Goal: Task Accomplishment & Management: Manage account settings

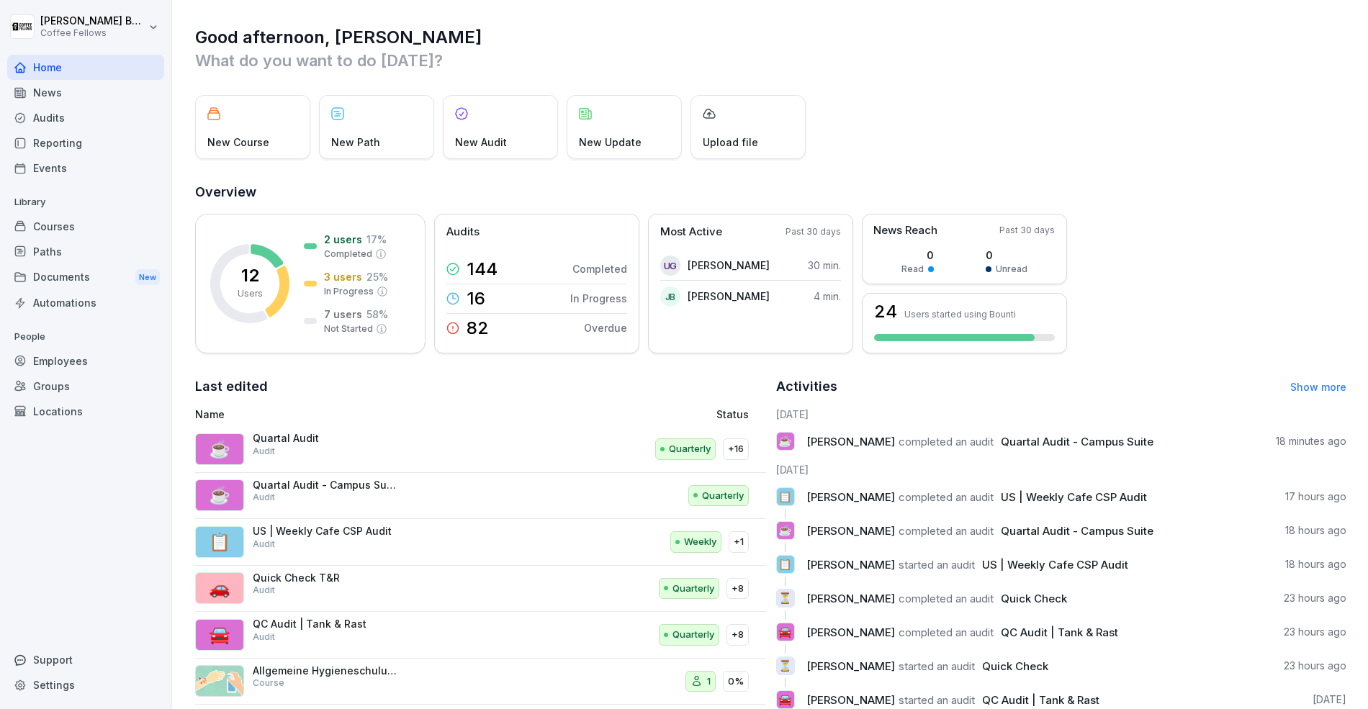
click at [71, 73] on div "Home" at bounding box center [85, 67] width 157 height 25
click at [69, 116] on div "Audits" at bounding box center [85, 117] width 157 height 25
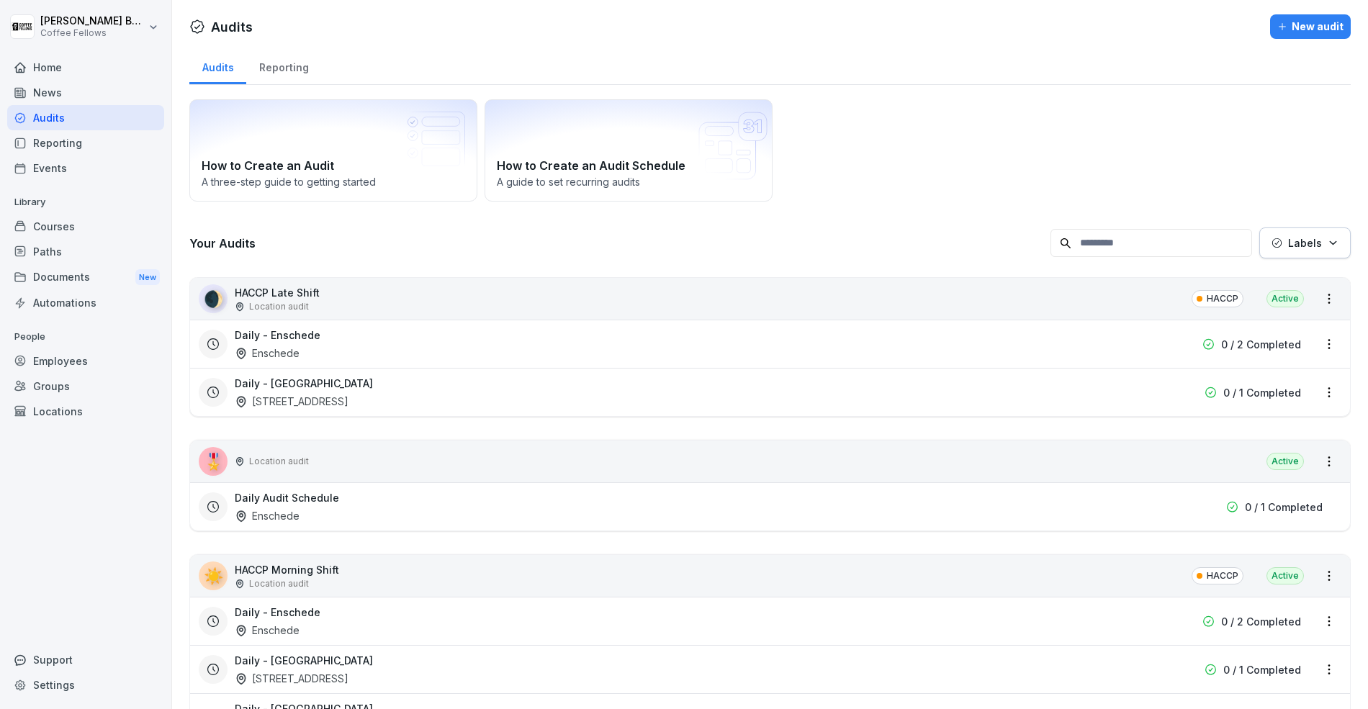
click at [1291, 19] on div "New audit" at bounding box center [1310, 27] width 66 height 16
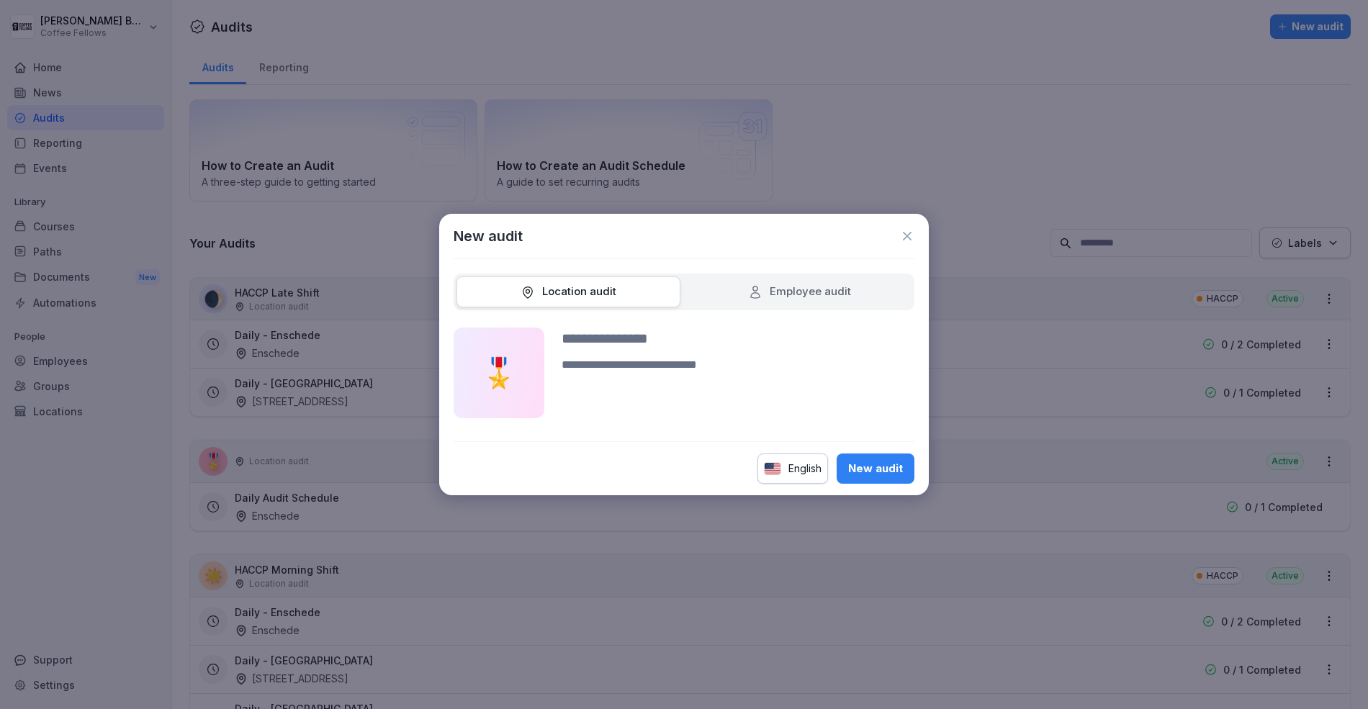
click at [793, 474] on div "English" at bounding box center [792, 468] width 71 height 30
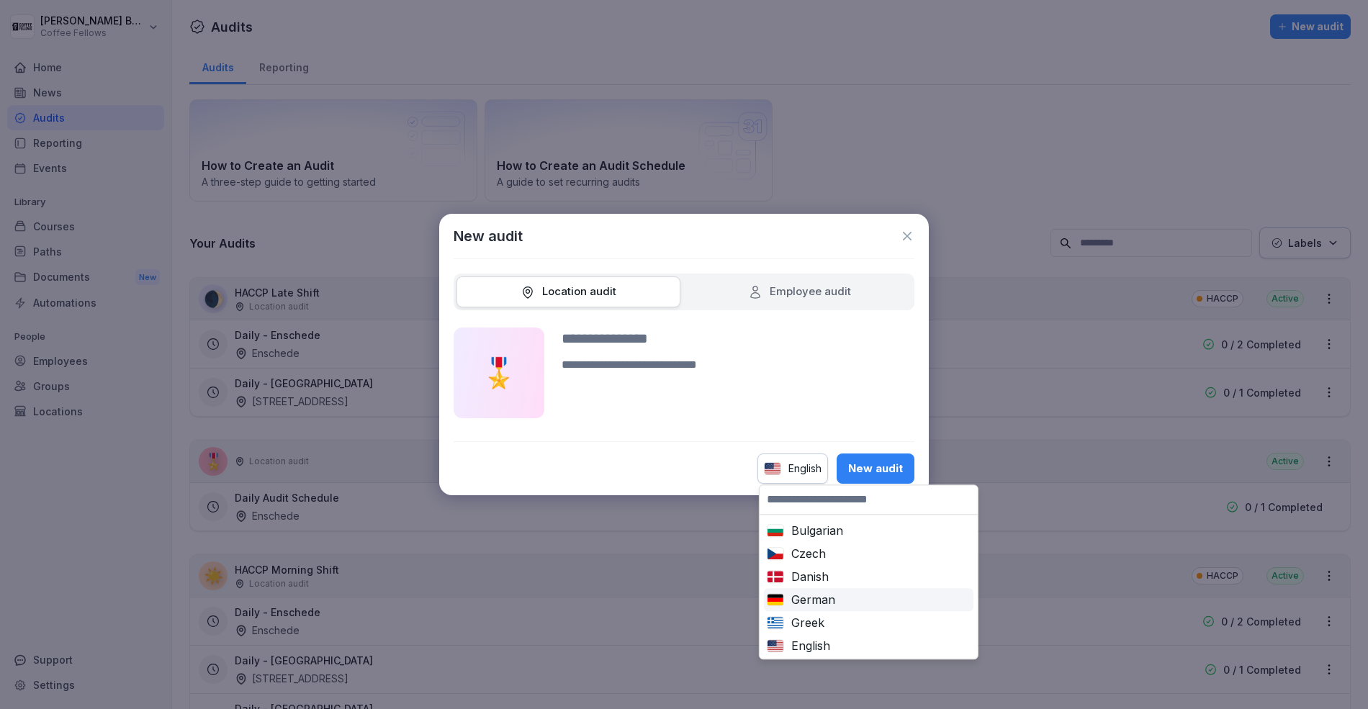
click at [807, 597] on div "German" at bounding box center [869, 599] width 204 height 17
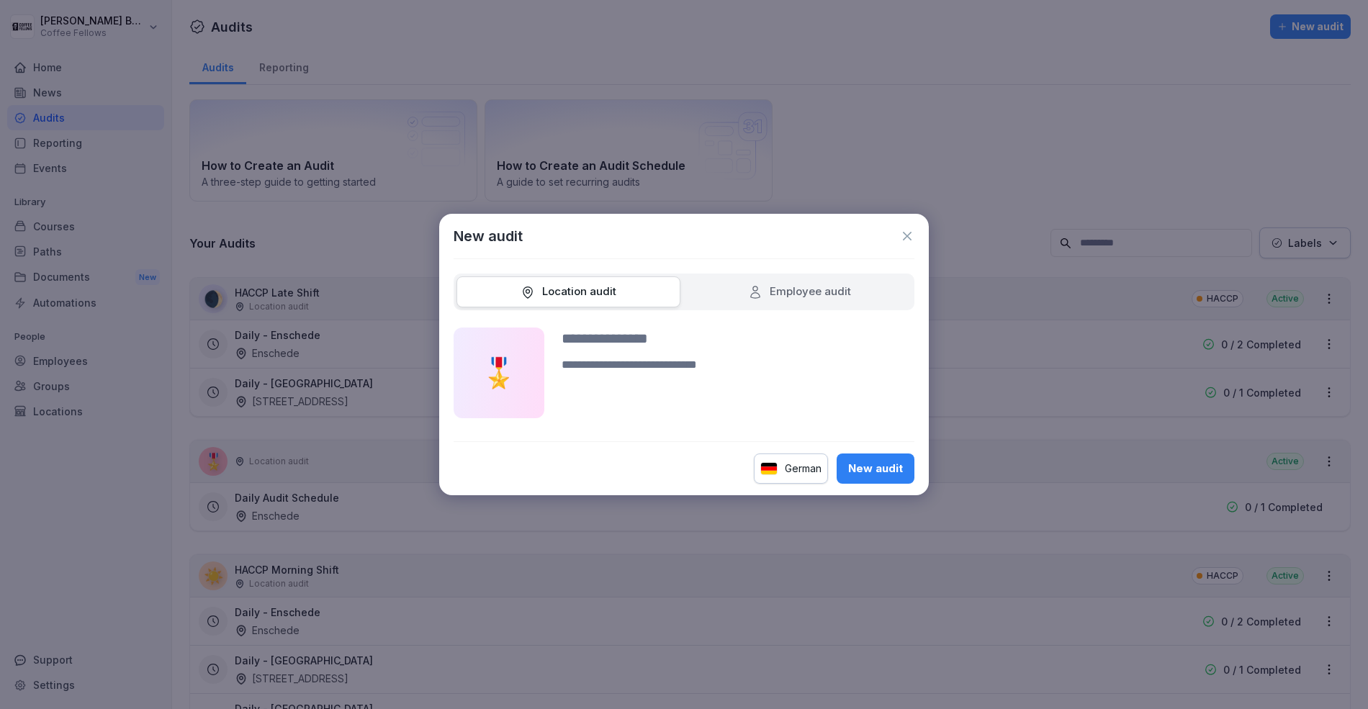
click at [880, 467] on div "New audit" at bounding box center [875, 469] width 55 height 16
type input "**********"
click at [836, 453] on button "New audit" at bounding box center [875, 468] width 78 height 30
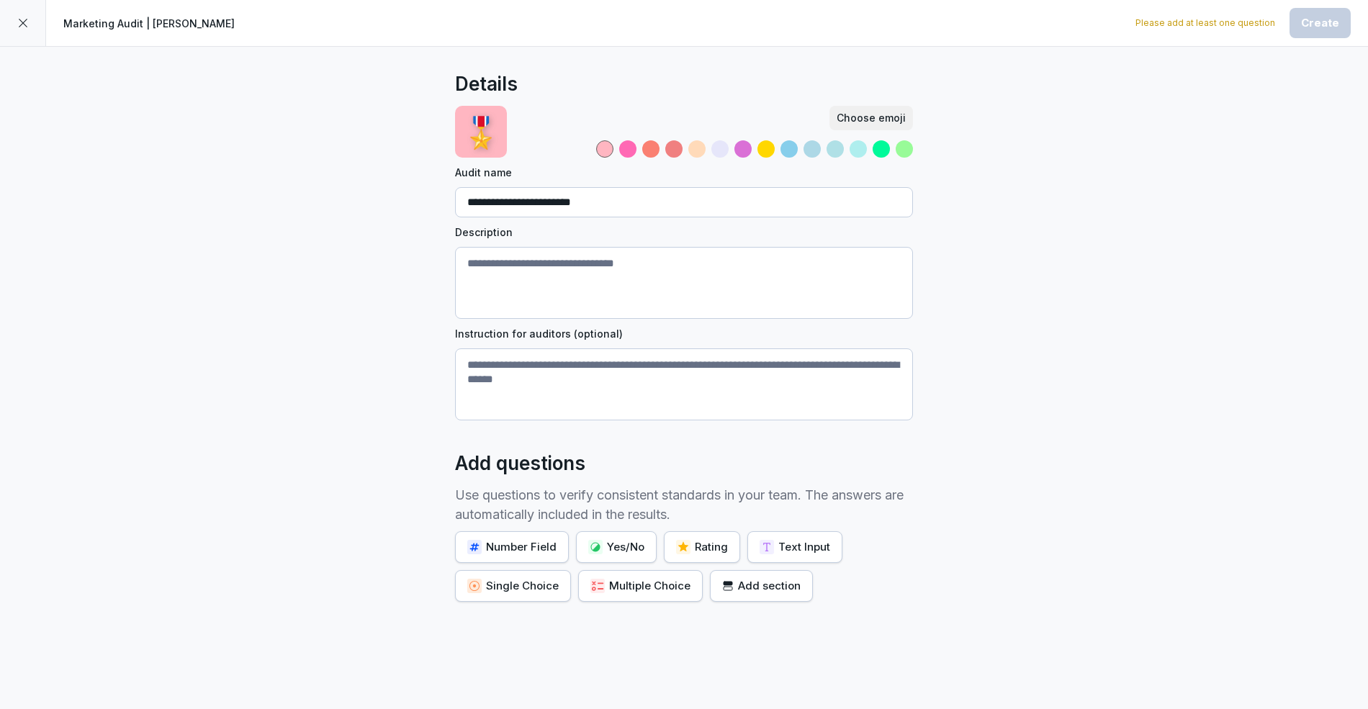
click at [482, 126] on p "🎖️" at bounding box center [480, 131] width 37 height 45
click at [880, 117] on div "Choose emoji" at bounding box center [870, 118] width 69 height 16
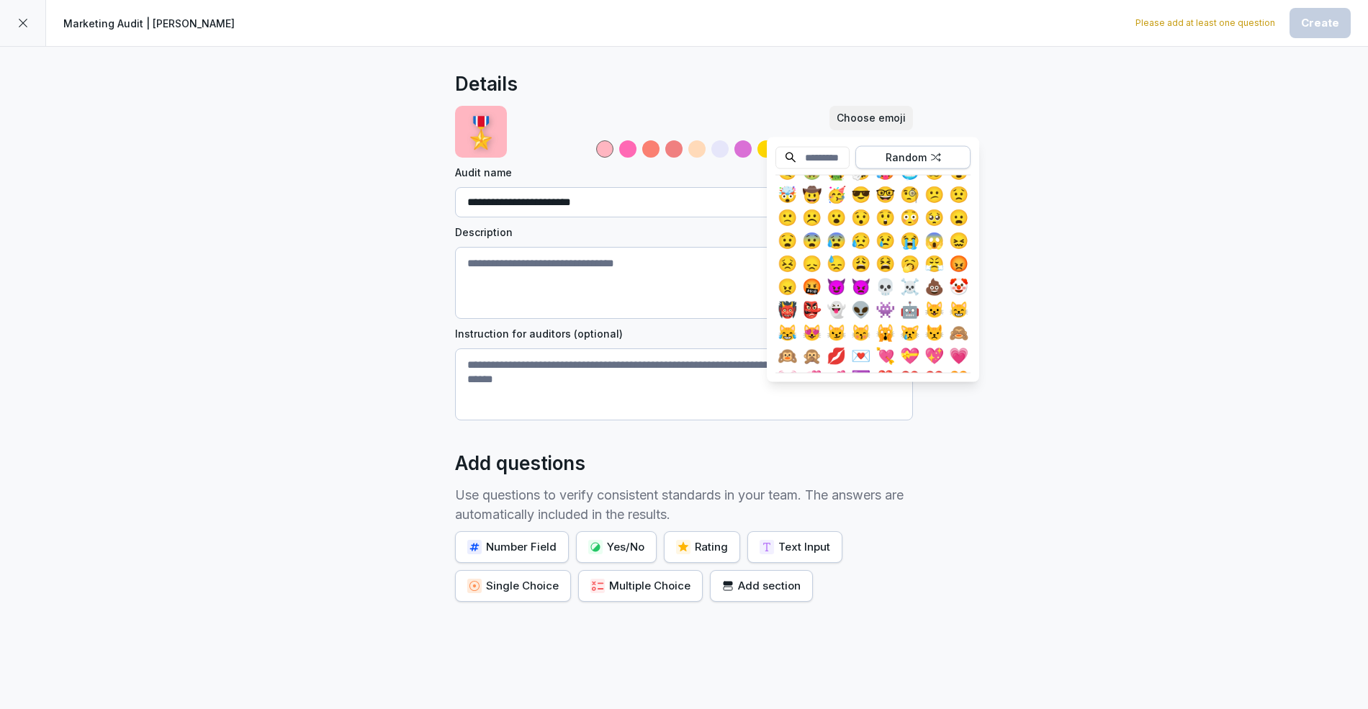
scroll to position [214, 0]
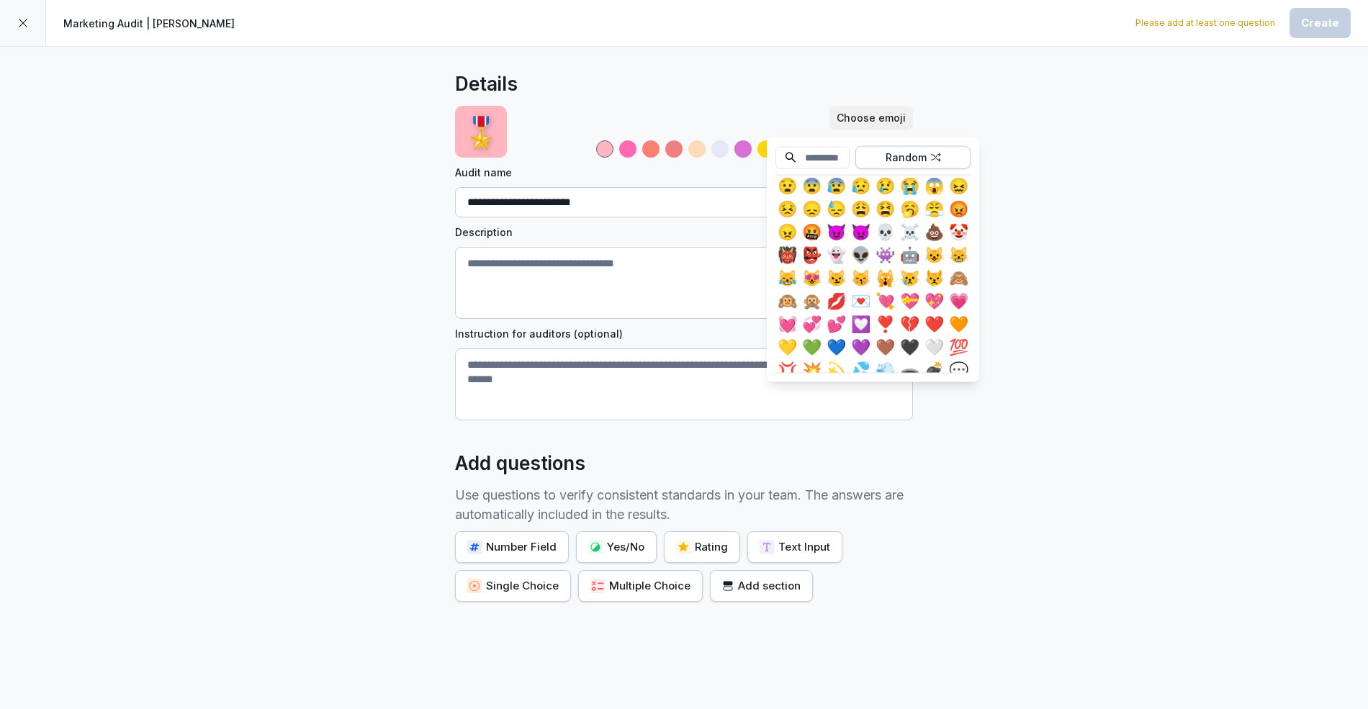
click at [924, 162] on div "Random" at bounding box center [912, 158] width 105 height 16
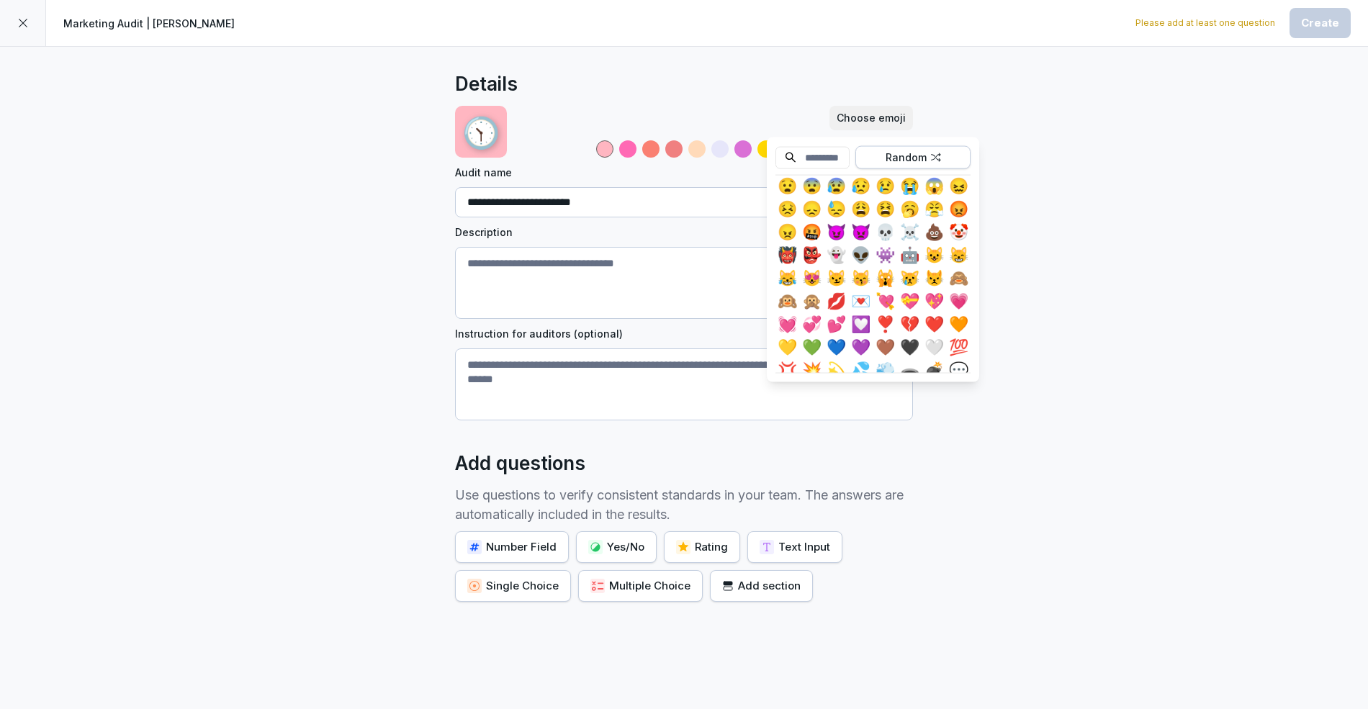
click at [924, 162] on div "Random" at bounding box center [912, 158] width 105 height 16
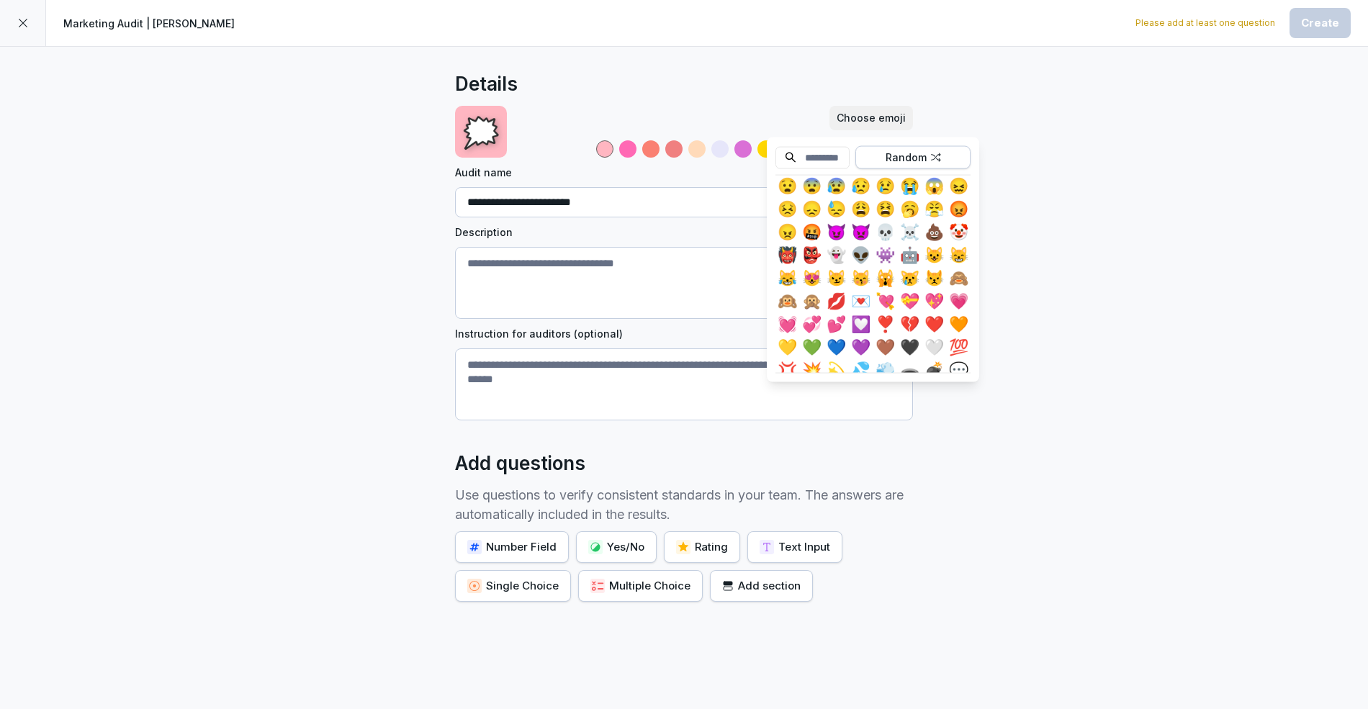
click at [924, 162] on div "Random" at bounding box center [912, 158] width 105 height 16
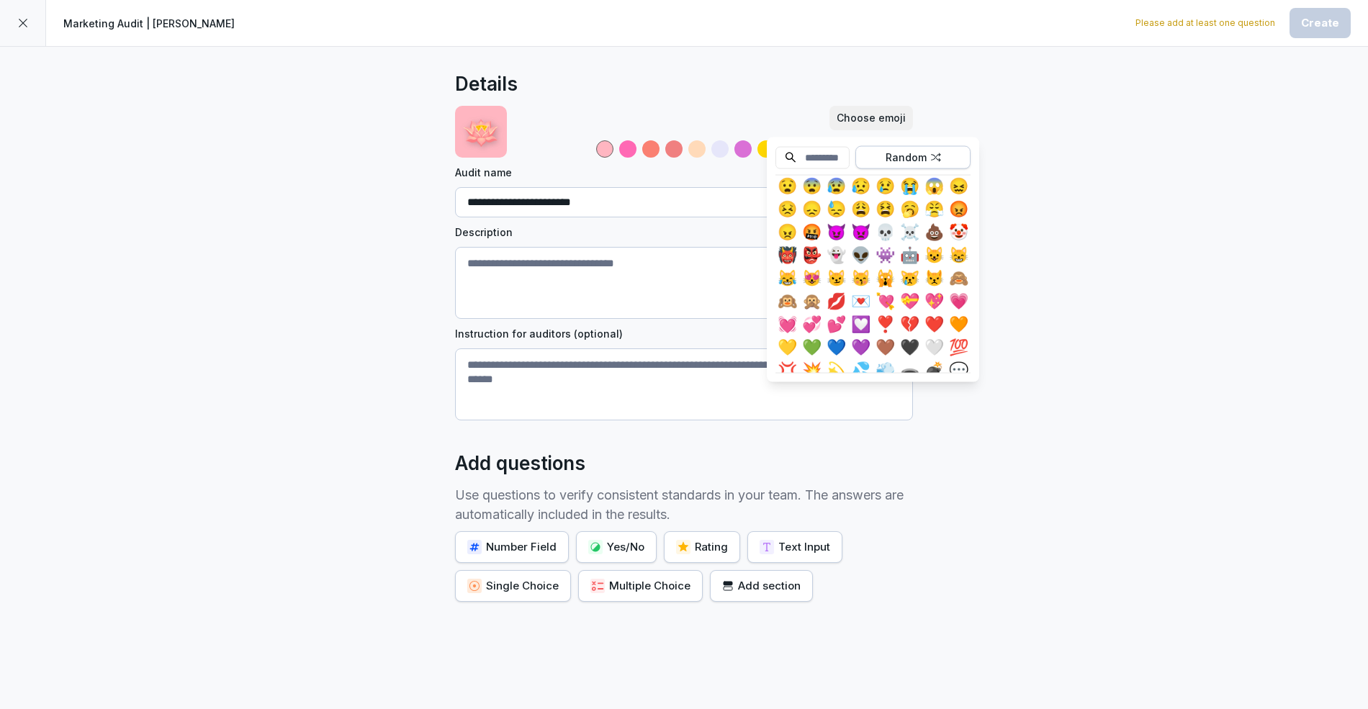
click at [924, 162] on div "Random" at bounding box center [912, 158] width 105 height 16
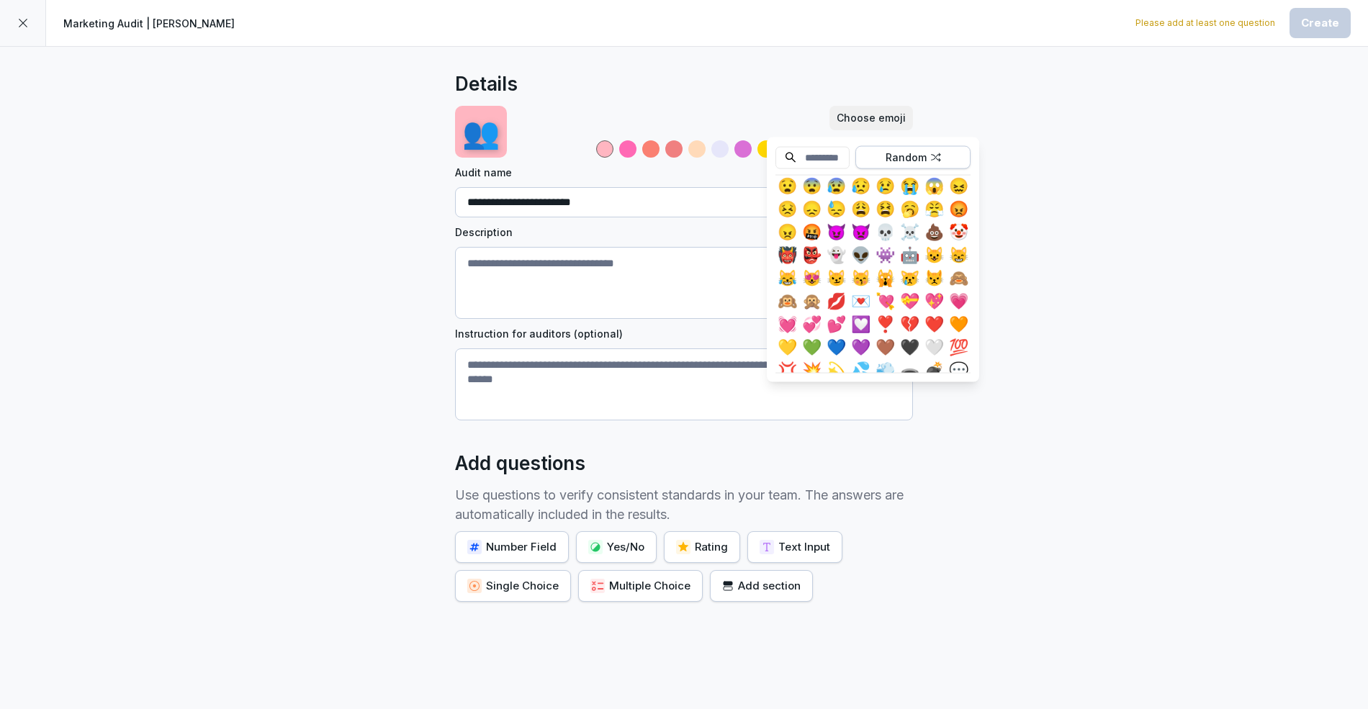
click at [924, 162] on div "Random" at bounding box center [912, 158] width 105 height 16
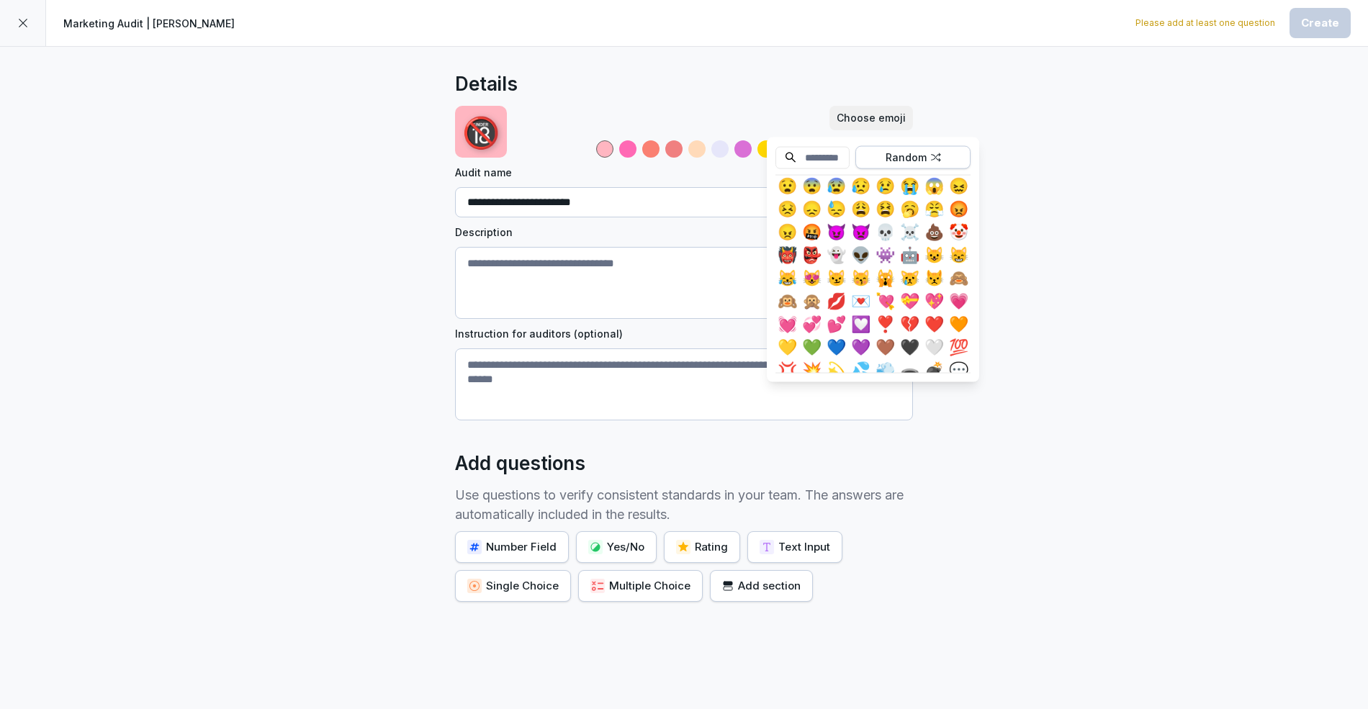
click at [924, 162] on div "Random" at bounding box center [912, 158] width 105 height 16
click at [924, 164] on div "Random" at bounding box center [912, 158] width 105 height 16
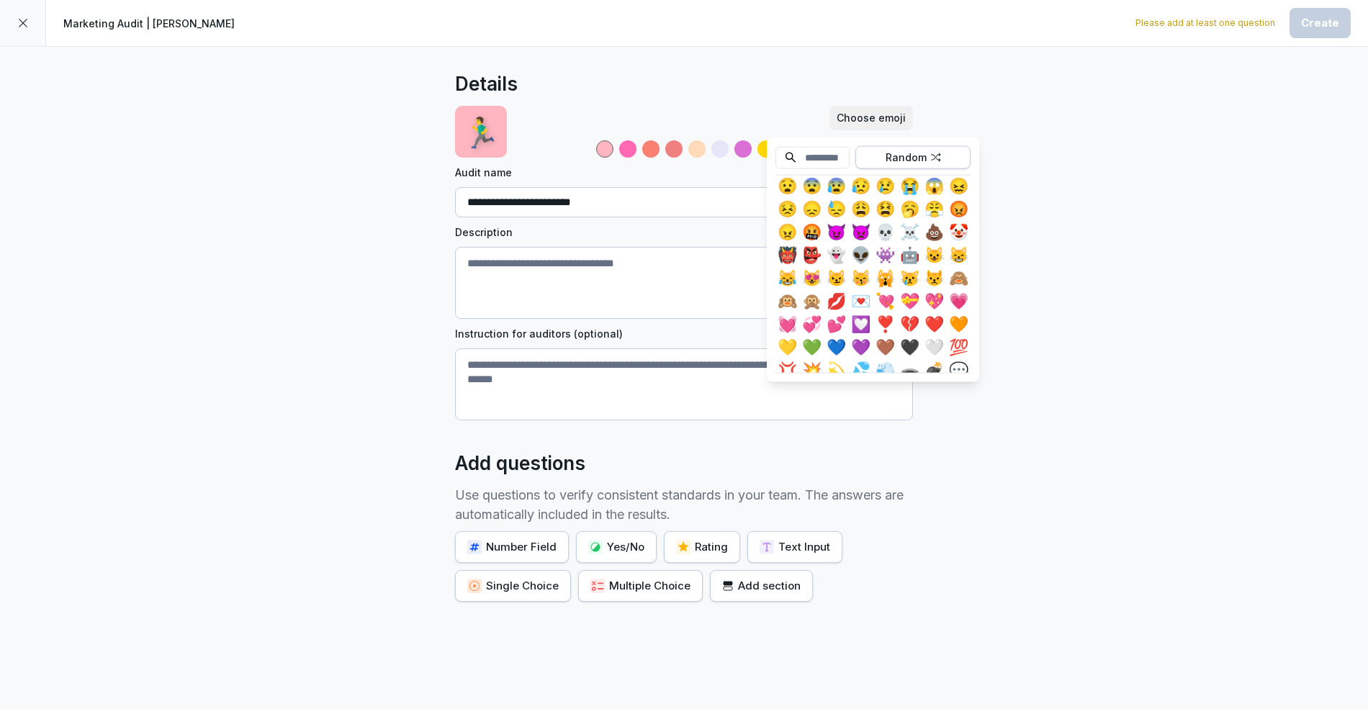
click at [924, 164] on div "Random" at bounding box center [912, 158] width 105 height 16
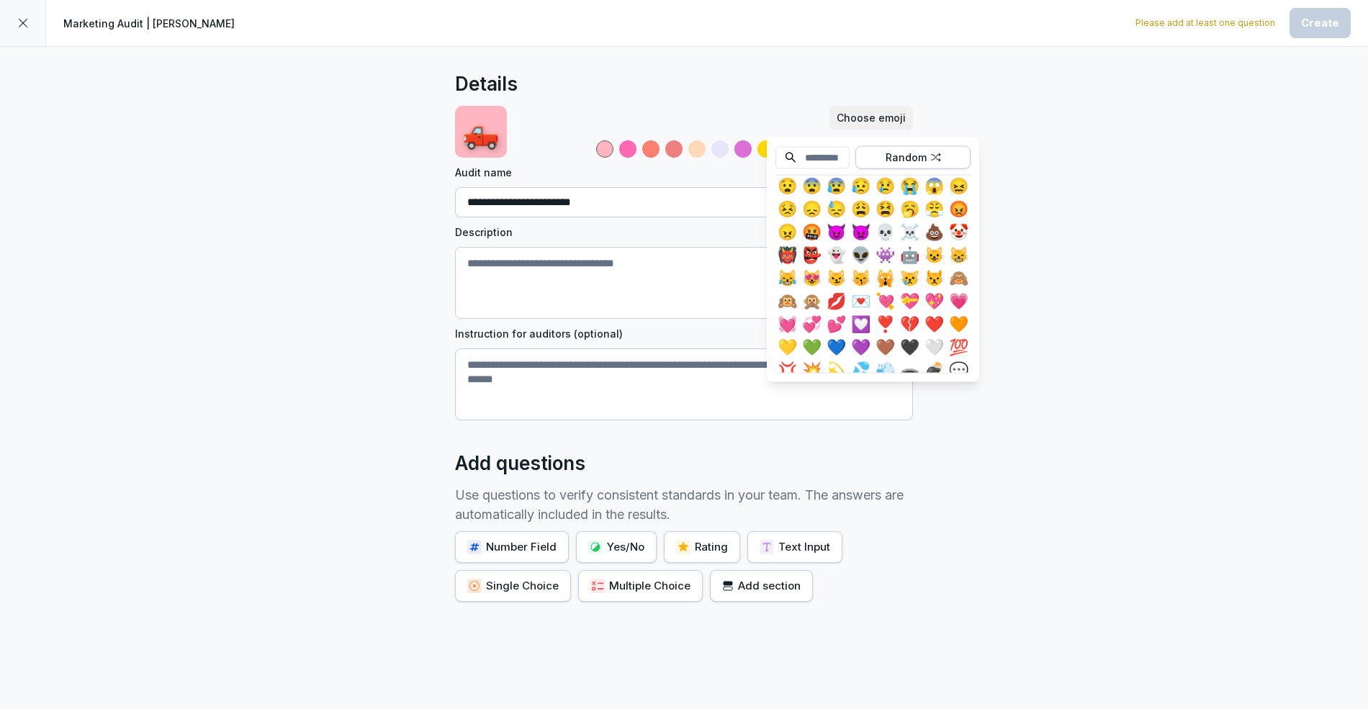
click at [924, 164] on div "Random" at bounding box center [912, 158] width 105 height 16
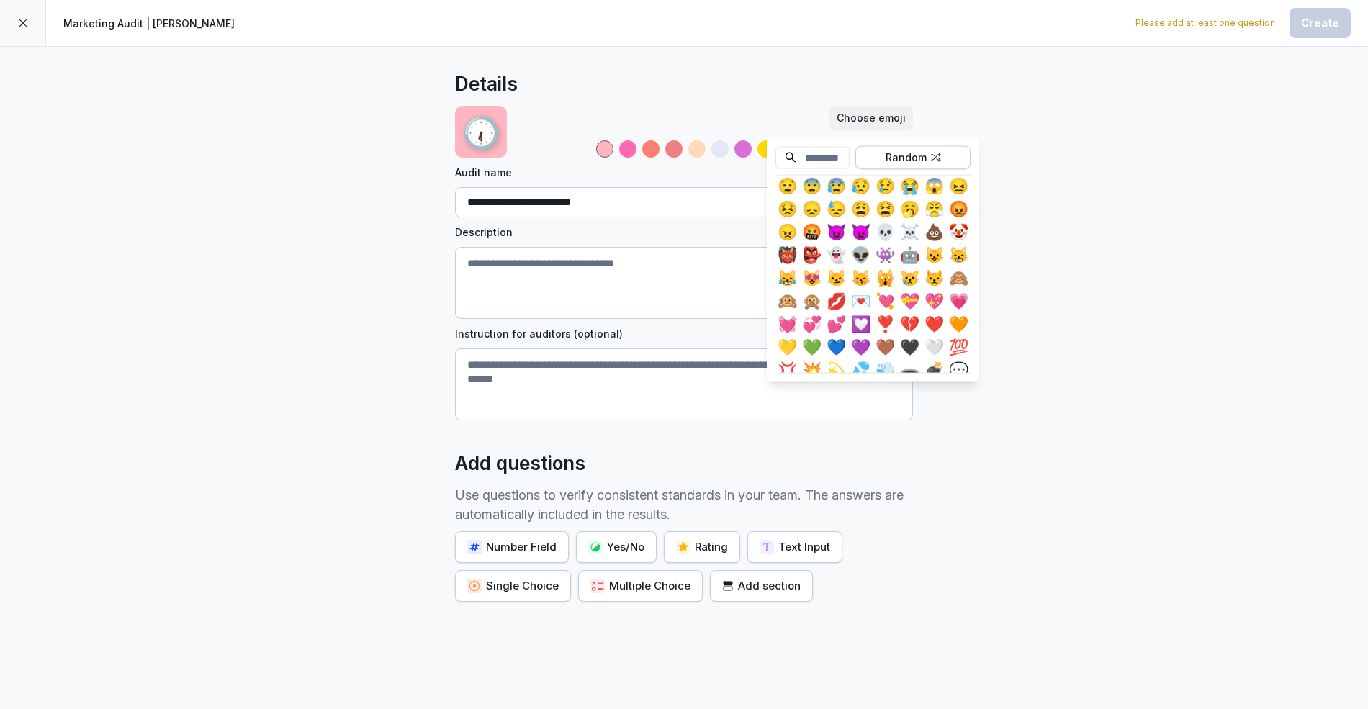
click at [924, 164] on div "Random" at bounding box center [912, 158] width 105 height 16
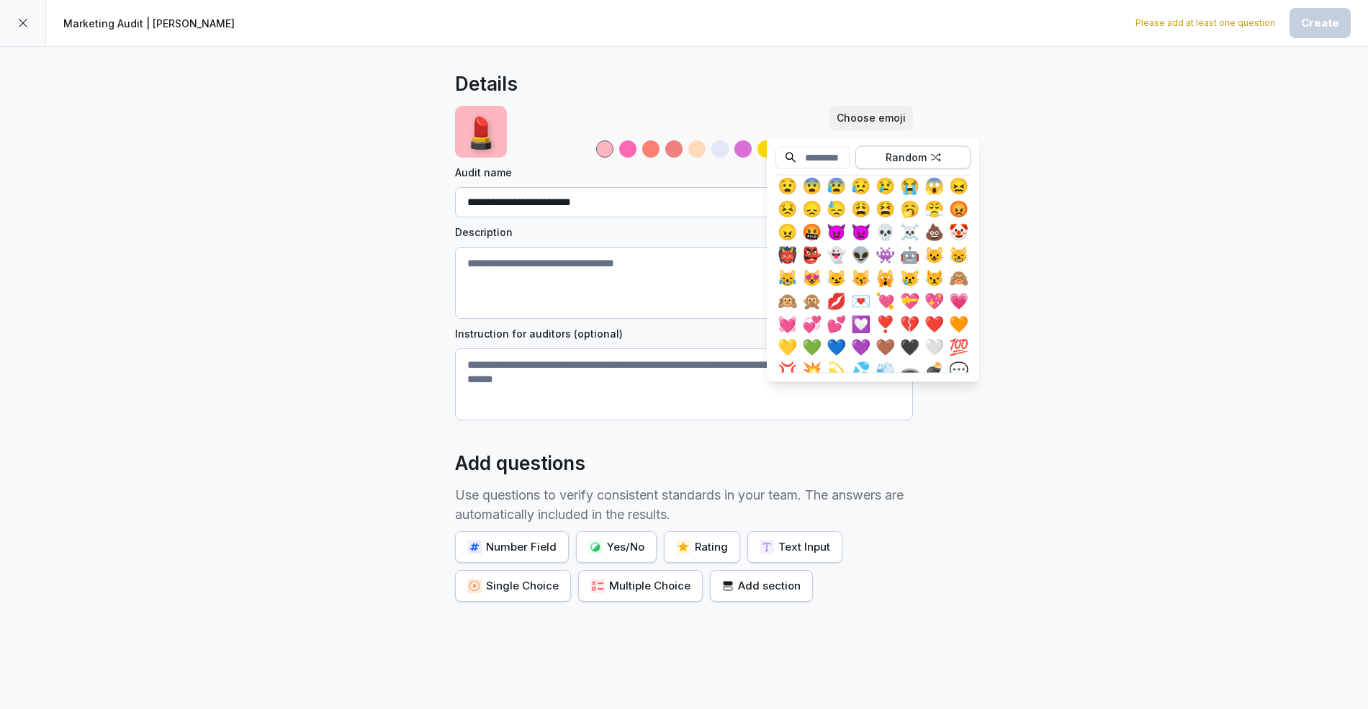
click at [924, 164] on div "Random" at bounding box center [912, 158] width 105 height 16
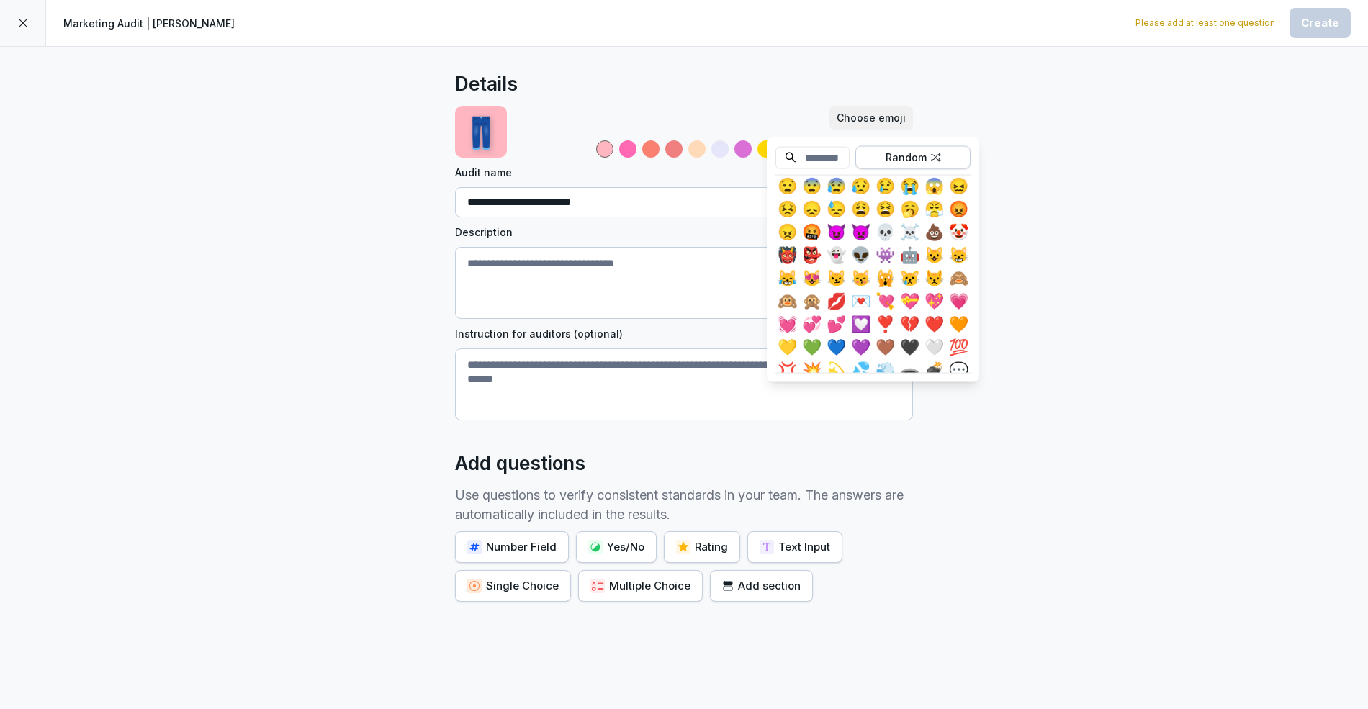
click at [924, 164] on div "Random" at bounding box center [912, 158] width 105 height 16
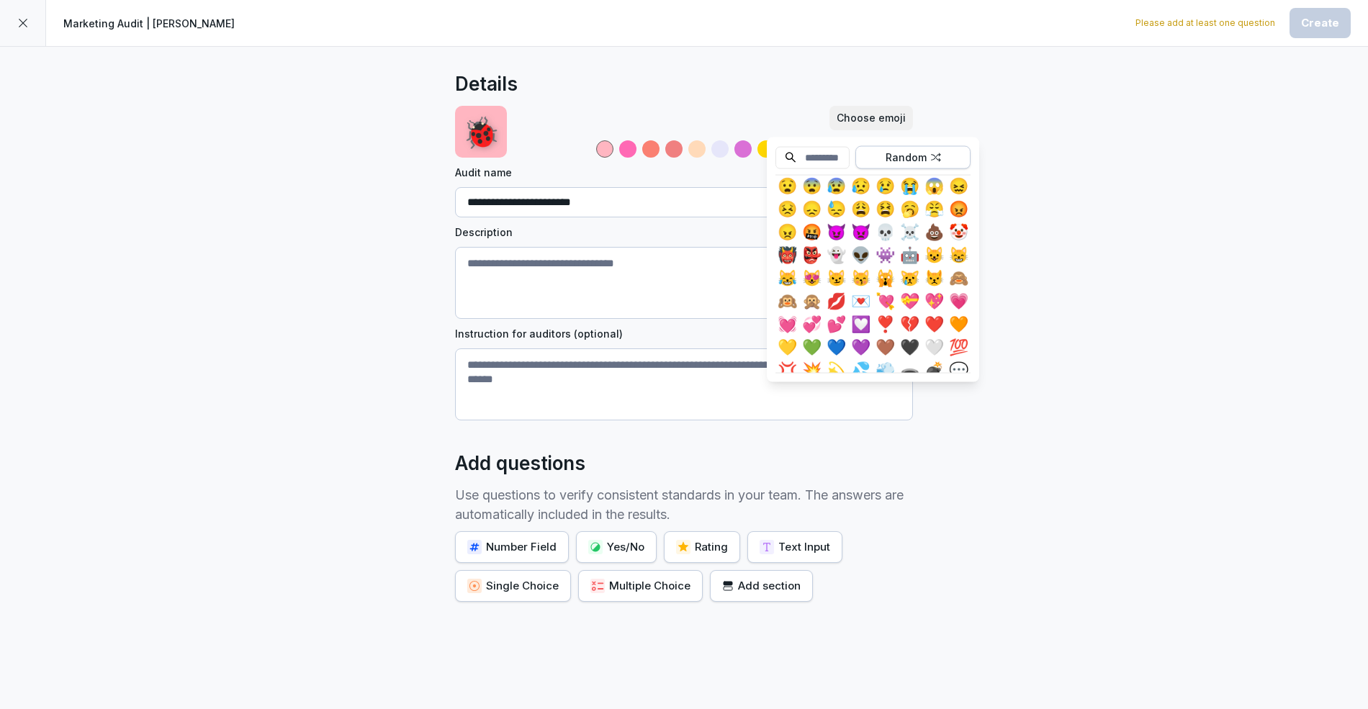
click at [924, 164] on div "Random" at bounding box center [912, 158] width 105 height 16
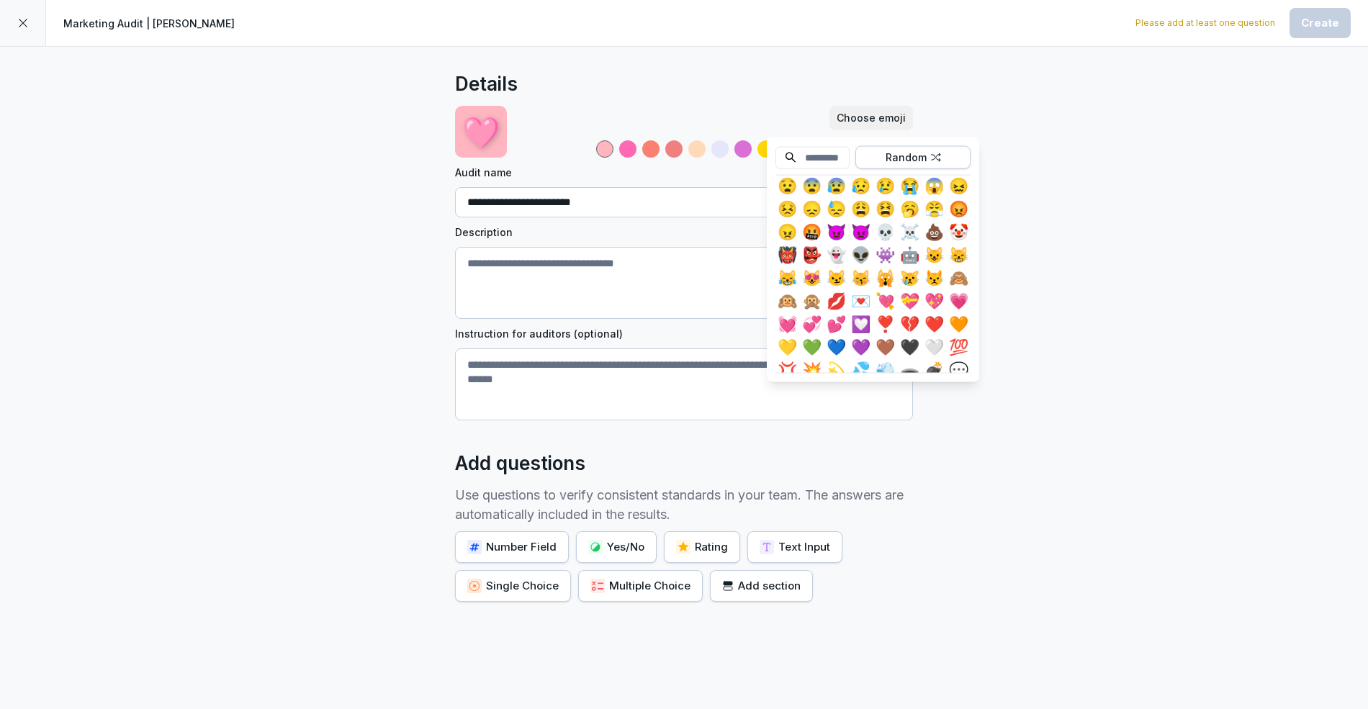
click at [924, 164] on div "Random" at bounding box center [912, 158] width 105 height 16
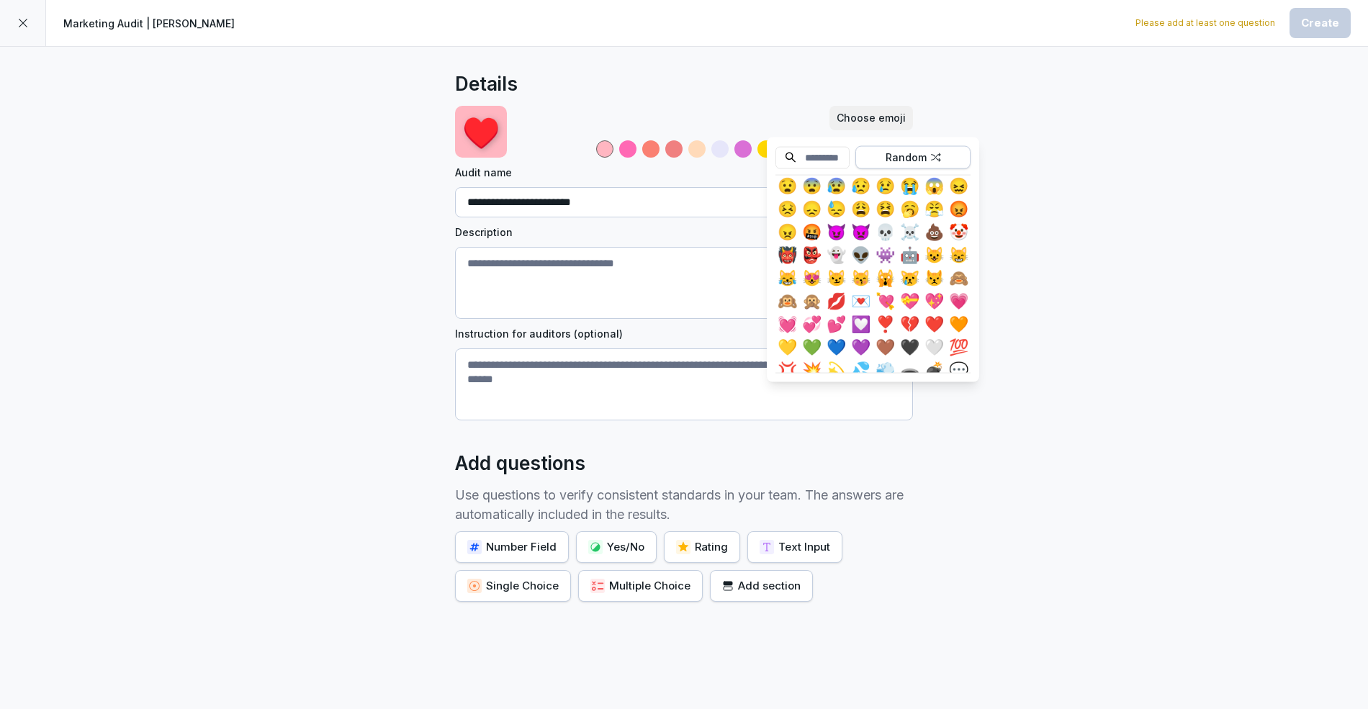
click at [924, 164] on div "Random" at bounding box center [912, 158] width 105 height 16
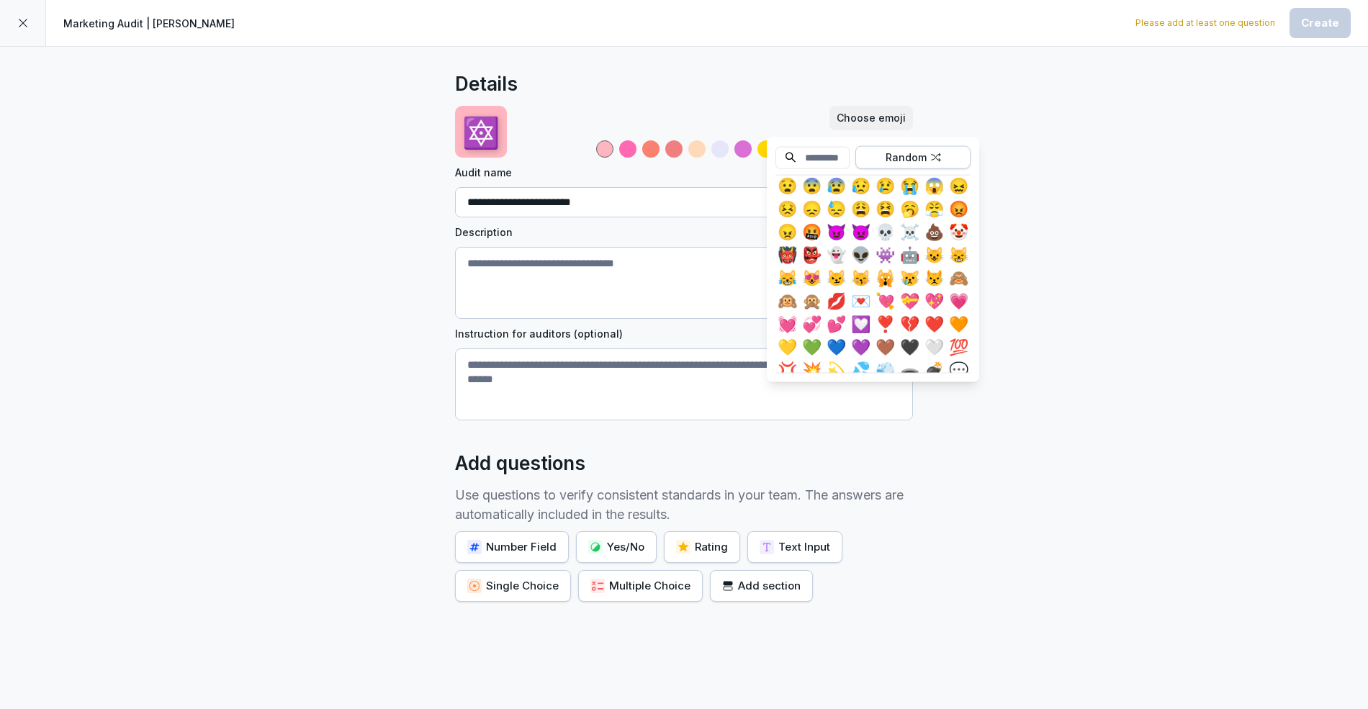
click at [924, 164] on div "Random" at bounding box center [912, 158] width 105 height 16
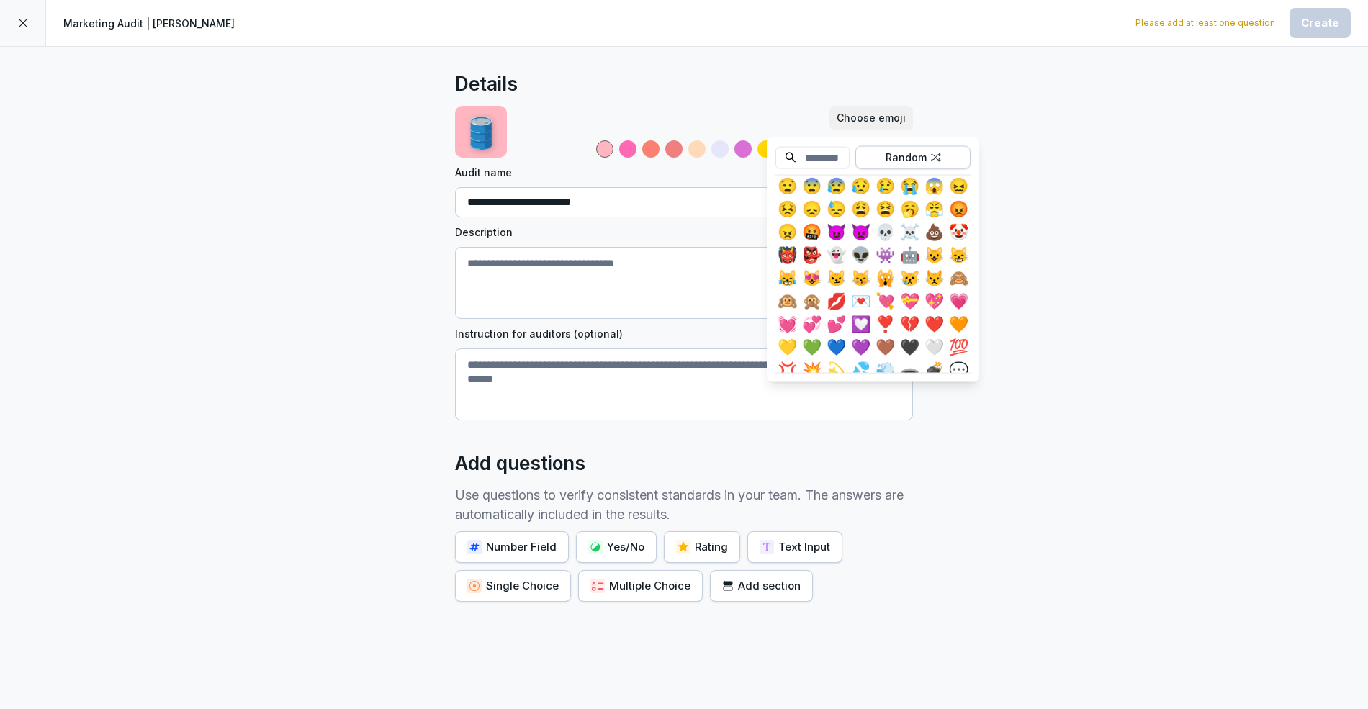
click at [924, 164] on div "Random" at bounding box center [912, 158] width 105 height 16
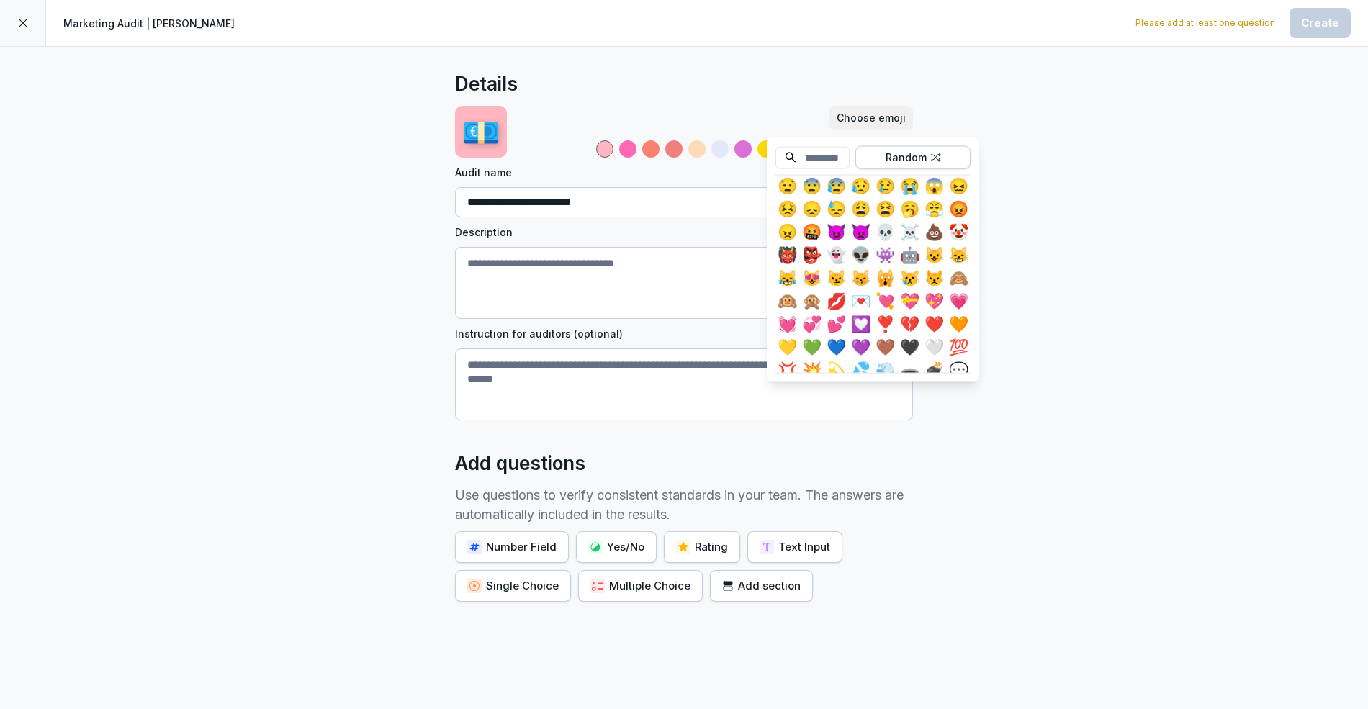
click at [924, 164] on div "Random" at bounding box center [912, 158] width 105 height 16
click at [841, 161] on input at bounding box center [812, 157] width 74 height 22
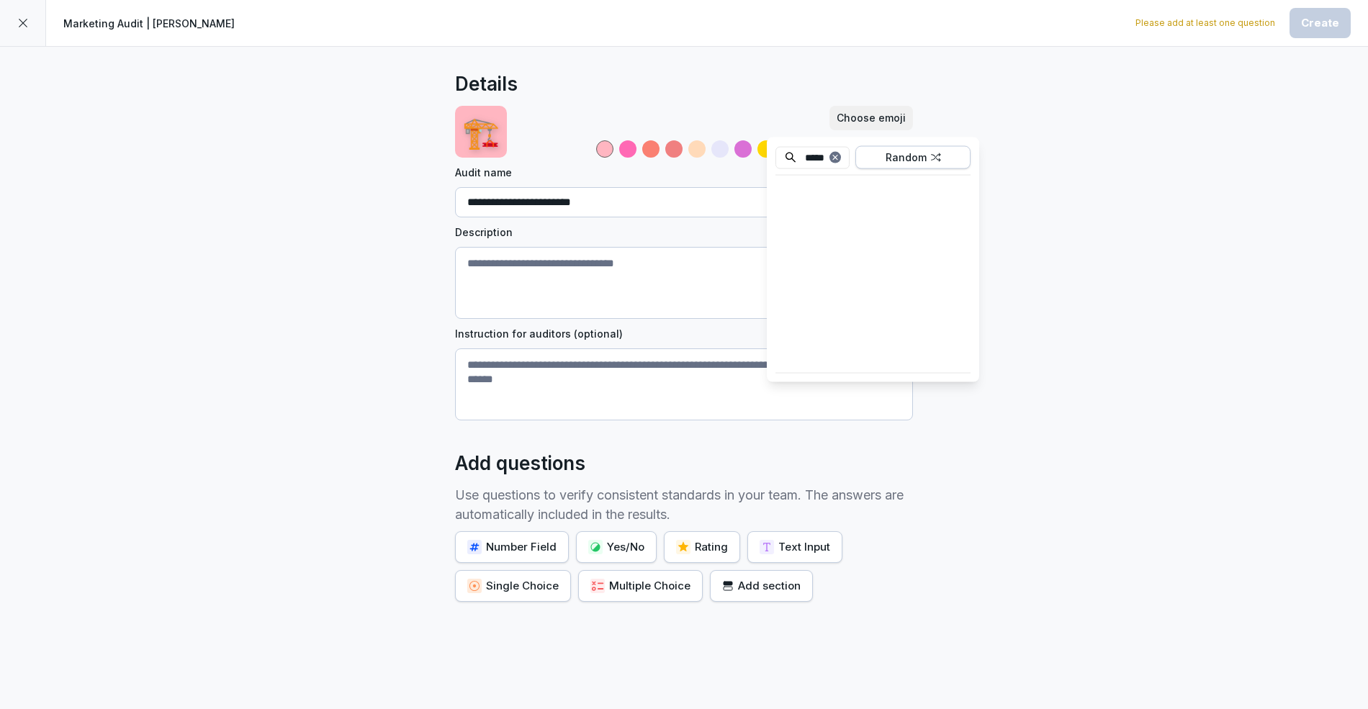
scroll to position [0, 0]
type input "*****"
click at [833, 188] on div "🛂" at bounding box center [835, 192] width 23 height 23
click at [344, 237] on div "**********" at bounding box center [684, 396] width 1368 height 699
click at [568, 304] on textarea "Description" at bounding box center [684, 283] width 458 height 72
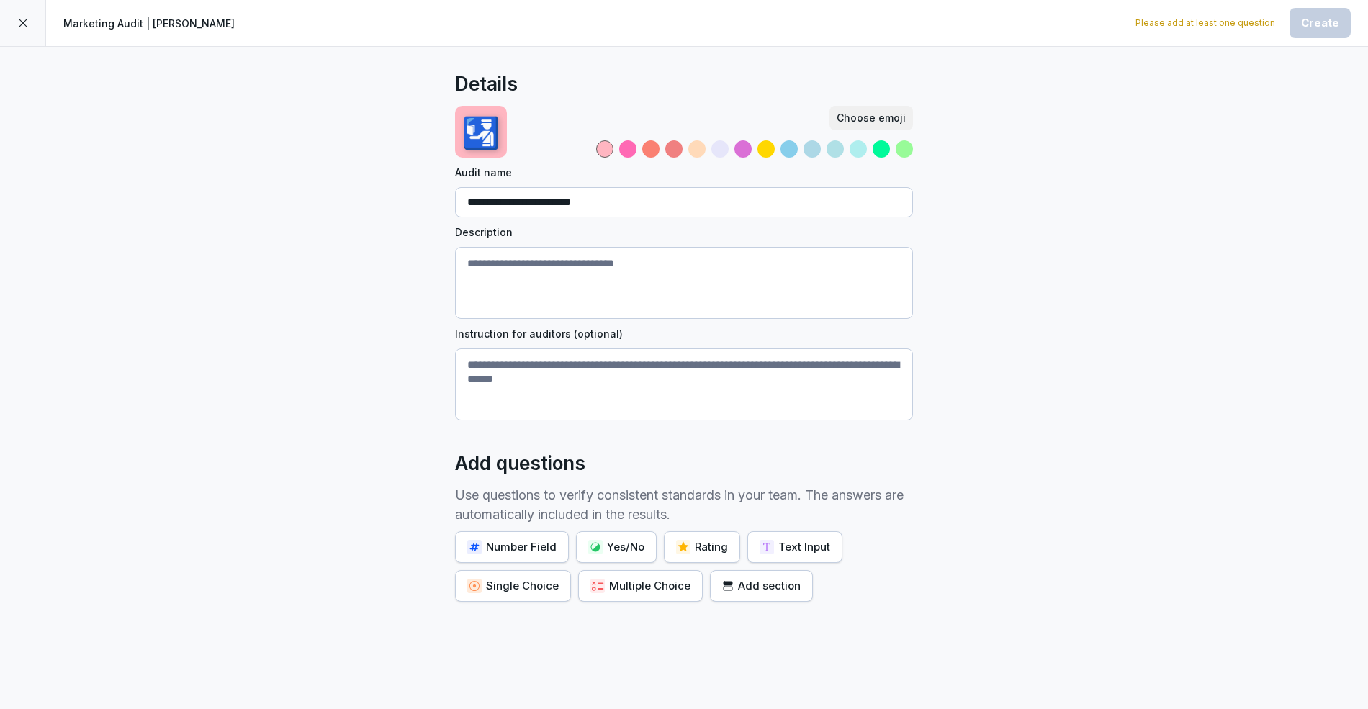
click at [764, 587] on div "Add section" at bounding box center [761, 586] width 78 height 16
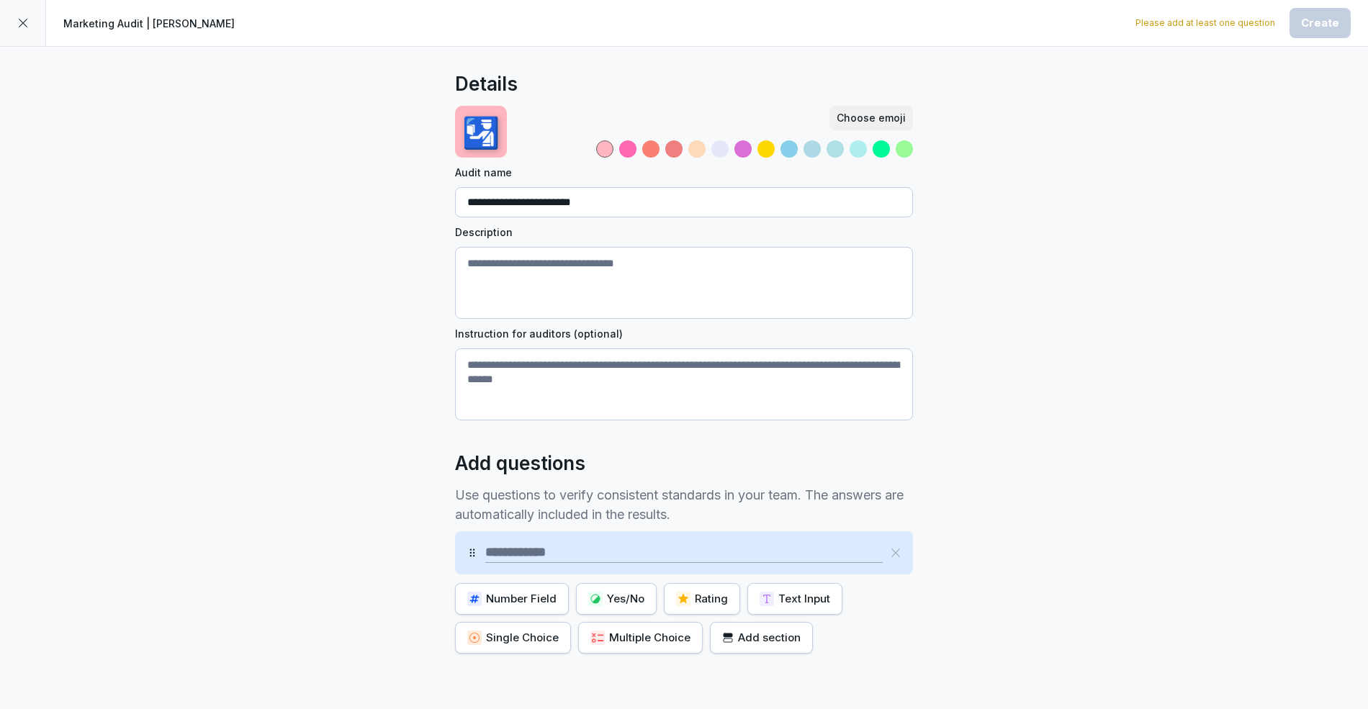
click at [26, 16] on div at bounding box center [23, 23] width 46 height 46
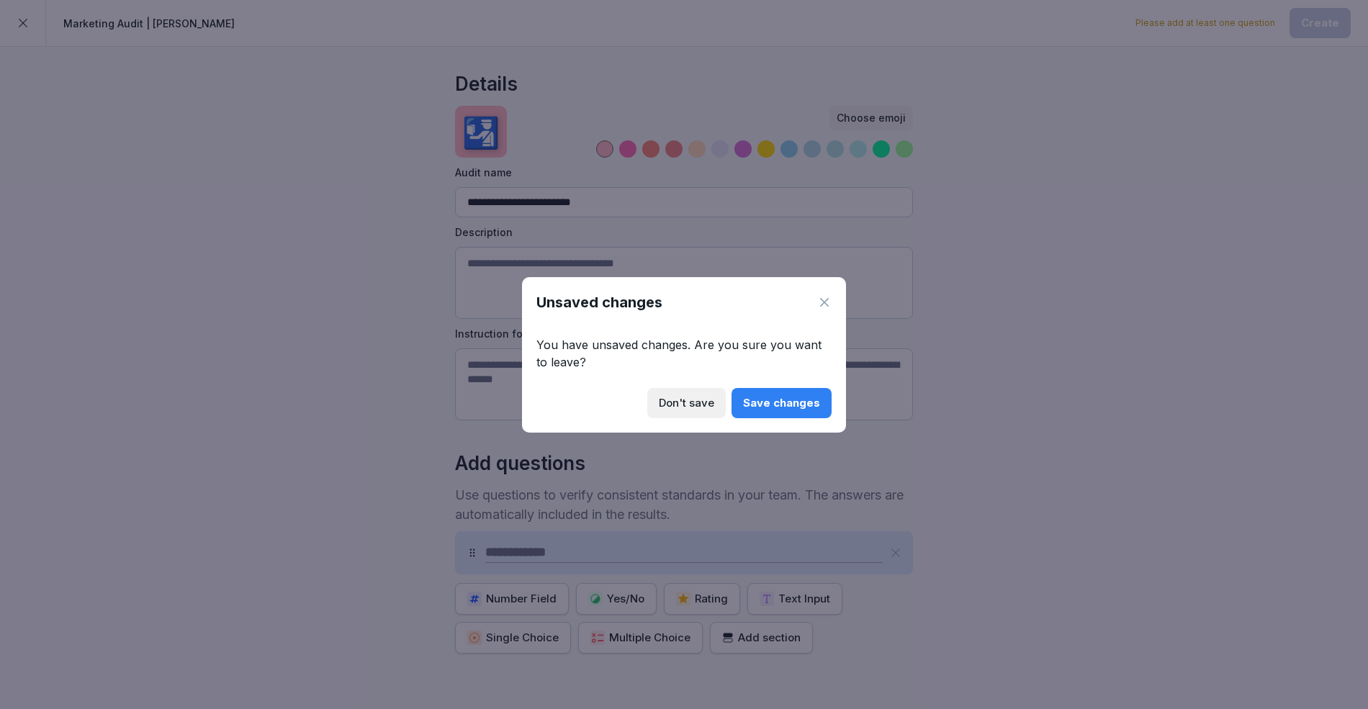
click at [771, 404] on div "Save changes" at bounding box center [781, 403] width 77 height 16
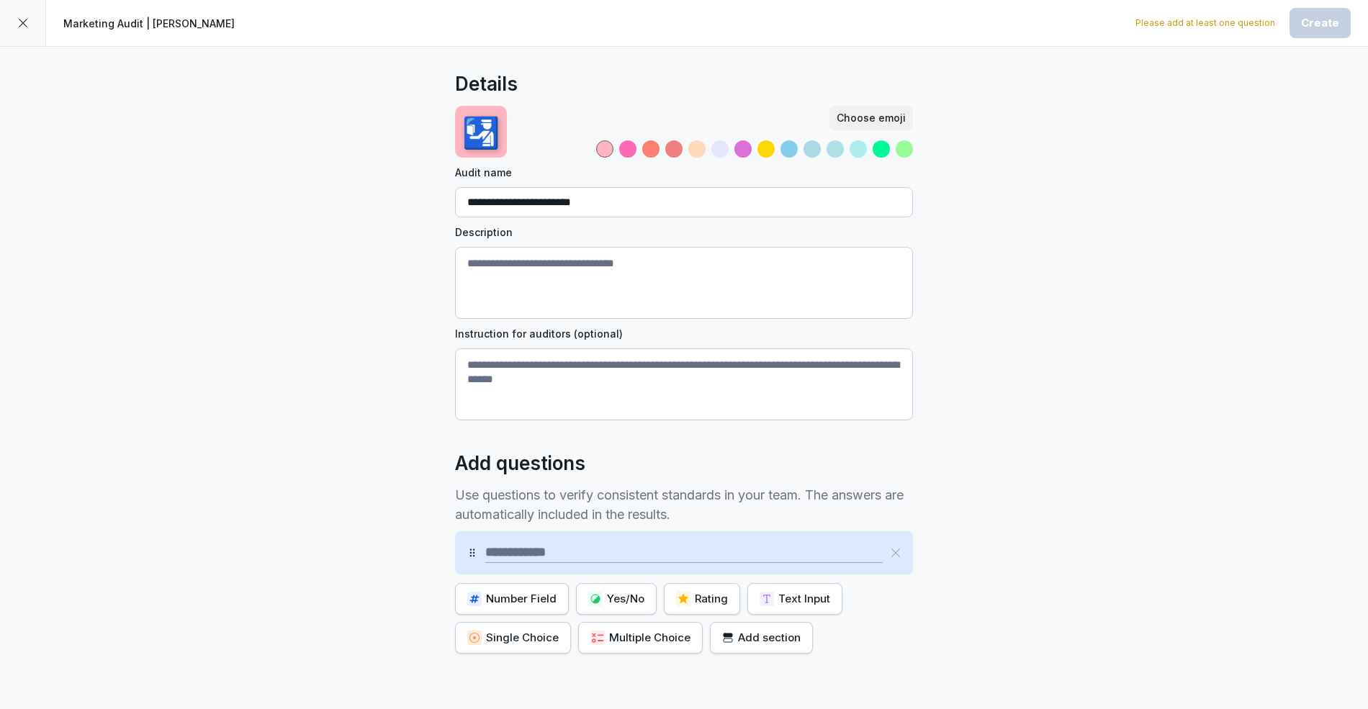
click at [27, 22] on icon at bounding box center [23, 23] width 12 height 12
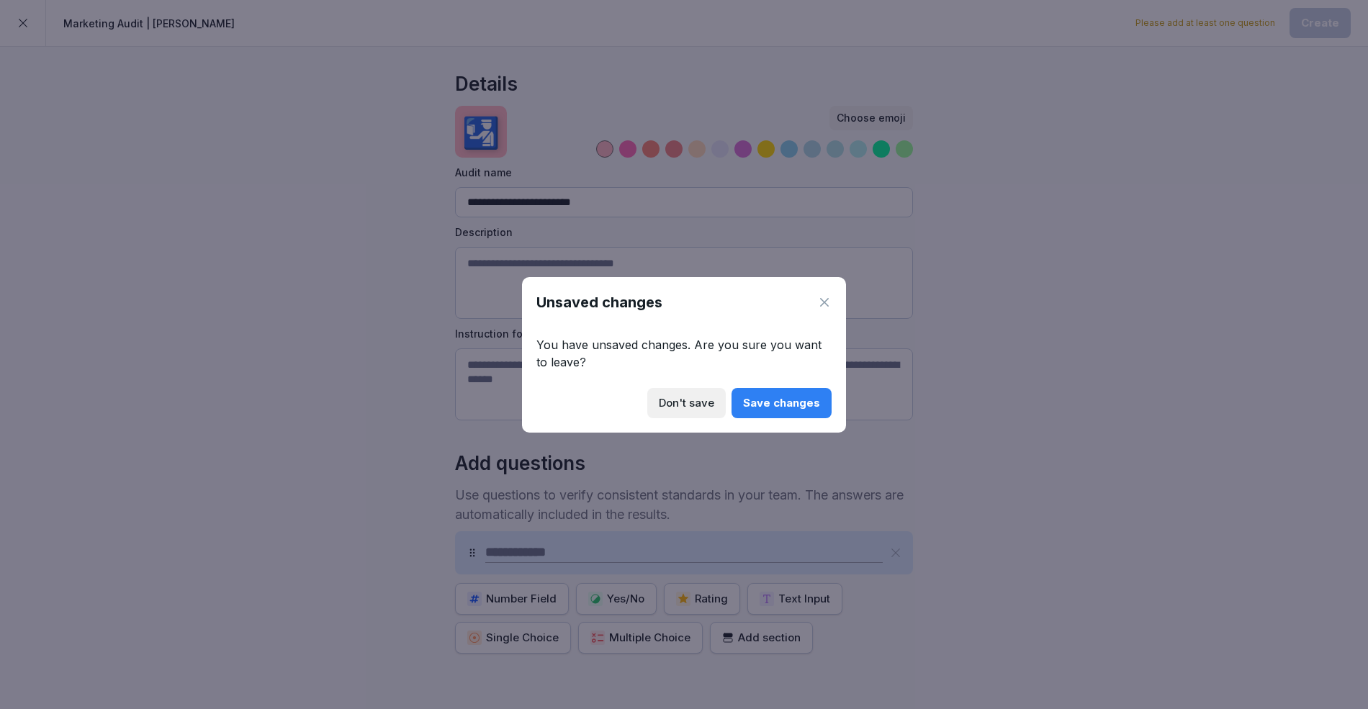
click at [819, 306] on icon at bounding box center [824, 302] width 14 height 14
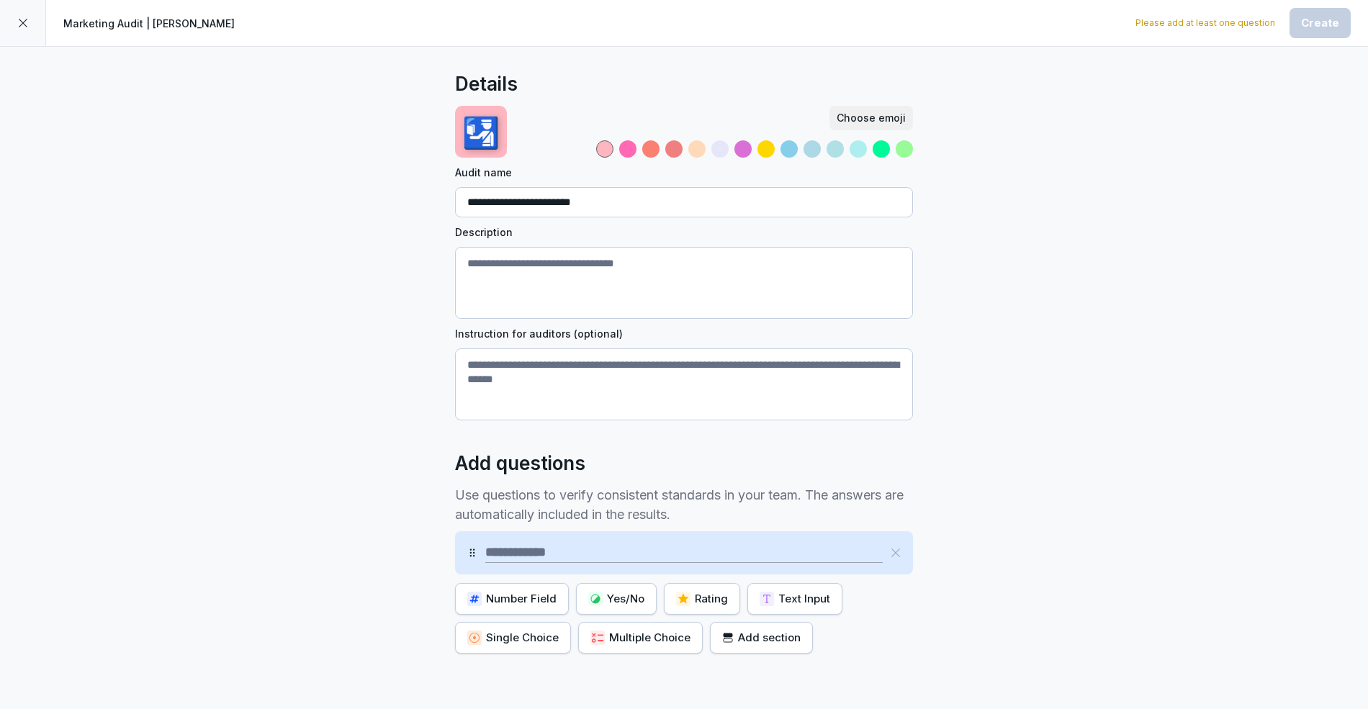
click at [14, 14] on div at bounding box center [23, 23] width 46 height 46
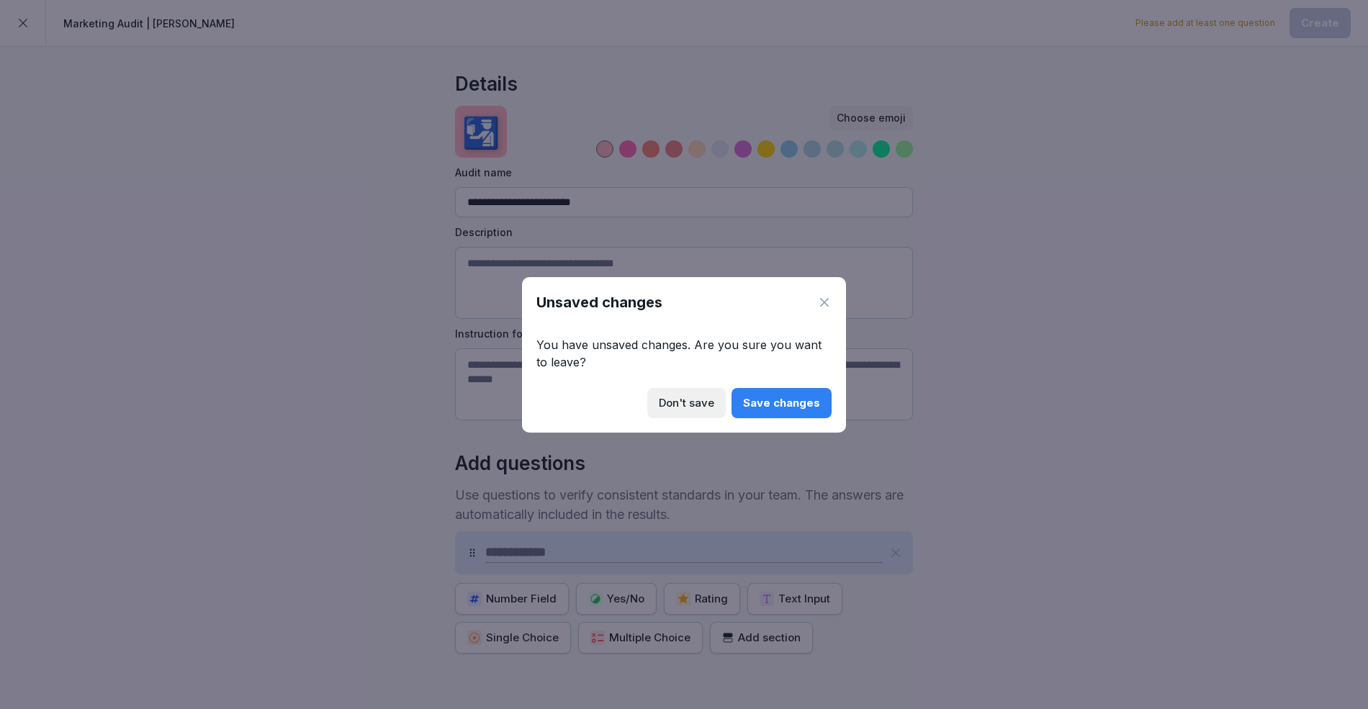
click at [684, 386] on div "Unsaved changes You have unsaved changes. Are you sure you want to leave? Don't…" at bounding box center [684, 354] width 324 height 155
click at [687, 399] on div "Don't save" at bounding box center [686, 403] width 55 height 16
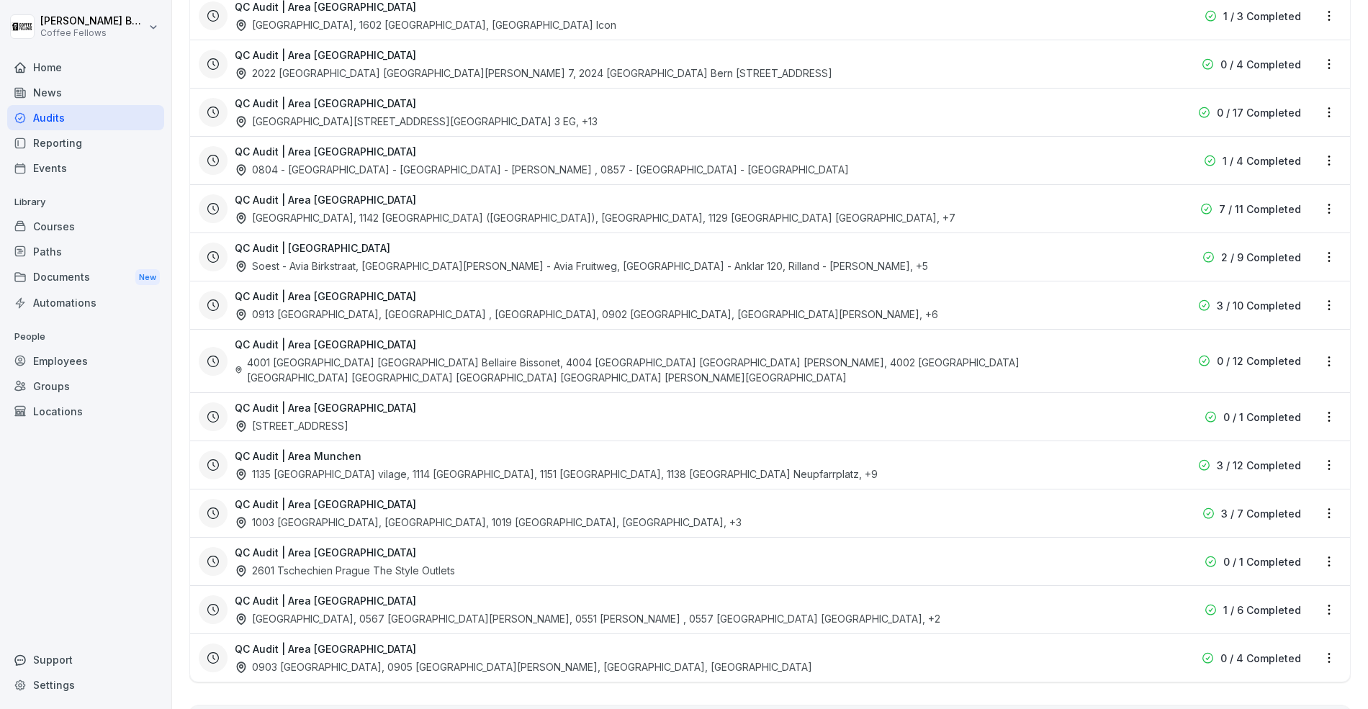
scroll to position [3066, 0]
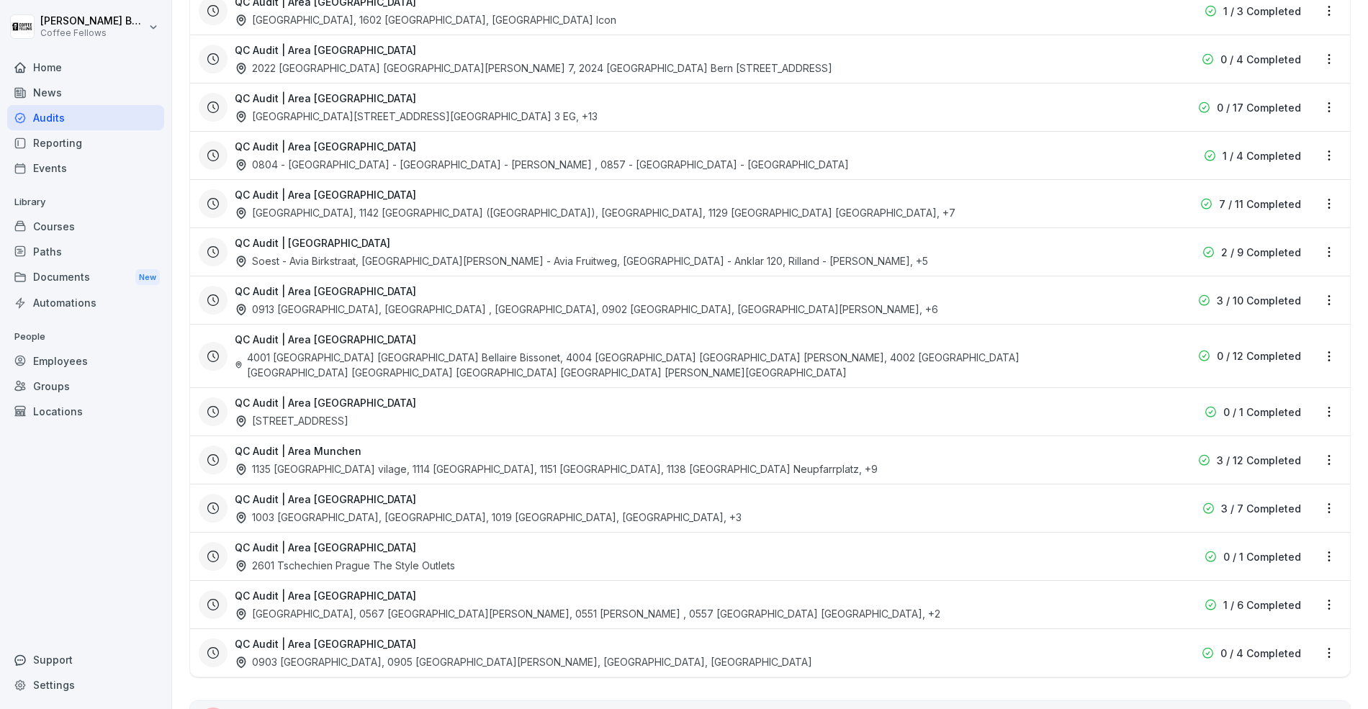
click at [840, 443] on div "QC Audit | Area Munchen 1135 Ingolstadt vilage, 1114 München Flughafen D, 1151 …" at bounding box center [678, 459] width 886 height 33
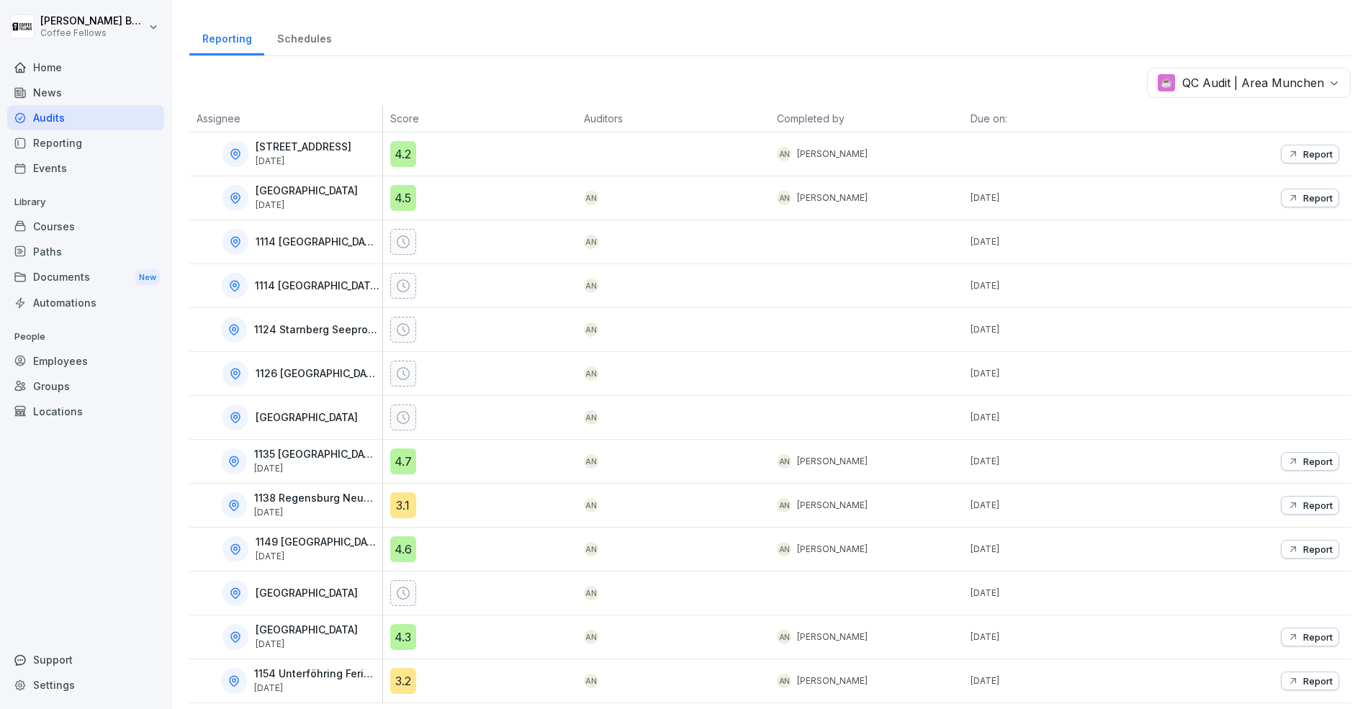
scroll to position [176, 0]
click at [836, 114] on p "Completed by" at bounding box center [866, 116] width 179 height 15
click at [1319, 147] on p "Report" at bounding box center [1318, 153] width 30 height 12
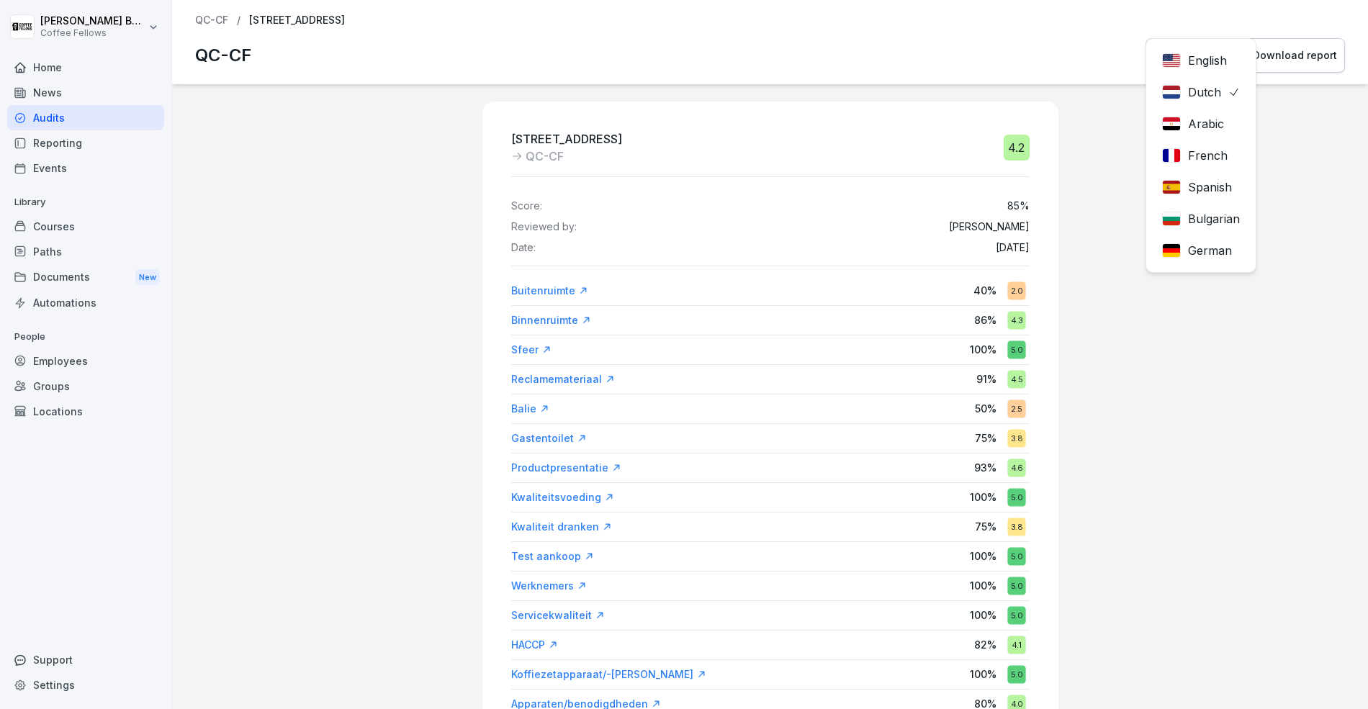
click at [1198, 67] on div "Dutch English Dutch Arabic French Spanish Bulgarian German Download report" at bounding box center [1244, 55] width 199 height 35
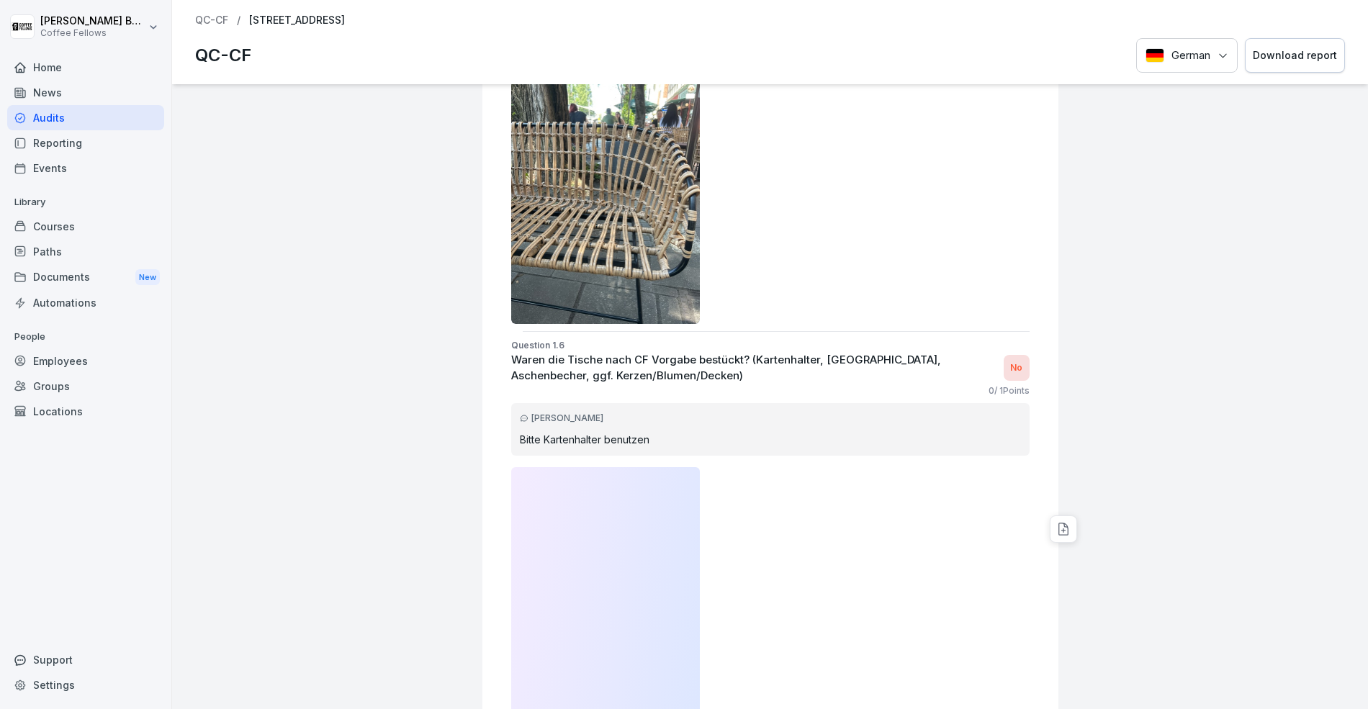
scroll to position [2722, 0]
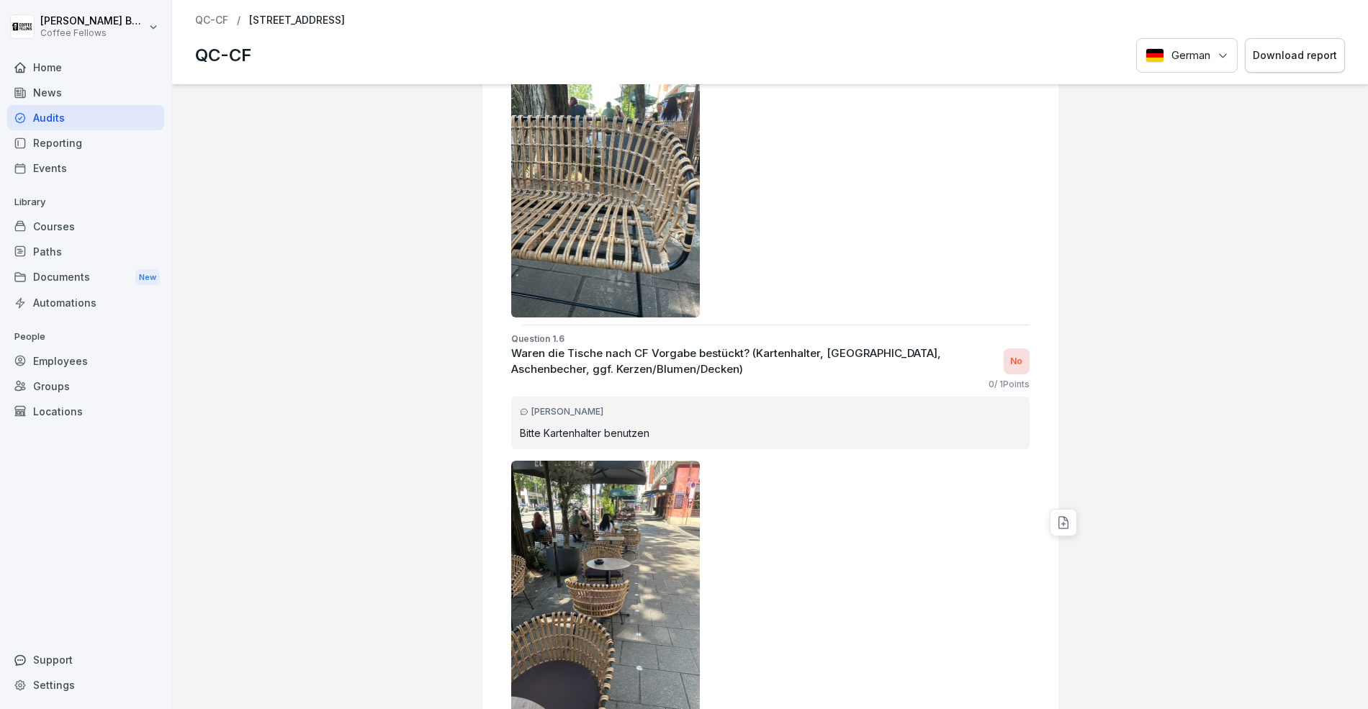
click at [43, 119] on div "Audits" at bounding box center [85, 117] width 157 height 25
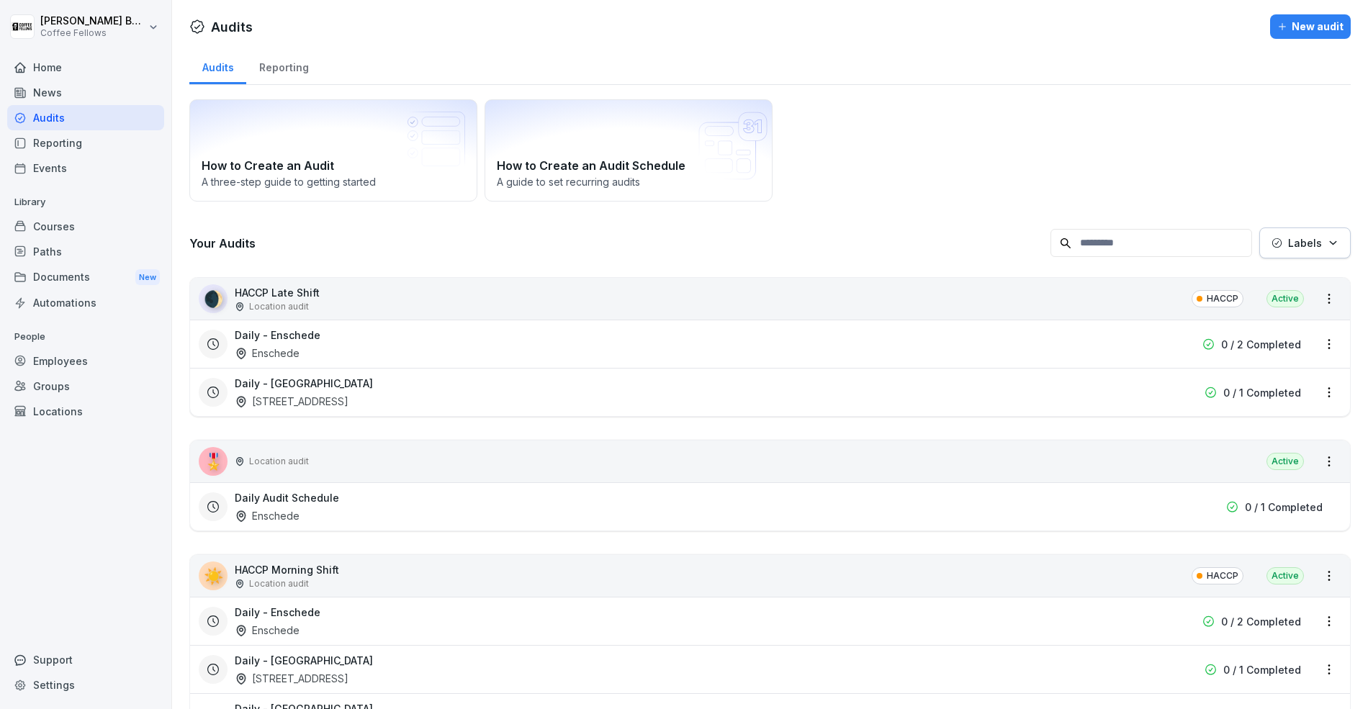
click at [283, 74] on div "Reporting" at bounding box center [283, 66] width 75 height 37
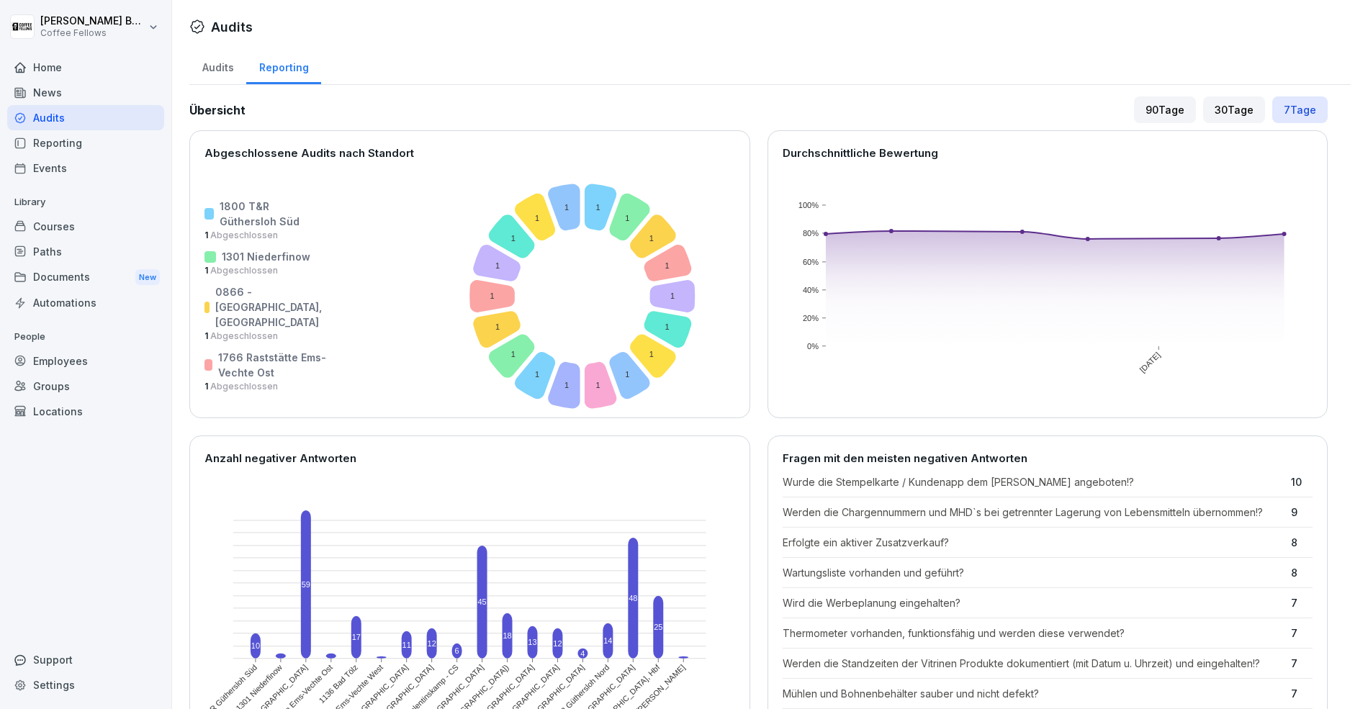
click at [1171, 109] on div "90 Tage" at bounding box center [1165, 109] width 62 height 27
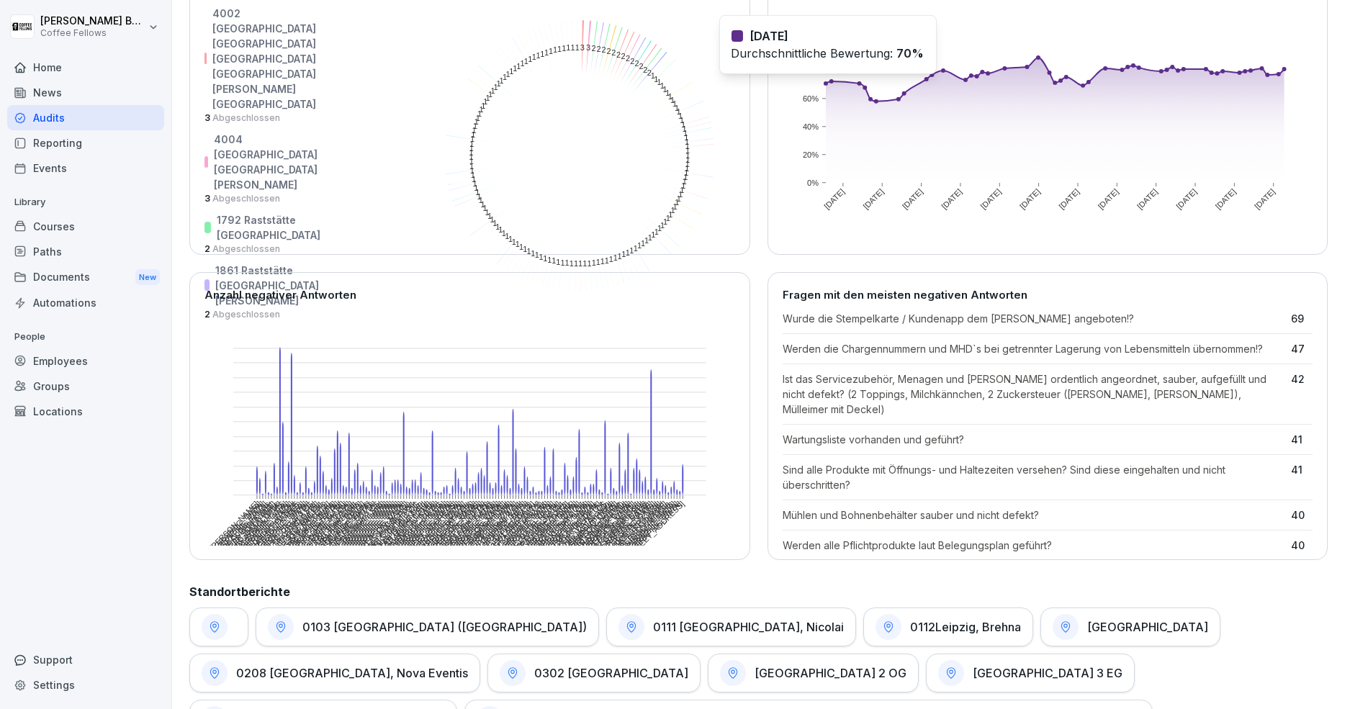
scroll to position [216, 0]
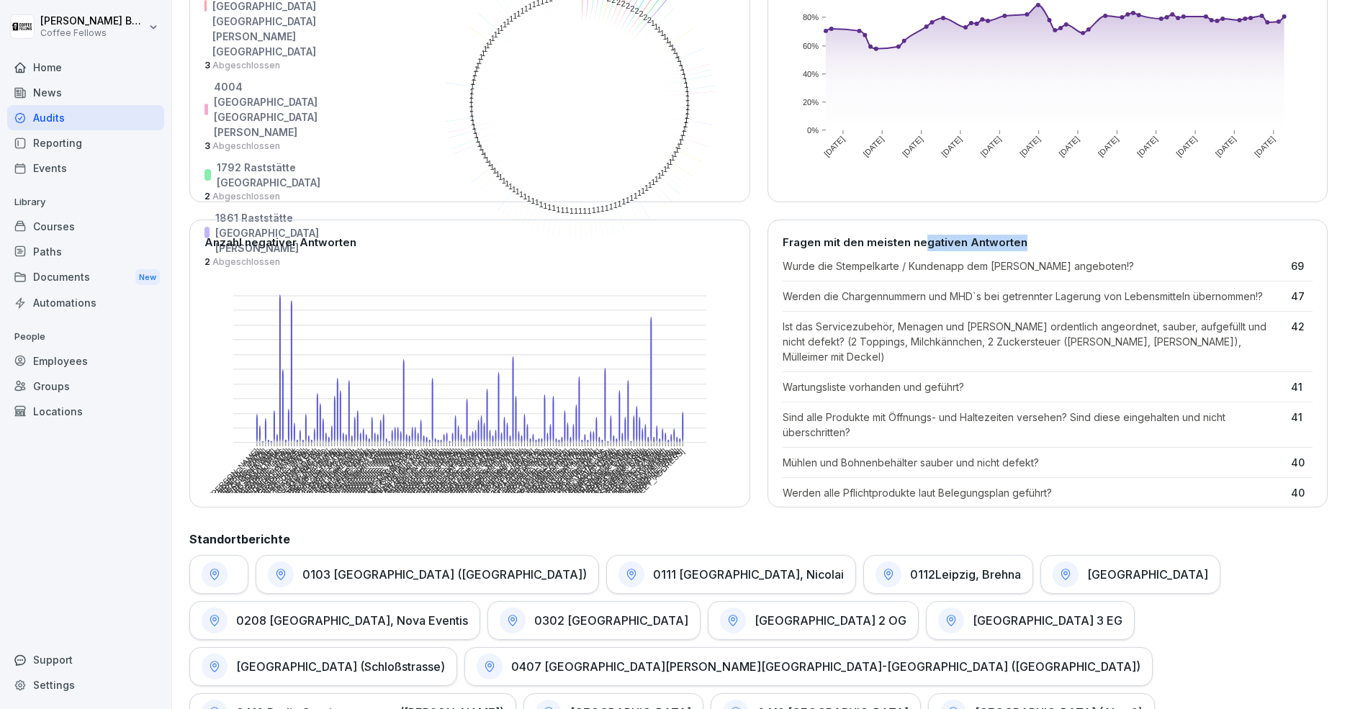
drag, startPoint x: 923, startPoint y: 237, endPoint x: 1035, endPoint y: 248, distance: 112.8
click at [1035, 248] on p "Fragen mit den meisten negativen Antworten" at bounding box center [1047, 243] width 530 height 17
click at [1114, 250] on div "Fragen mit den meisten negativen Antworten Wurde die Stempelkarte / Kundenapp d…" at bounding box center [1047, 364] width 561 height 288
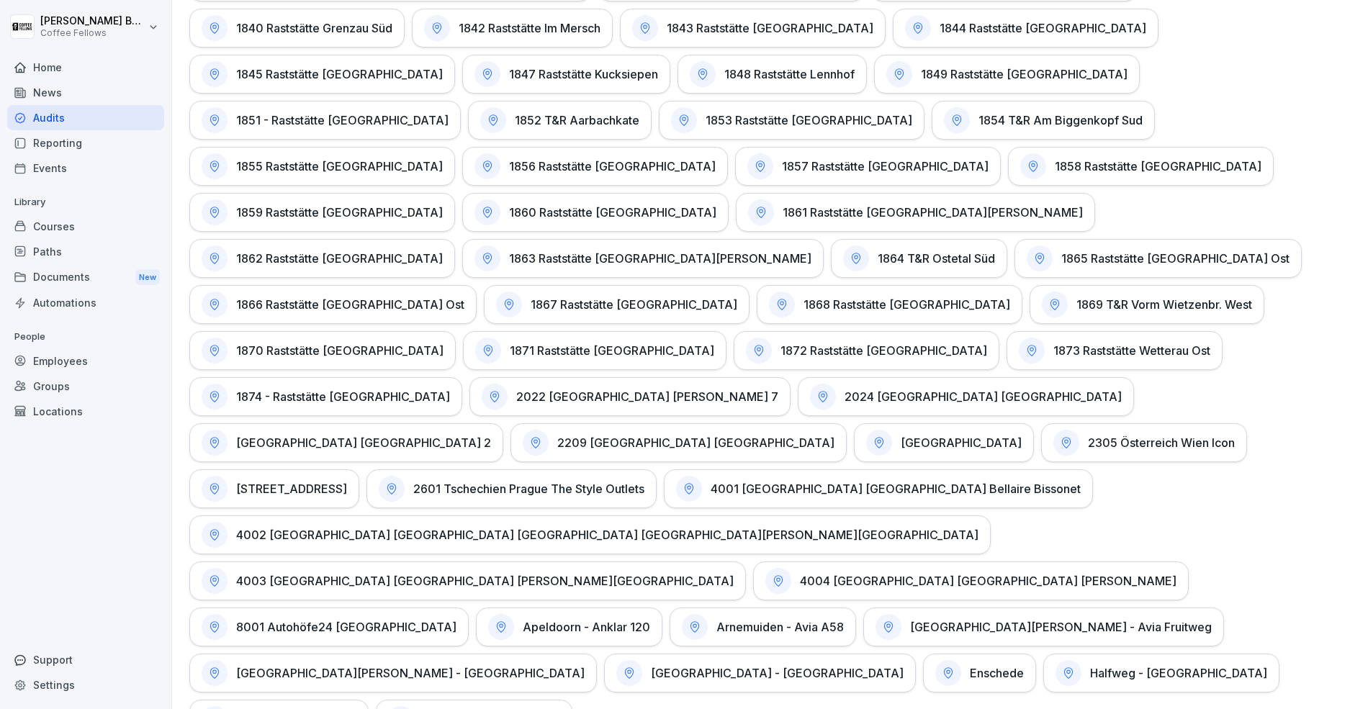
scroll to position [3619, 0]
drag, startPoint x: 258, startPoint y: 228, endPoint x: 338, endPoint y: 231, distance: 80.7
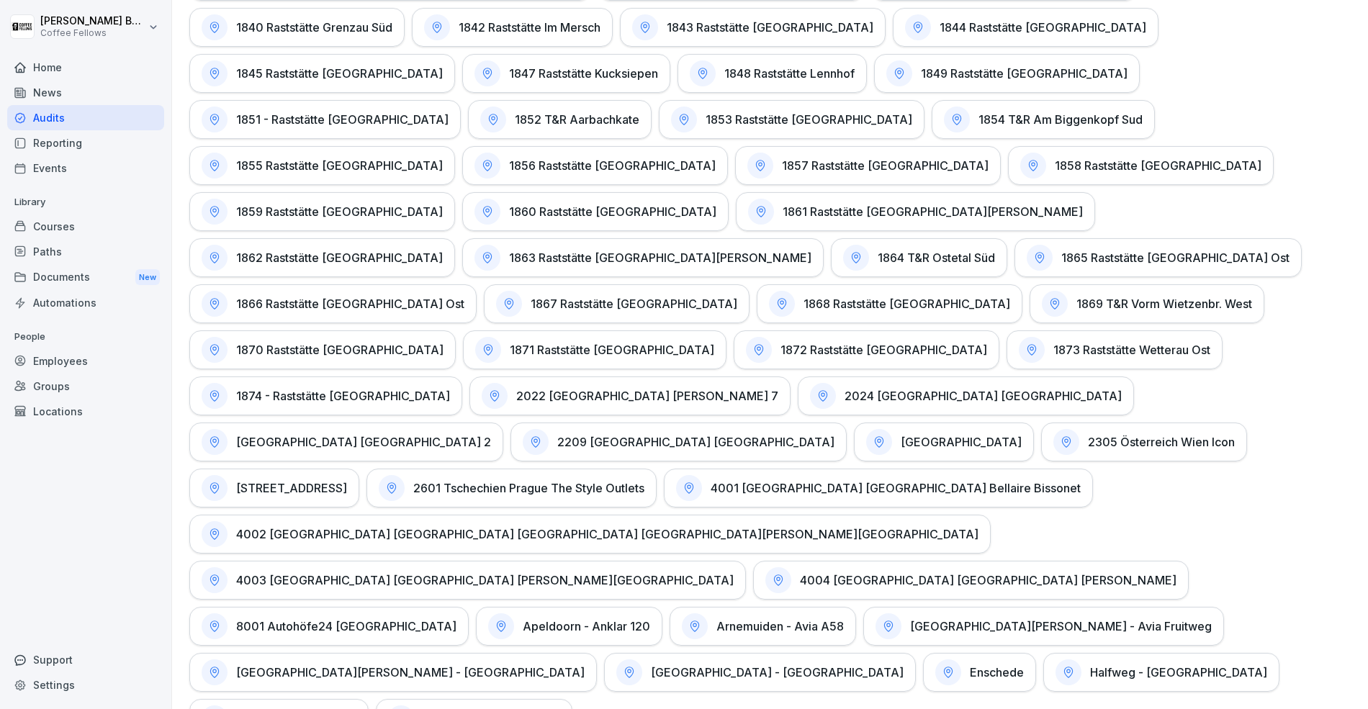
drag, startPoint x: 429, startPoint y: 230, endPoint x: 415, endPoint y: 230, distance: 13.7
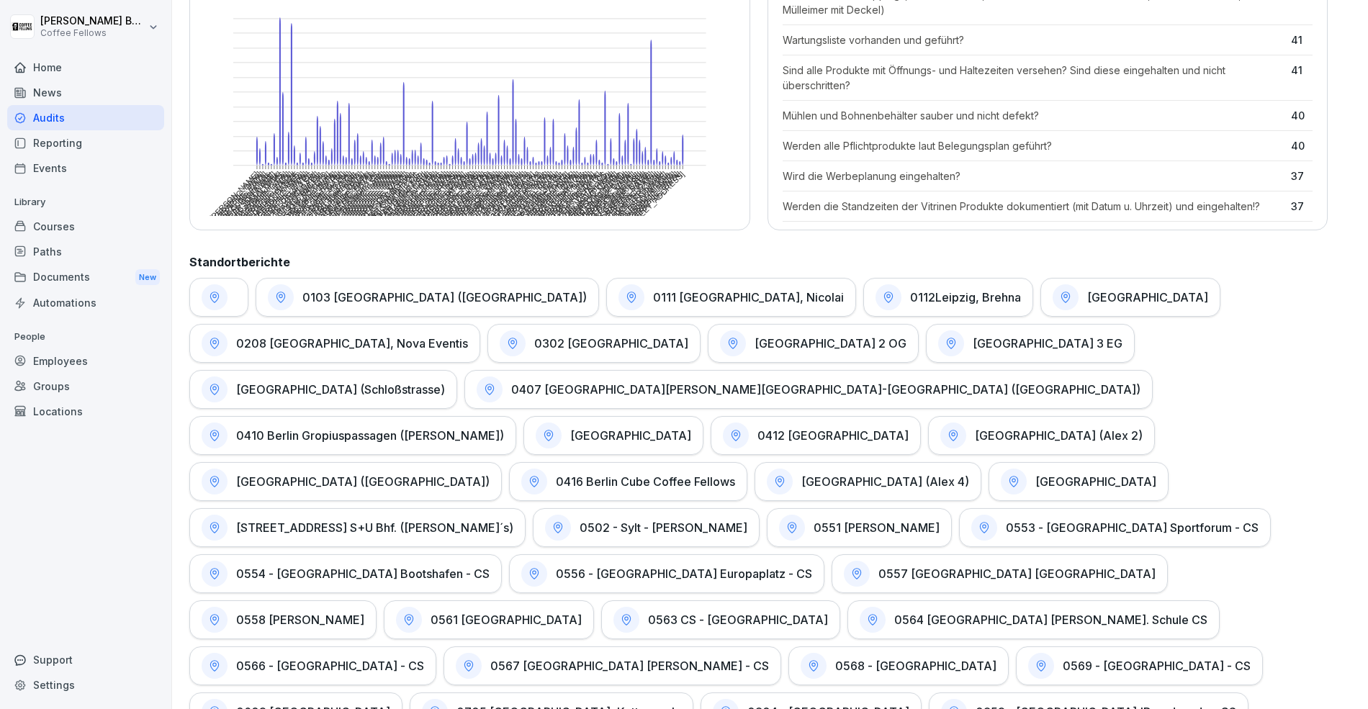
scroll to position [32, 0]
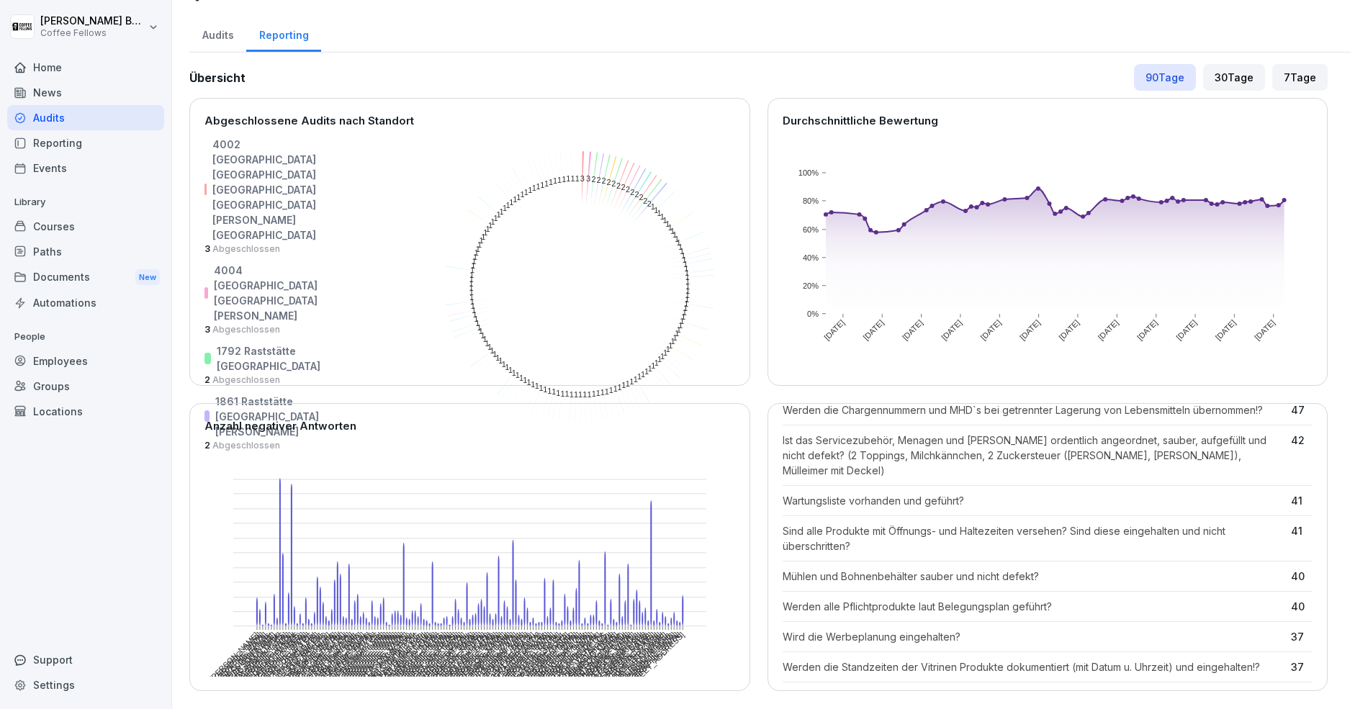
click at [226, 40] on div "Audits" at bounding box center [217, 33] width 57 height 37
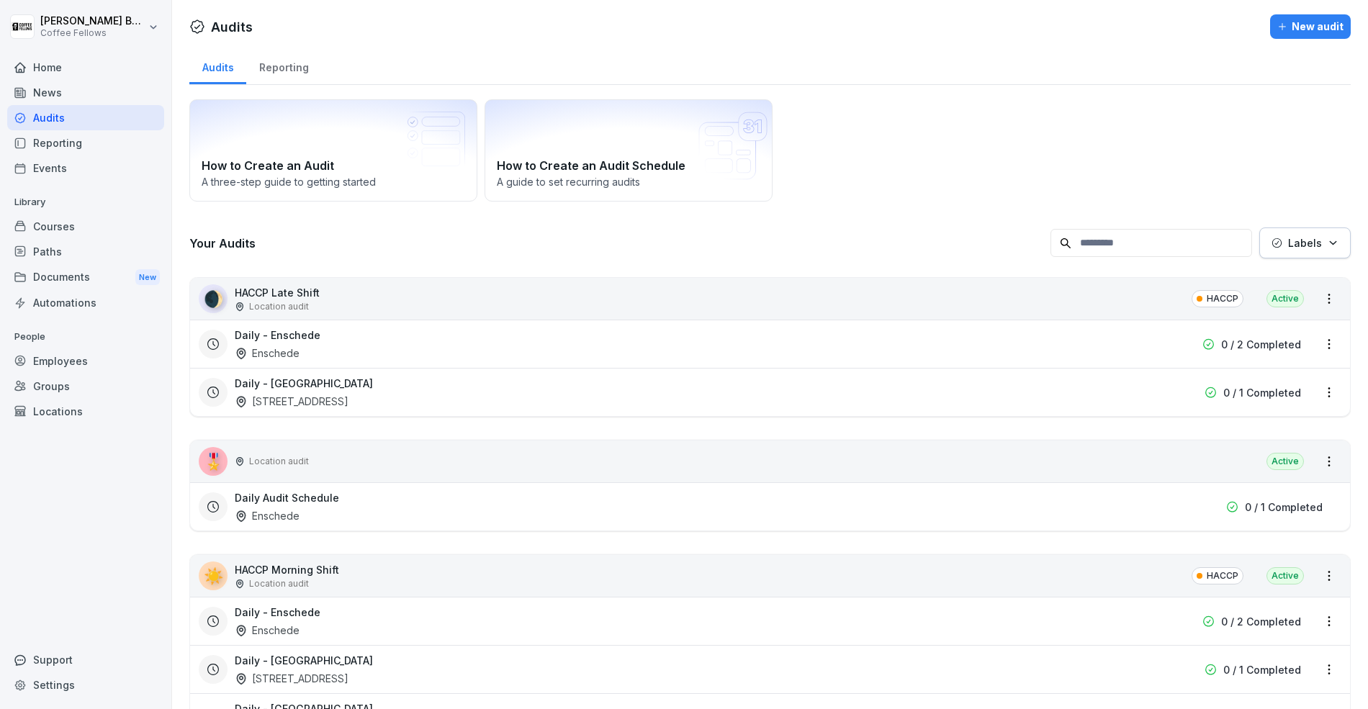
click at [1290, 24] on div "New audit" at bounding box center [1310, 27] width 66 height 16
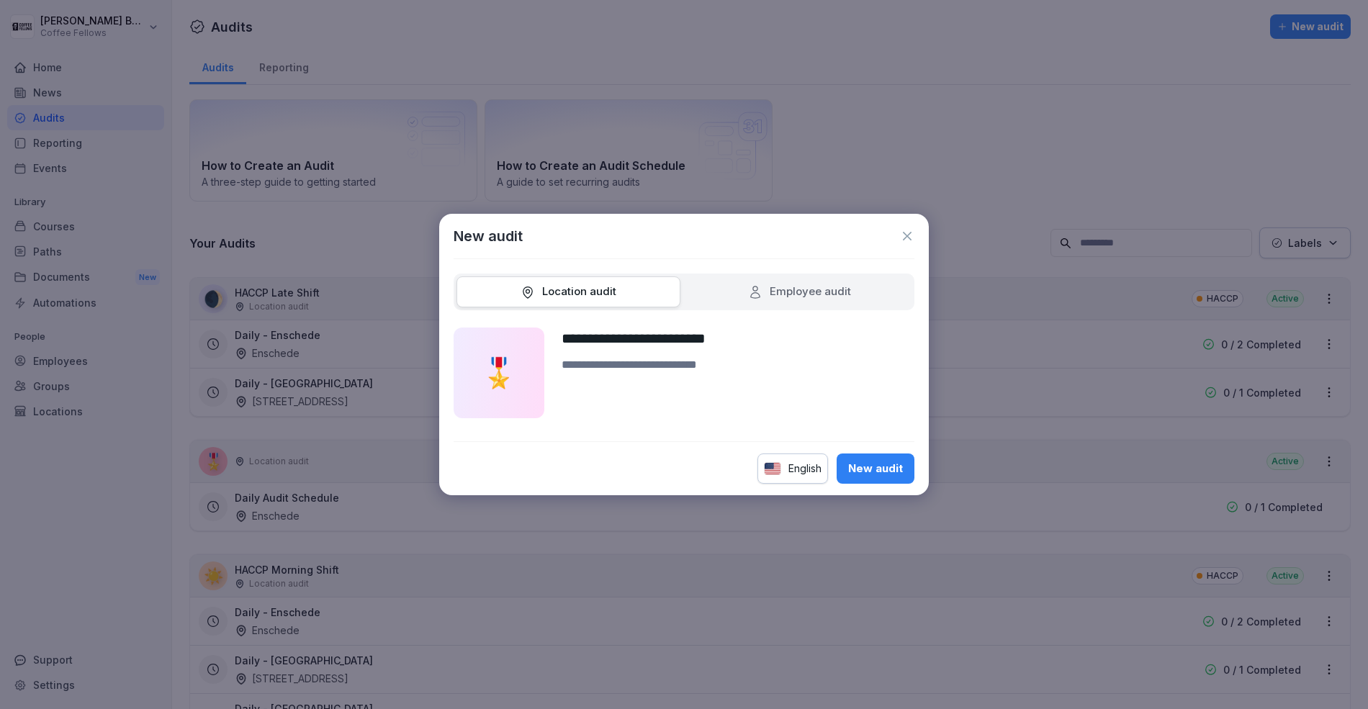
type input "**********"
click at [801, 476] on div "English" at bounding box center [792, 468] width 71 height 30
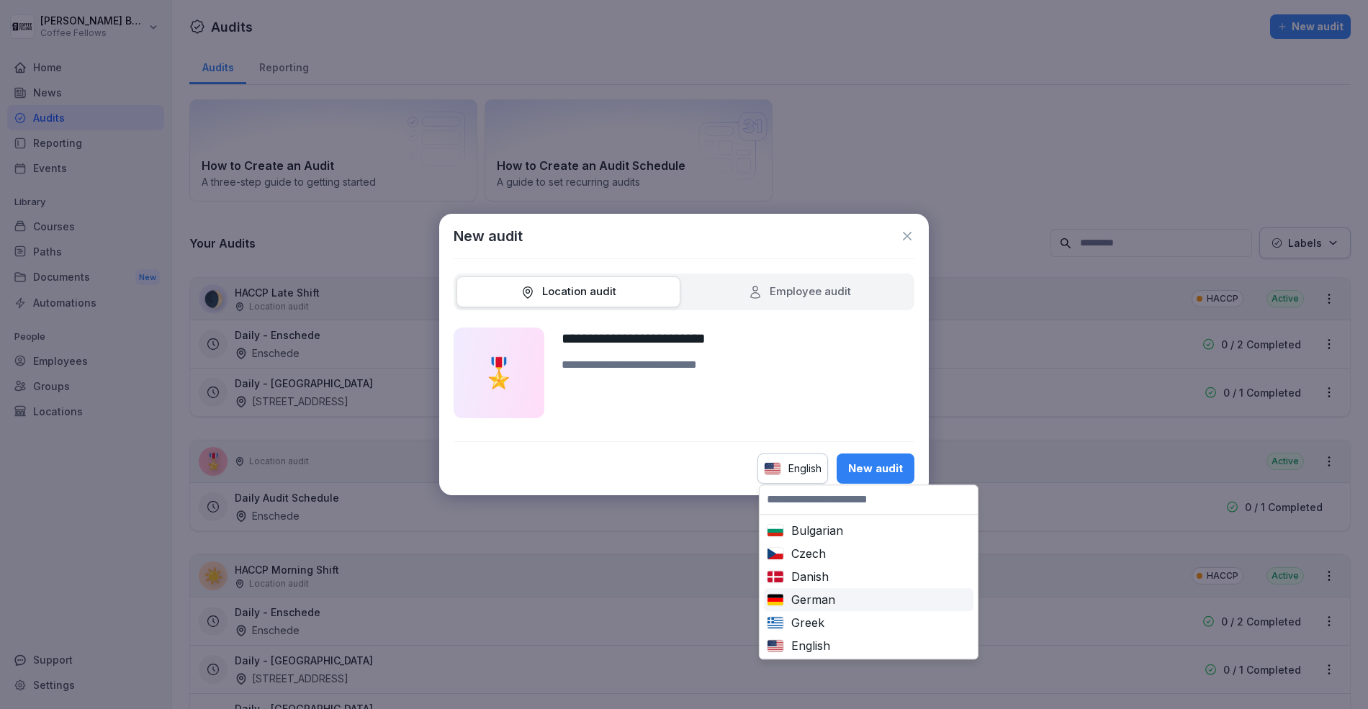
click at [818, 598] on div "German" at bounding box center [869, 599] width 204 height 17
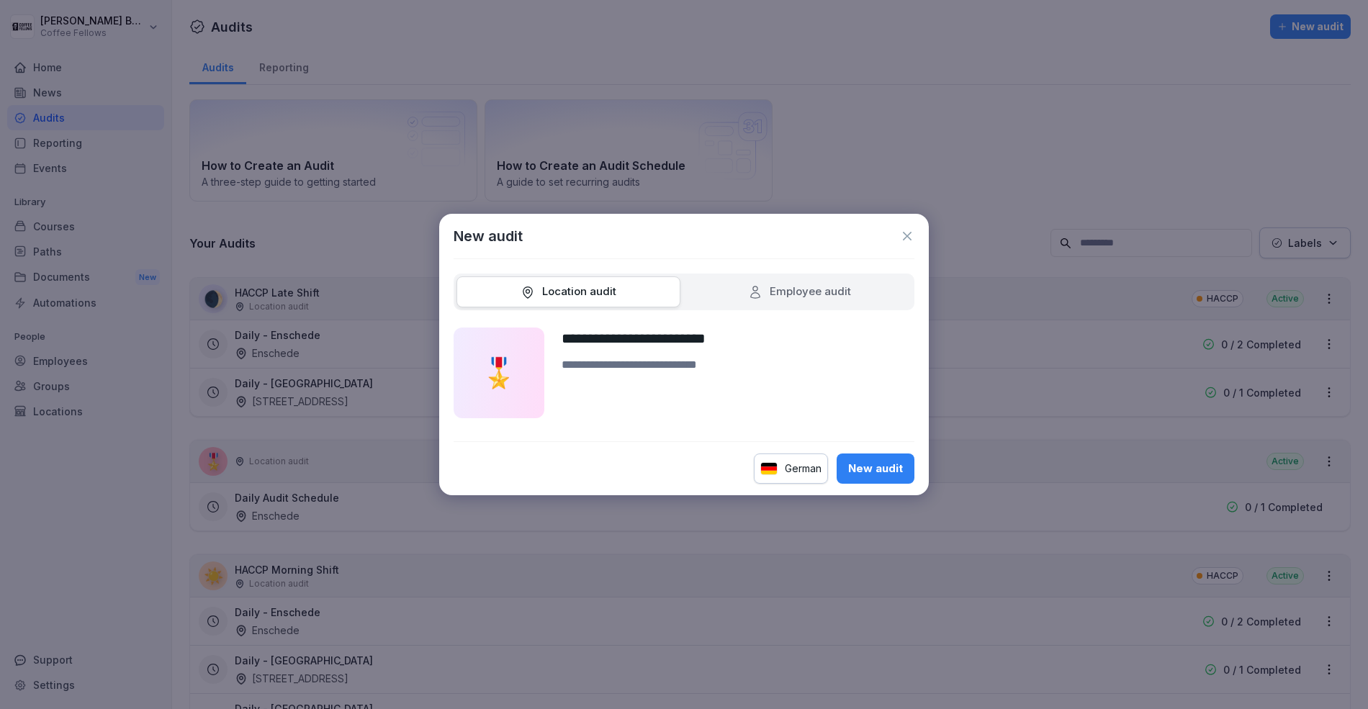
click at [874, 471] on div "New audit" at bounding box center [875, 469] width 55 height 16
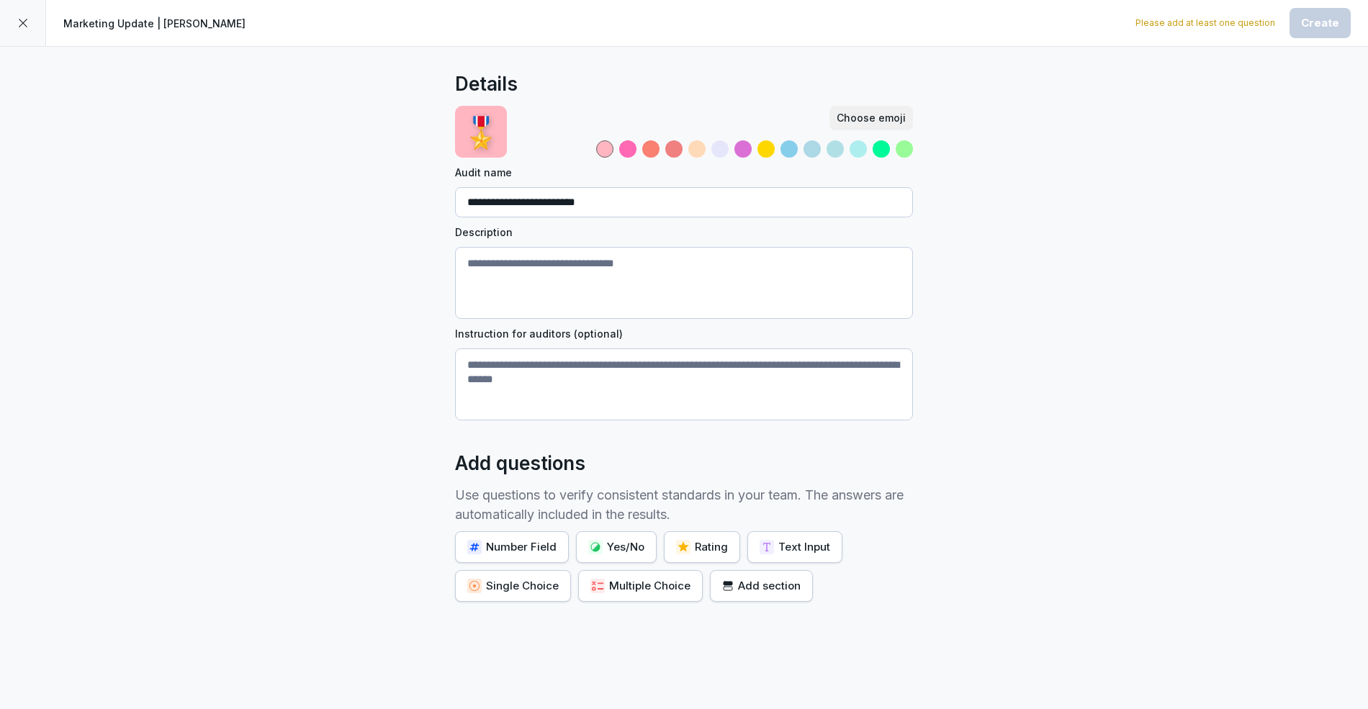
click at [774, 595] on button "Add section" at bounding box center [761, 586] width 103 height 32
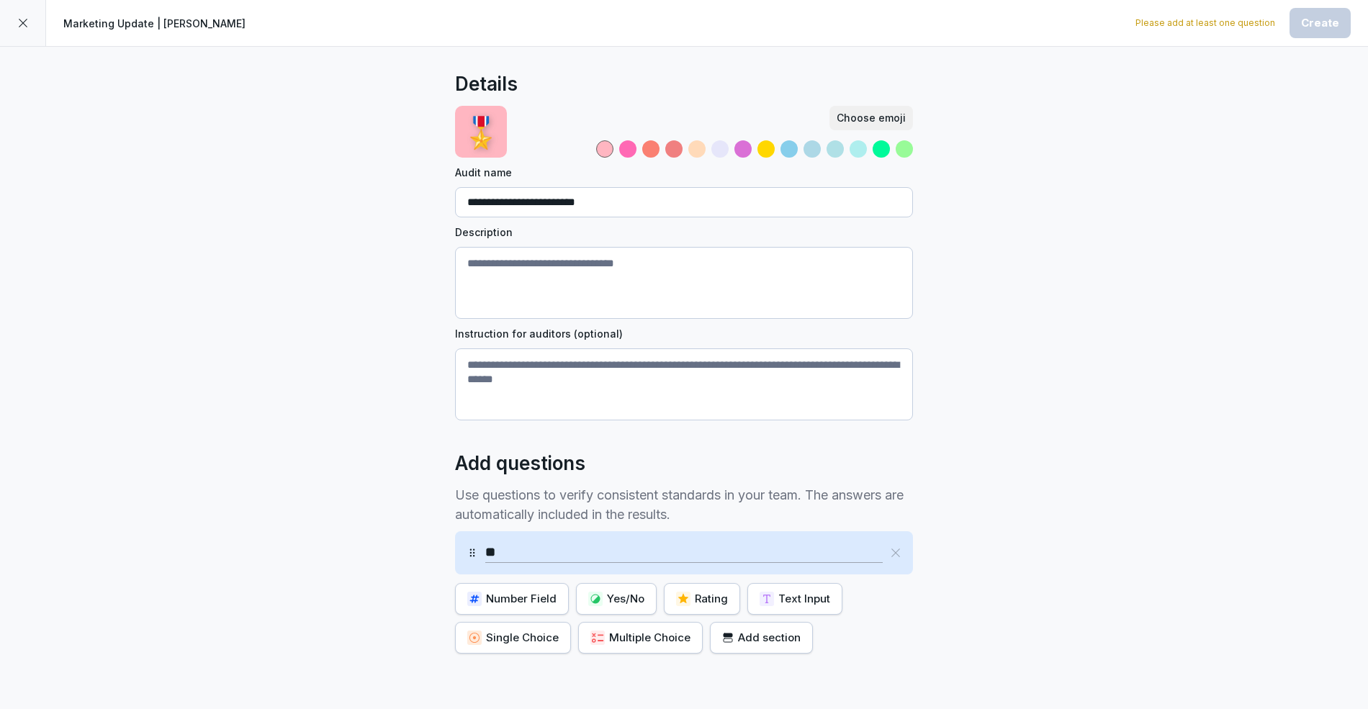
type input "*"
type input "*******"
click at [628, 600] on div "Yes/No" at bounding box center [616, 599] width 56 height 16
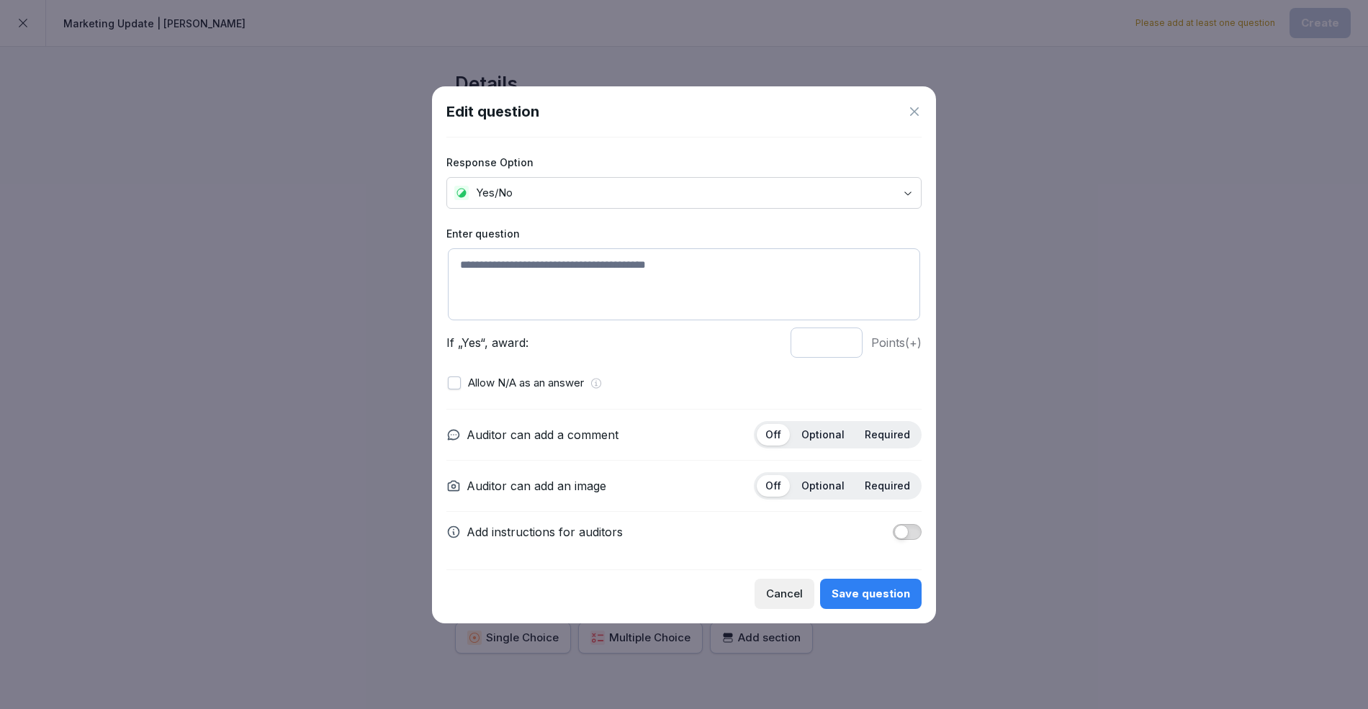
click at [567, 283] on textarea at bounding box center [684, 284] width 472 height 72
type textarea "*"
type textarea "******"
click at [454, 391] on div "Allow N/A as an answer" at bounding box center [684, 383] width 472 height 17
click at [448, 386] on button "button" at bounding box center [454, 382] width 13 height 13
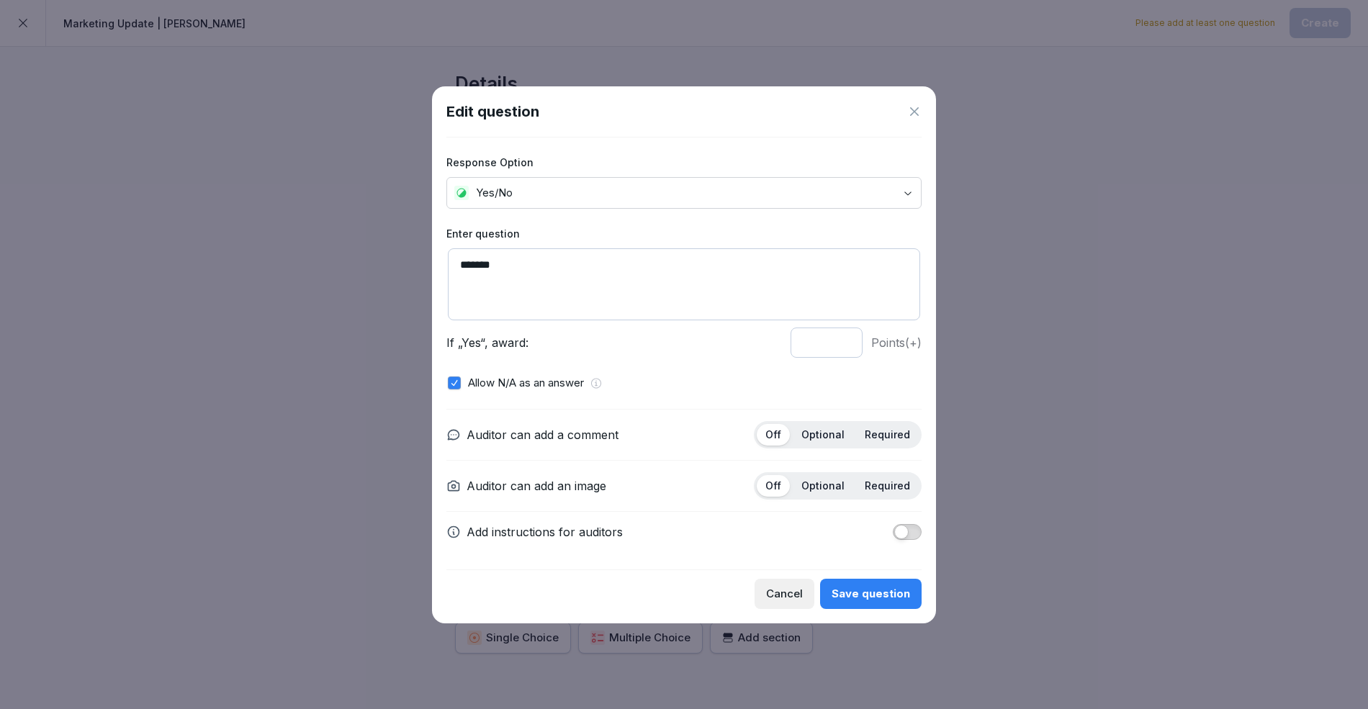
click at [891, 485] on p "Required" at bounding box center [886, 485] width 45 height 13
click at [911, 541] on div "Auditor can add a comment Off Optional Required Auditor can add an image Off Op…" at bounding box center [683, 480] width 475 height 143
click at [909, 528] on button "button" at bounding box center [907, 532] width 29 height 16
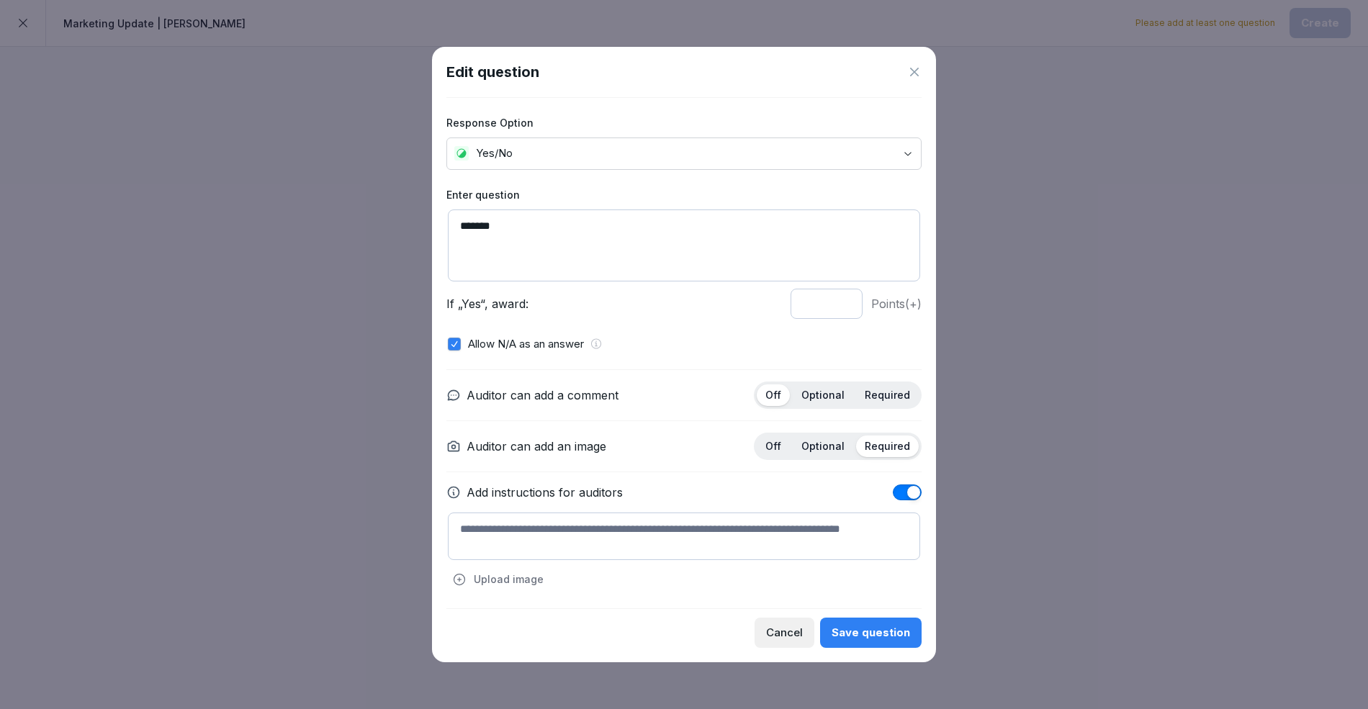
click at [702, 536] on textarea at bounding box center [684, 536] width 472 height 48
click at [778, 636] on div "Cancel" at bounding box center [784, 633] width 37 height 16
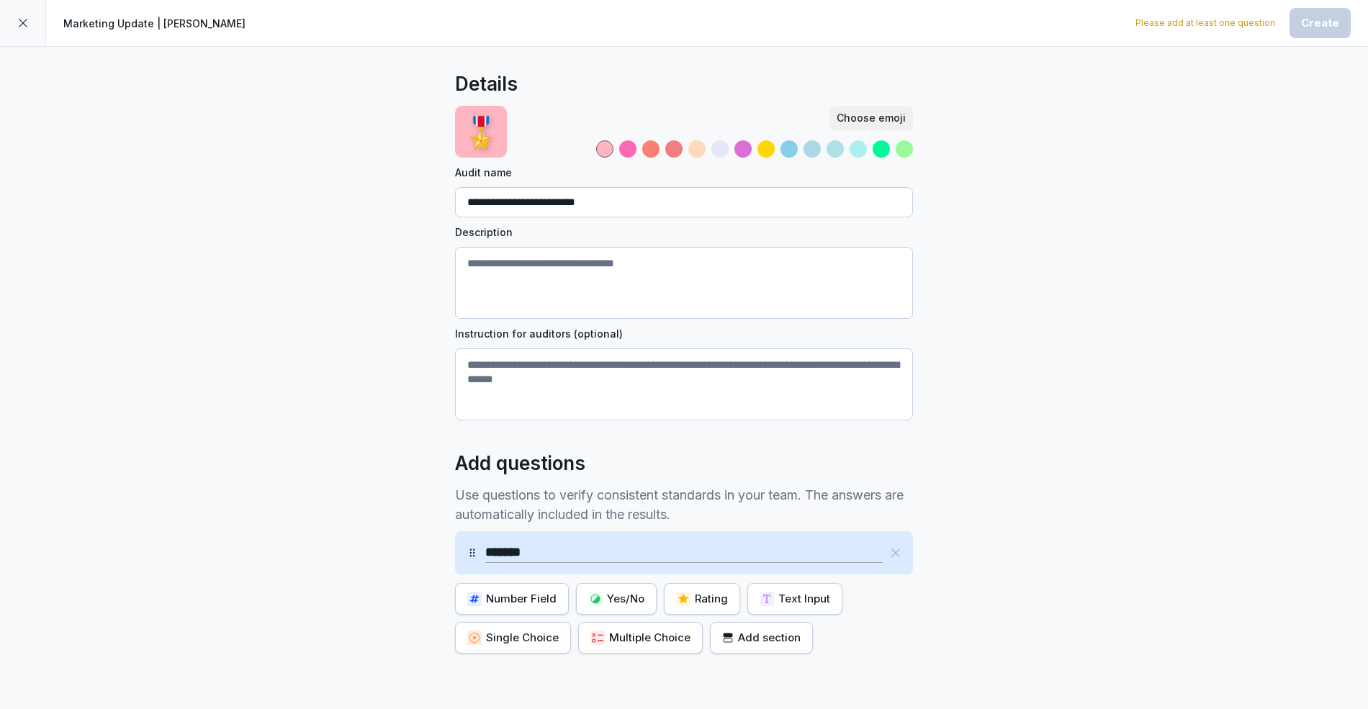
click at [534, 595] on div "Number Field" at bounding box center [511, 599] width 89 height 16
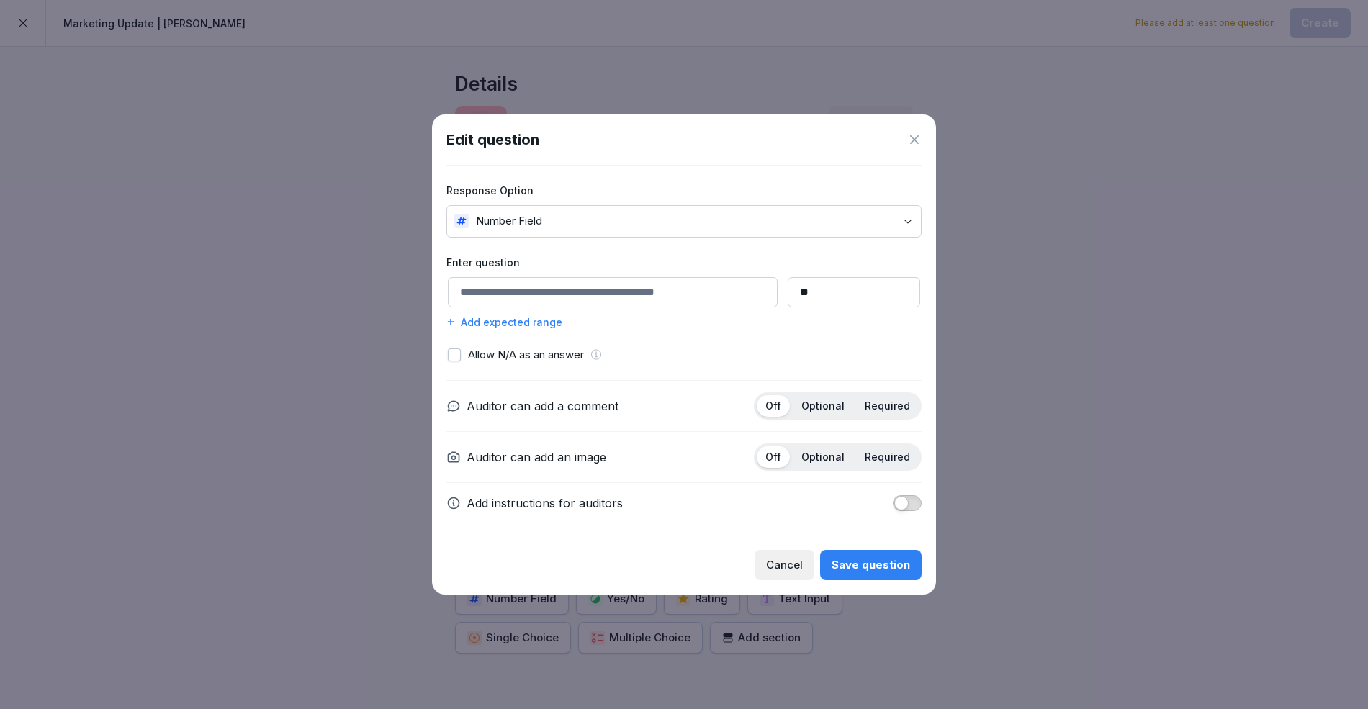
click at [512, 288] on input at bounding box center [613, 292] width 330 height 30
type input "*"
type input "******"
click at [605, 227] on body "**********" at bounding box center [684, 354] width 1368 height 709
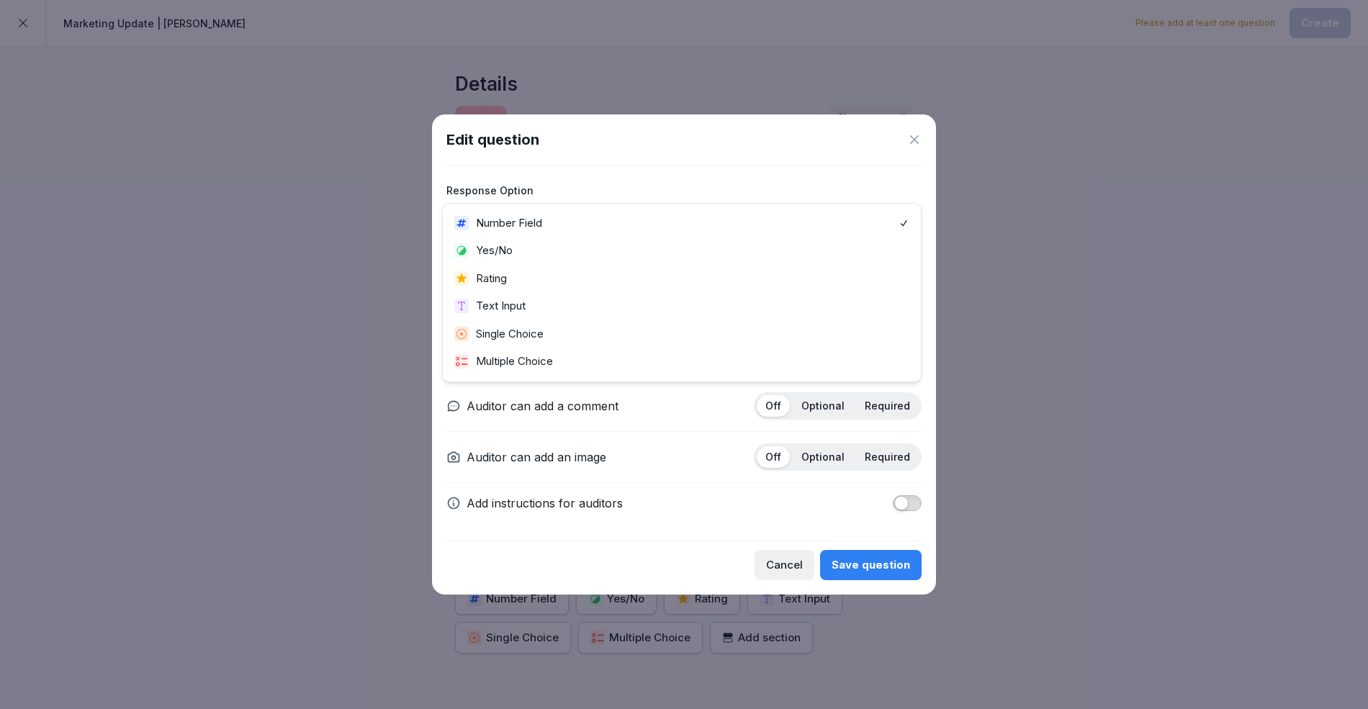
click at [646, 166] on div "Response Option Number Field Enter question ****** Add expected range Allow N/A…" at bounding box center [683, 353] width 475 height 375
click at [470, 322] on div "Add expected range" at bounding box center [683, 322] width 475 height 15
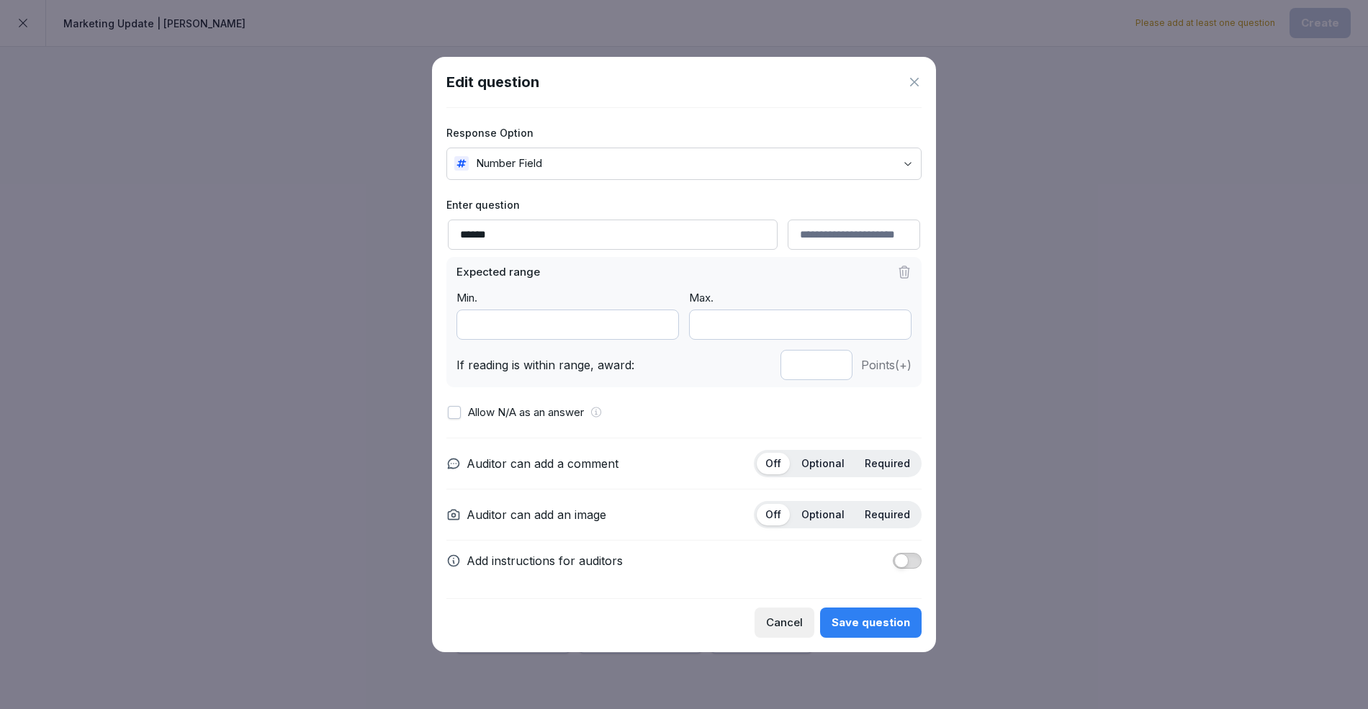
click at [904, 277] on icon at bounding box center [904, 272] width 14 height 14
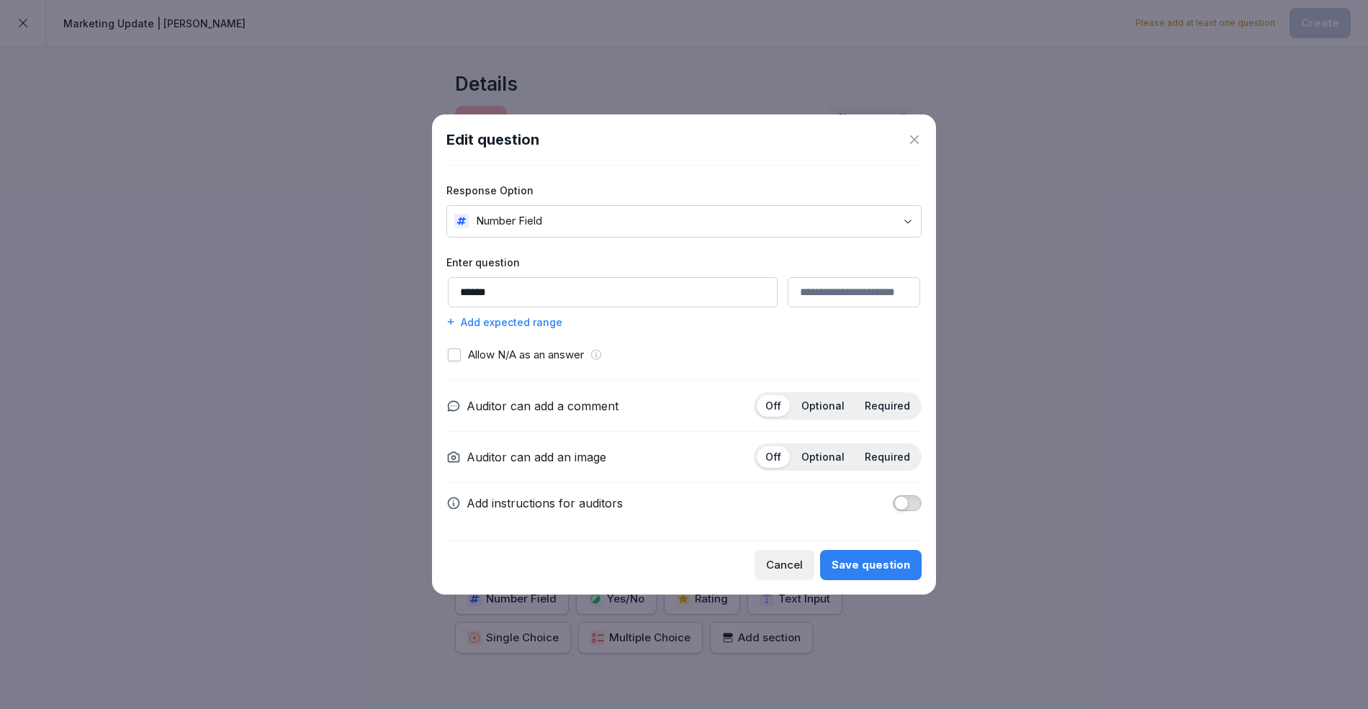
click at [566, 287] on input "******" at bounding box center [613, 292] width 330 height 30
click at [917, 143] on icon at bounding box center [914, 139] width 14 height 14
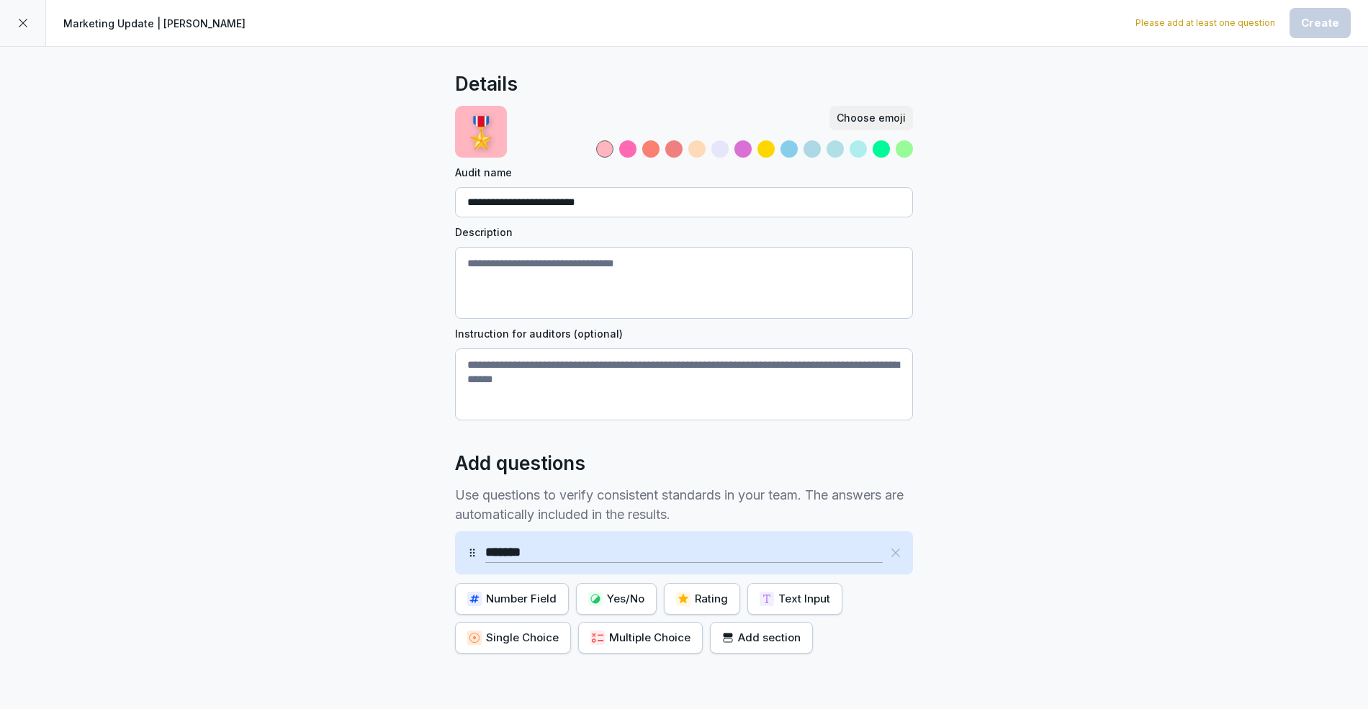
click at [897, 556] on icon at bounding box center [896, 553] width 12 height 12
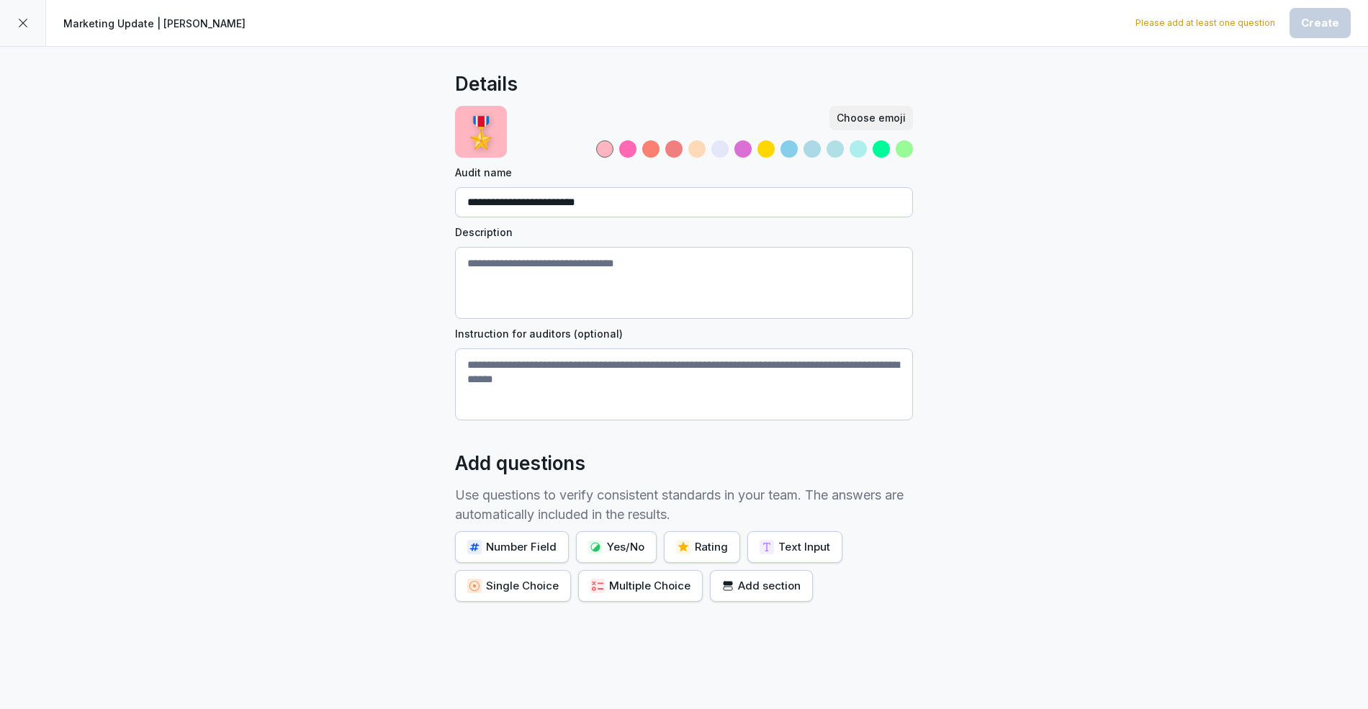
click at [24, 19] on icon at bounding box center [23, 23] width 12 height 12
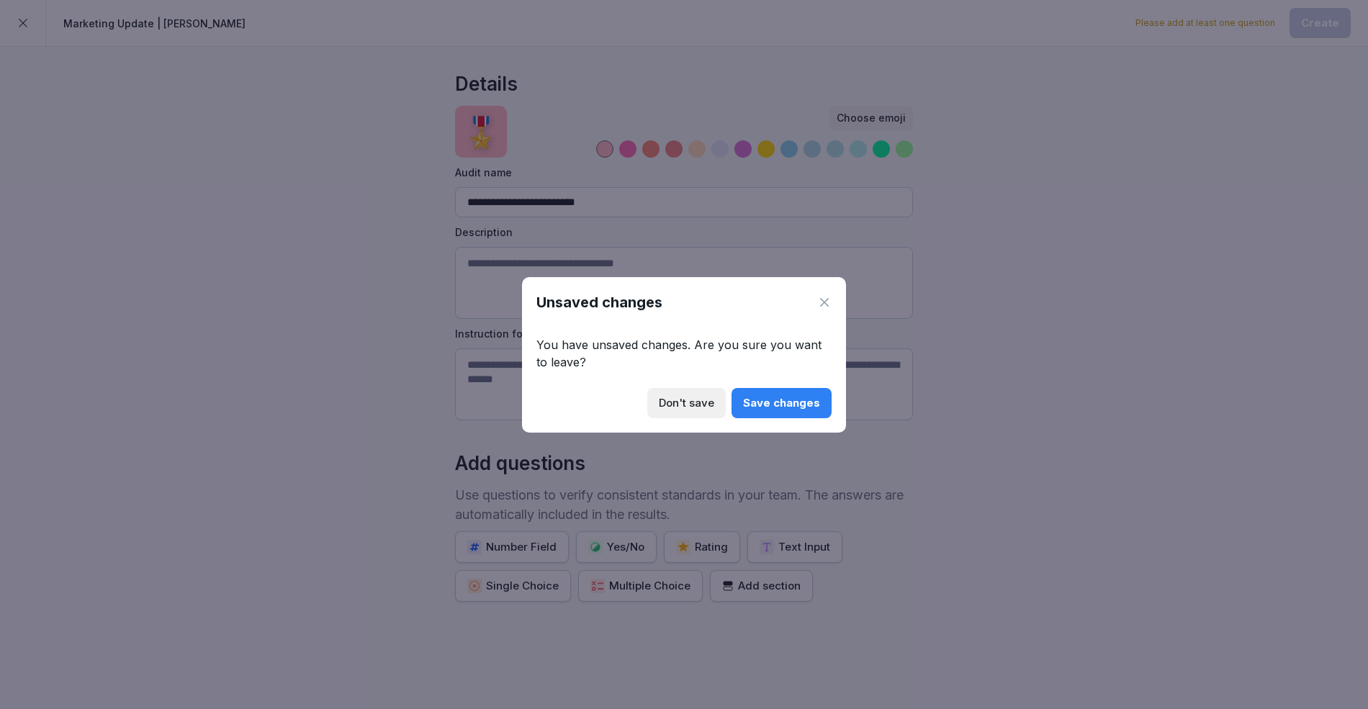
click at [705, 400] on div "Don't save" at bounding box center [686, 403] width 55 height 16
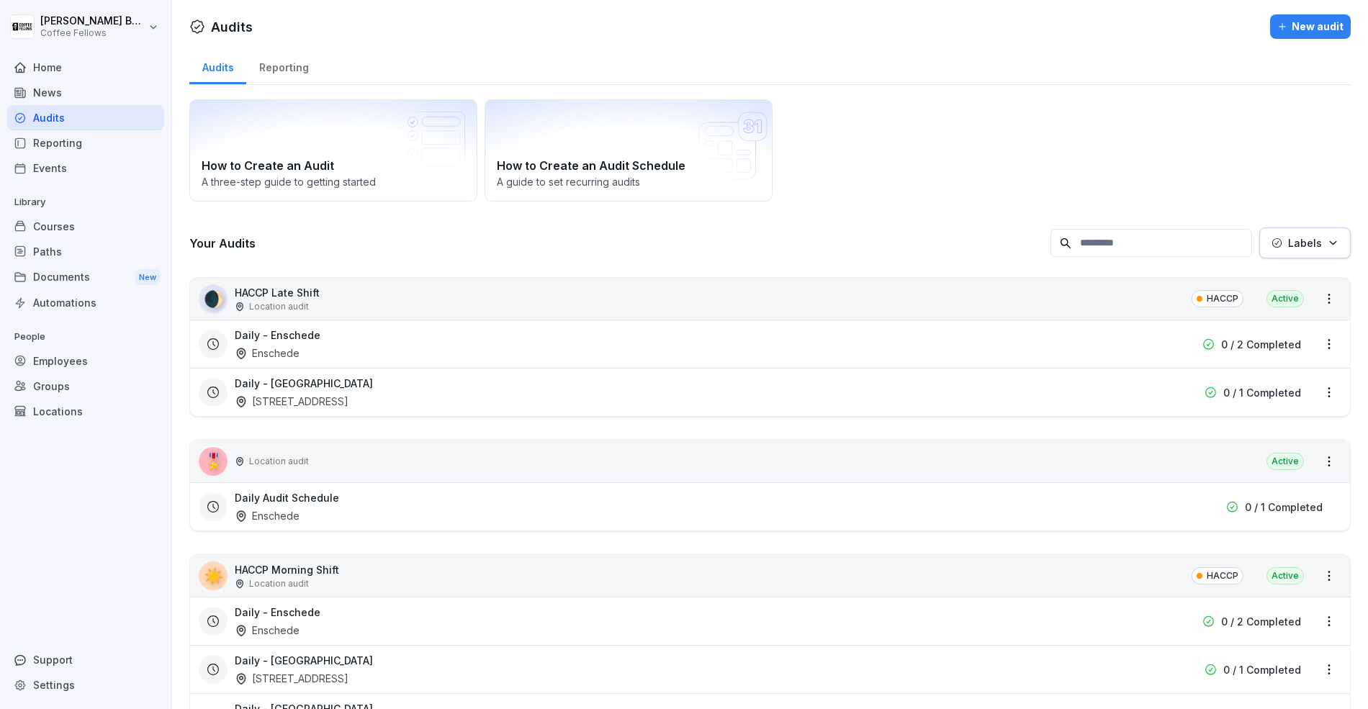
click at [281, 51] on div "Reporting" at bounding box center [283, 66] width 75 height 37
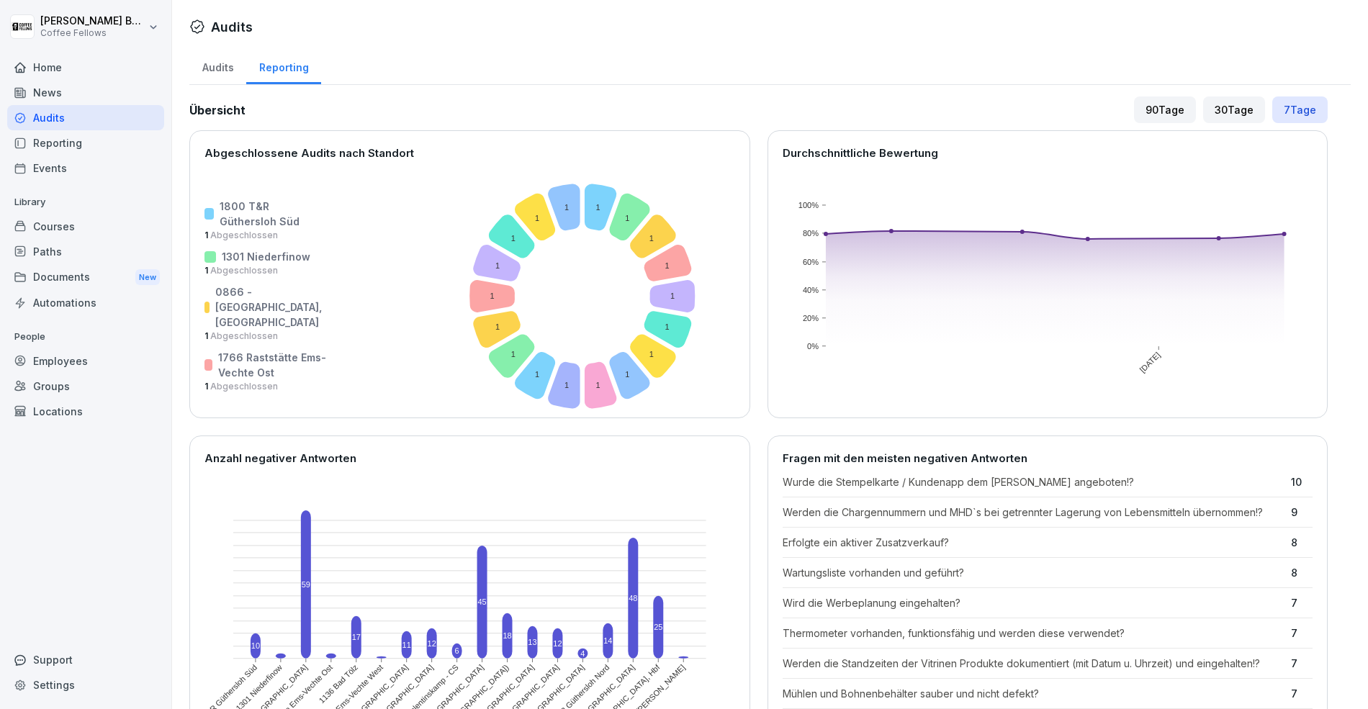
click at [1155, 117] on div "90 Tage" at bounding box center [1165, 109] width 62 height 27
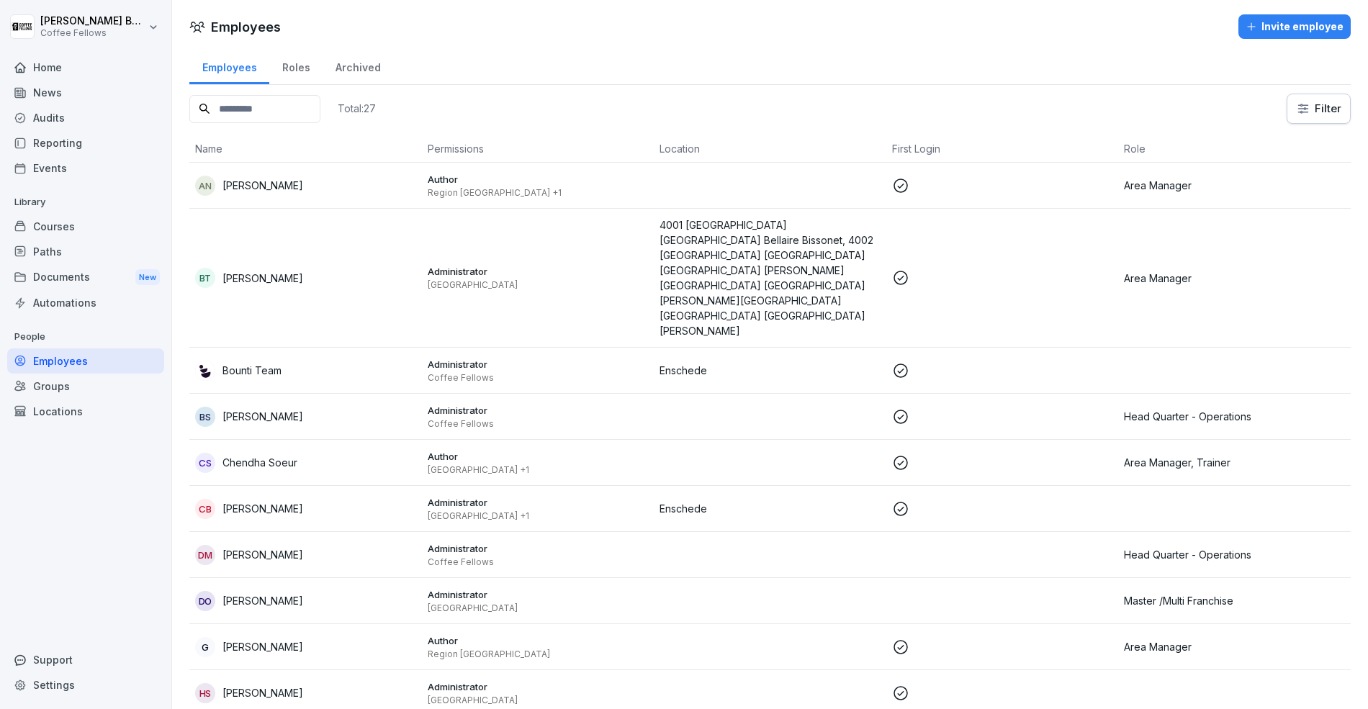
click at [67, 104] on div "News" at bounding box center [85, 92] width 157 height 25
click at [68, 118] on div "Audits" at bounding box center [85, 117] width 157 height 25
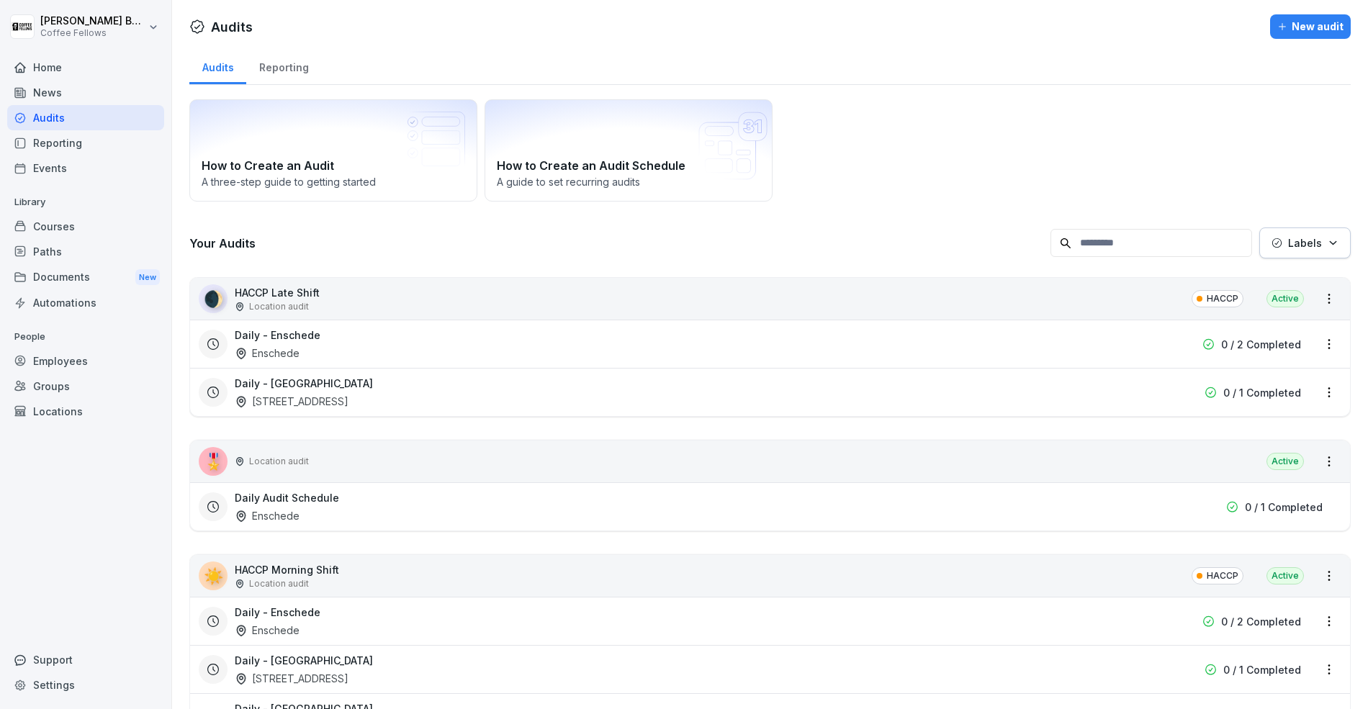
click at [281, 62] on div "Reporting" at bounding box center [283, 66] width 75 height 37
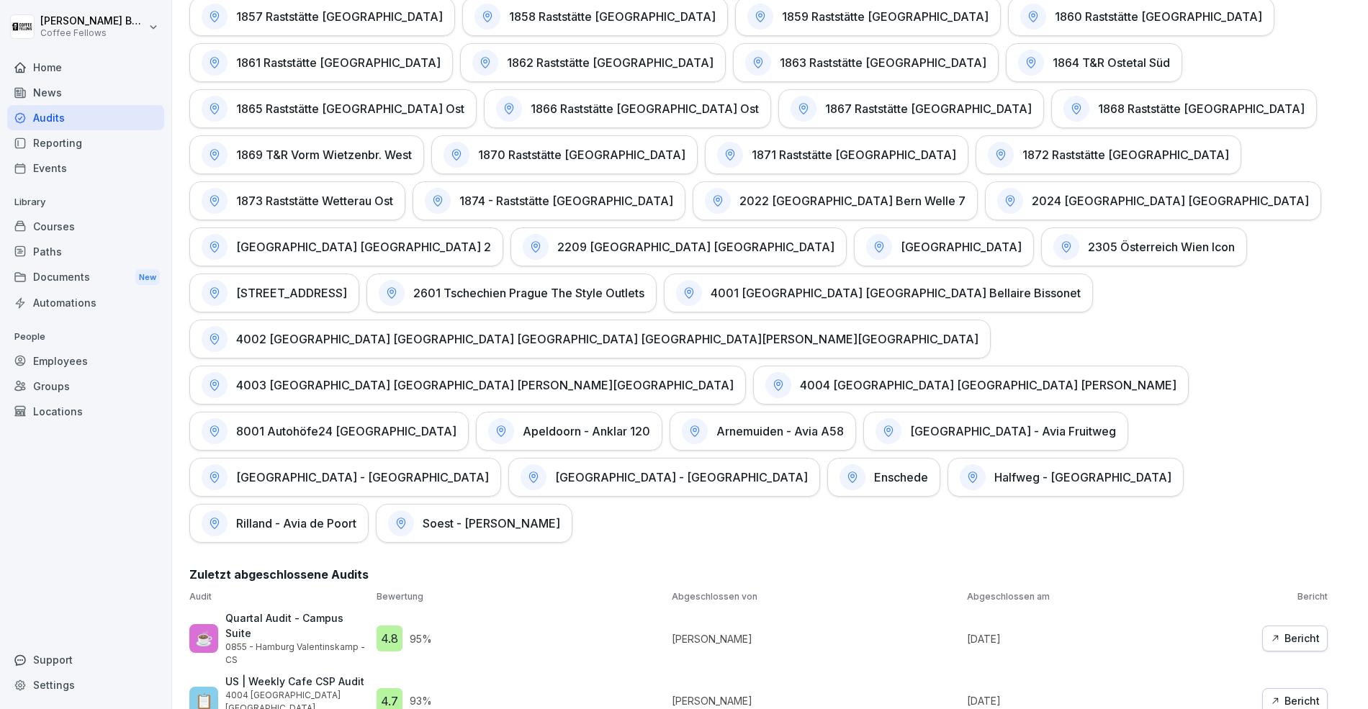
scroll to position [3700, 0]
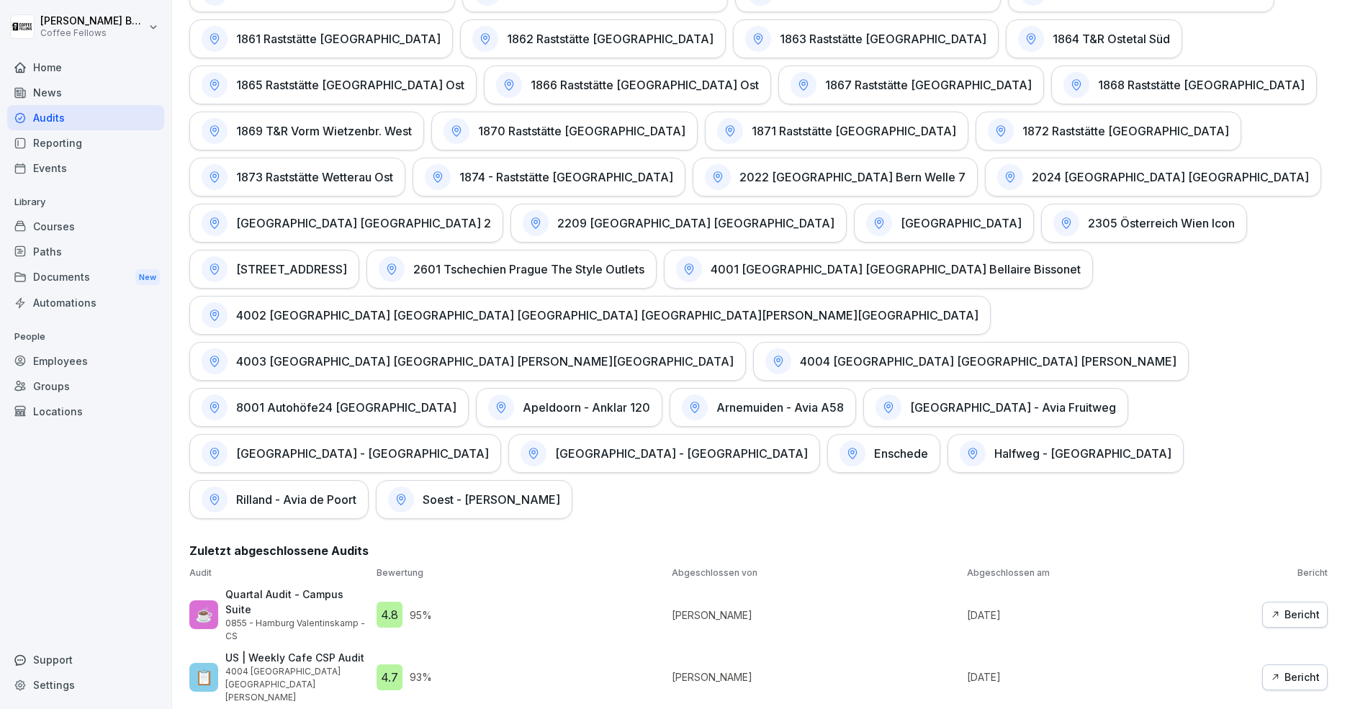
click at [1301, 607] on div "Bericht" at bounding box center [1295, 615] width 50 height 16
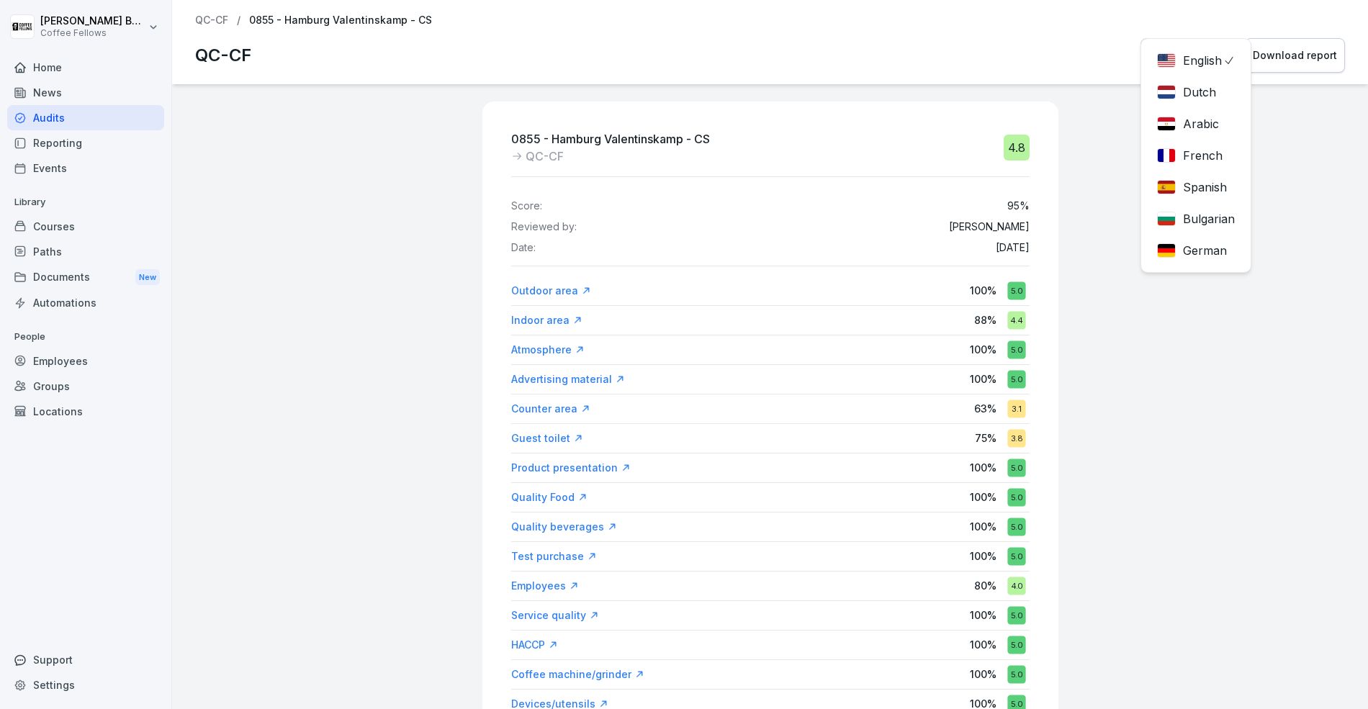
click at [1160, 45] on div "English English Dutch Arabic French Spanish Bulgarian German Download report" at bounding box center [1242, 55] width 204 height 35
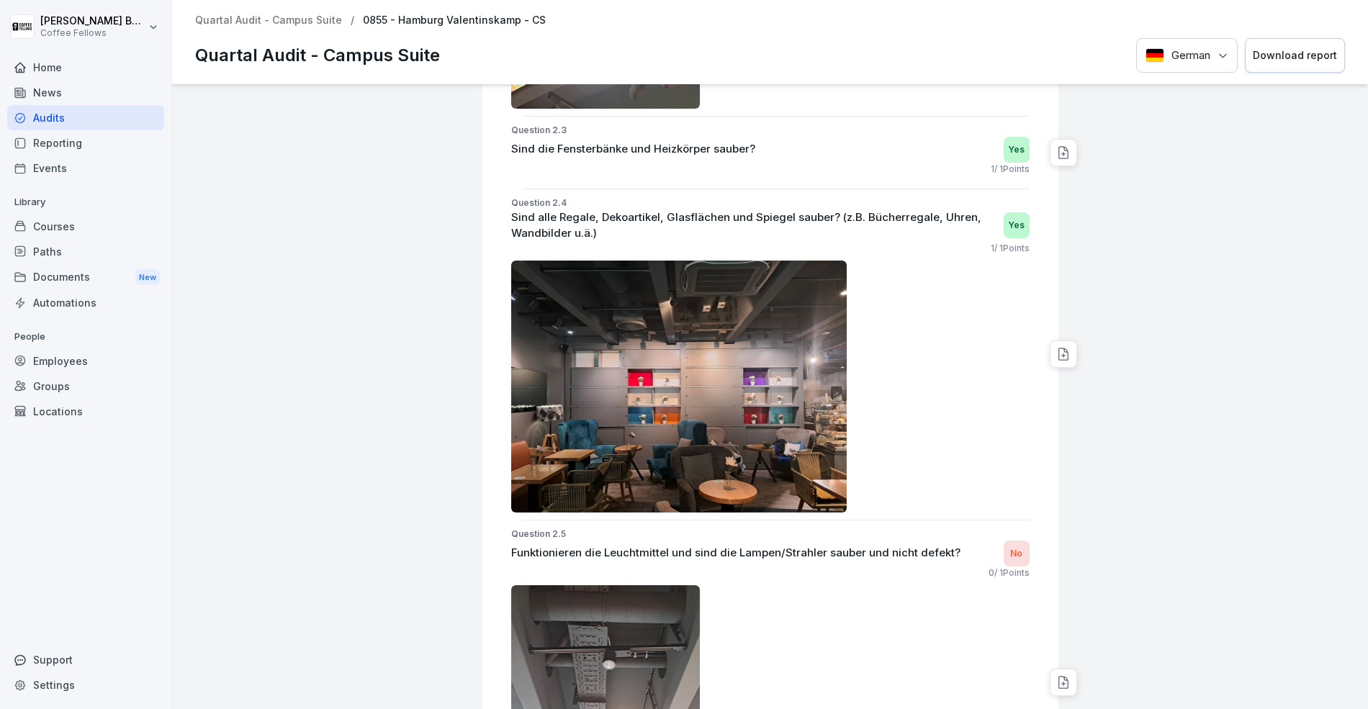
scroll to position [2187, 0]
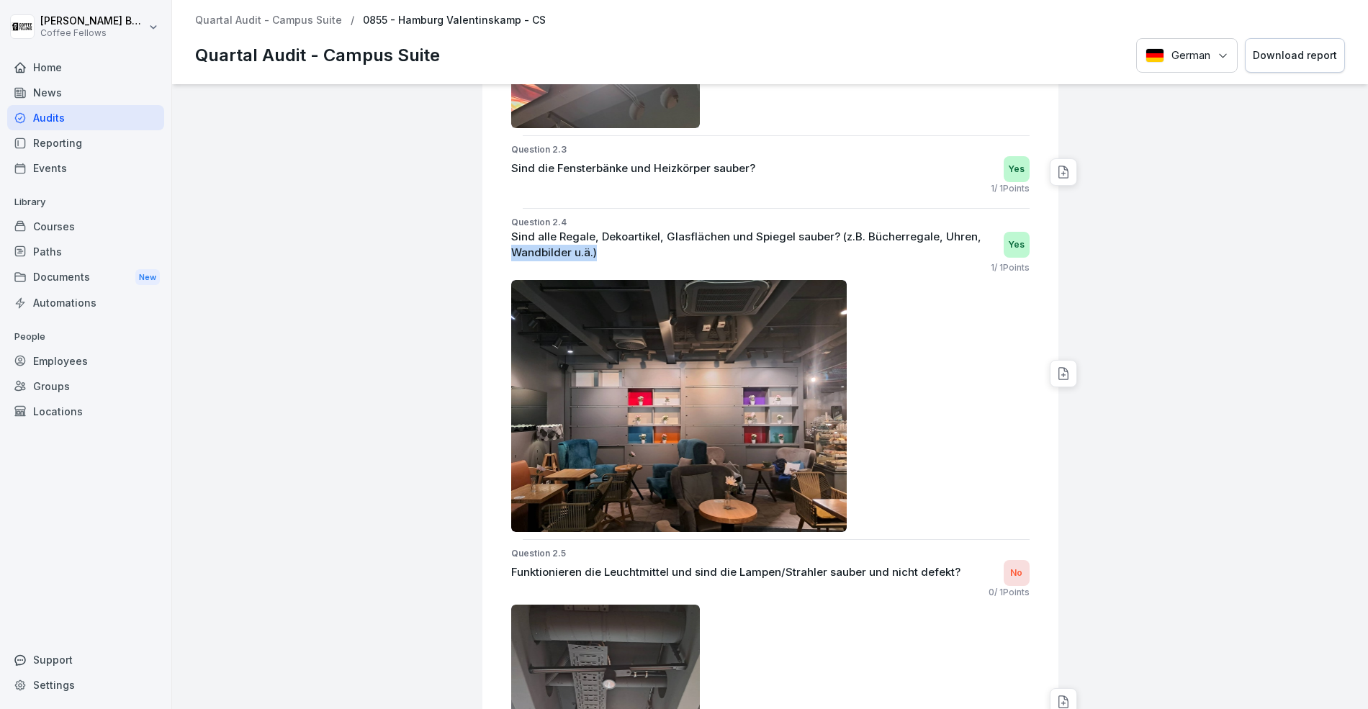
drag, startPoint x: 616, startPoint y: 236, endPoint x: 502, endPoint y: 236, distance: 114.4
click at [502, 236] on div "Question 2.4 Sind alle Regale, Dekoartikel, Glasflächen und Spiegel sauber? (z.…" at bounding box center [776, 374] width 564 height 316
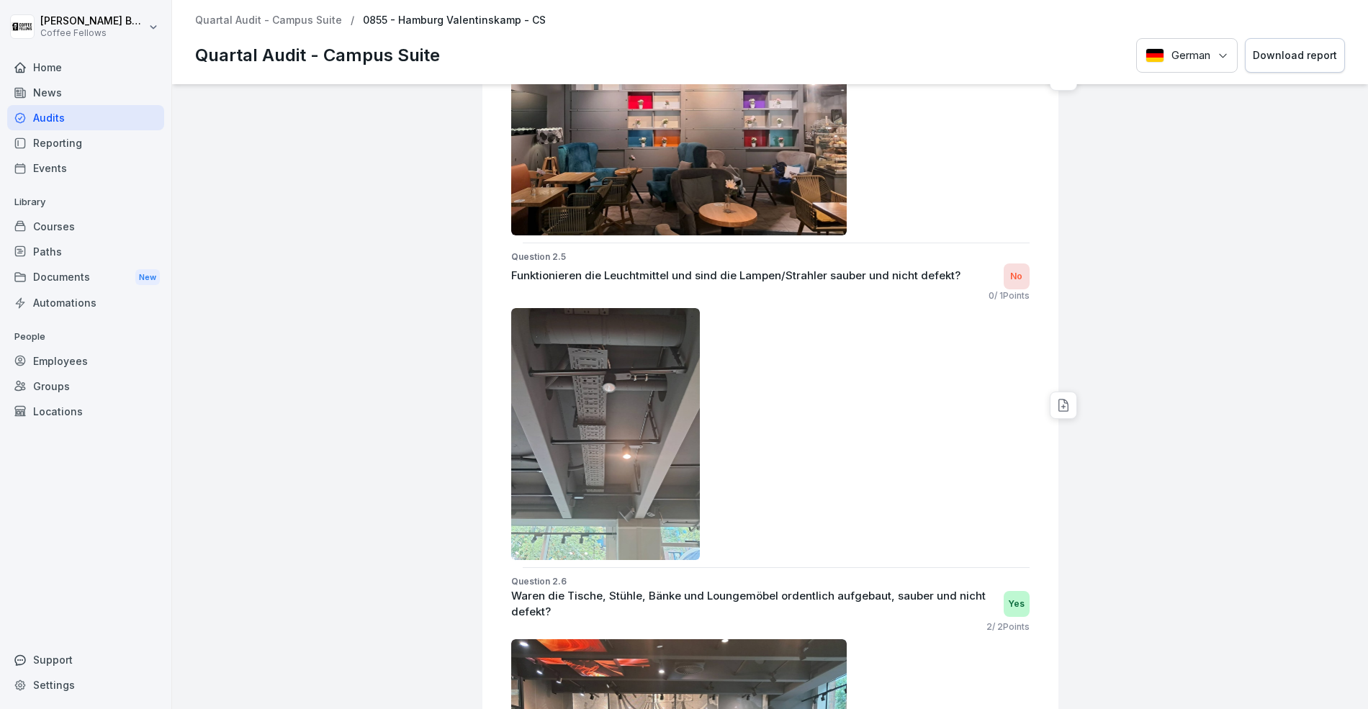
scroll to position [2513, 0]
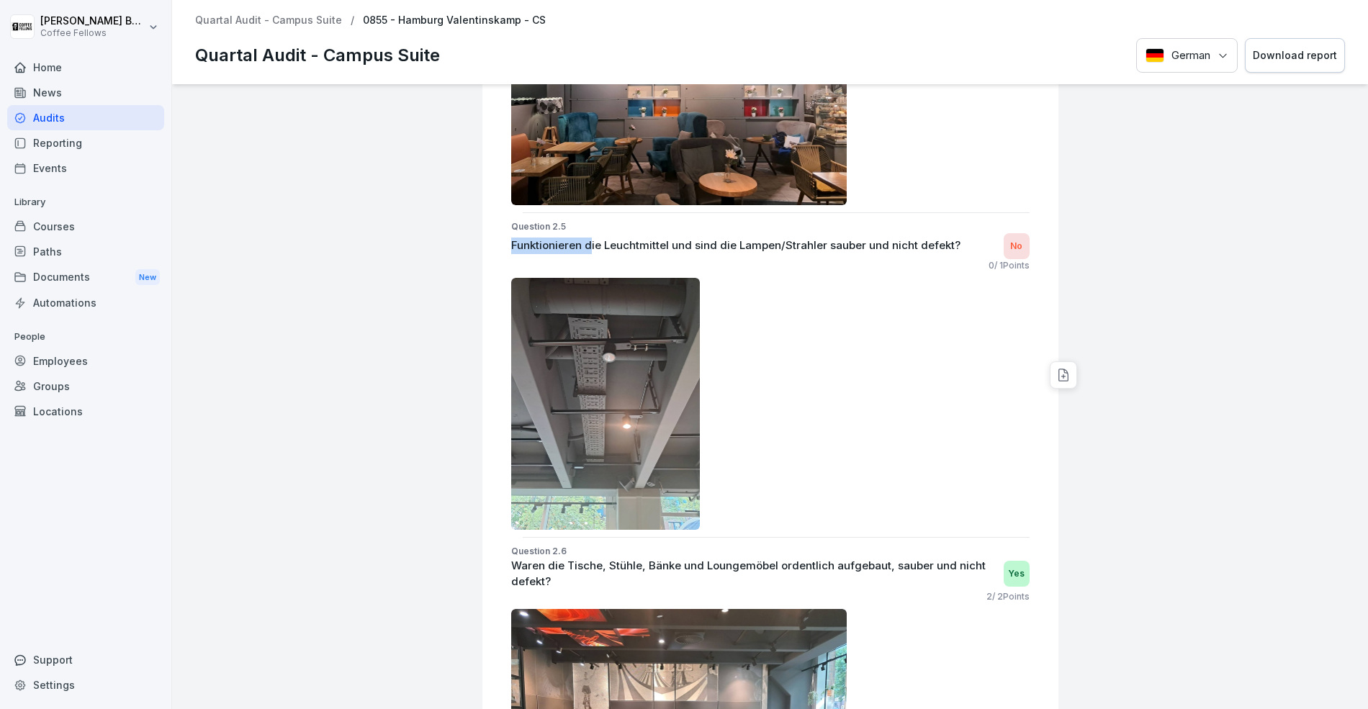
drag, startPoint x: 590, startPoint y: 235, endPoint x: 736, endPoint y: 225, distance: 145.7
click at [736, 233] on div "Funktionieren die Leuchtmittel und sind die Lampen/Strahler sauber und nicht de…" at bounding box center [770, 246] width 518 height 26
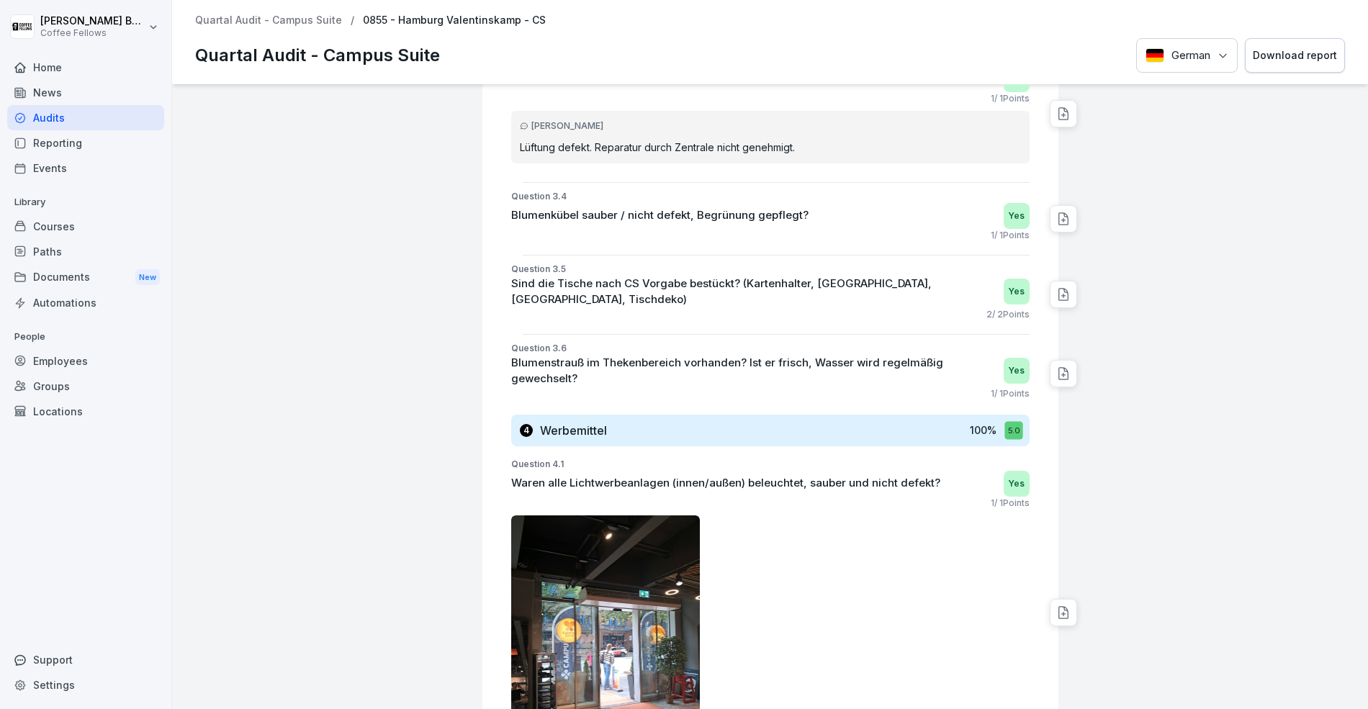
scroll to position [3783, 0]
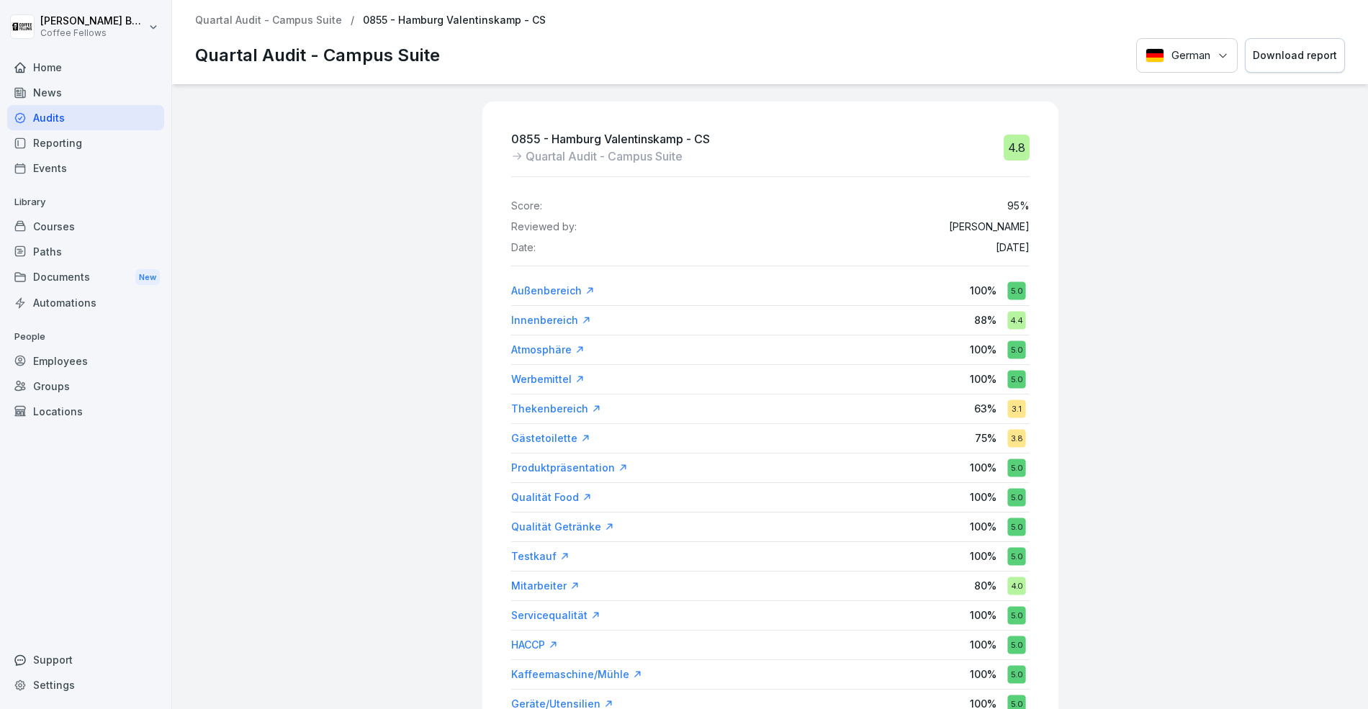
click at [42, 64] on div "Home" at bounding box center [85, 67] width 157 height 25
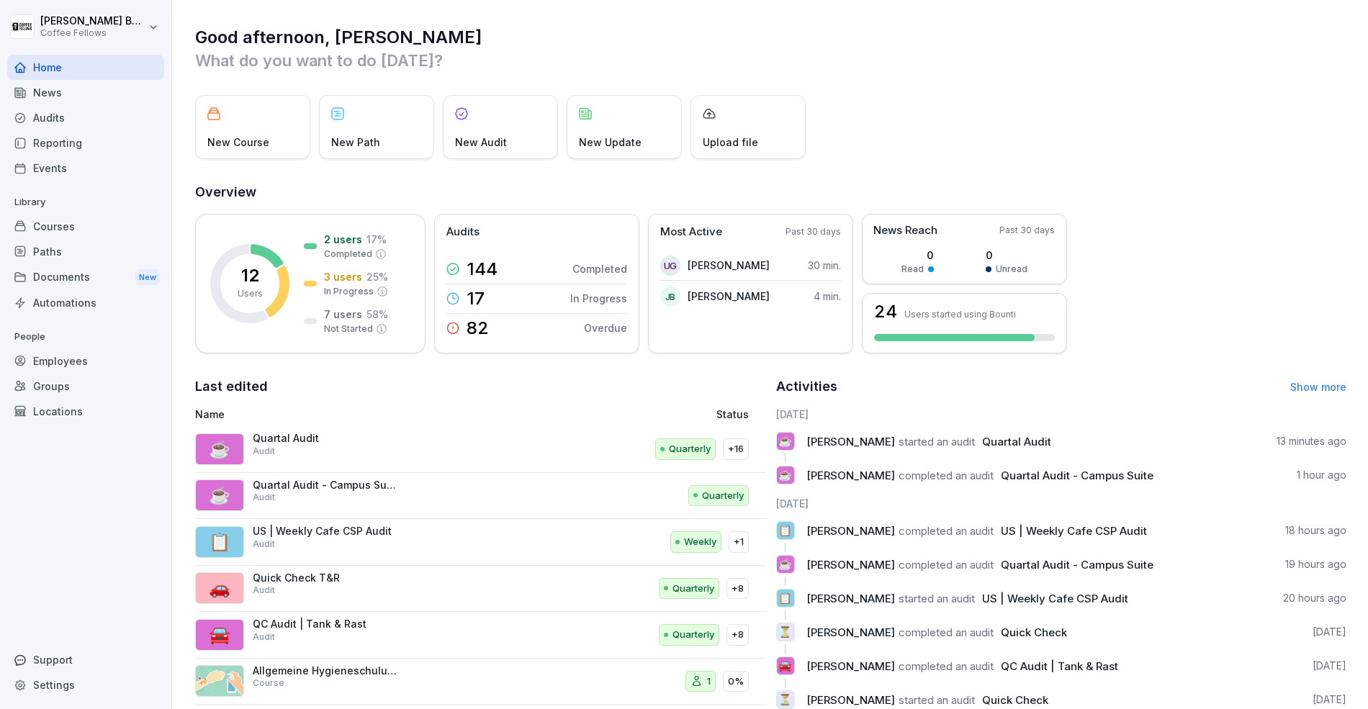
click at [73, 120] on div "Audits" at bounding box center [85, 117] width 157 height 25
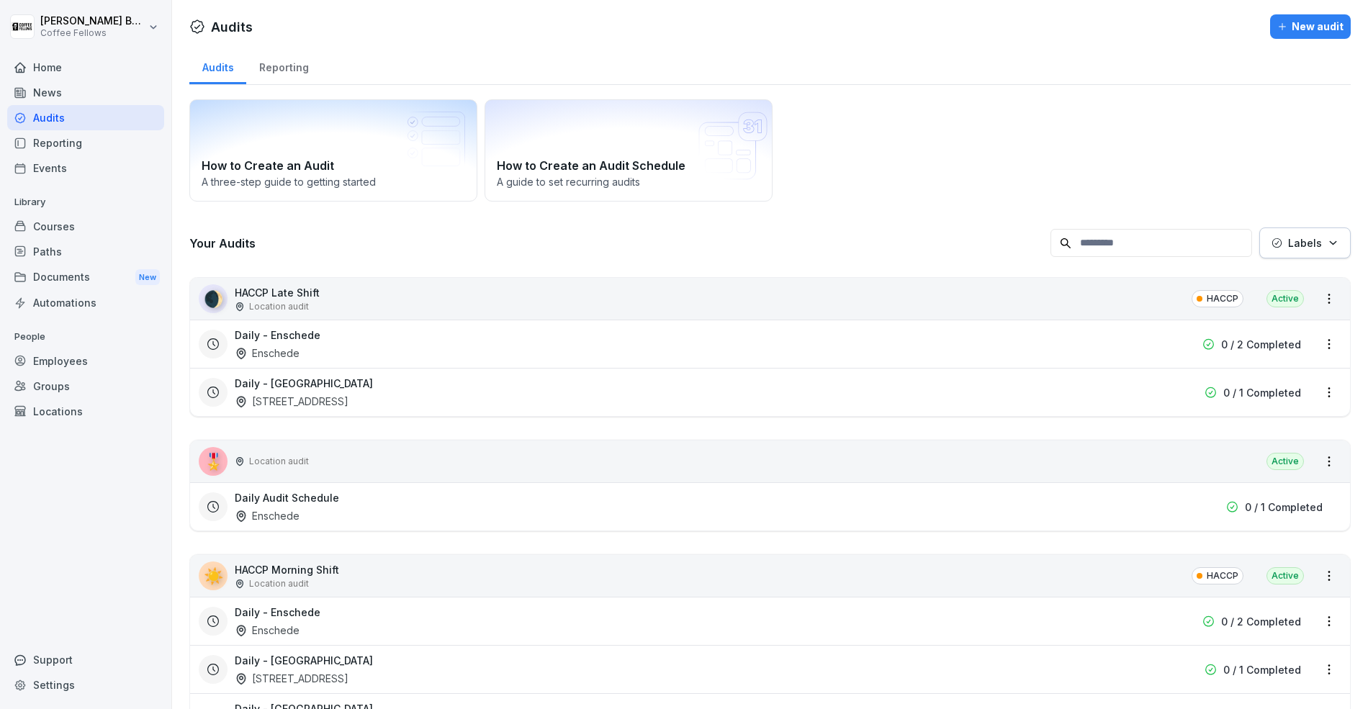
click at [281, 82] on div "Reporting" at bounding box center [283, 66] width 75 height 37
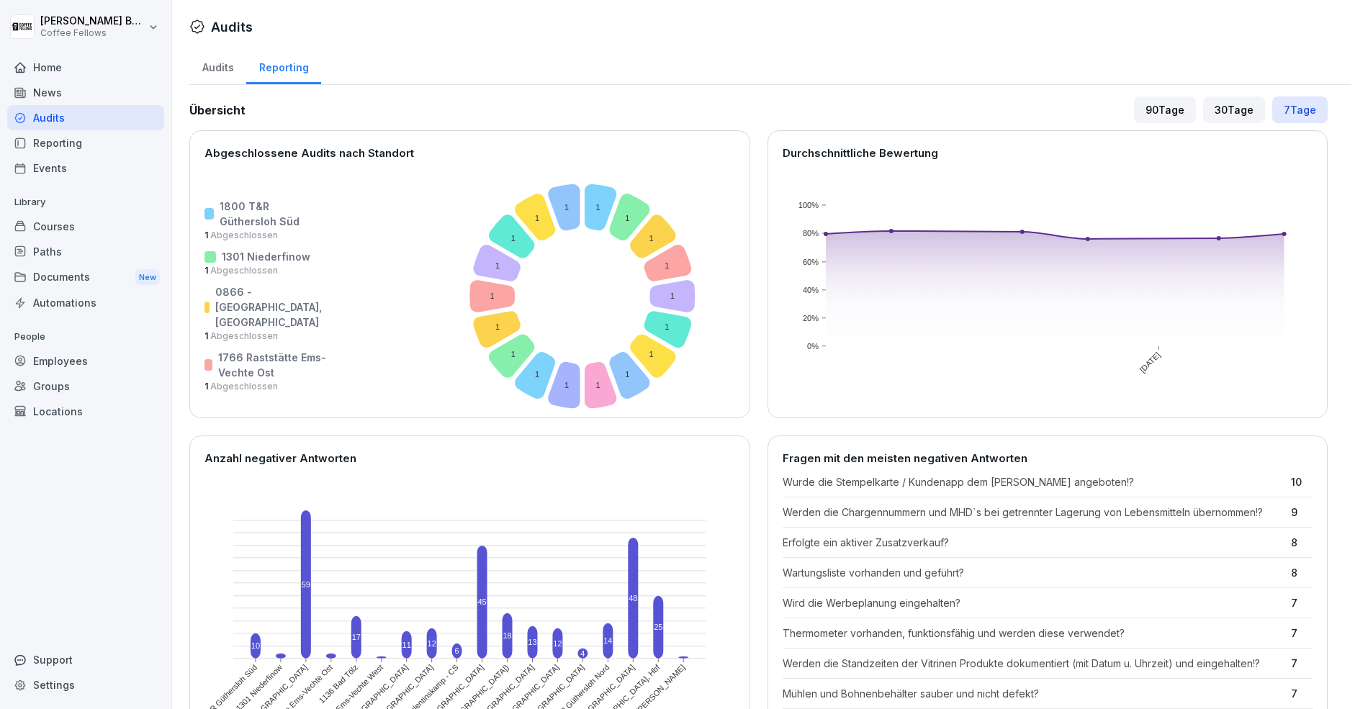
scroll to position [19, 0]
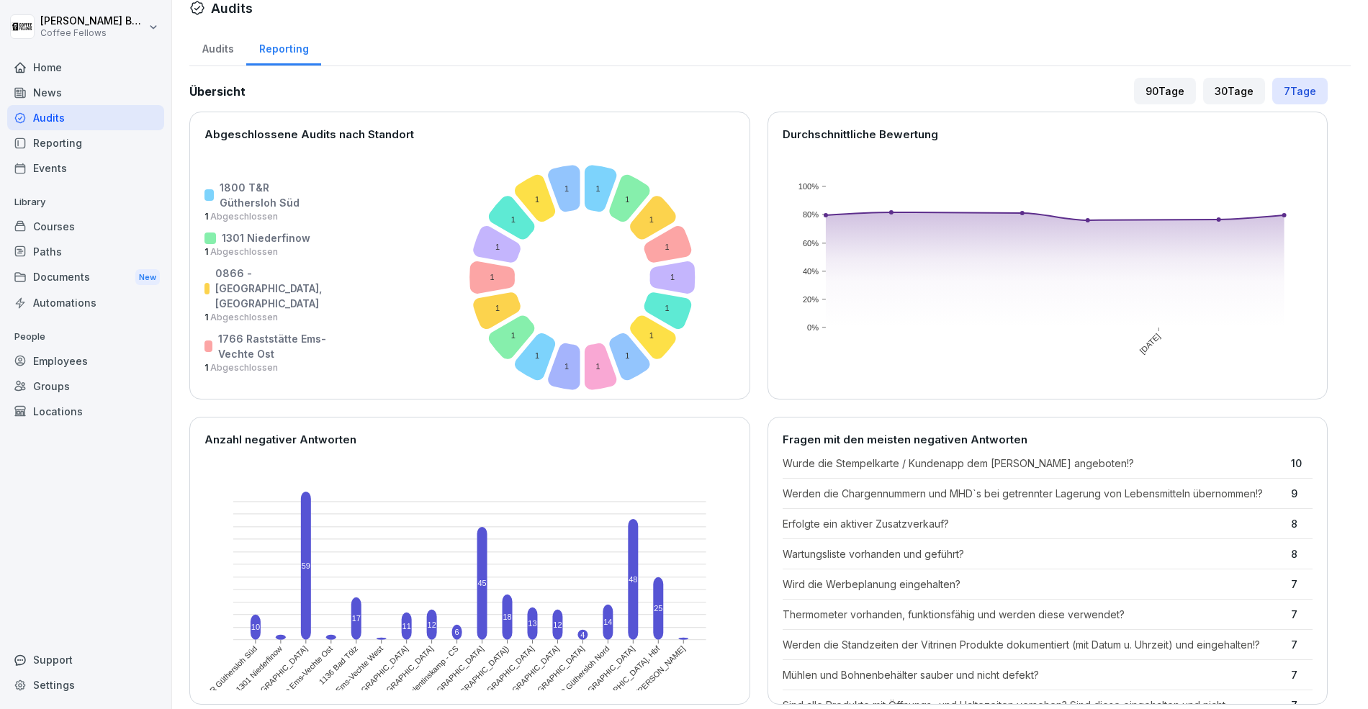
click at [224, 38] on div "Audits" at bounding box center [217, 47] width 57 height 37
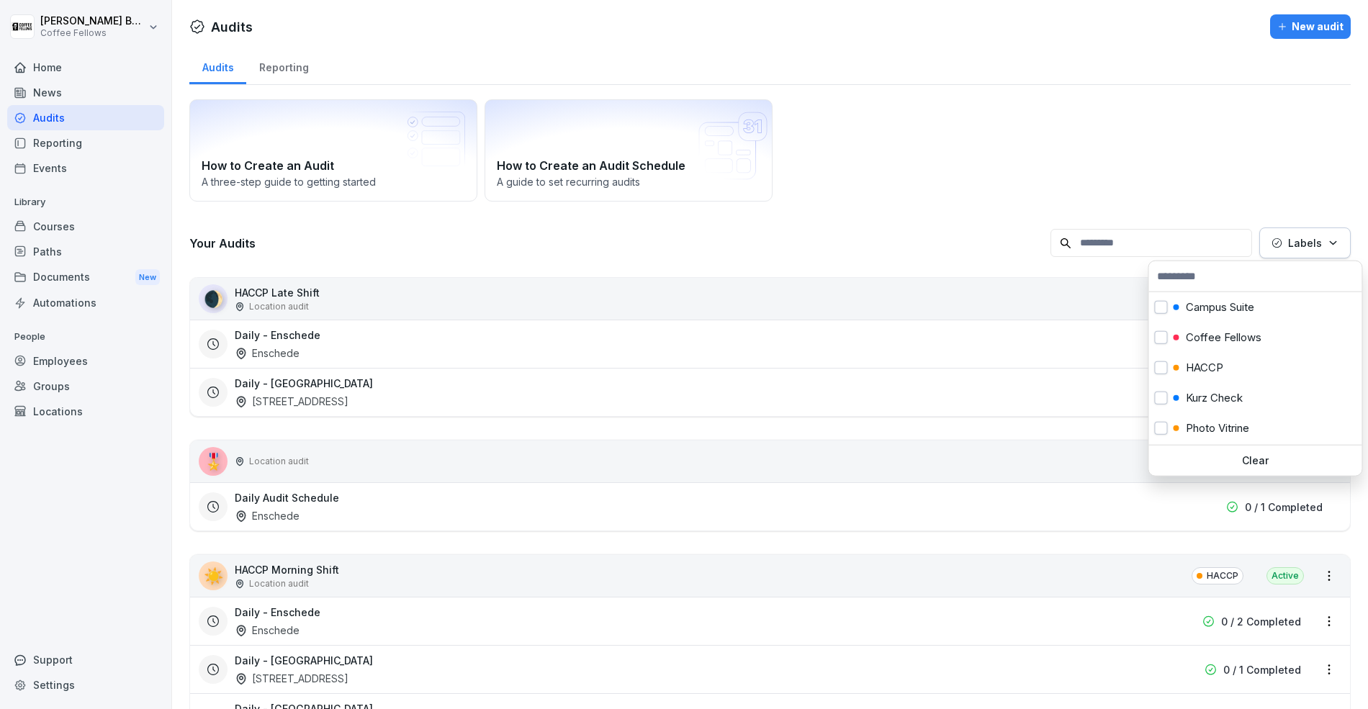
click at [1322, 246] on div "Labels" at bounding box center [1304, 242] width 67 height 15
click at [1246, 330] on div "Quarterly Feedback" at bounding box center [1254, 341] width 213 height 30
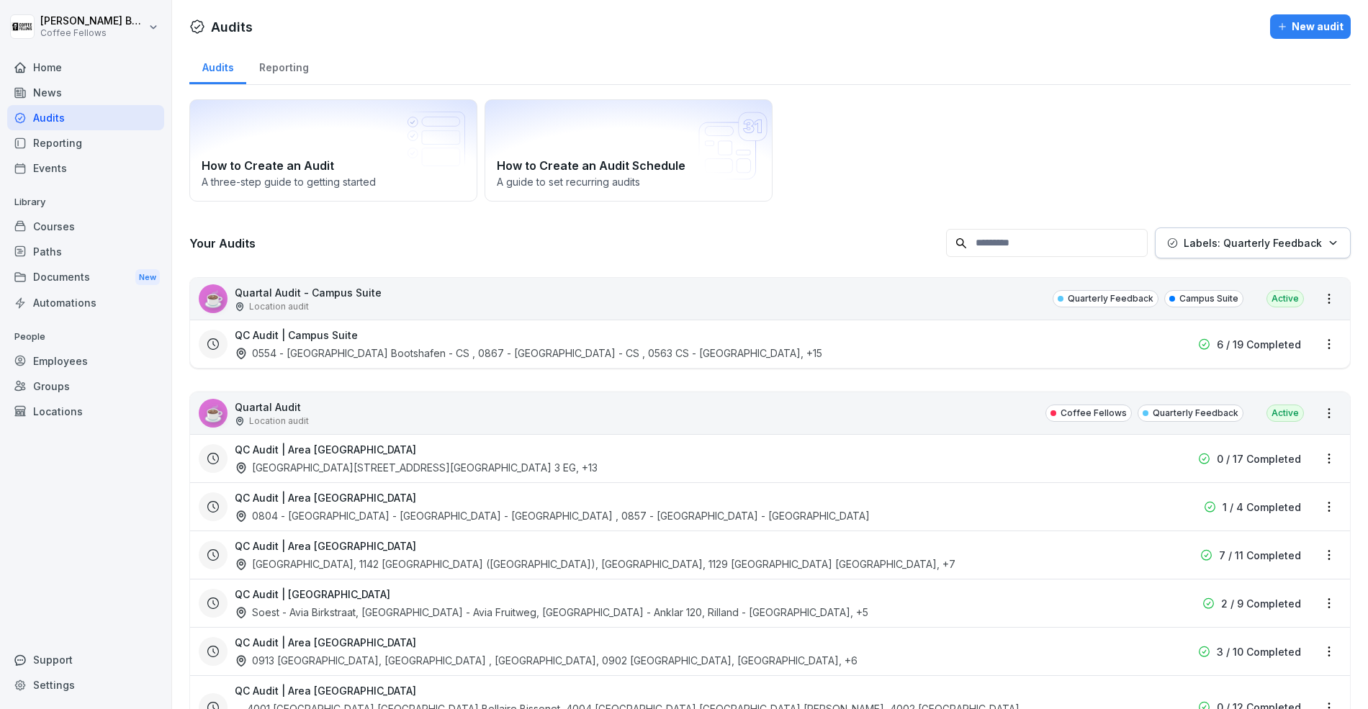
click at [944, 99] on html "[PERSON_NAME] Coffee Fellows Home News Audits Reporting Events Library Courses …" at bounding box center [684, 354] width 1368 height 709
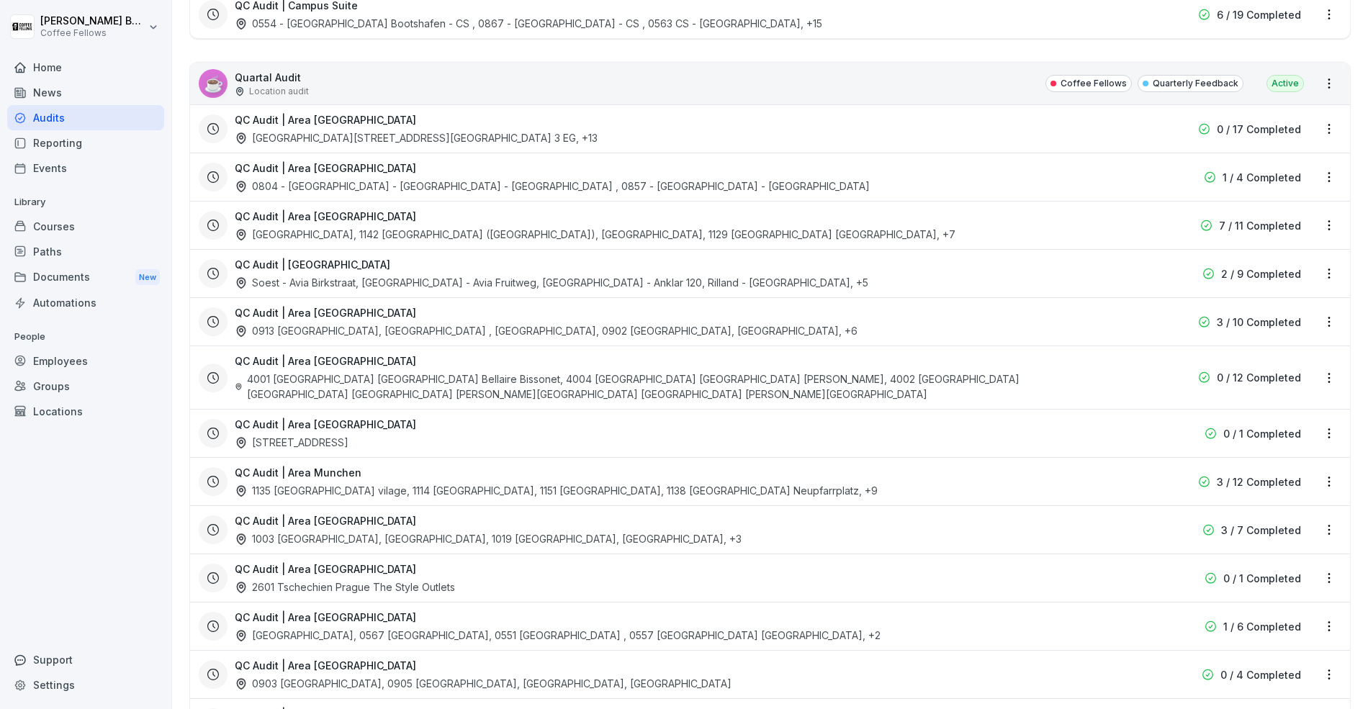
scroll to position [322, 0]
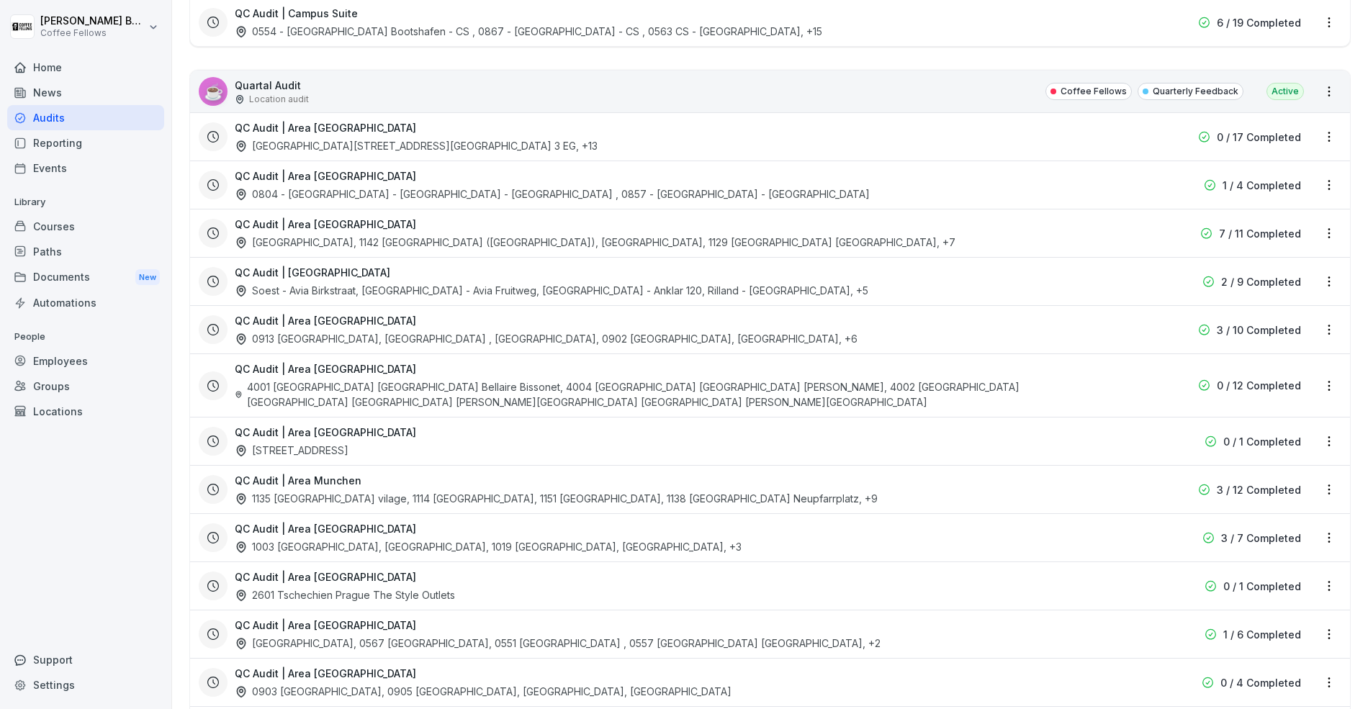
click at [972, 384] on div "QC Audit | Area [GEOGRAPHIC_DATA] 4001 [GEOGRAPHIC_DATA] [GEOGRAPHIC_DATA] [GEO…" at bounding box center [678, 385] width 886 height 48
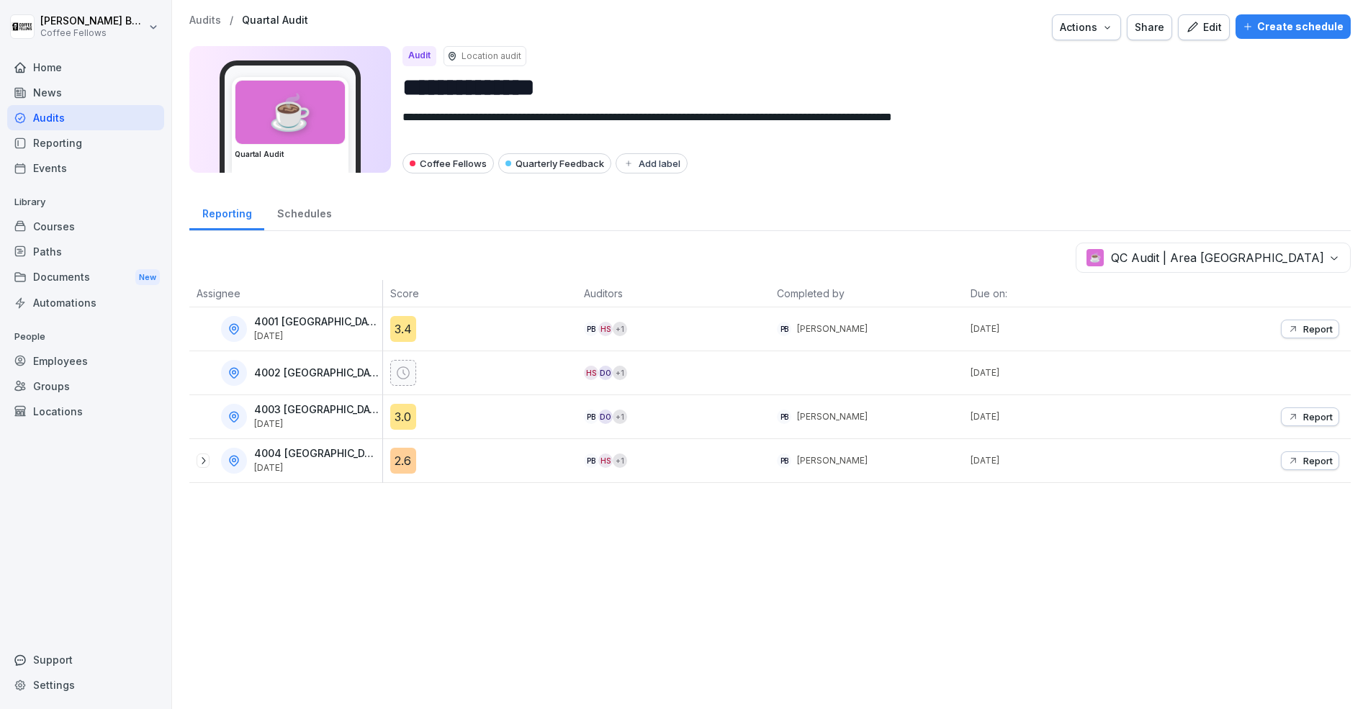
click at [318, 215] on div "Schedules" at bounding box center [304, 212] width 80 height 37
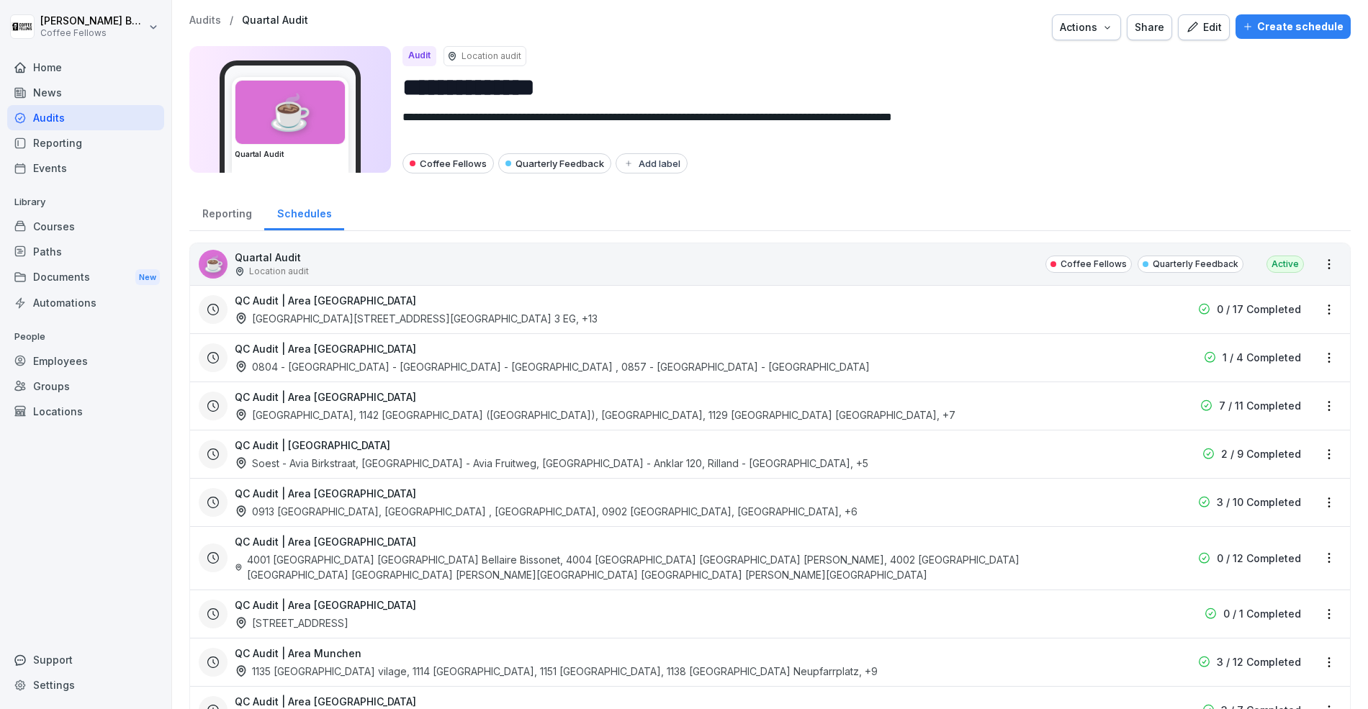
scroll to position [425, 0]
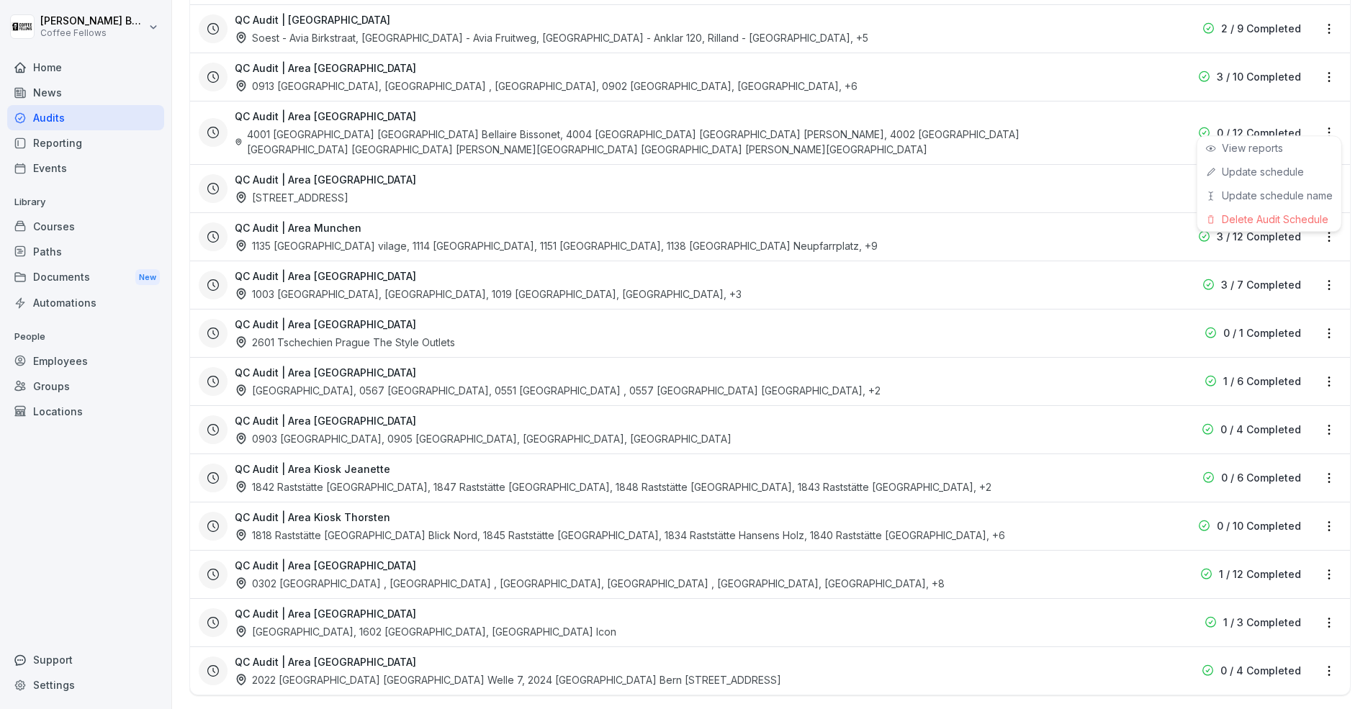
click at [1327, 122] on html "**********" at bounding box center [684, 354] width 1368 height 709
click at [1305, 173] on div "Update schedule" at bounding box center [1269, 172] width 144 height 24
click at [1331, 125] on html "**********" at bounding box center [684, 354] width 1368 height 709
click at [0, 0] on link "Update schedule" at bounding box center [0, 0] width 0 height 0
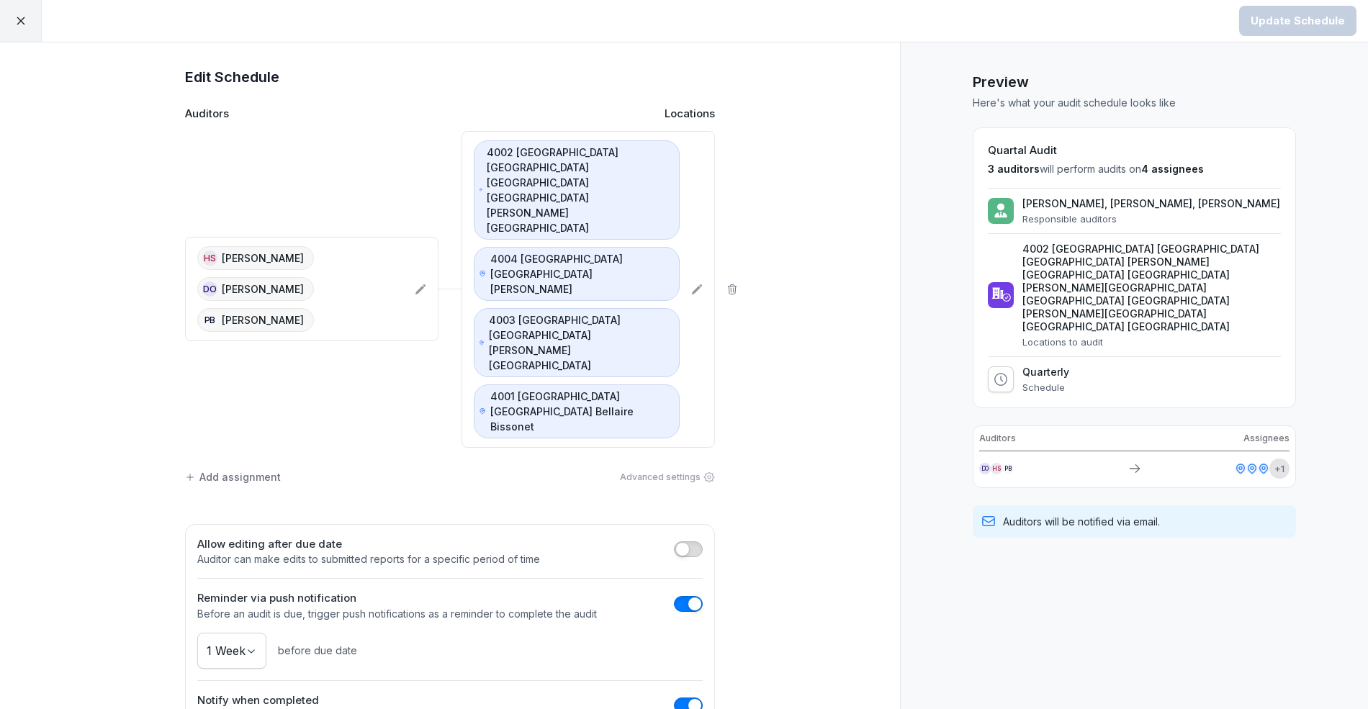
click at [18, 27] on div at bounding box center [21, 21] width 42 height 42
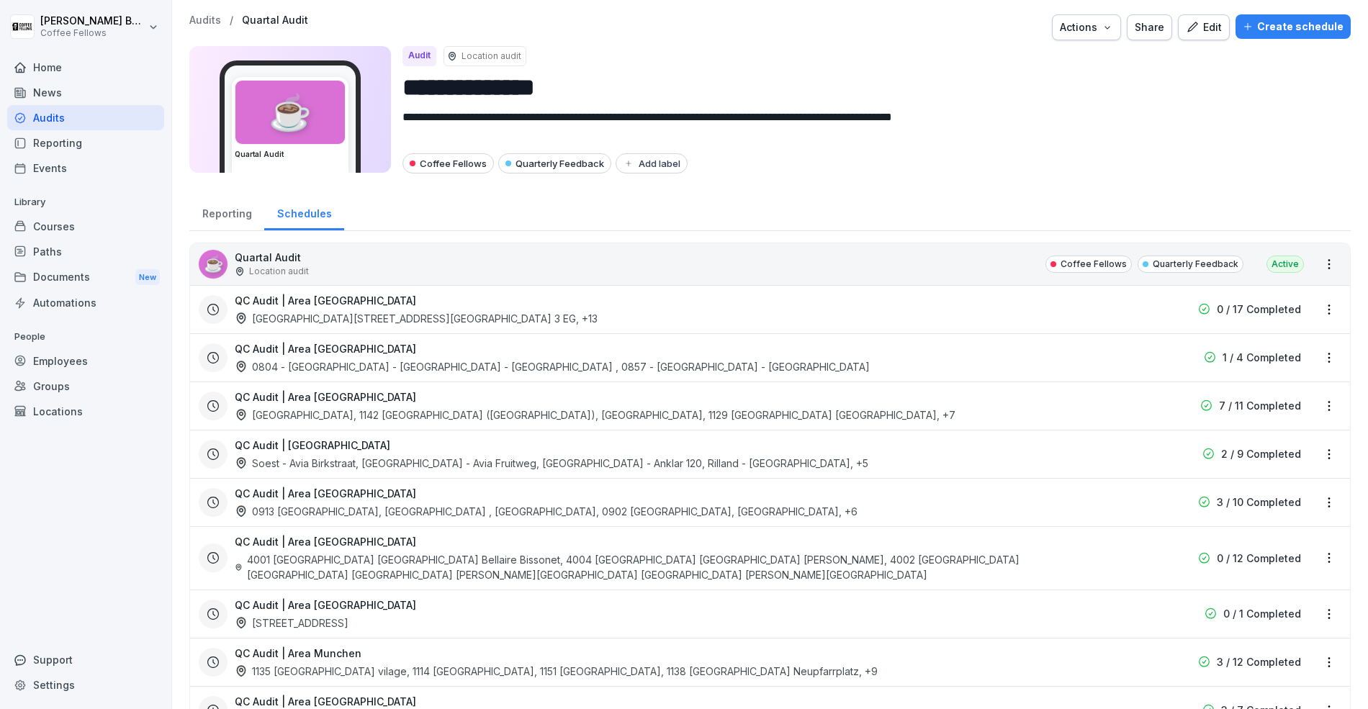
scroll to position [425, 0]
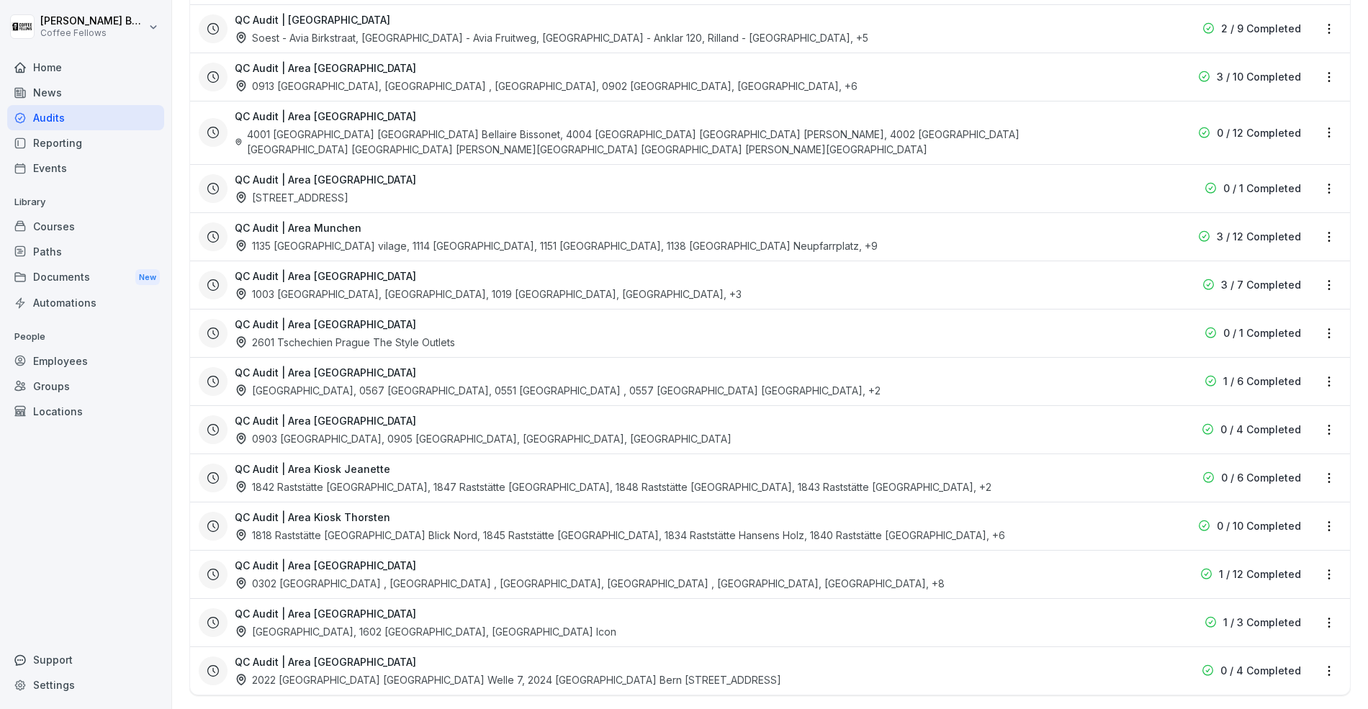
click at [1329, 122] on html "**********" at bounding box center [684, 354] width 1368 height 709
click at [0, 0] on link "Update schedule" at bounding box center [0, 0] width 0 height 0
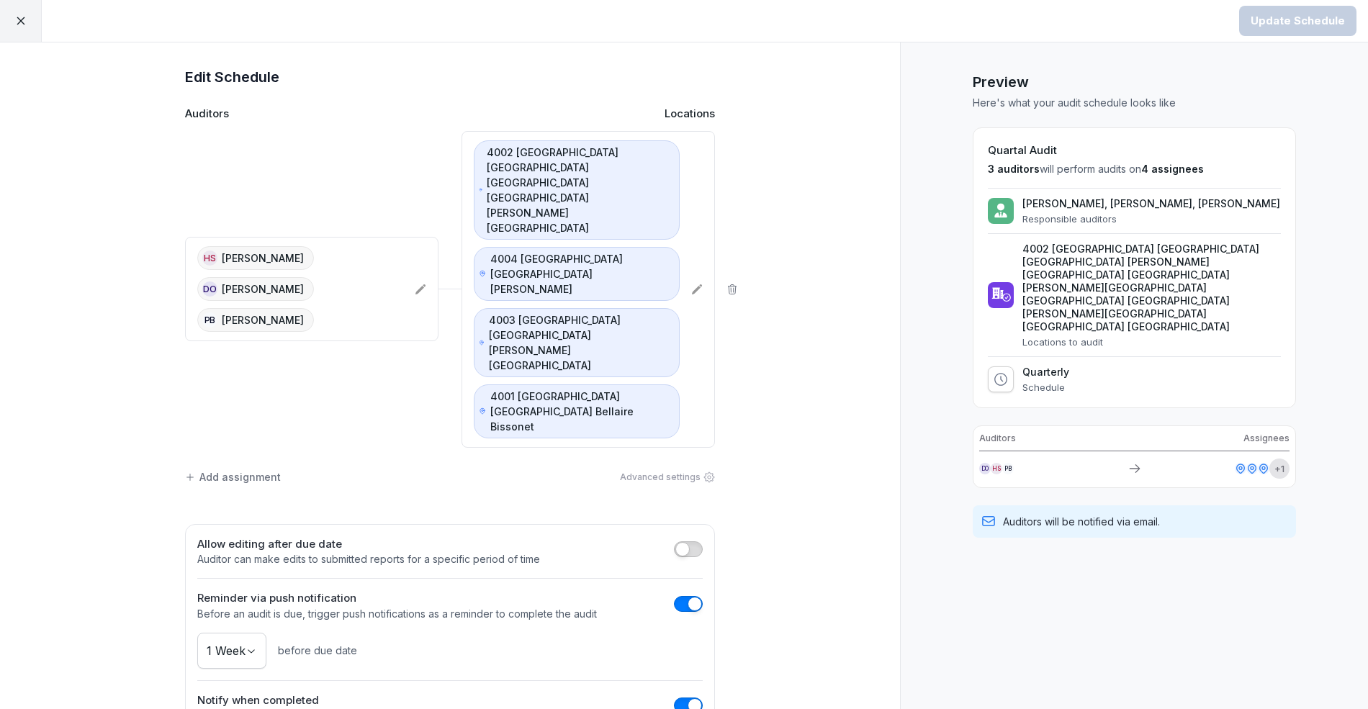
click at [235, 486] on body "Update Schedule Edit Schedule Auditors Locations HS [PERSON_NAME] DO [PERSON_NA…" at bounding box center [684, 354] width 1368 height 709
click at [689, 471] on div "Advanced settings" at bounding box center [667, 477] width 95 height 13
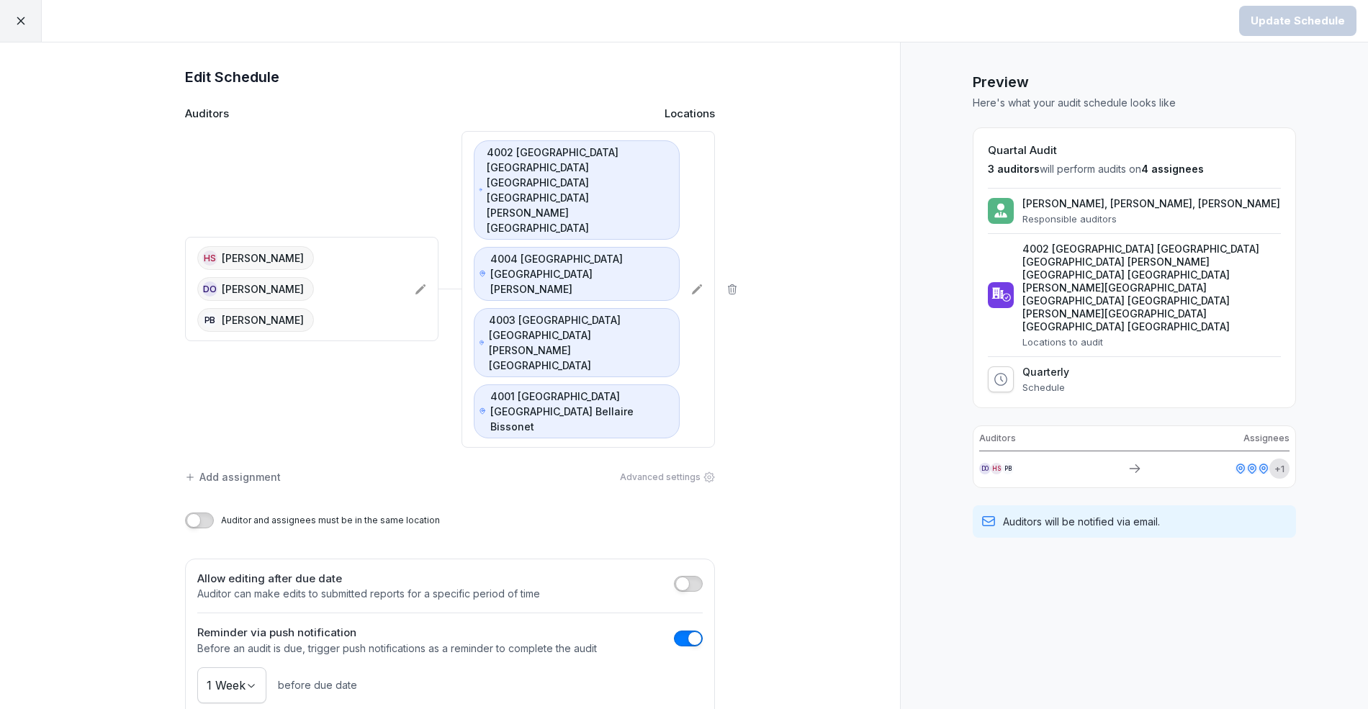
scroll to position [6, 0]
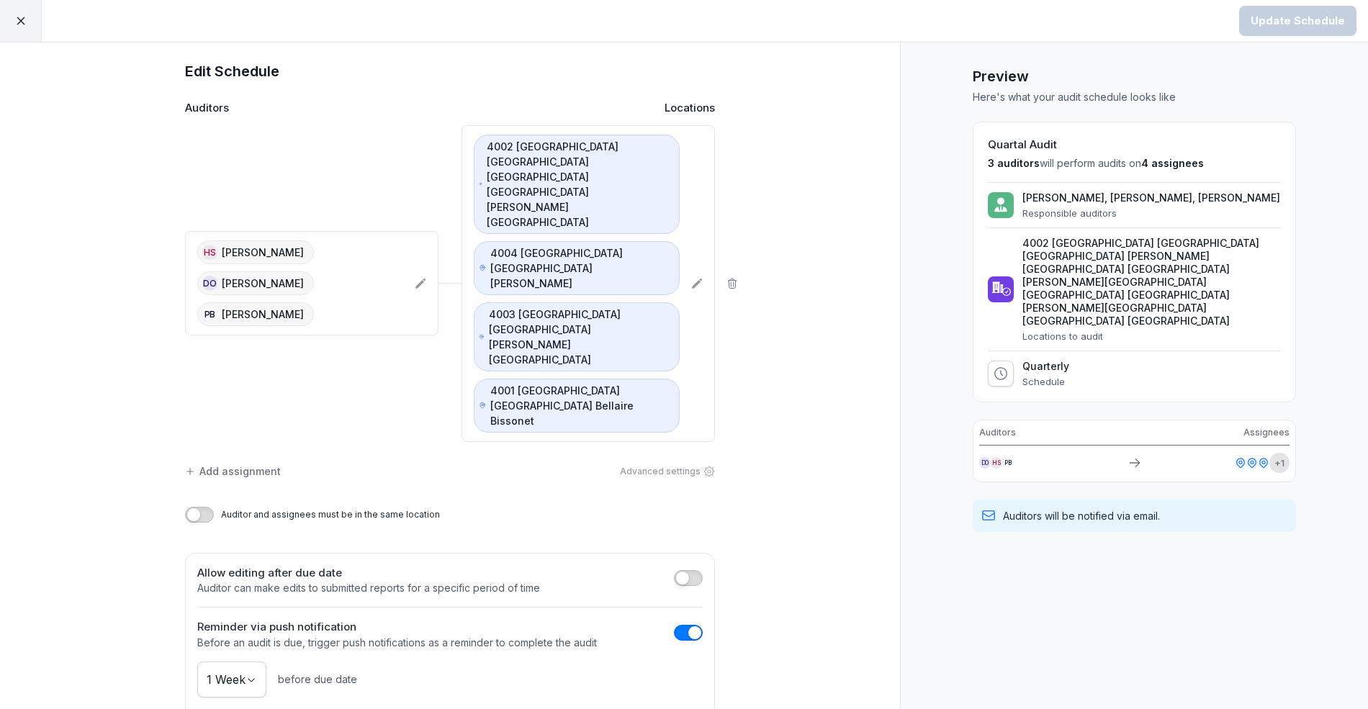
click at [1039, 360] on p "Quarterly" at bounding box center [1045, 366] width 47 height 13
click at [13, 22] on div at bounding box center [21, 21] width 42 height 42
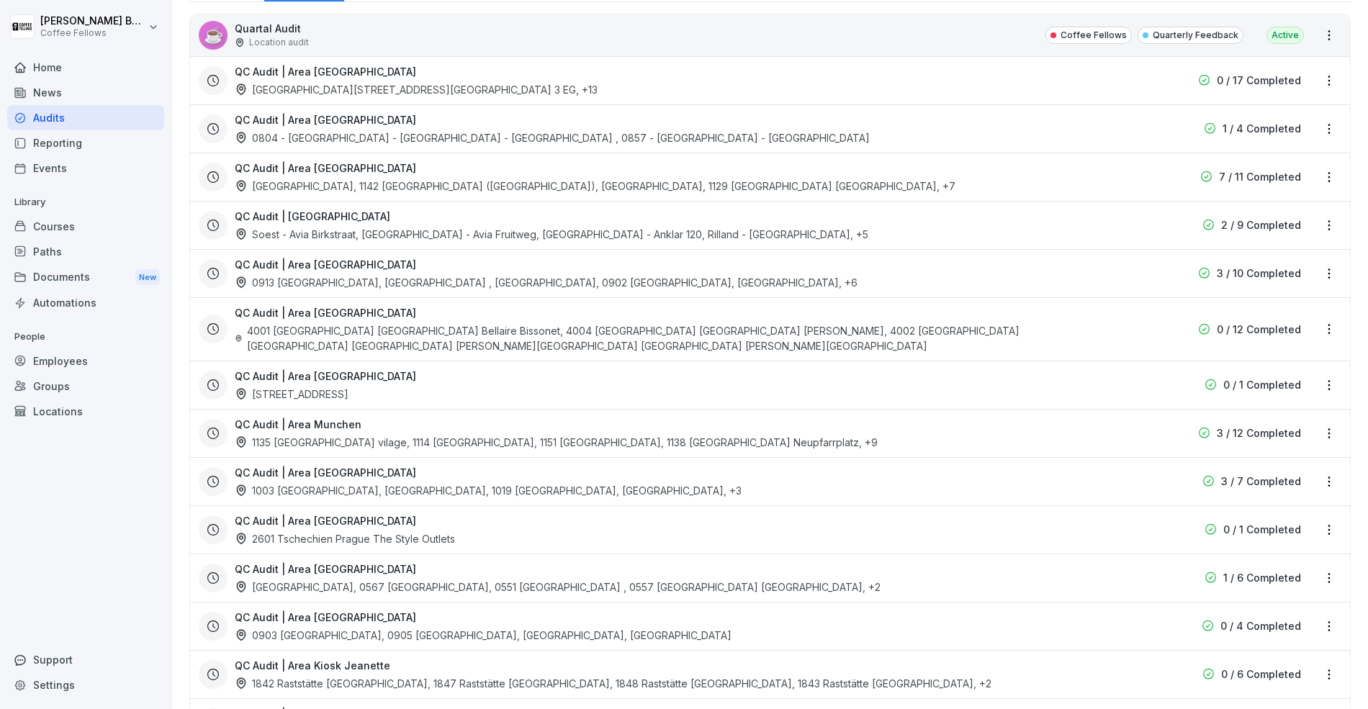
scroll to position [243, 0]
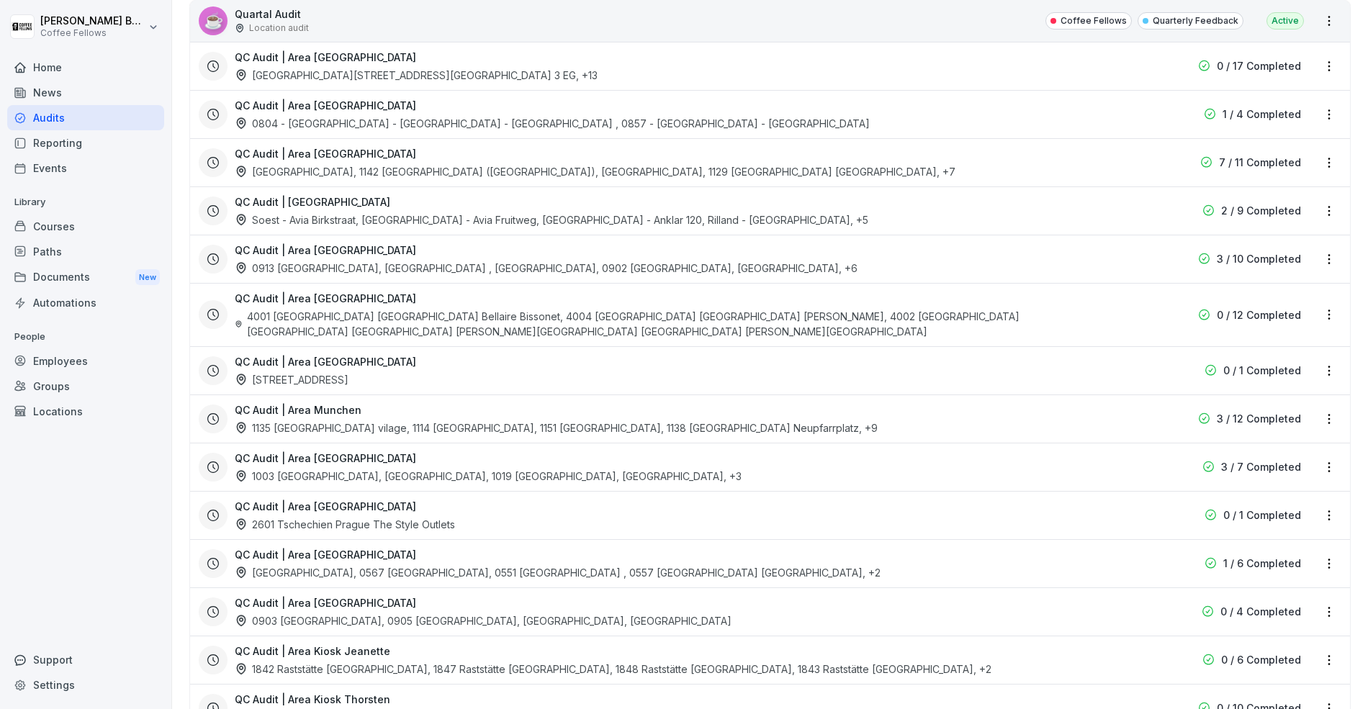
click at [1331, 299] on html "**********" at bounding box center [684, 354] width 1368 height 709
click at [0, 0] on link "Update schedule" at bounding box center [0, 0] width 0 height 0
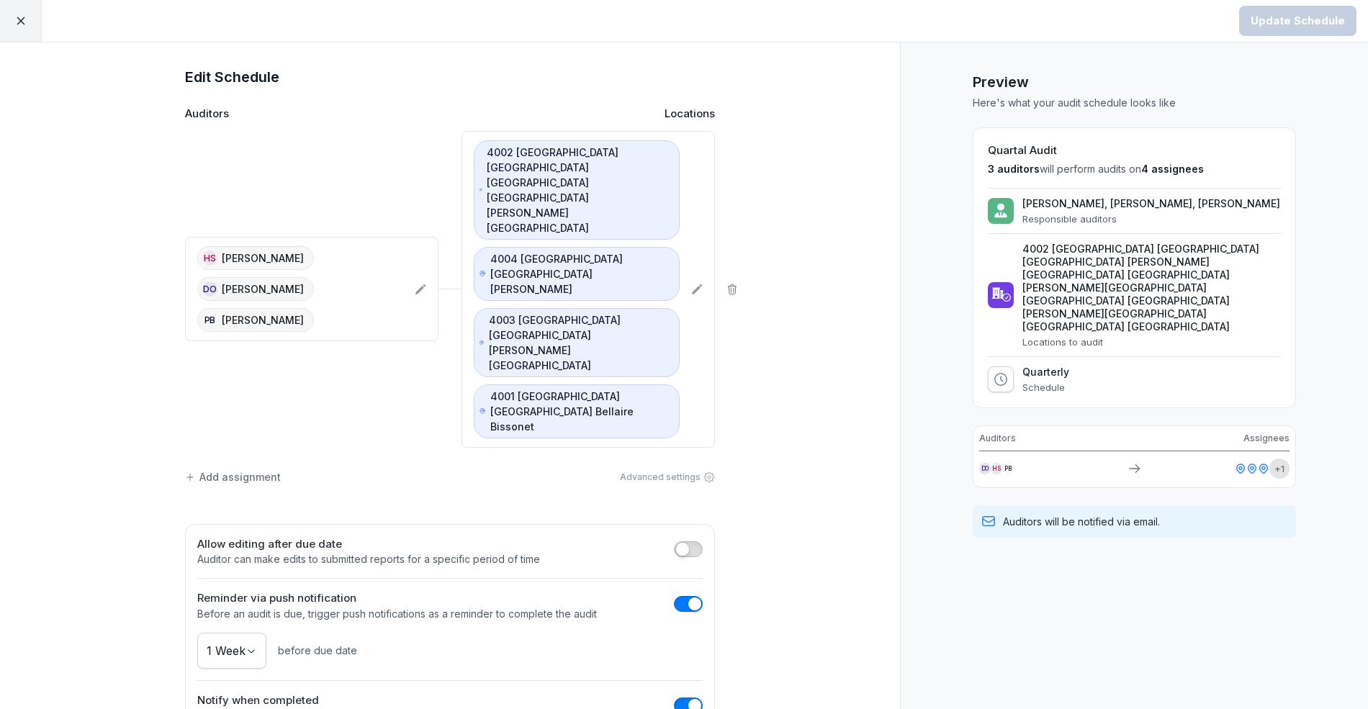
click at [685, 596] on div at bounding box center [688, 605] width 29 height 19
click at [695, 698] on span "button" at bounding box center [694, 705] width 14 height 14
click at [687, 590] on div "Reminder via push notification Before an audit is due, trigger push notificatio…" at bounding box center [449, 605] width 505 height 31
click at [687, 596] on button "button" at bounding box center [688, 604] width 29 height 16
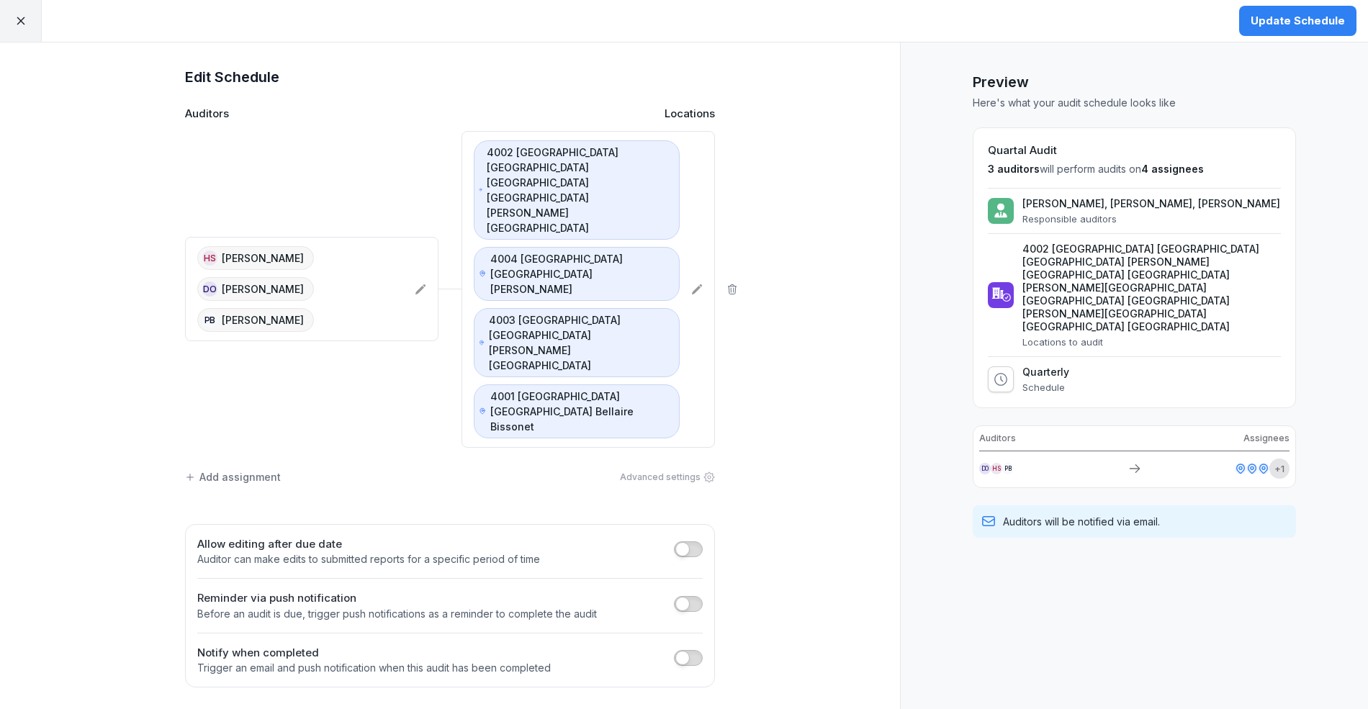
click at [690, 645] on div "Notify when completed Trigger an email and push notification when this audit ha…" at bounding box center [449, 660] width 505 height 31
click at [690, 650] on button "button" at bounding box center [688, 658] width 29 height 16
click at [1288, 32] on button "Update Schedule" at bounding box center [1297, 21] width 117 height 30
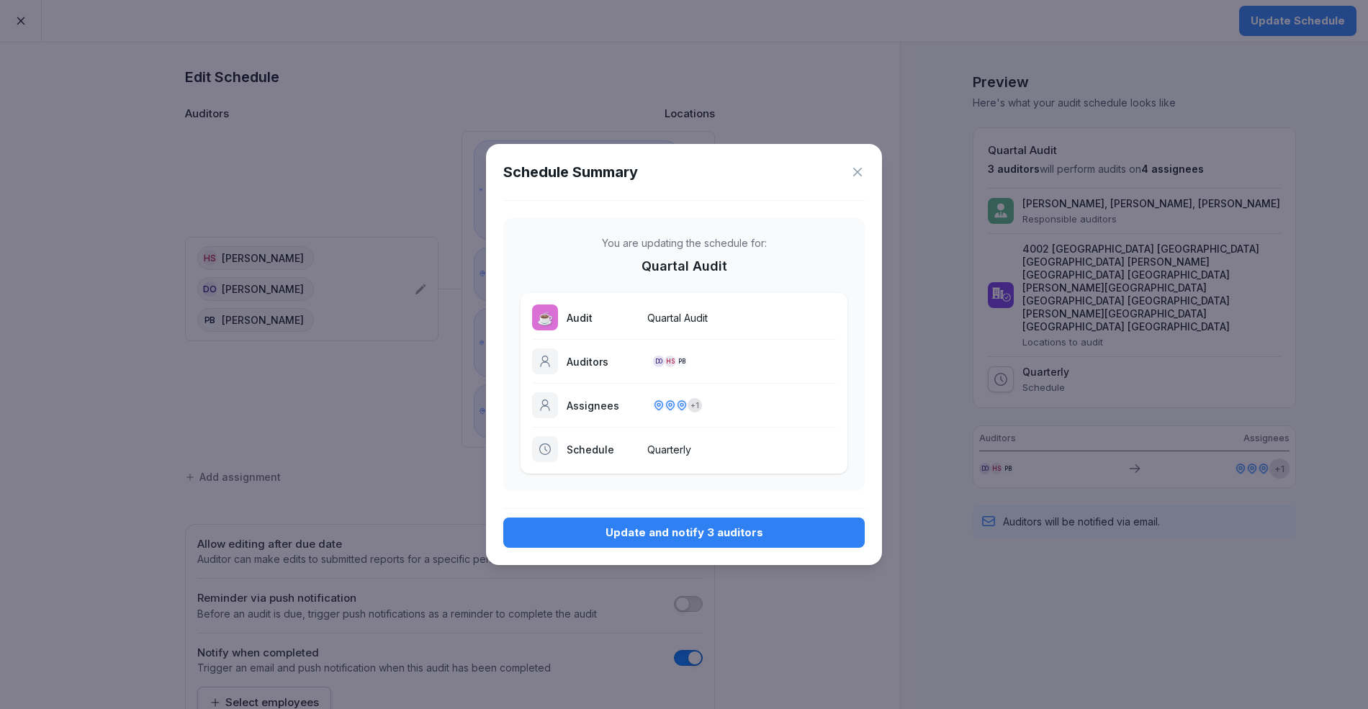
click at [713, 518] on button "Update and notify 3 auditors" at bounding box center [683, 533] width 361 height 30
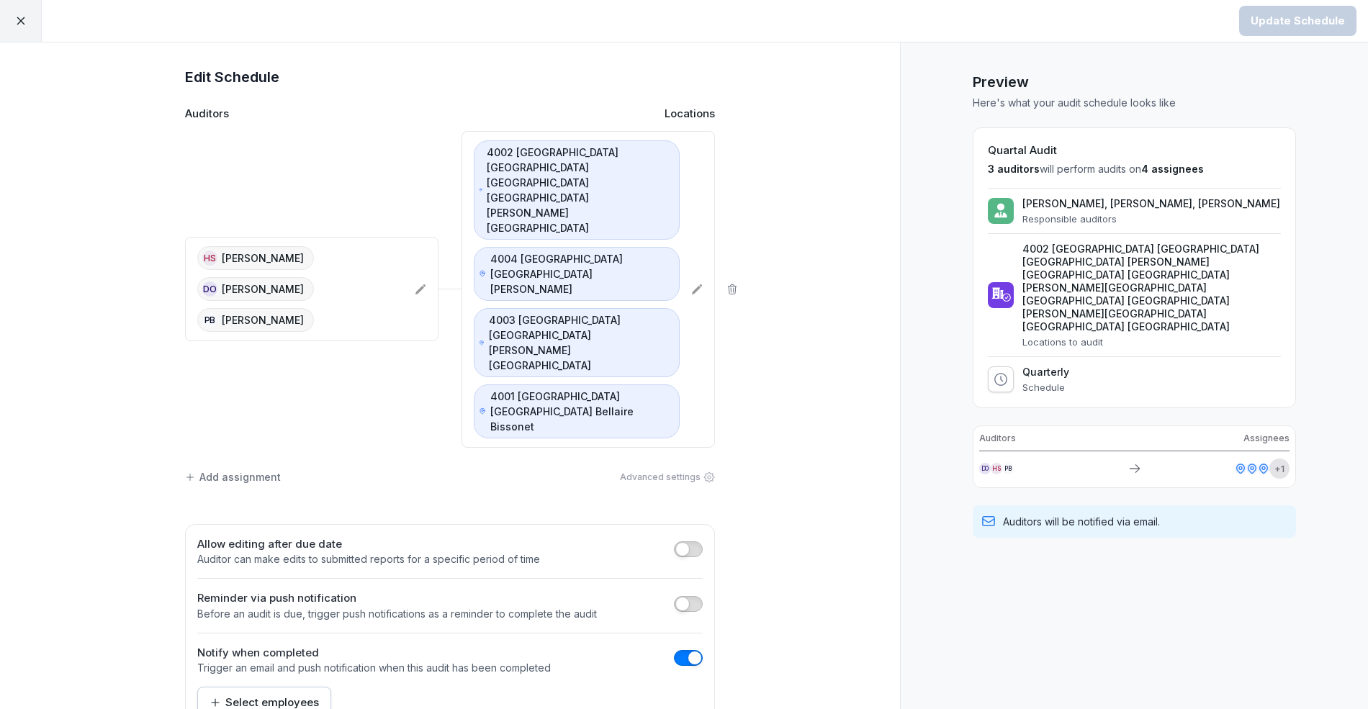
click at [418, 284] on icon at bounding box center [421, 290] width 12 height 12
click at [698, 284] on icon at bounding box center [697, 290] width 12 height 12
click at [6, 10] on div at bounding box center [21, 21] width 42 height 42
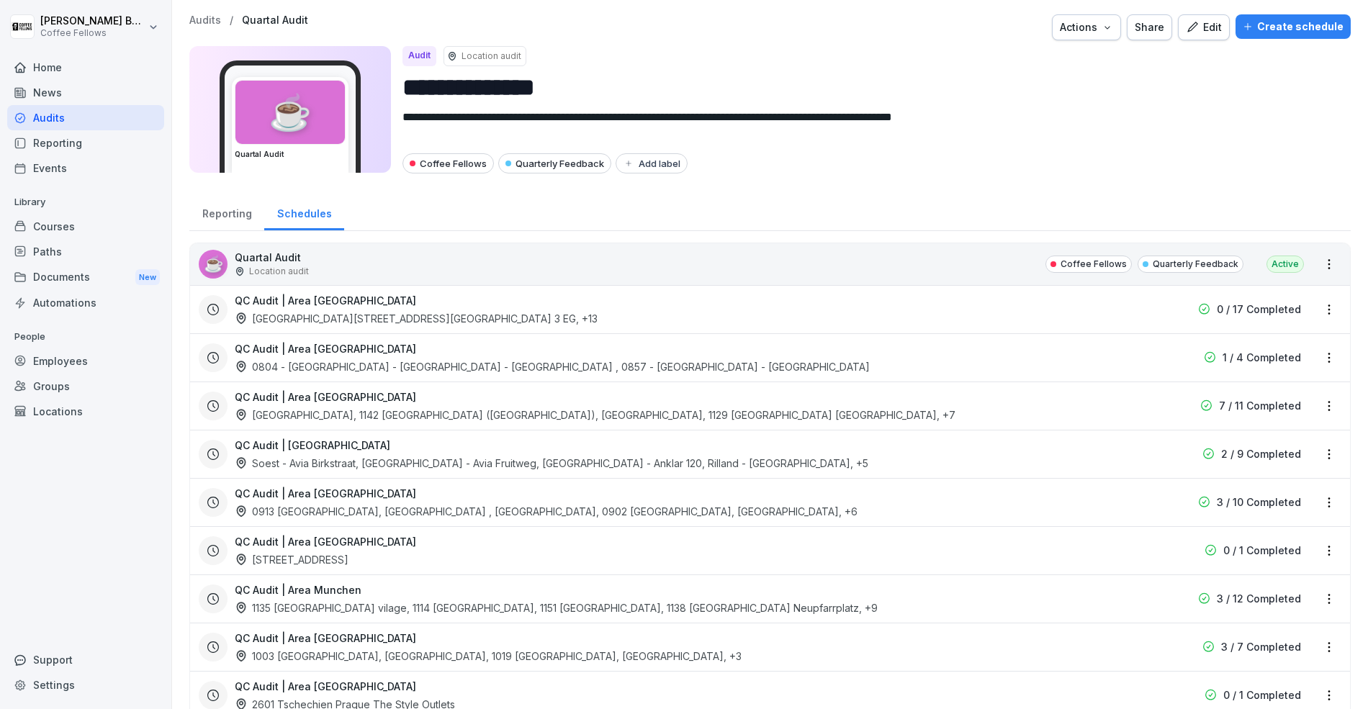
scroll to position [425, 0]
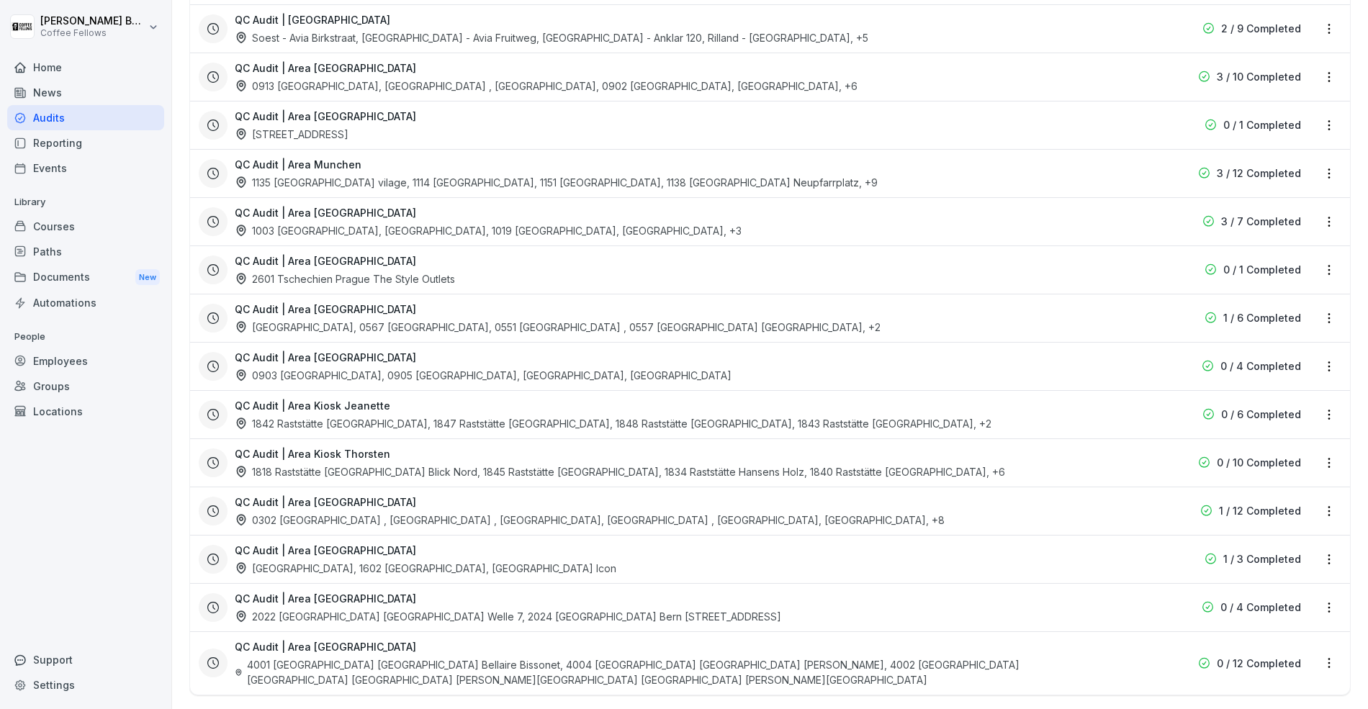
click at [682, 631] on div "QC Audit | Area [GEOGRAPHIC_DATA] 4001 [GEOGRAPHIC_DATA] [GEOGRAPHIC_DATA] [GEO…" at bounding box center [770, 662] width 1160 height 63
click at [1325, 645] on html "**********" at bounding box center [684, 354] width 1368 height 709
click at [0, 0] on link "Update schedule" at bounding box center [0, 0] width 0 height 0
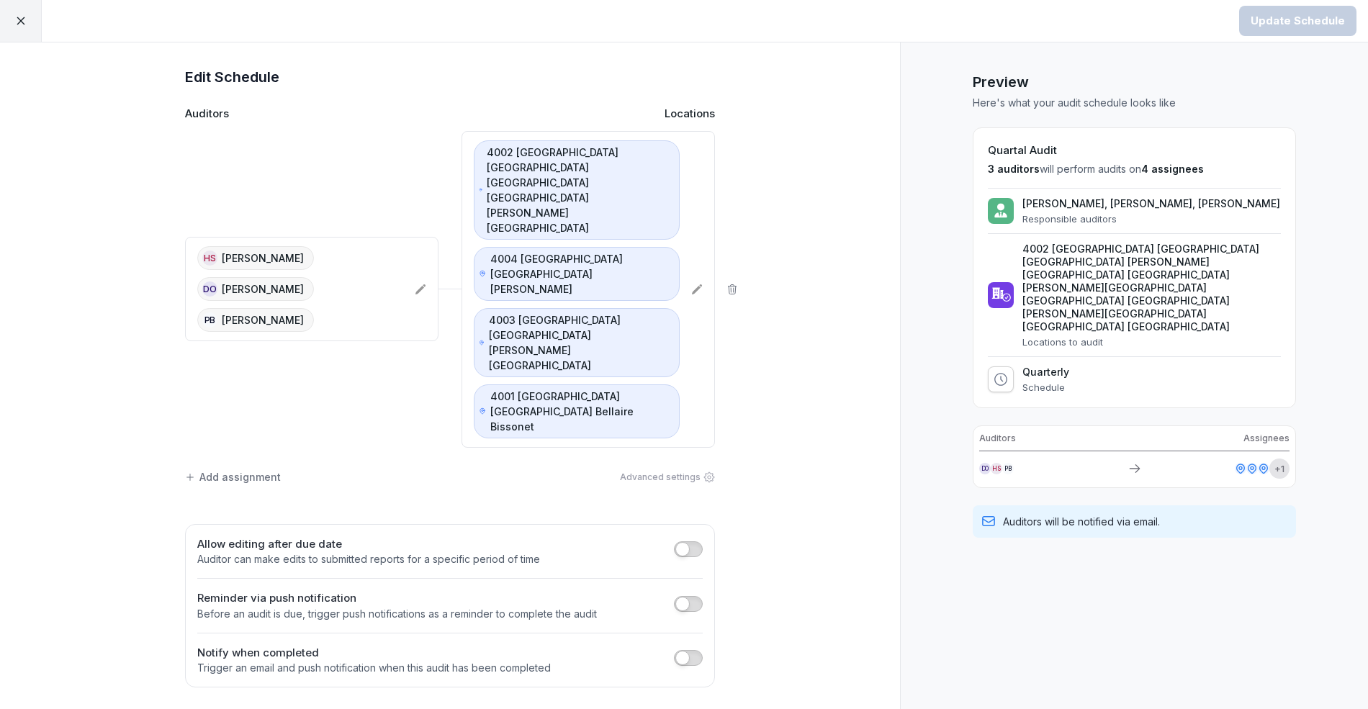
click at [30, 16] on div at bounding box center [21, 21] width 42 height 42
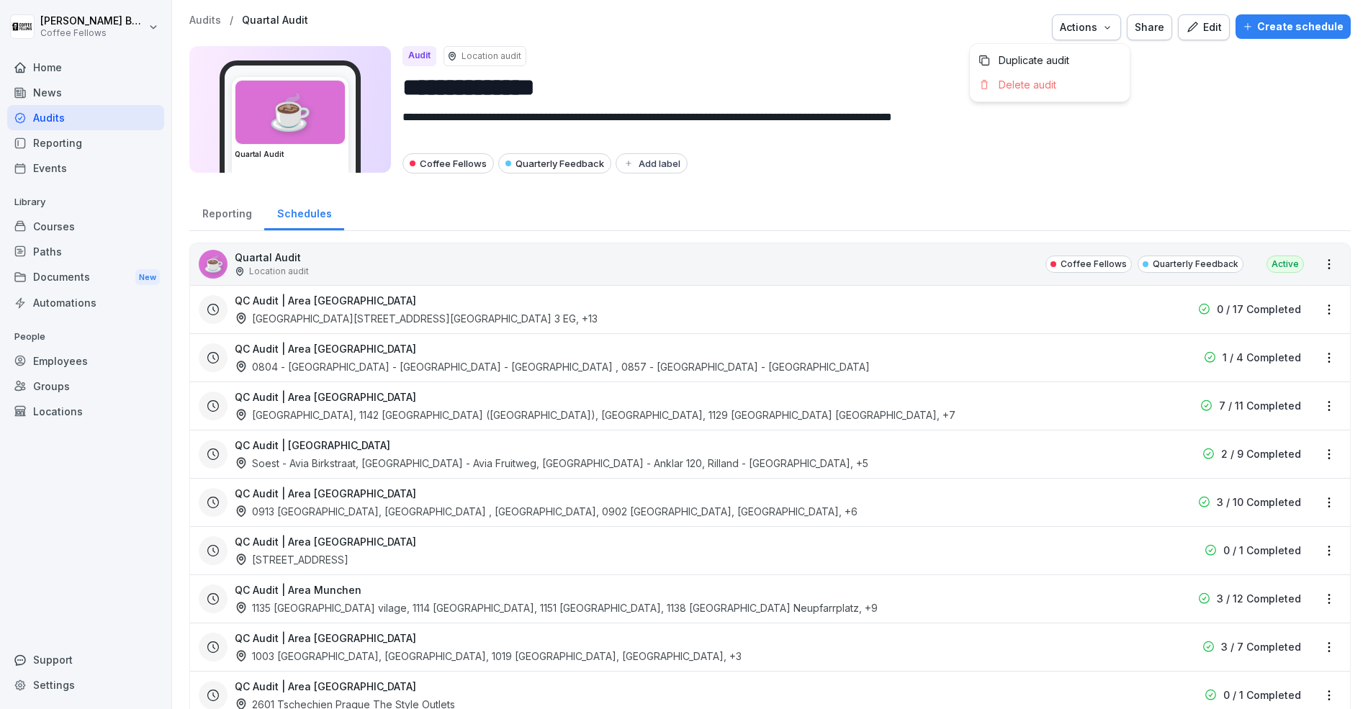
click at [1104, 30] on div "Actions" at bounding box center [1086, 27] width 53 height 16
click at [1198, 27] on icon "button" at bounding box center [1191, 27] width 13 height 13
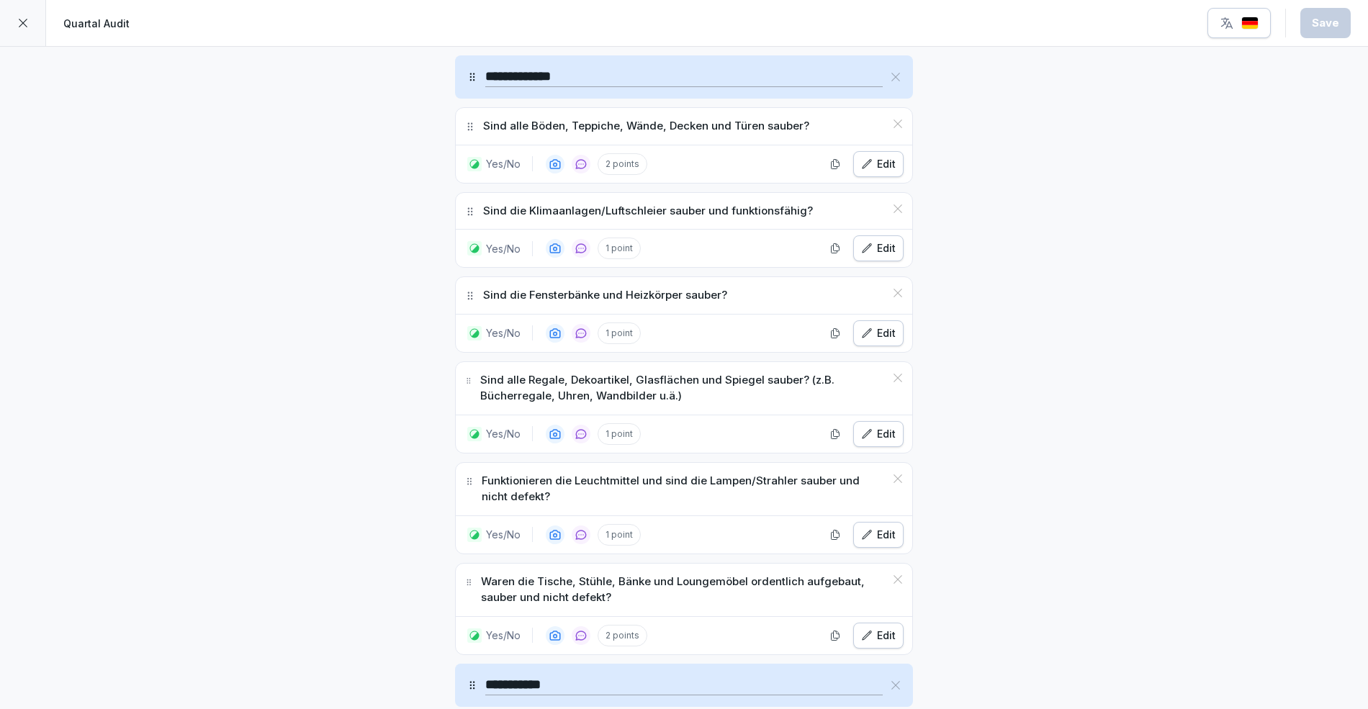
scroll to position [1643, 0]
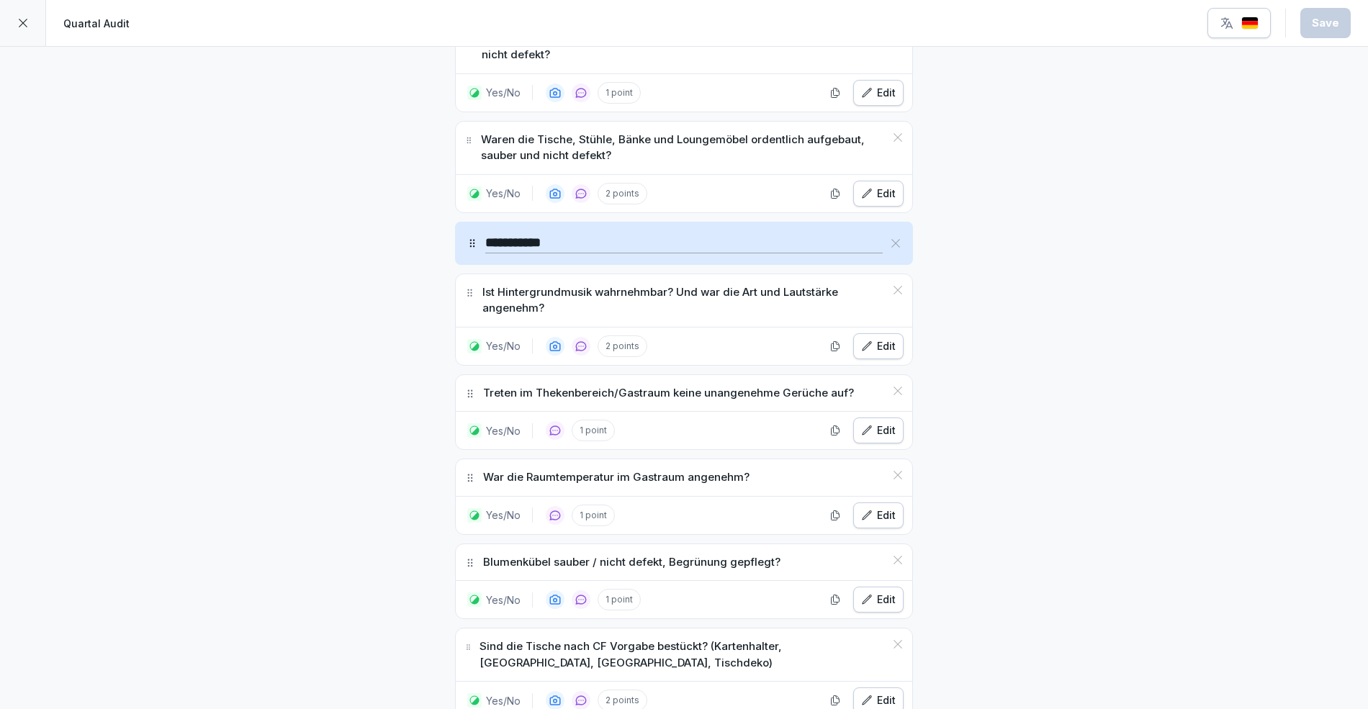
click at [22, 32] on div at bounding box center [23, 23] width 46 height 46
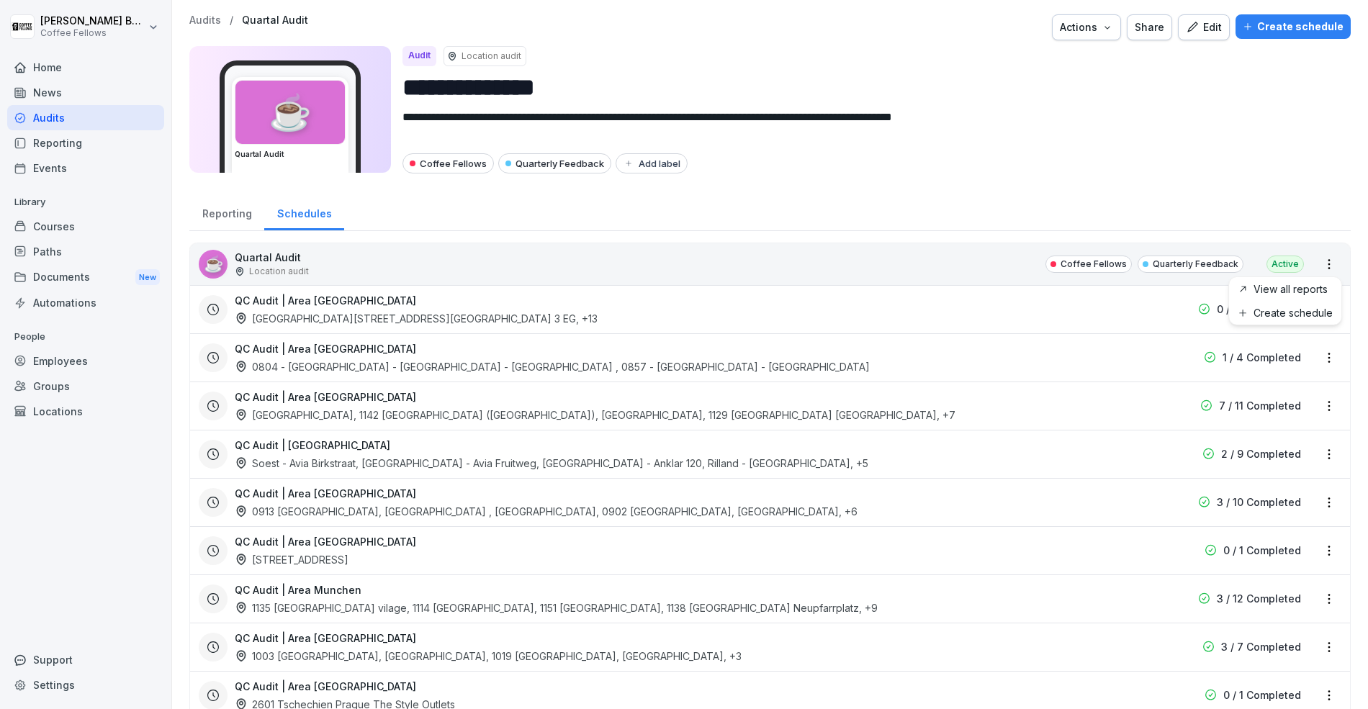
click at [1329, 263] on html "**********" at bounding box center [684, 354] width 1368 height 709
click at [0, 0] on link "View all reports" at bounding box center [0, 0] width 0 height 0
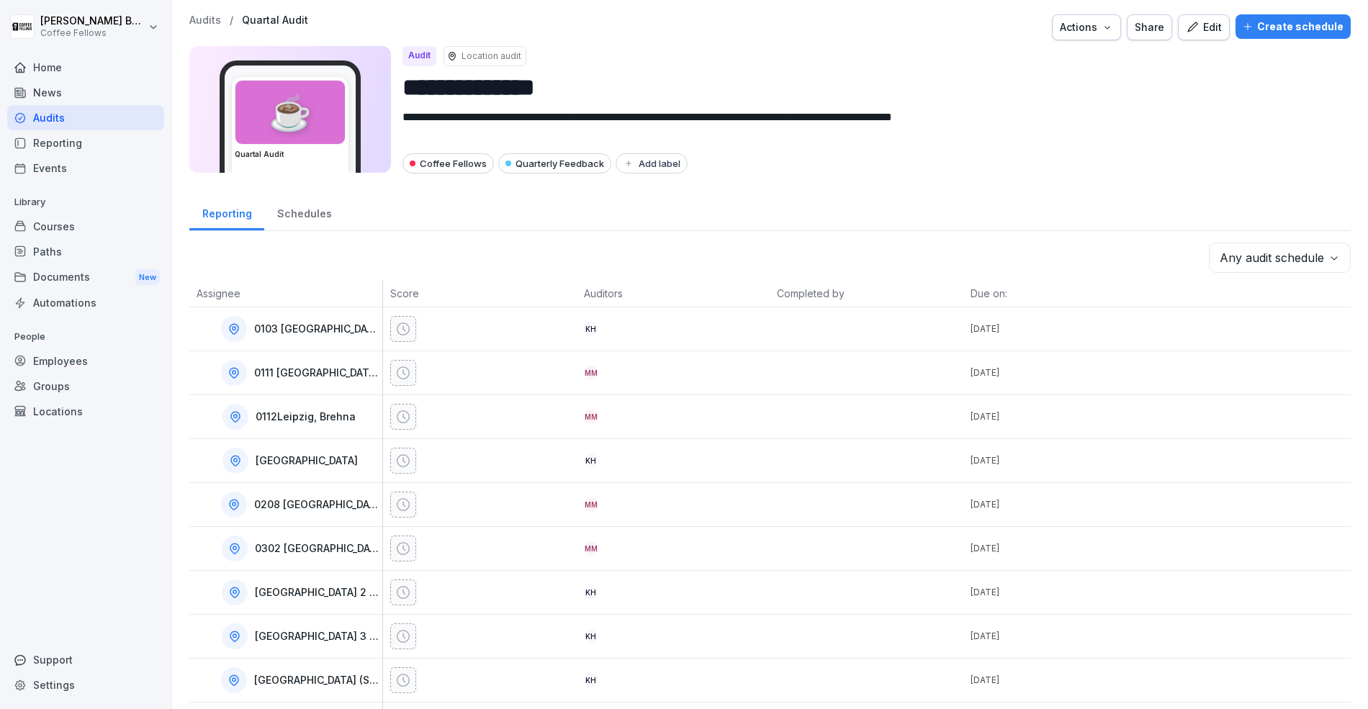
click at [297, 211] on div "Schedules" at bounding box center [304, 212] width 80 height 37
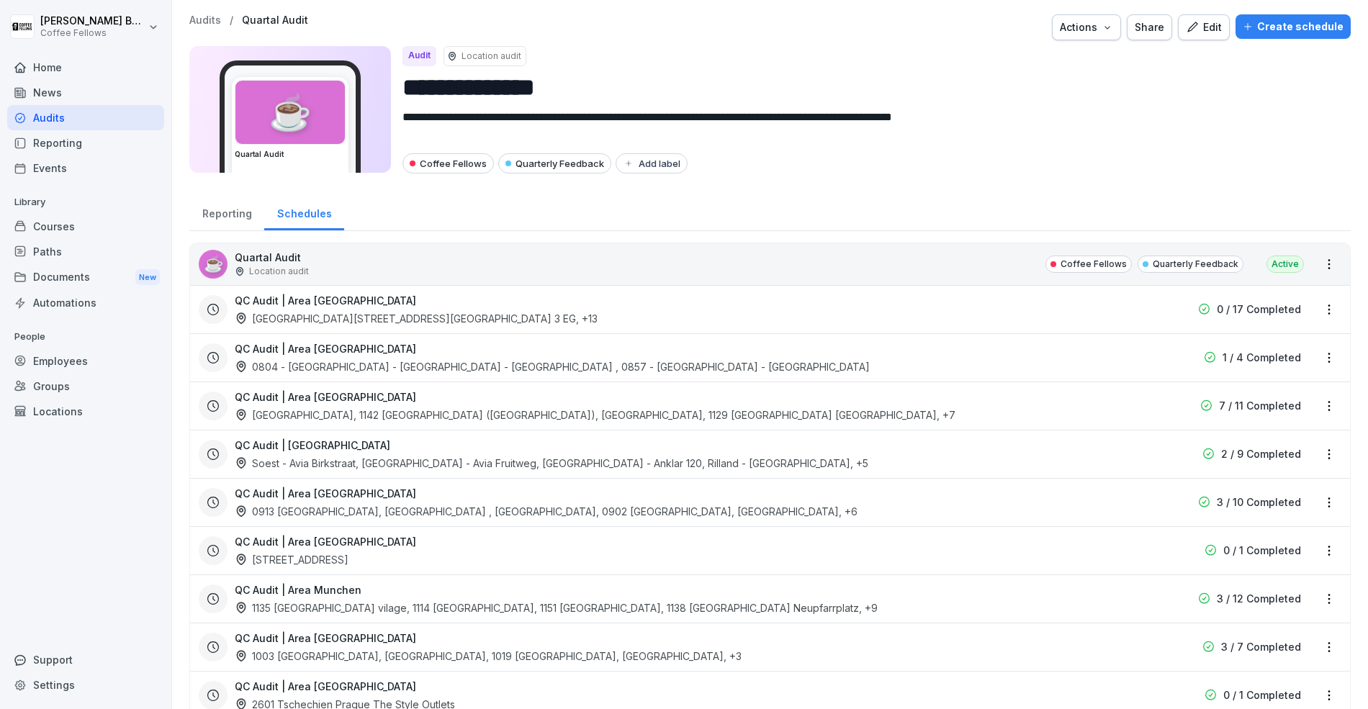
click at [322, 302] on h3 "QC Audit | Area [GEOGRAPHIC_DATA]" at bounding box center [325, 300] width 181 height 15
click at [284, 299] on h3 "QC Audit | Area [GEOGRAPHIC_DATA]" at bounding box center [325, 300] width 181 height 15
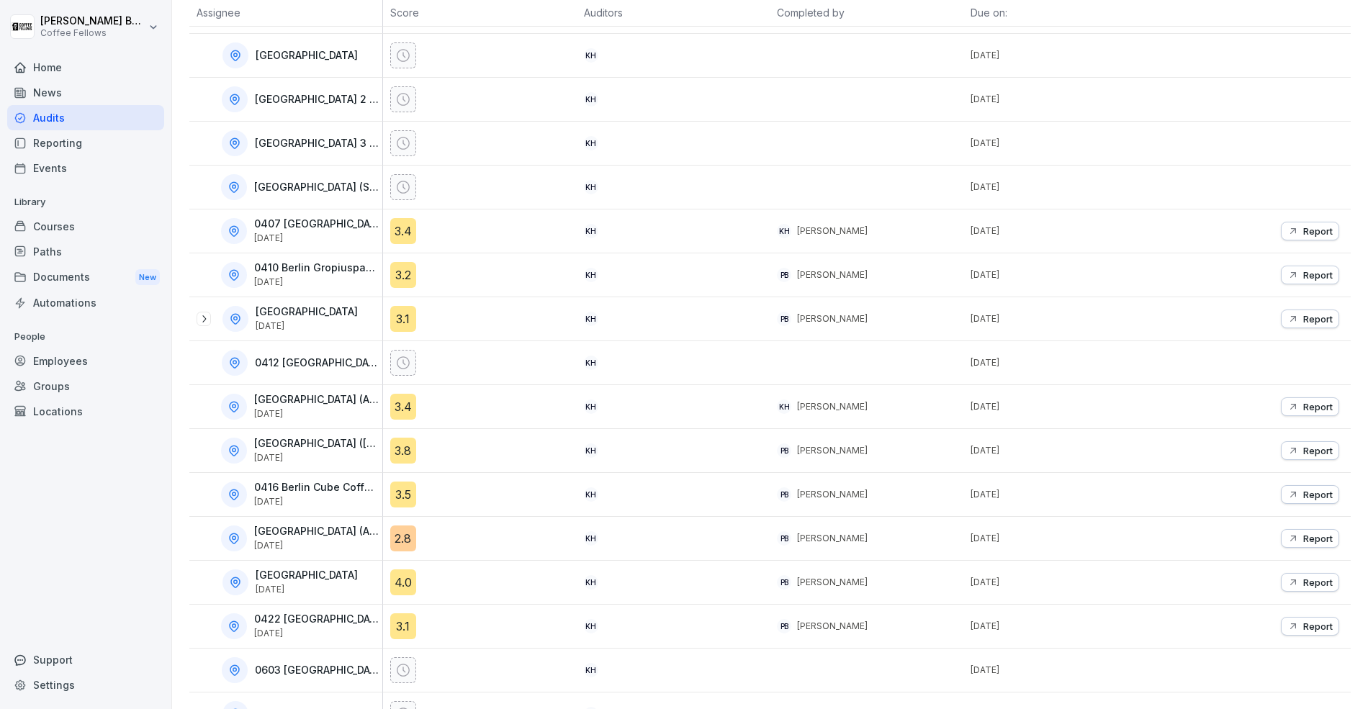
scroll to position [351, 0]
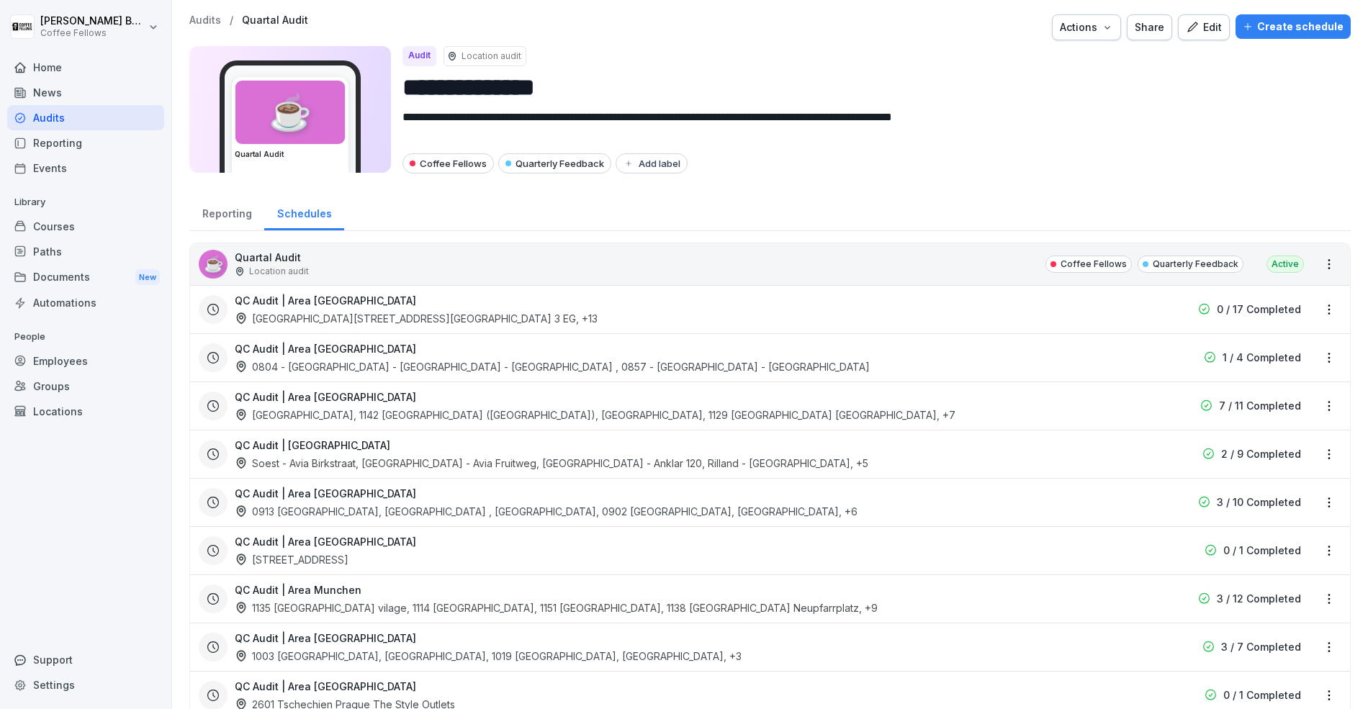
click at [235, 201] on div "Reporting" at bounding box center [226, 212] width 75 height 37
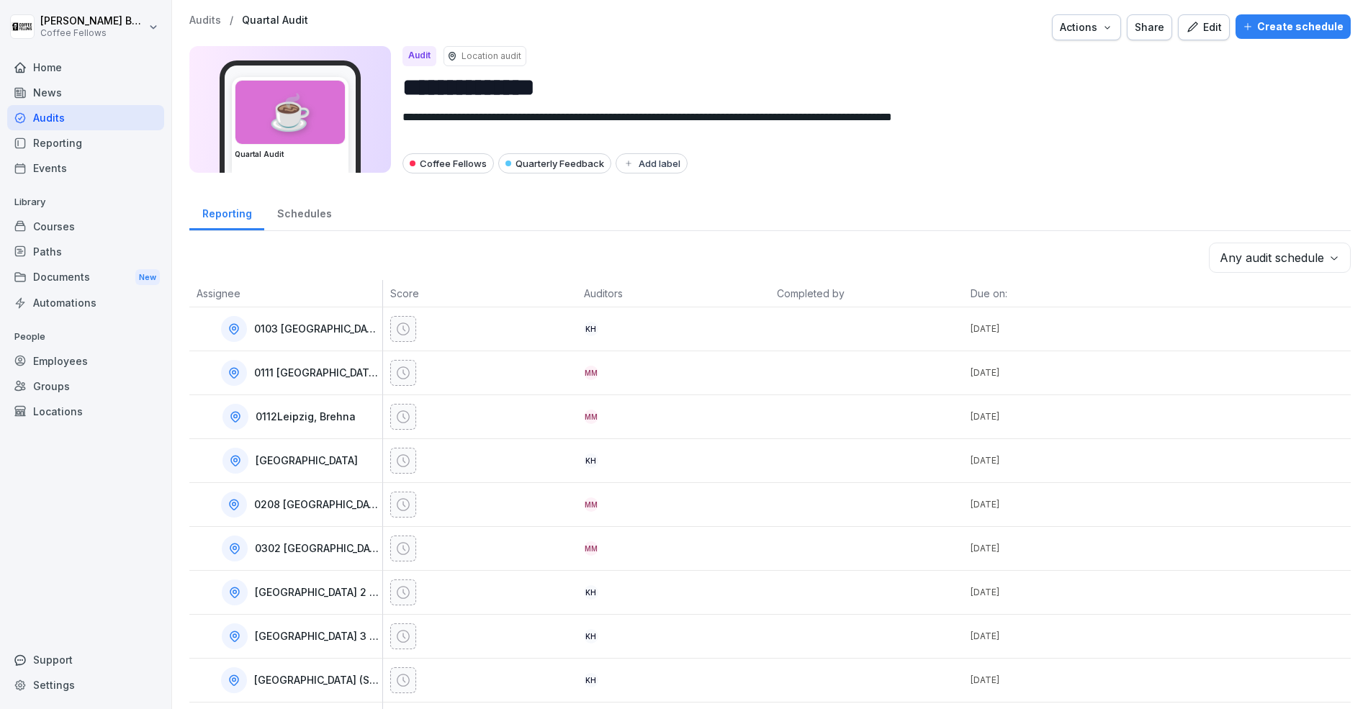
click at [22, 117] on icon at bounding box center [20, 118] width 12 height 12
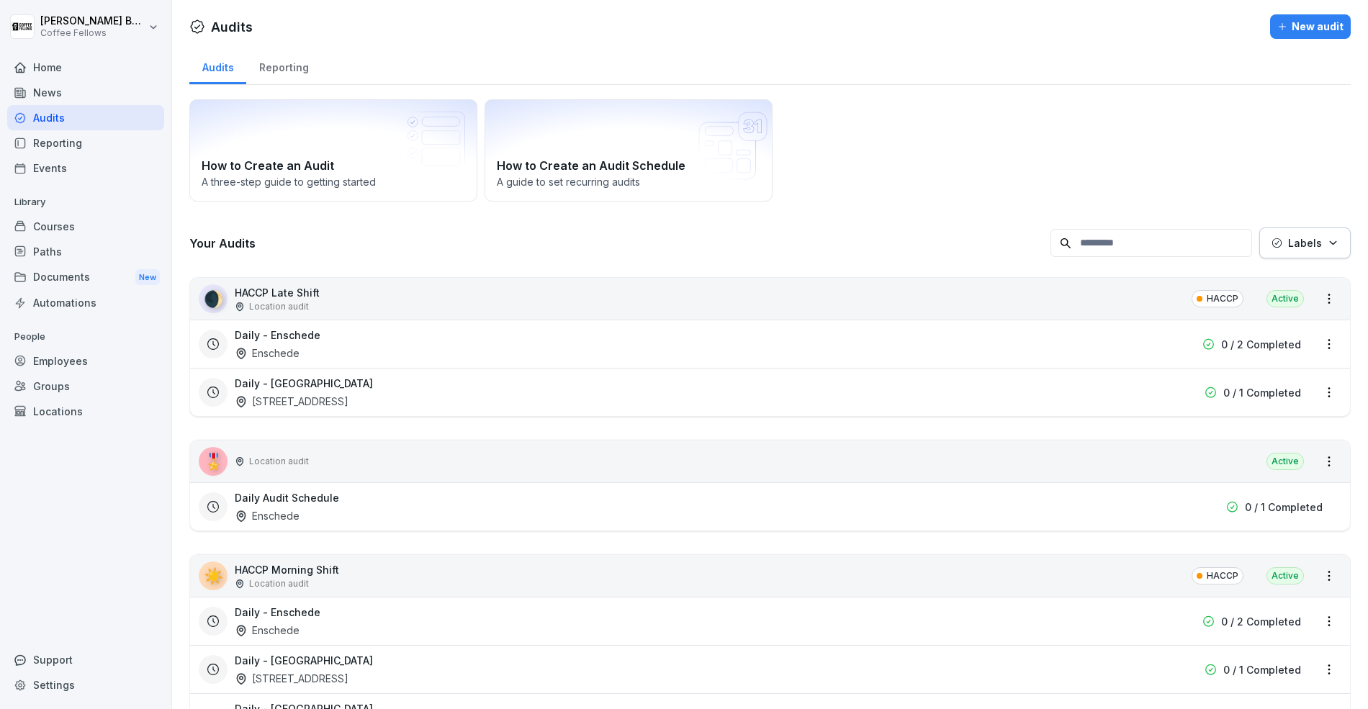
click at [1119, 252] on input at bounding box center [1151, 243] width 202 height 28
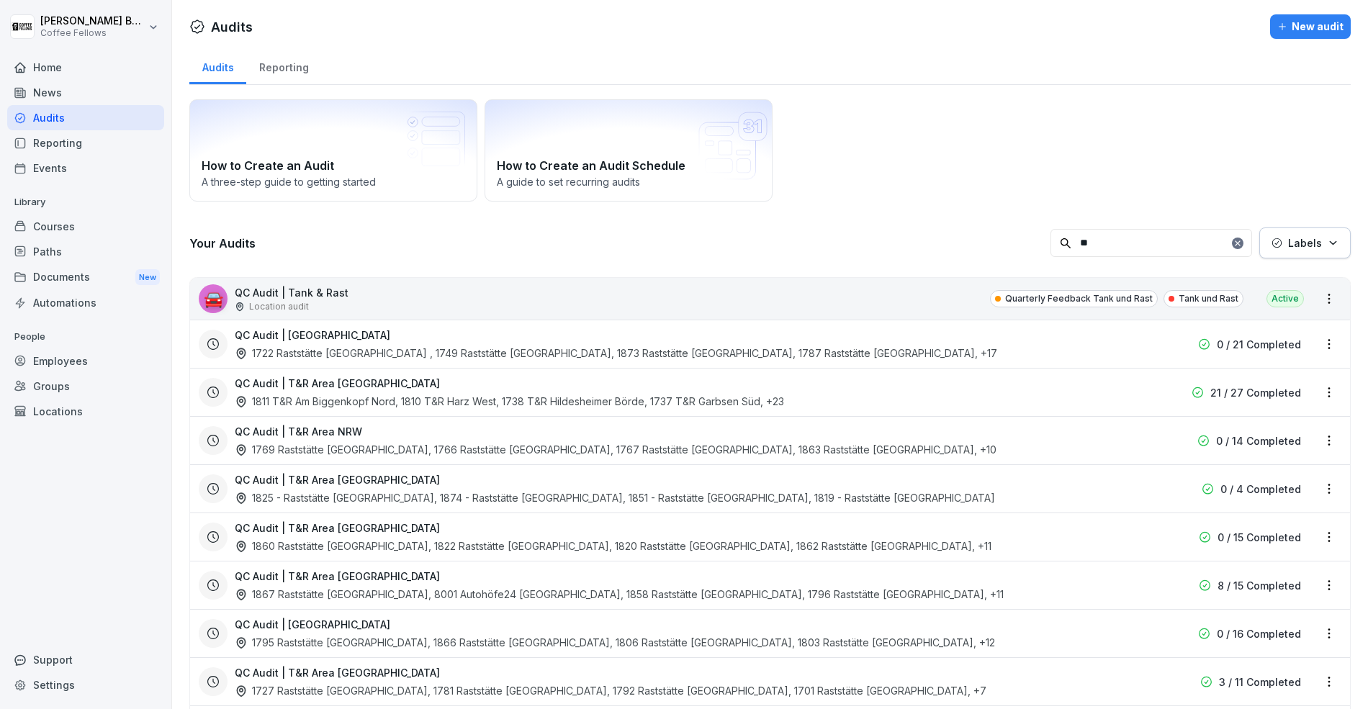
type input "*"
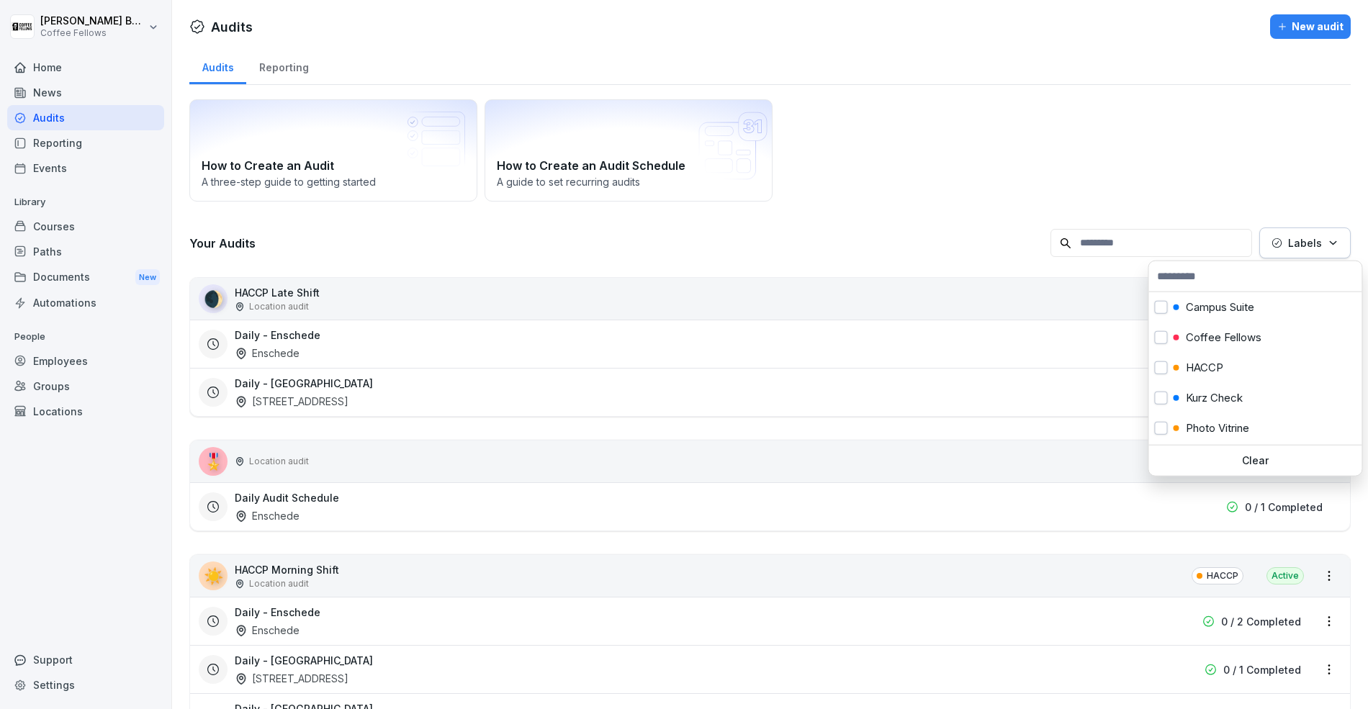
click at [1312, 246] on p "Labels" at bounding box center [1305, 242] width 34 height 15
click at [1223, 327] on div "Coffee Fellows" at bounding box center [1254, 337] width 213 height 30
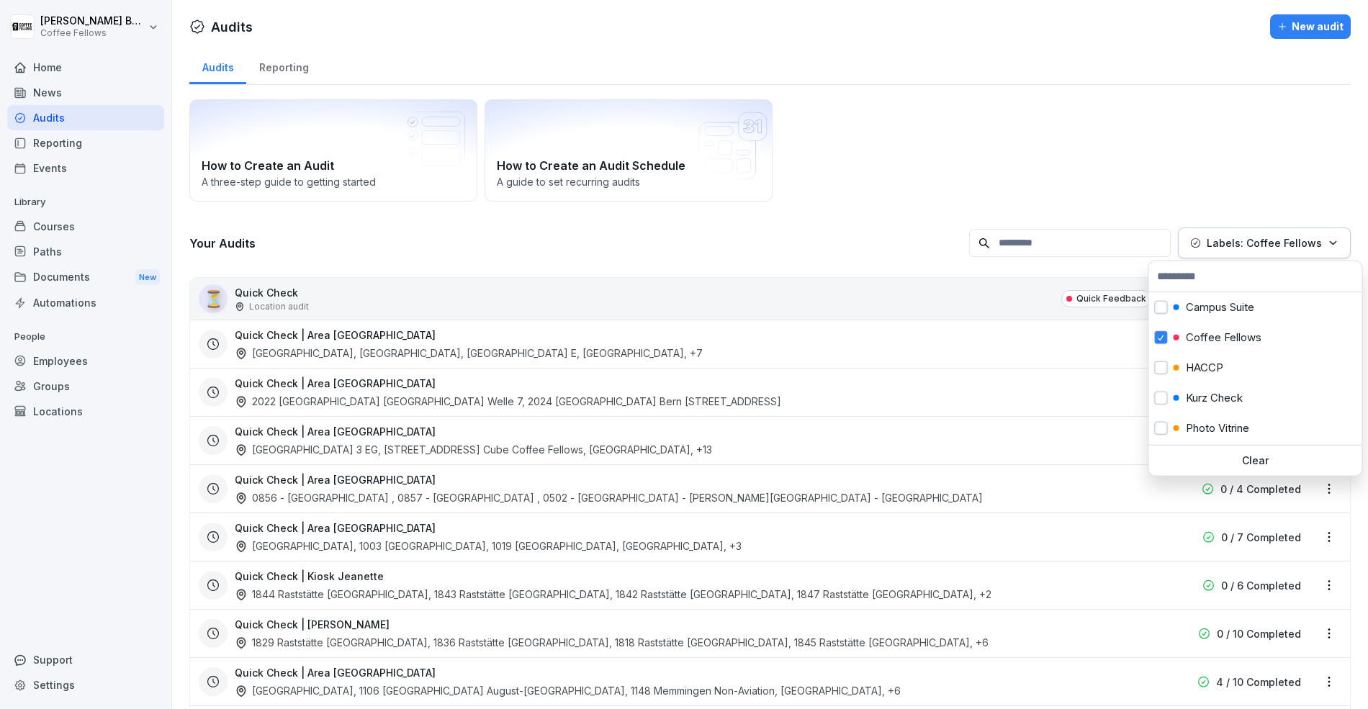
click at [1010, 226] on html "[PERSON_NAME] Coffee Fellows Home News Audits Reporting Events Library Courses …" at bounding box center [684, 354] width 1368 height 709
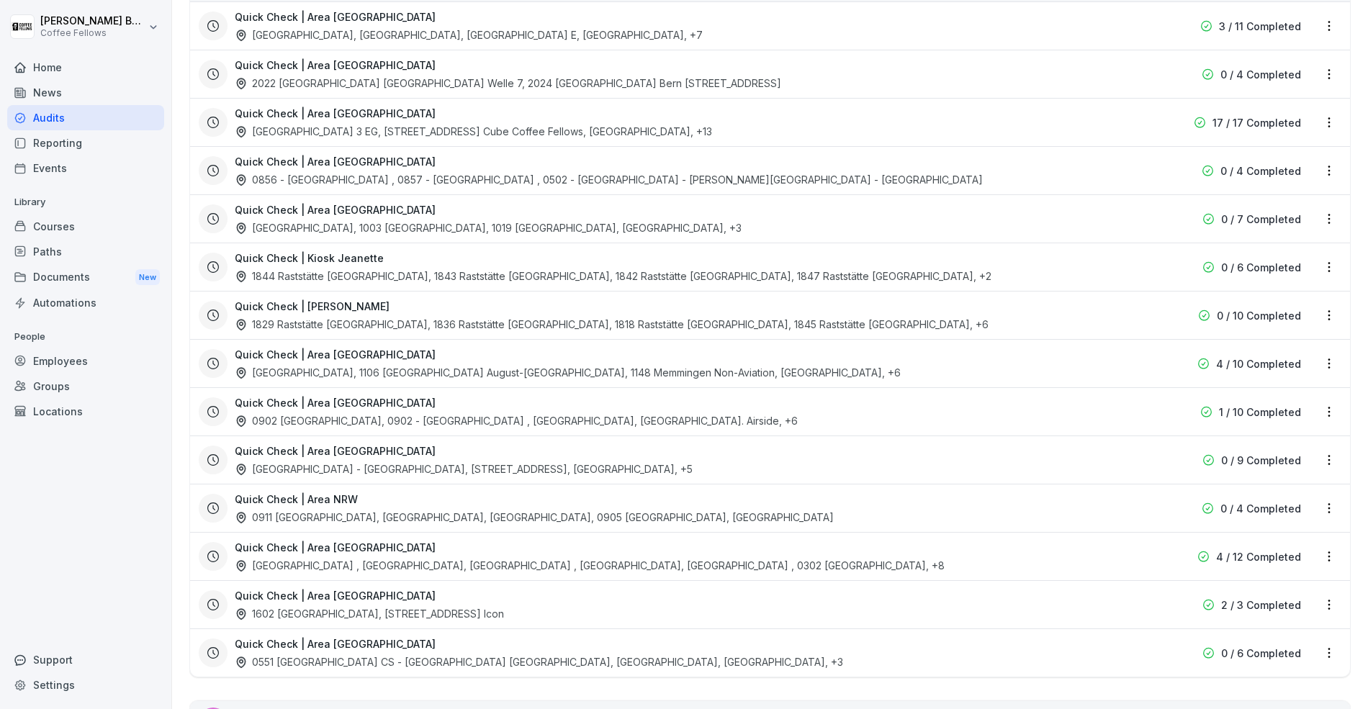
scroll to position [320, 0]
click at [435, 401] on div "Quick Check | Area [GEOGRAPHIC_DATA] 0902 [GEOGRAPHIC_DATA], 0902 - [GEOGRAPHIC…" at bounding box center [678, 409] width 886 height 33
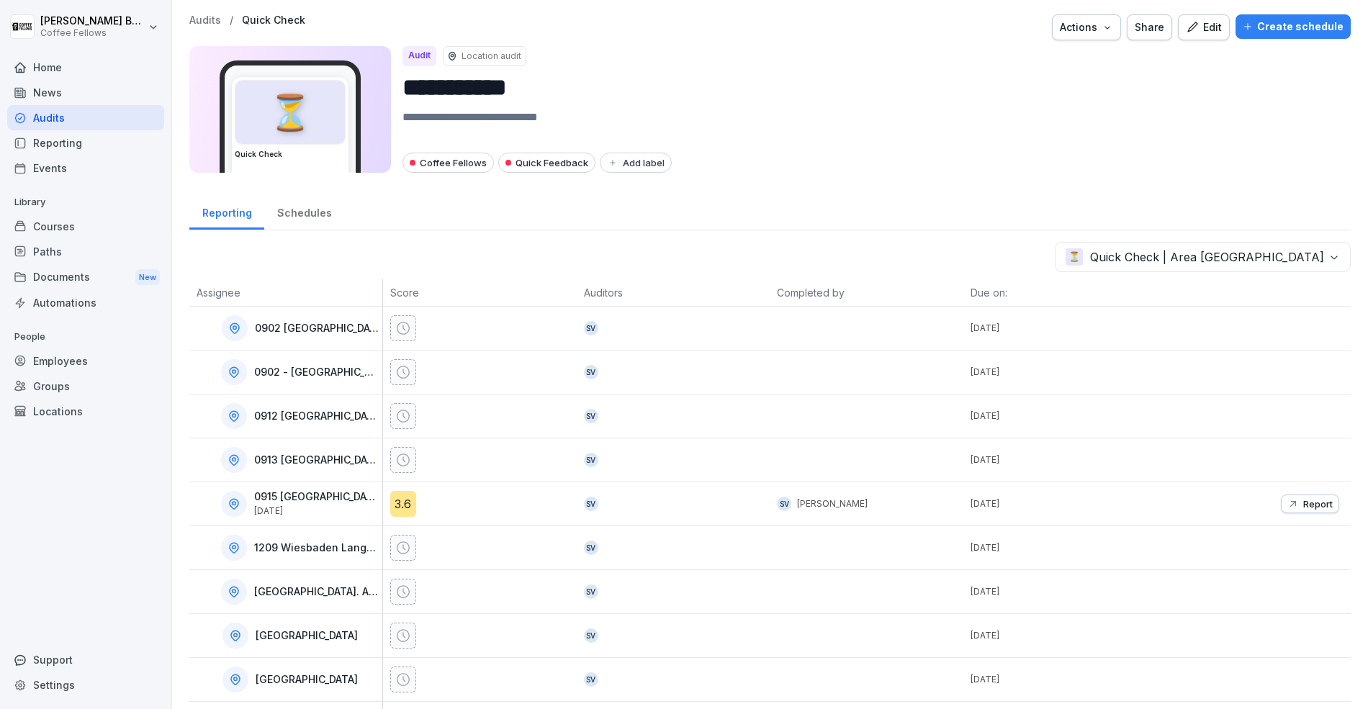
click at [312, 213] on div "Schedules" at bounding box center [304, 211] width 80 height 37
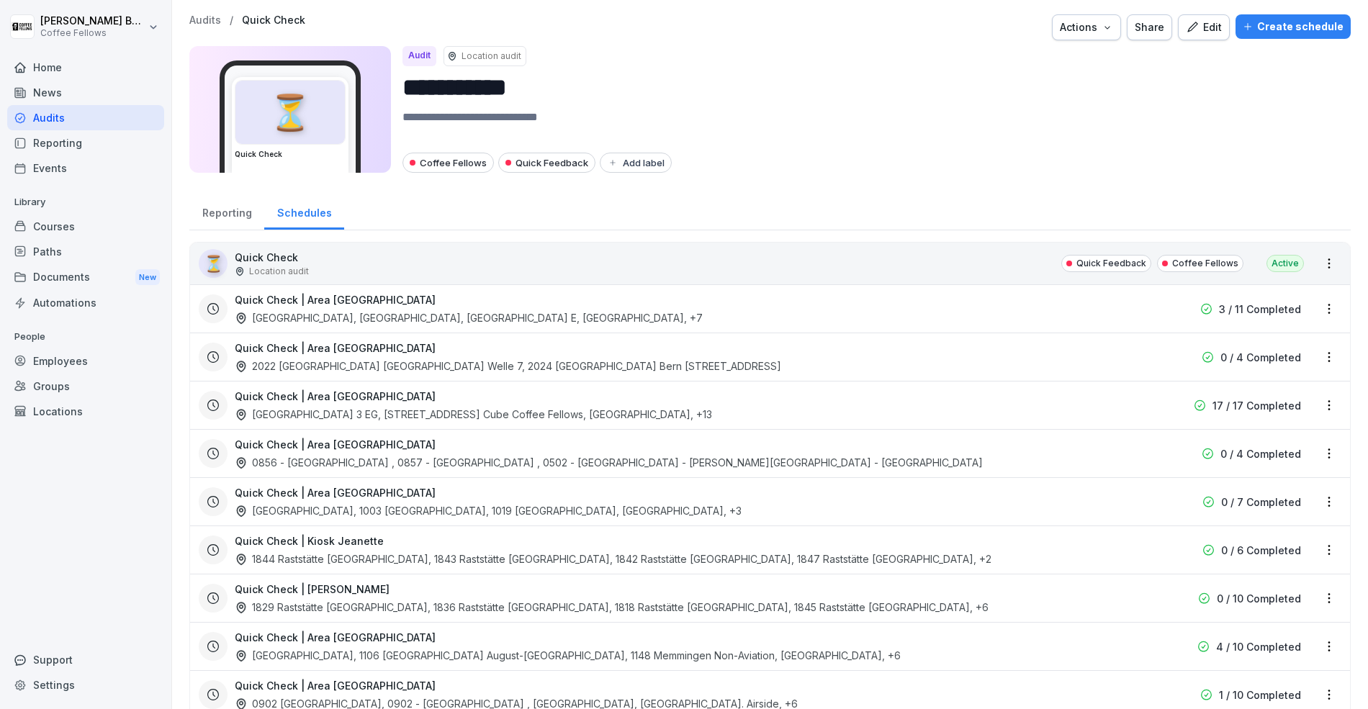
scroll to position [281, 0]
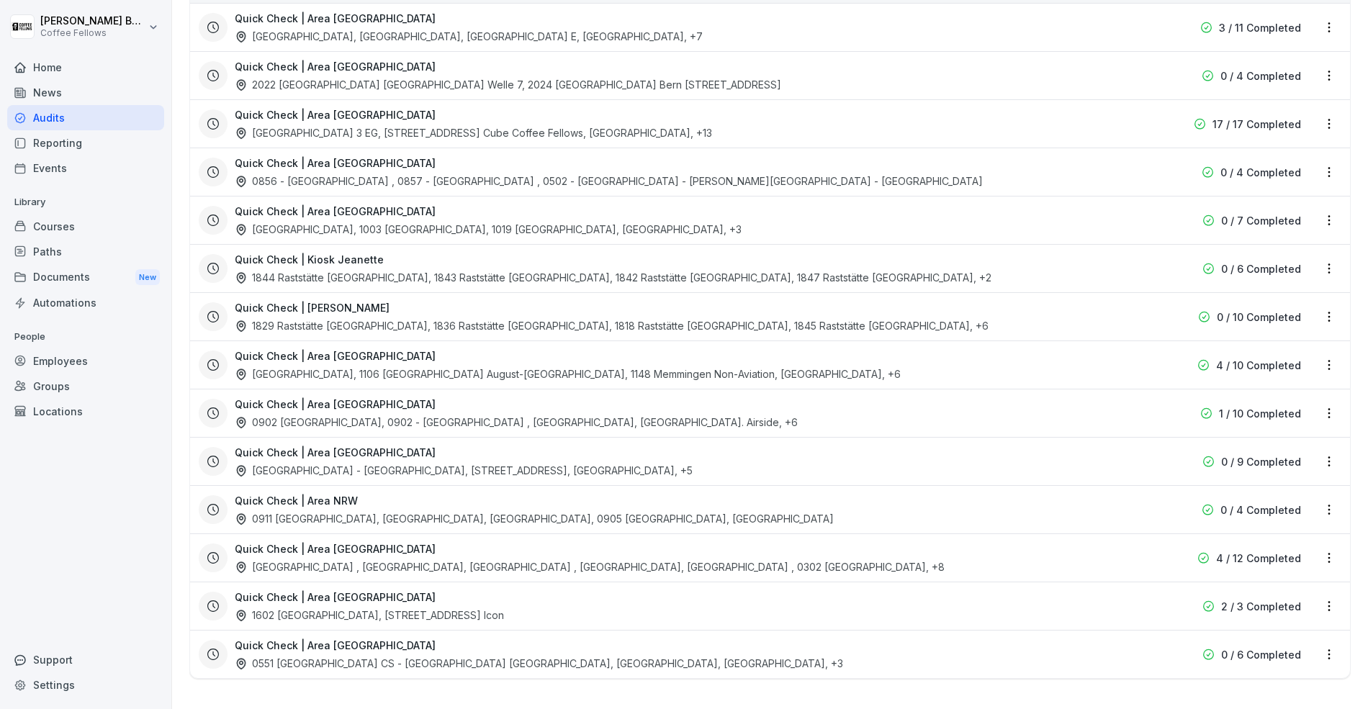
click at [1332, 410] on html "**********" at bounding box center [684, 354] width 1368 height 709
click at [1303, 459] on div "Update schedule" at bounding box center [1269, 459] width 144 height 24
click at [1331, 410] on html "**********" at bounding box center [684, 354] width 1368 height 709
click at [0, 0] on link "Update schedule" at bounding box center [0, 0] width 0 height 0
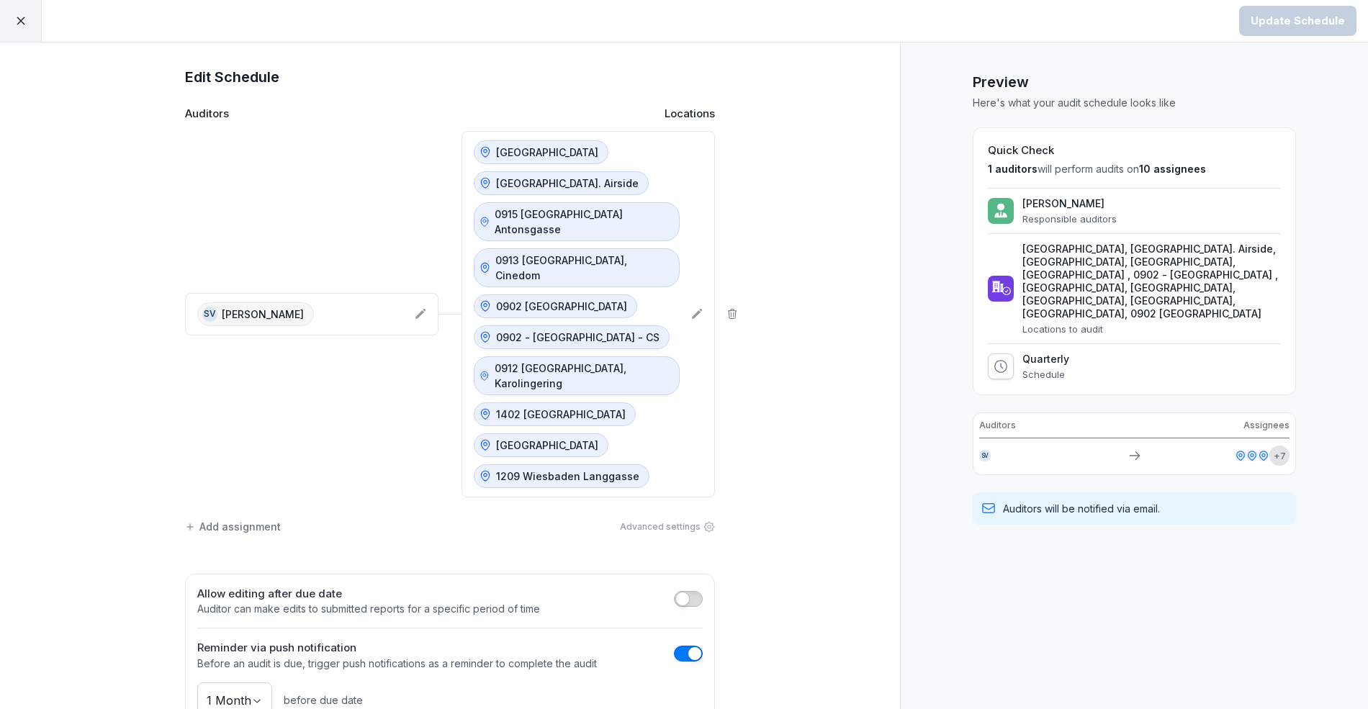
scroll to position [123, 0]
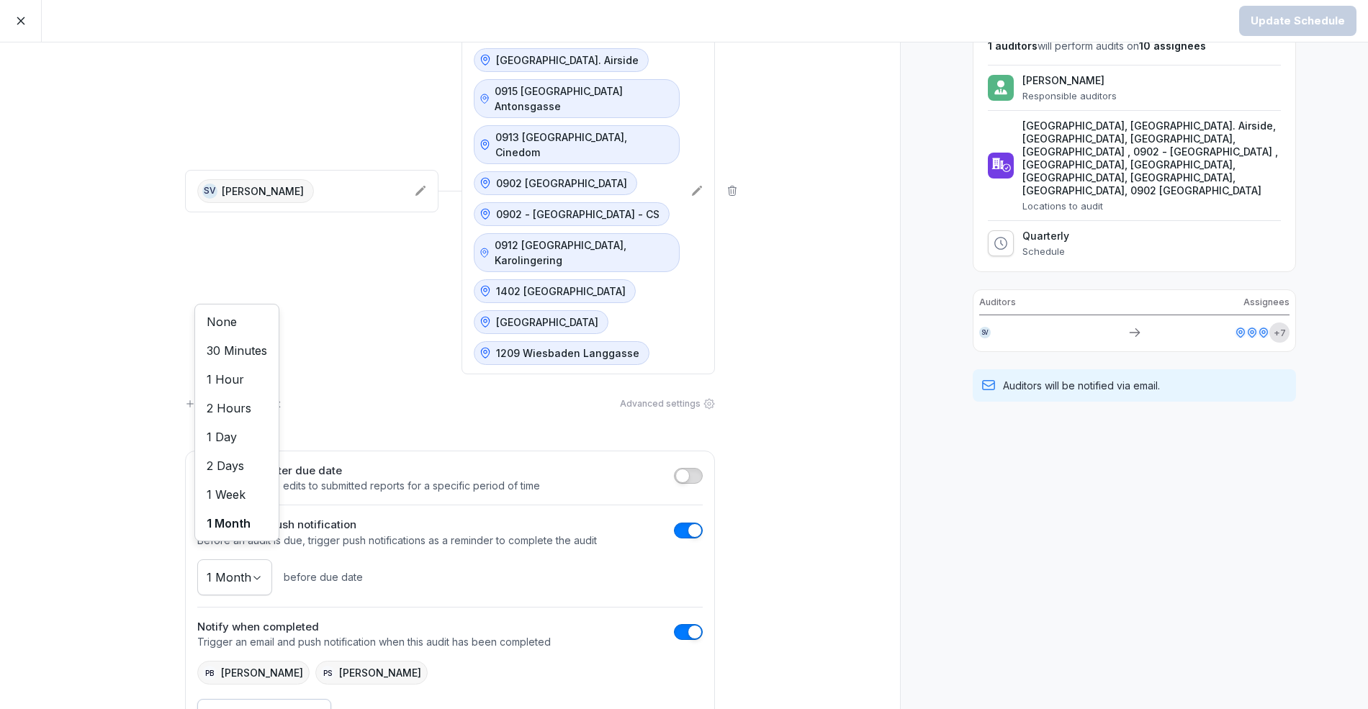
click at [221, 522] on body "Update Schedule Edit Schedule Auditors Locations SV [PERSON_NAME][GEOGRAPHIC_DA…" at bounding box center [684, 354] width 1368 height 709
click at [82, 522] on html "Update Schedule Edit Schedule Auditors Locations SV [PERSON_NAME][GEOGRAPHIC_DA…" at bounding box center [684, 354] width 1368 height 709
click at [719, 354] on div "Edit Schedule Auditors Locations SV [PERSON_NAME][GEOGRAPHIC_DATA] [GEOGRAPHIC_…" at bounding box center [450, 342] width 576 height 800
click at [711, 398] on icon at bounding box center [709, 404] width 12 height 12
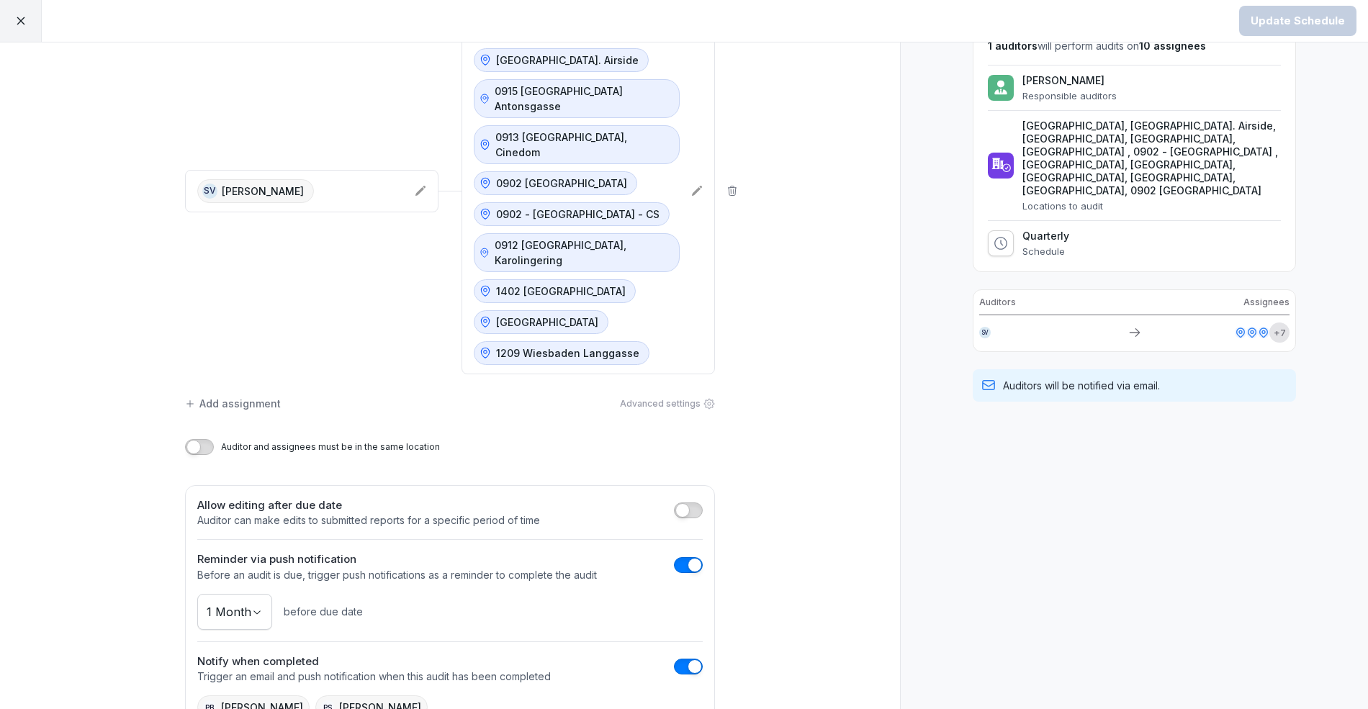
click at [711, 398] on icon at bounding box center [709, 404] width 12 height 12
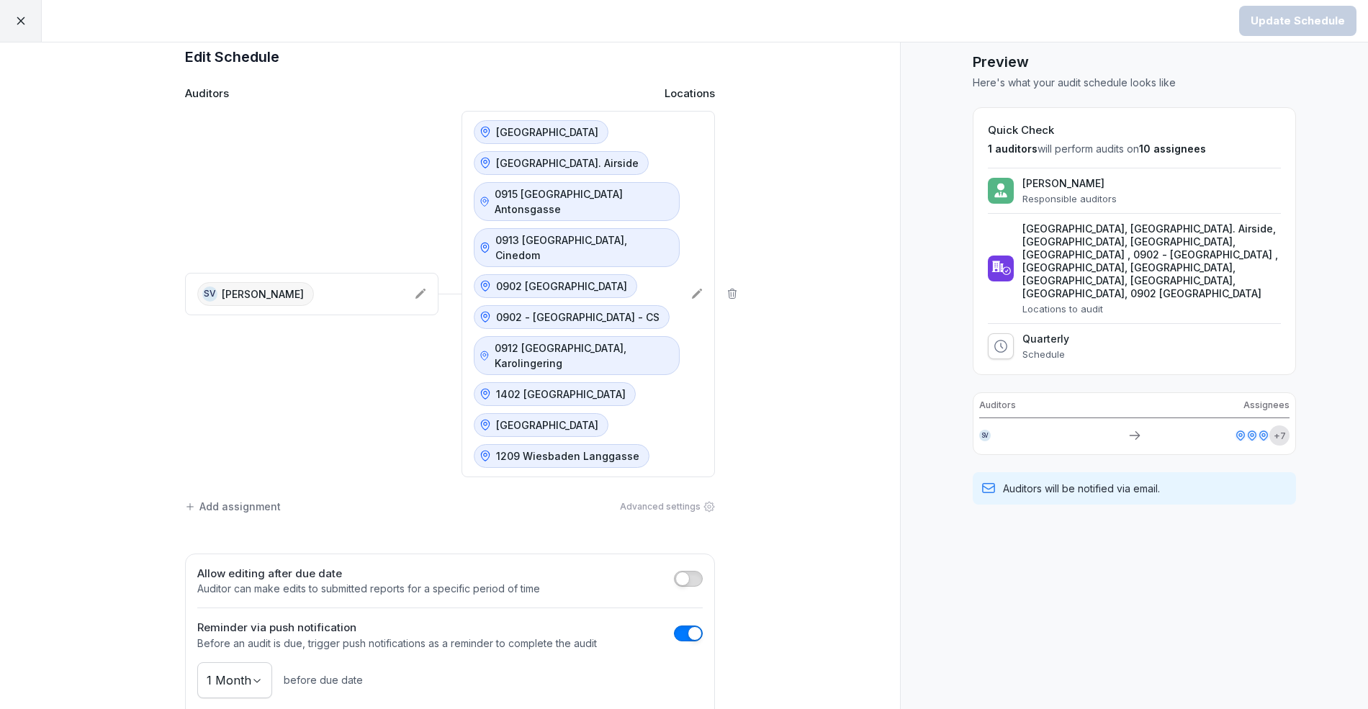
scroll to position [0, 0]
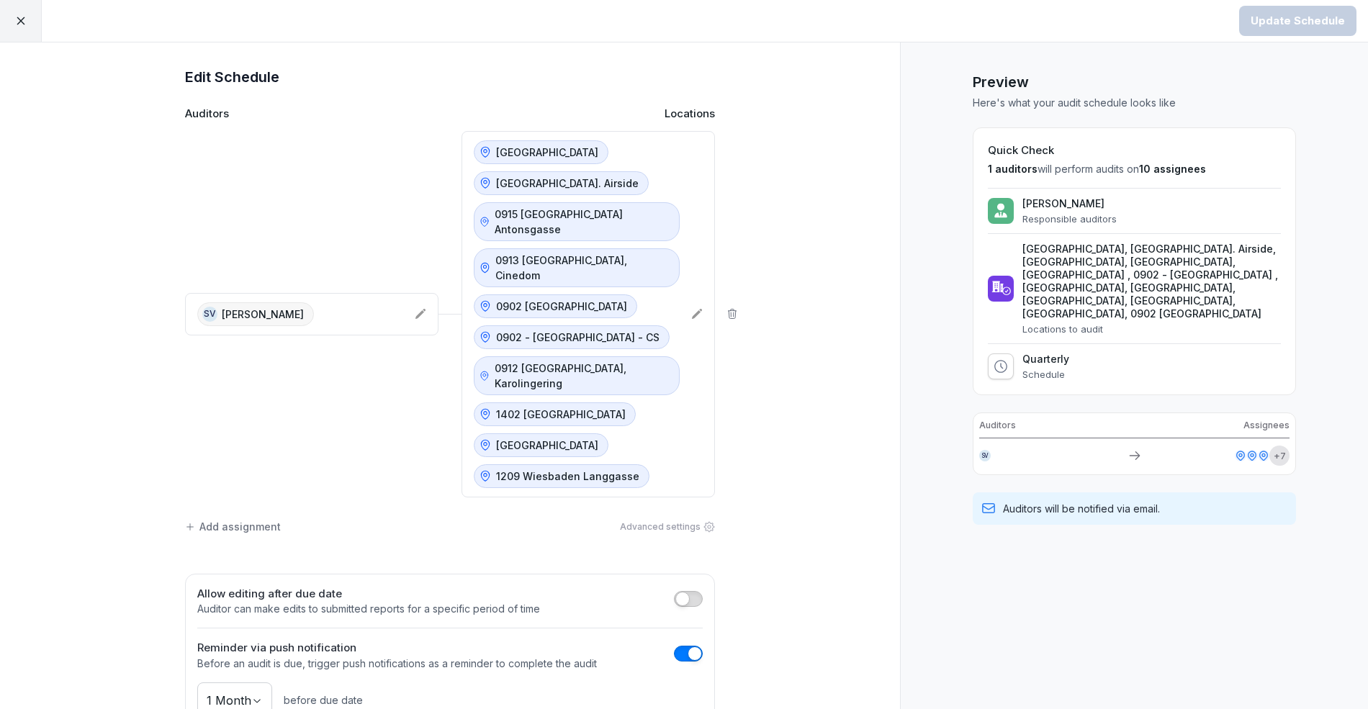
click at [10, 19] on div at bounding box center [21, 21] width 42 height 42
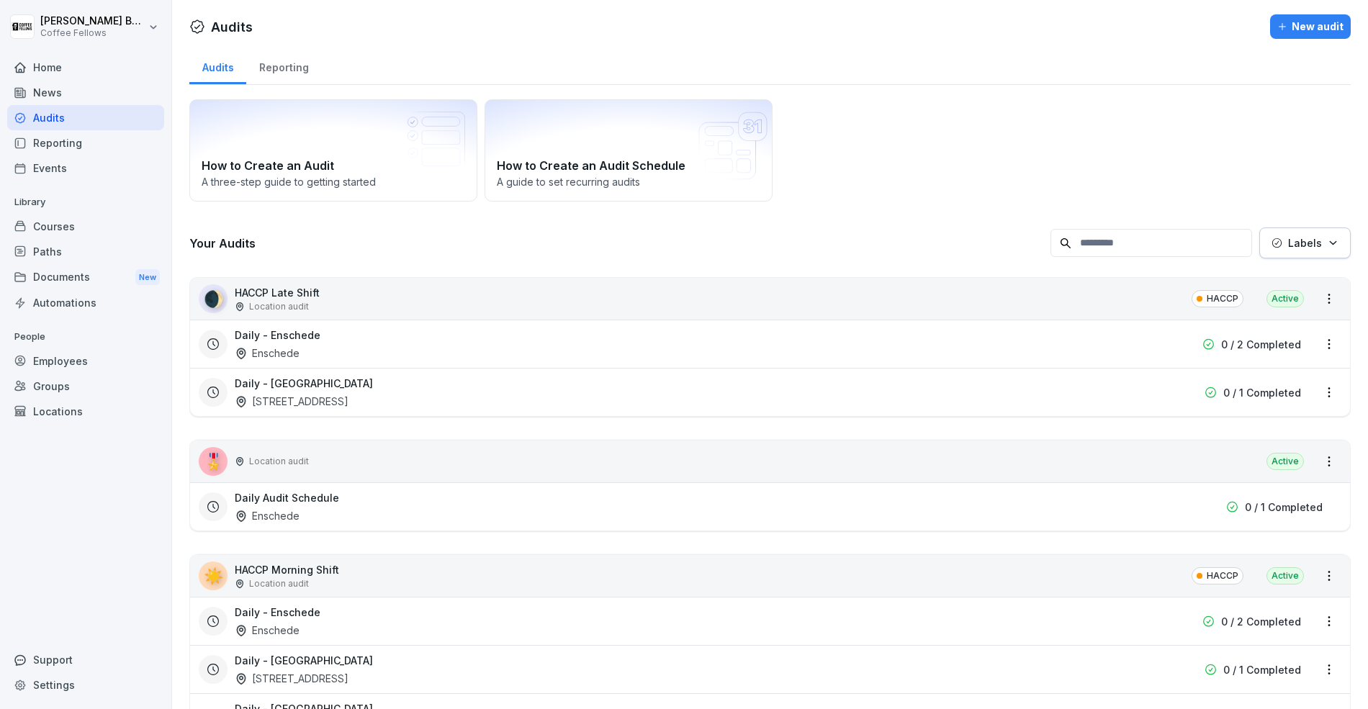
click at [1314, 248] on p "Labels" at bounding box center [1305, 242] width 34 height 15
click at [956, 196] on html "[PERSON_NAME] Coffee Fellows Home News Audits Reporting Events Library Courses …" at bounding box center [684, 354] width 1368 height 709
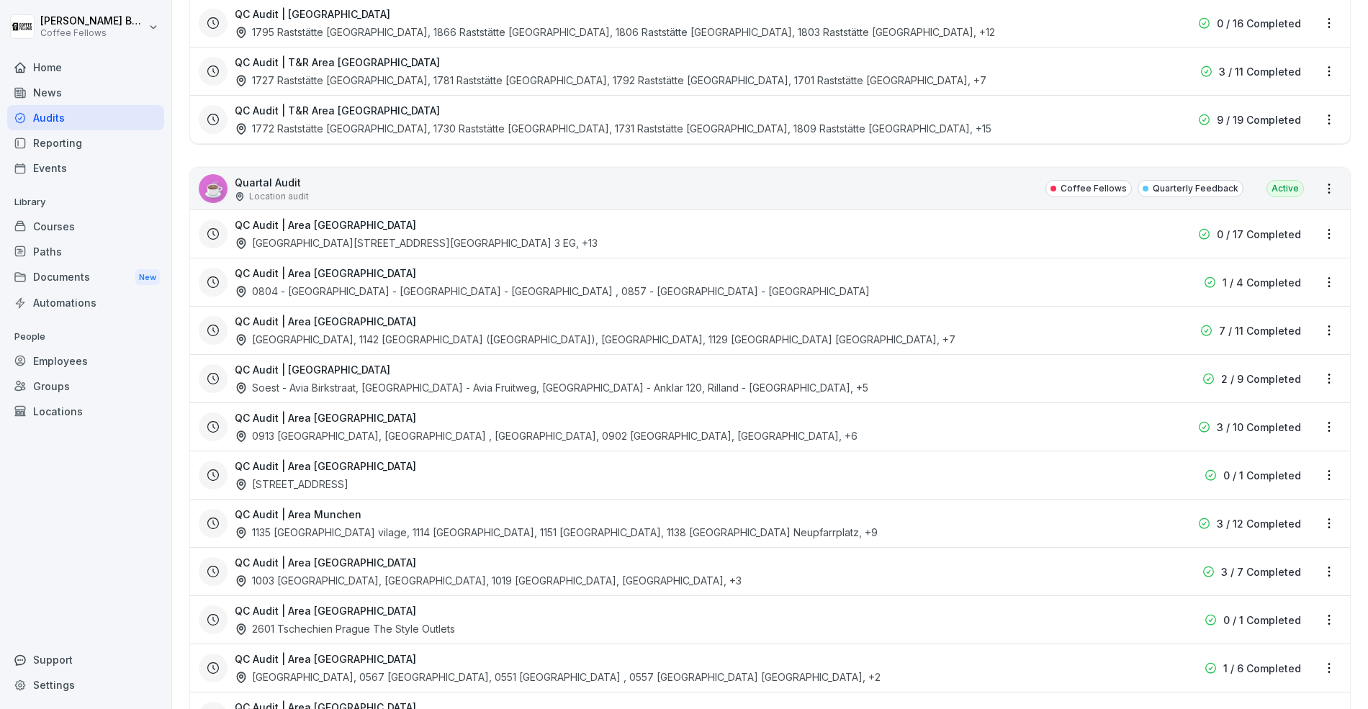
scroll to position [2683, 0]
click at [1328, 370] on html "[PERSON_NAME] Coffee Fellows Home News Audits Reporting Events Library Courses …" at bounding box center [684, 354] width 1368 height 709
click at [1293, 405] on div "View reports" at bounding box center [1269, 401] width 144 height 24
click at [1332, 375] on html "[PERSON_NAME] Coffee Fellows Home News Audits Reporting Events Library Courses …" at bounding box center [684, 354] width 1368 height 709
click at [1301, 402] on div "View reports" at bounding box center [1269, 401] width 144 height 24
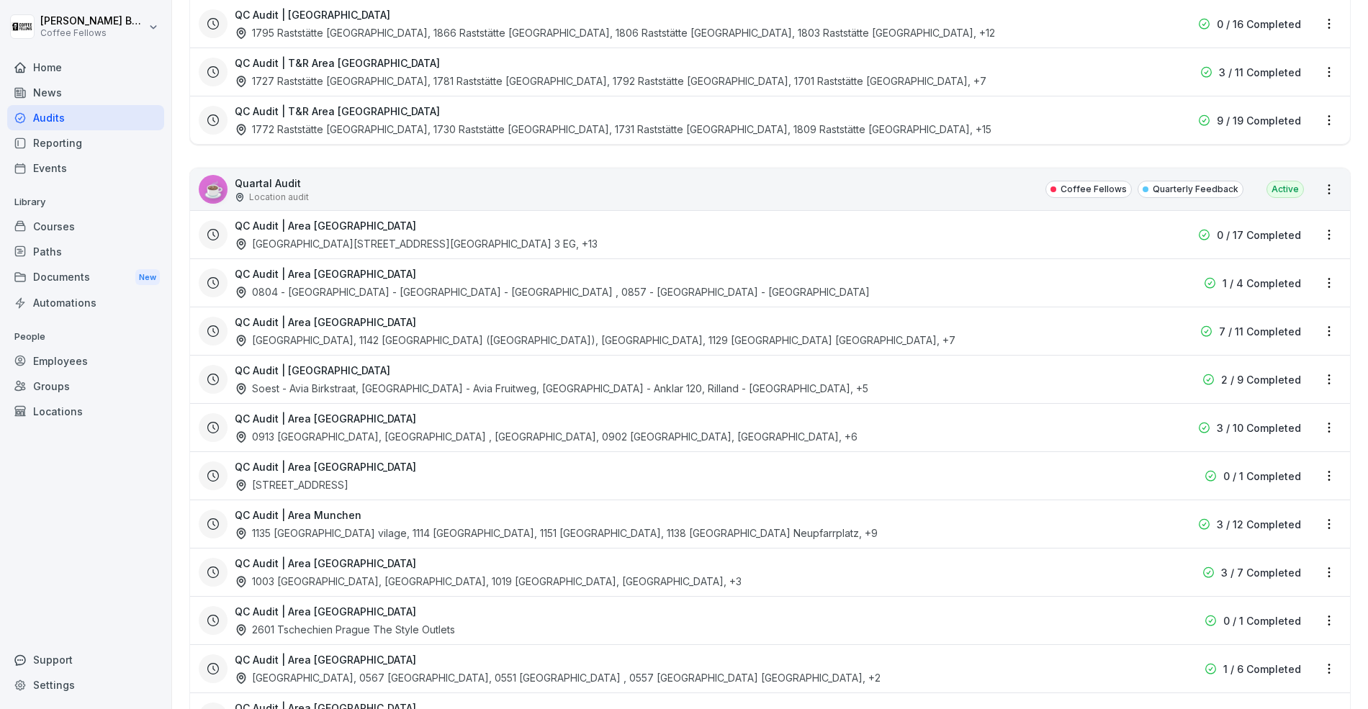
click at [1327, 375] on html "[PERSON_NAME] Coffee Fellows Home News Audits Reporting Events Library Courses …" at bounding box center [684, 354] width 1368 height 709
click at [0, 0] on link "View reports" at bounding box center [0, 0] width 0 height 0
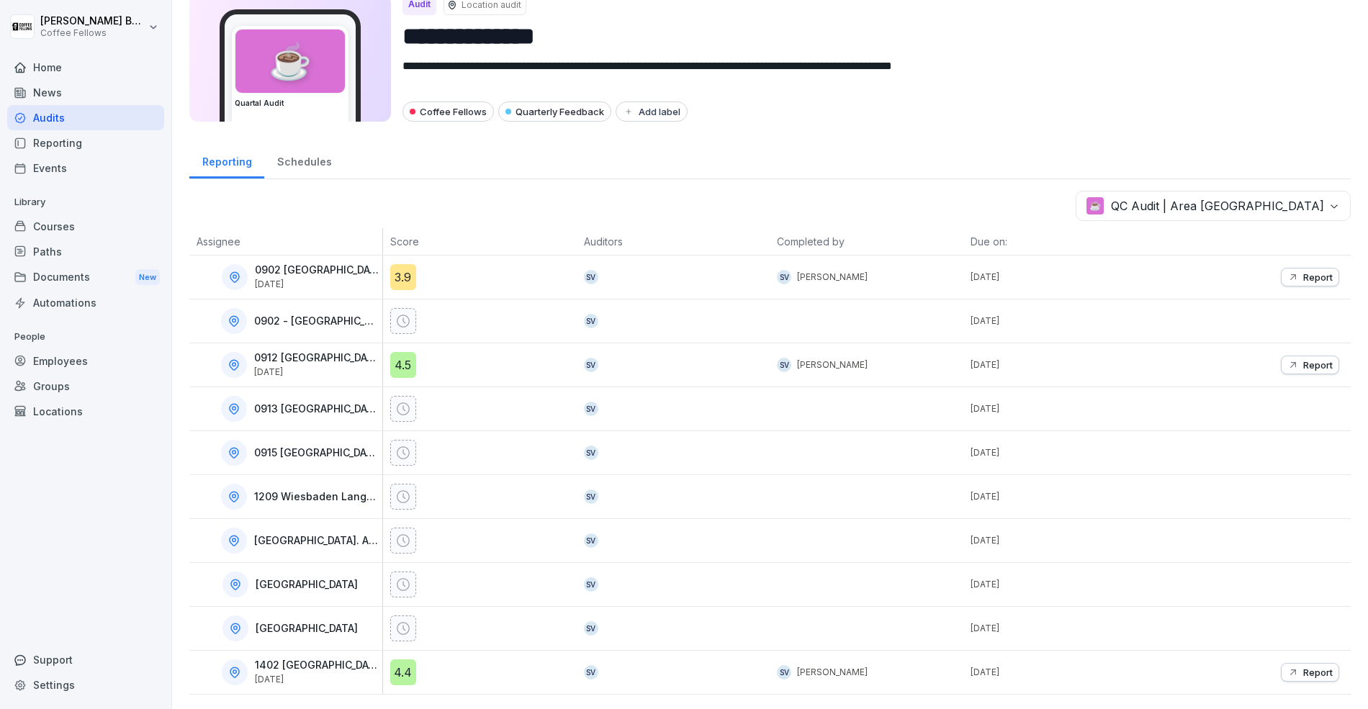
scroll to position [45, 0]
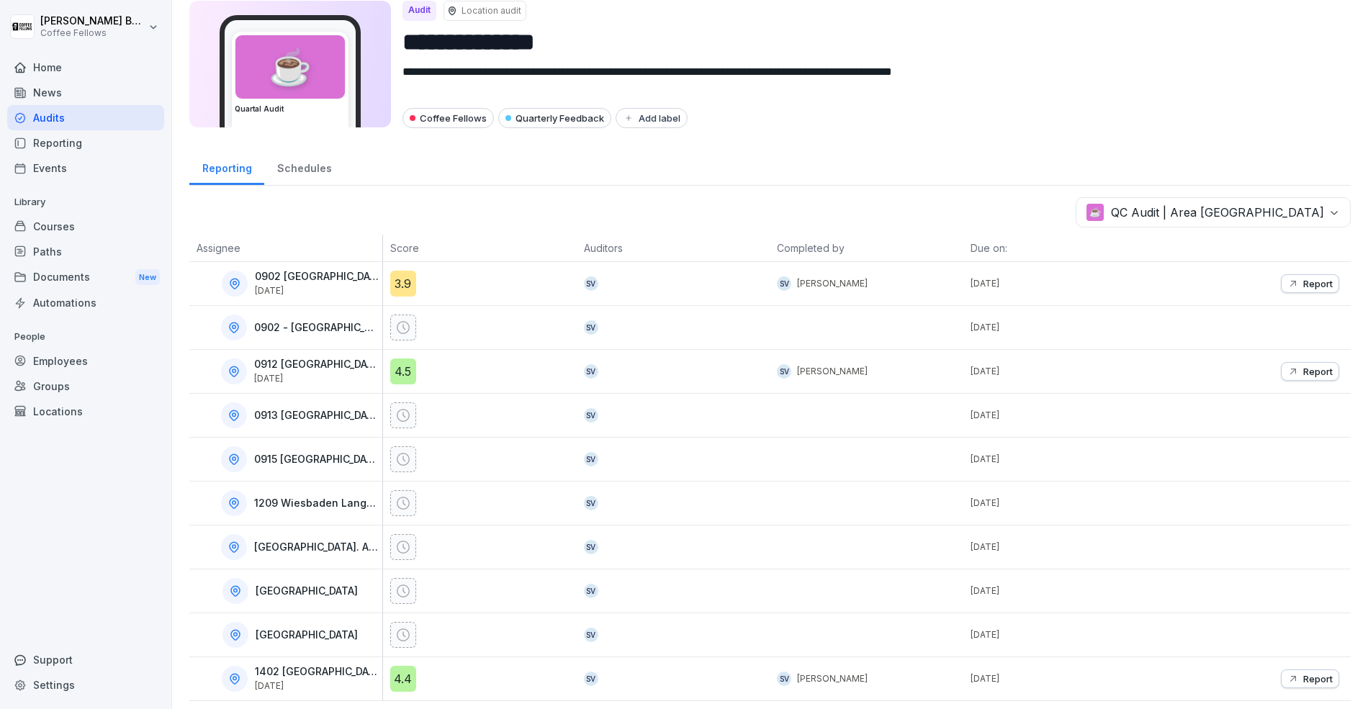
click at [1212, 399] on div at bounding box center [1254, 415] width 194 height 43
click at [1243, 224] on body "**********" at bounding box center [684, 354] width 1368 height 709
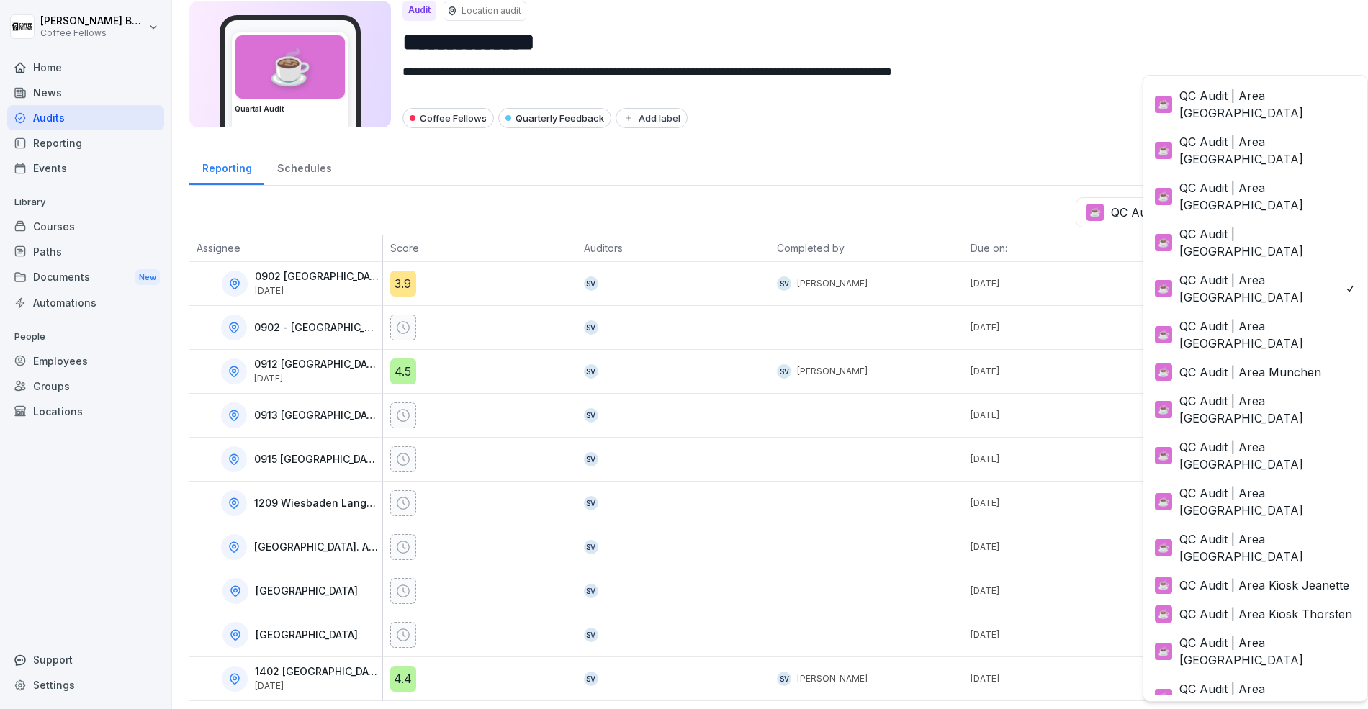
click at [1023, 207] on html "**********" at bounding box center [684, 354] width 1368 height 709
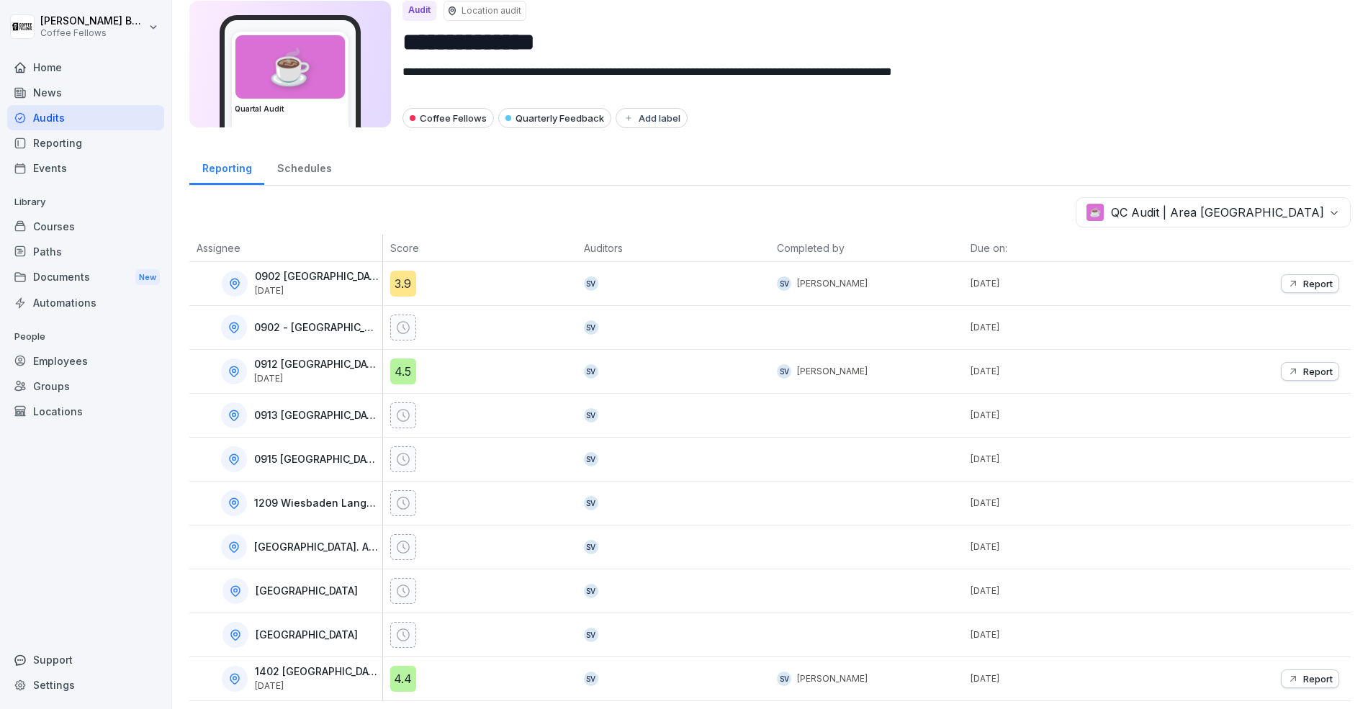
click at [1262, 190] on div "**********" at bounding box center [770, 335] width 1196 height 761
click at [1242, 213] on body "**********" at bounding box center [684, 354] width 1368 height 709
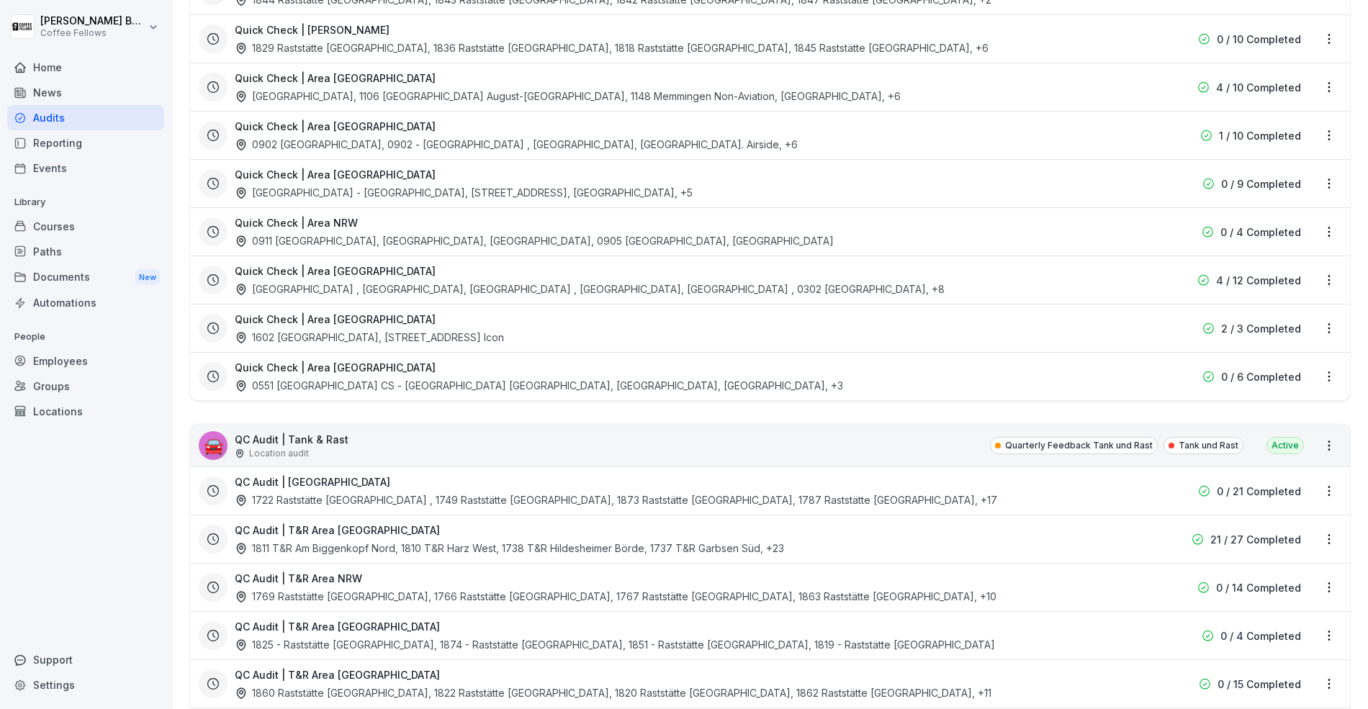
scroll to position [2190, 0]
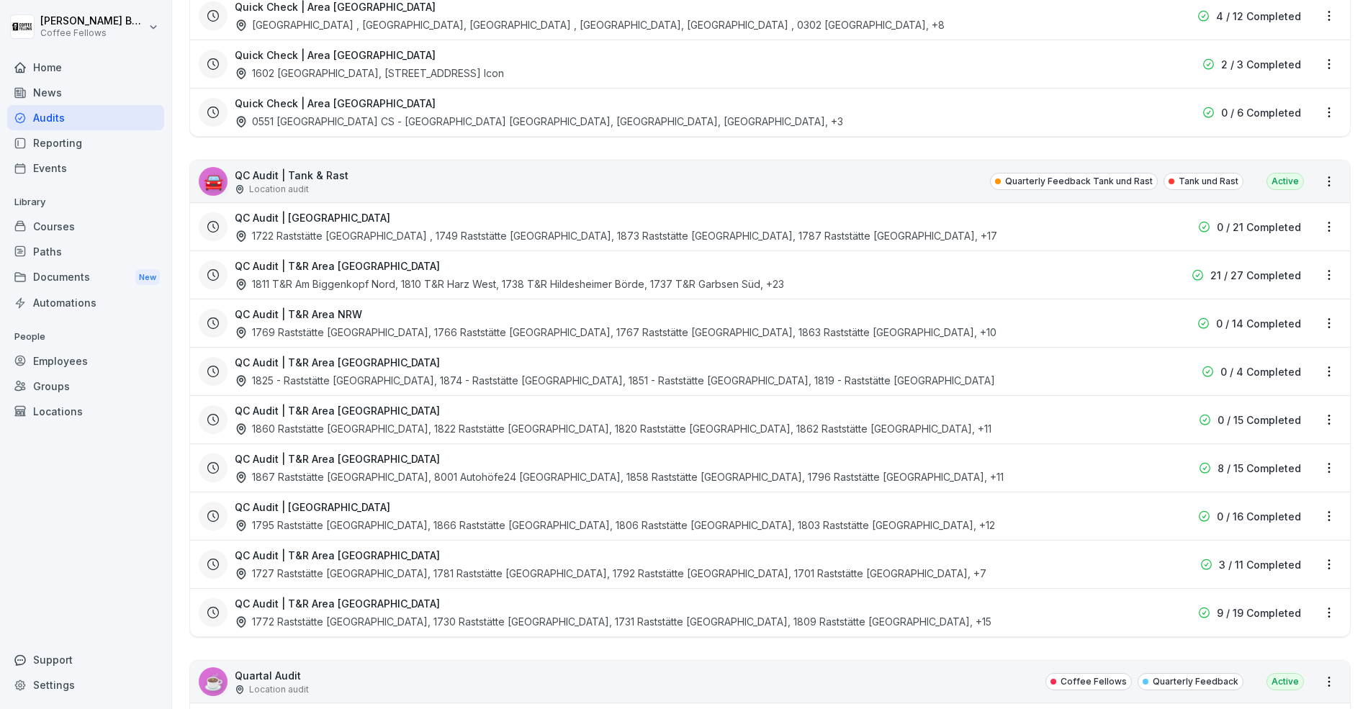
click at [1329, 473] on html "[PERSON_NAME] Coffee Fellows Home News Audits Reporting Events Library Courses …" at bounding box center [684, 354] width 1368 height 709
click at [1292, 485] on div "View reports" at bounding box center [1269, 494] width 144 height 24
click at [1324, 464] on html "[PERSON_NAME] Coffee Fellows Home News Audits Reporting Events Library Courses …" at bounding box center [684, 354] width 1368 height 709
click at [1296, 497] on div "View reports" at bounding box center [1269, 494] width 144 height 24
click at [784, 500] on div "QC Audit | T&R Area [GEOGRAPHIC_DATA] 1795 Raststätte [GEOGRAPHIC_DATA], 1866 R…" at bounding box center [678, 516] width 886 height 33
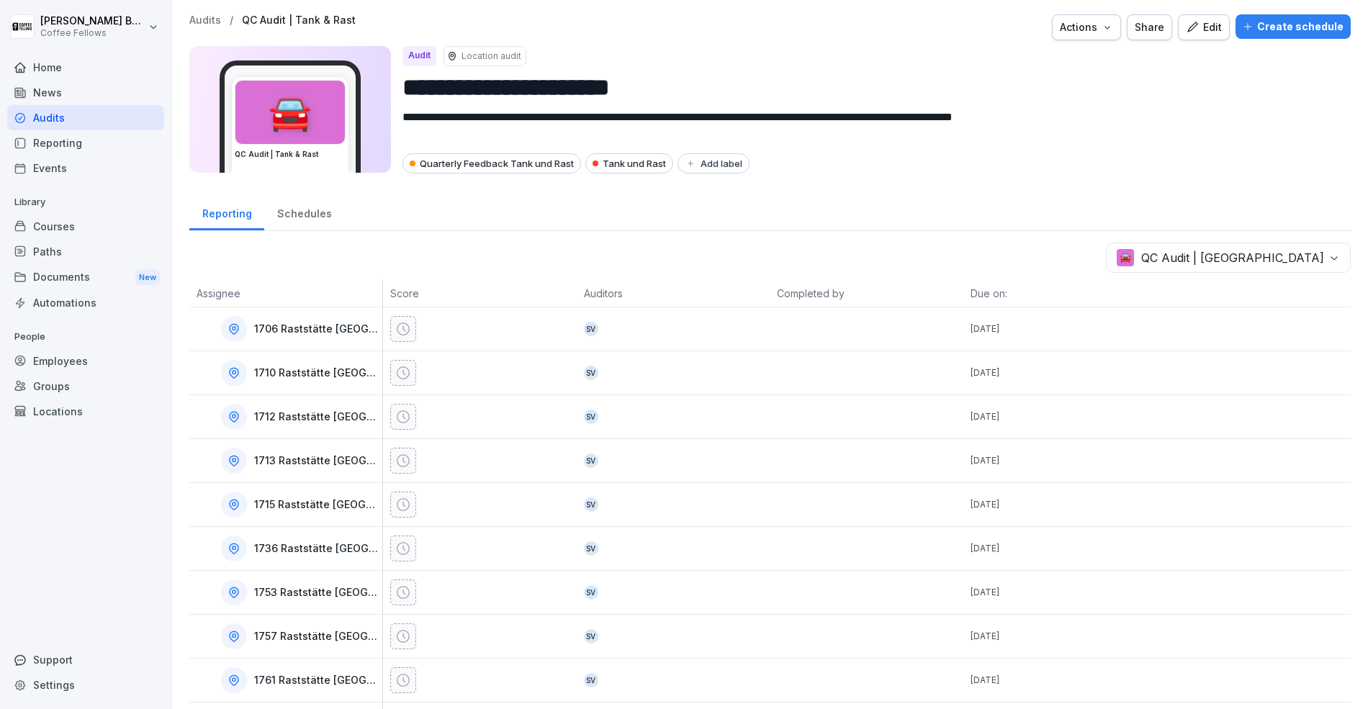
click at [1232, 240] on body "**********" at bounding box center [684, 354] width 1368 height 709
click at [590, 177] on html "**********" at bounding box center [684, 354] width 1368 height 709
click at [68, 127] on div "Audits" at bounding box center [85, 117] width 157 height 25
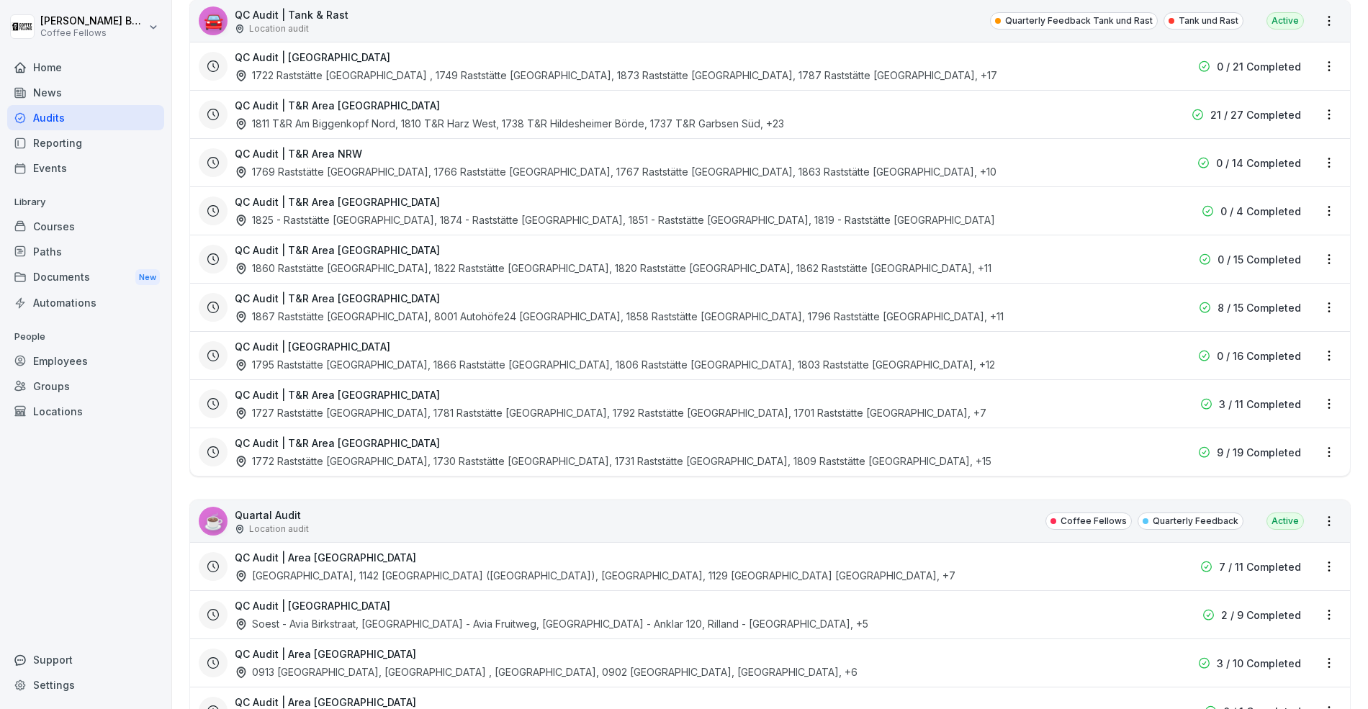
scroll to position [3740, 0]
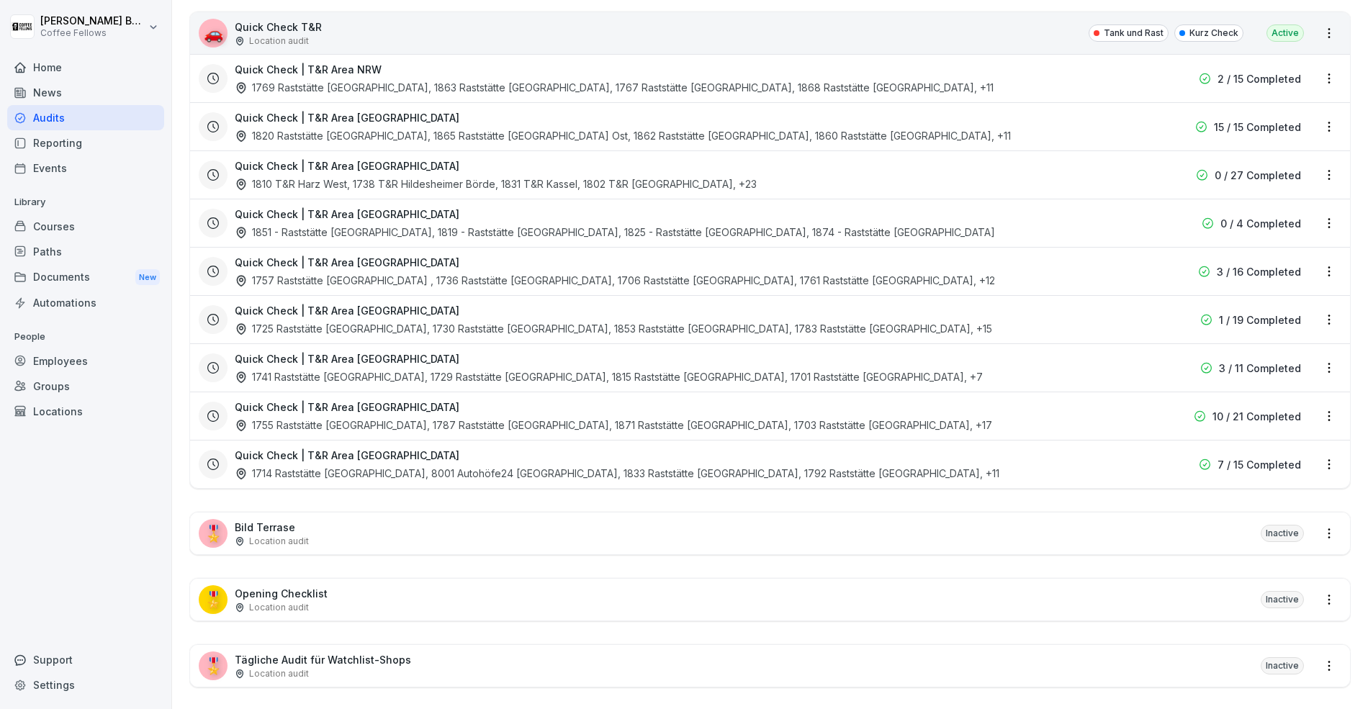
click at [1326, 454] on html "[PERSON_NAME] Coffee Fellows Home News Audits Reporting Events Library Courses …" at bounding box center [684, 354] width 1368 height 709
click at [751, 445] on html "[PERSON_NAME] Coffee Fellows Home News Audits Reporting Events Library Courses …" at bounding box center [684, 354] width 1368 height 709
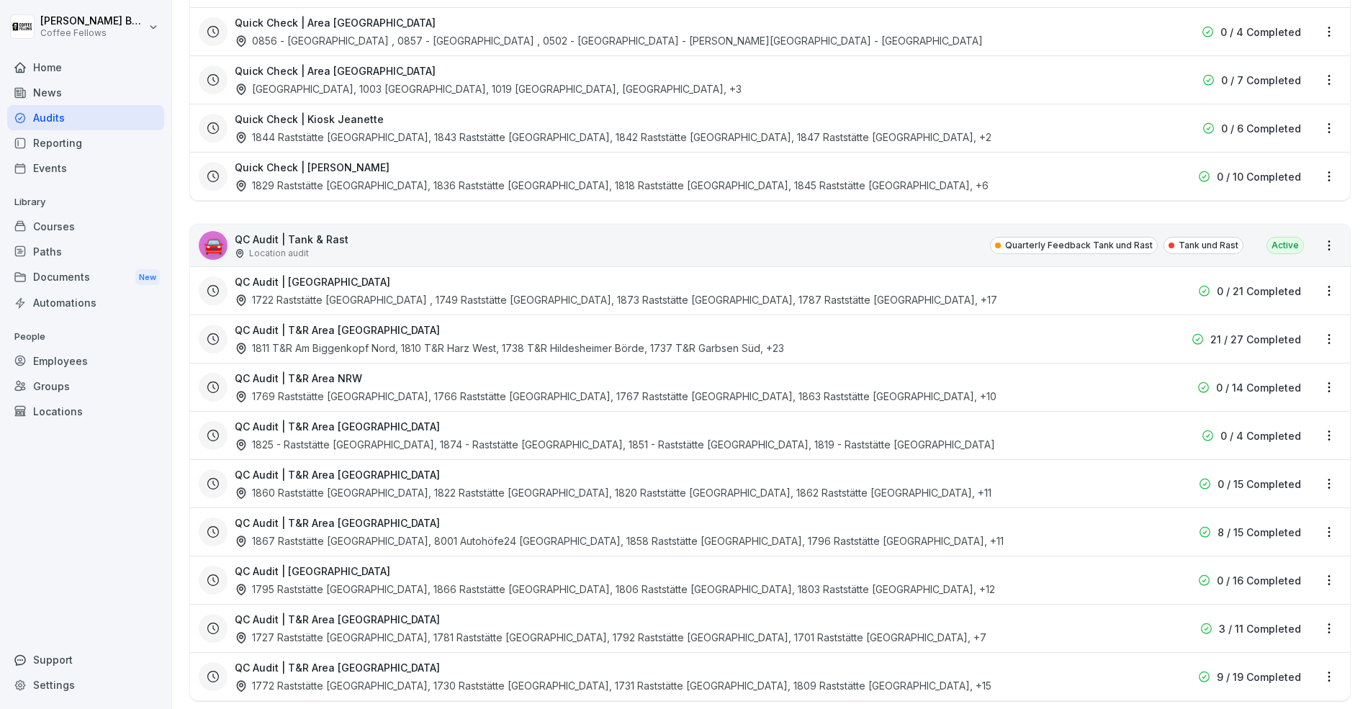
scroll to position [2198, 0]
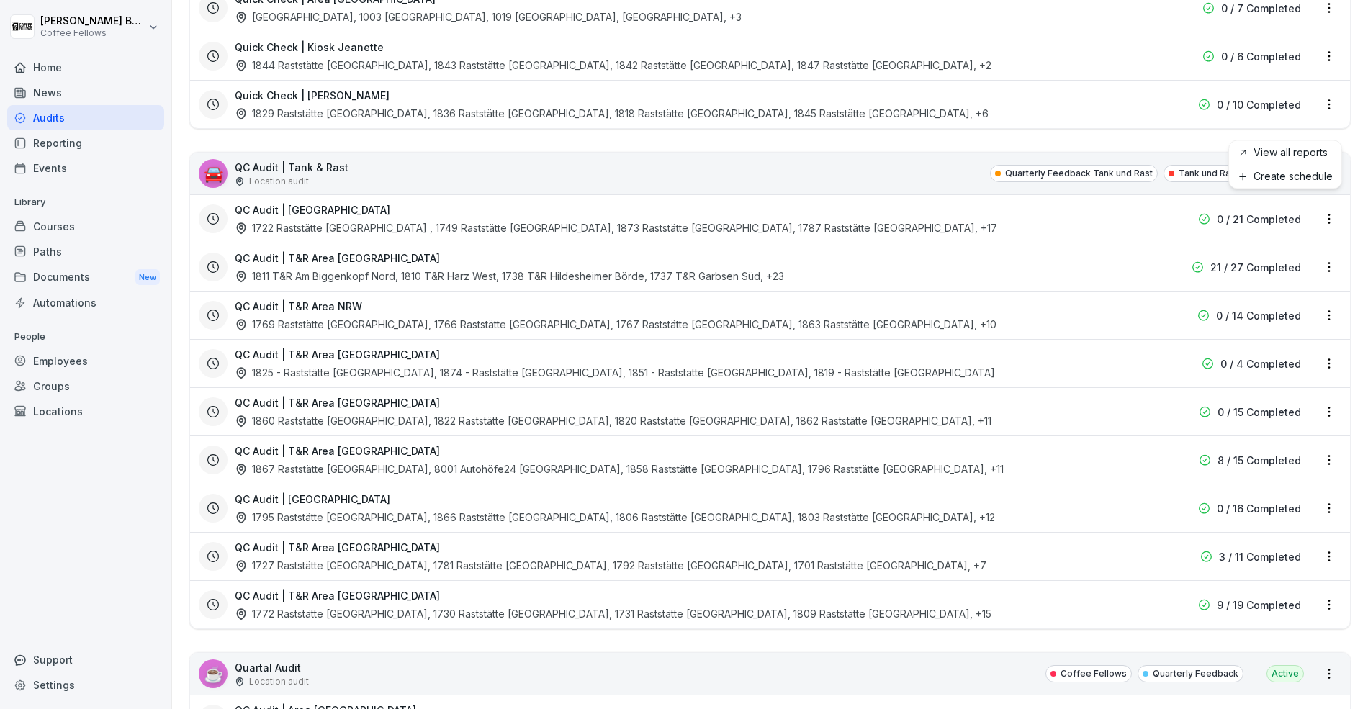
click at [1334, 133] on html "[PERSON_NAME] Coffee Fellows Home News Audits Reporting Events Library Courses …" at bounding box center [684, 354] width 1368 height 709
click at [862, 125] on html "[PERSON_NAME] Coffee Fellows Home News Audits Reporting Events Library Courses …" at bounding box center [684, 354] width 1368 height 709
click at [840, 153] on div "🚘 QC Audit | Tank & Rast Location audit Quarterly Feedback Tank und Rast Tank u…" at bounding box center [770, 174] width 1160 height 42
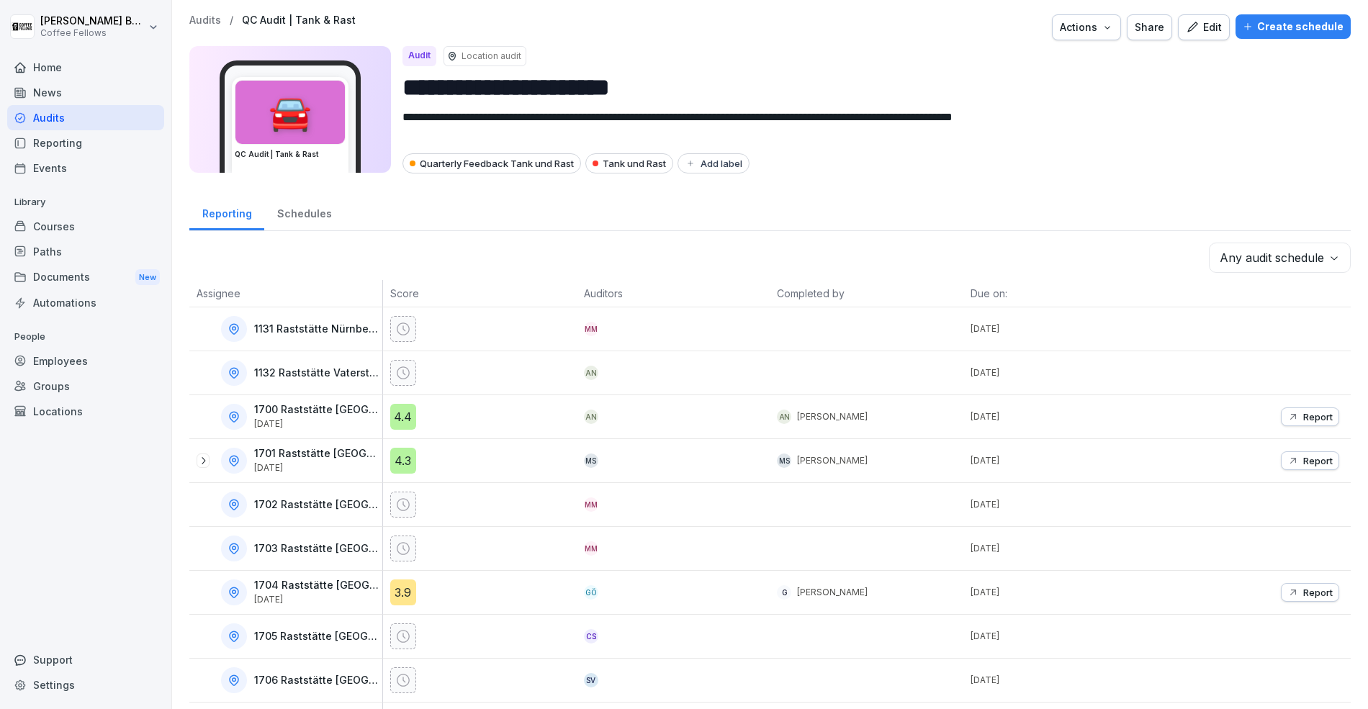
click at [1209, 32] on div "Edit" at bounding box center [1203, 27] width 36 height 16
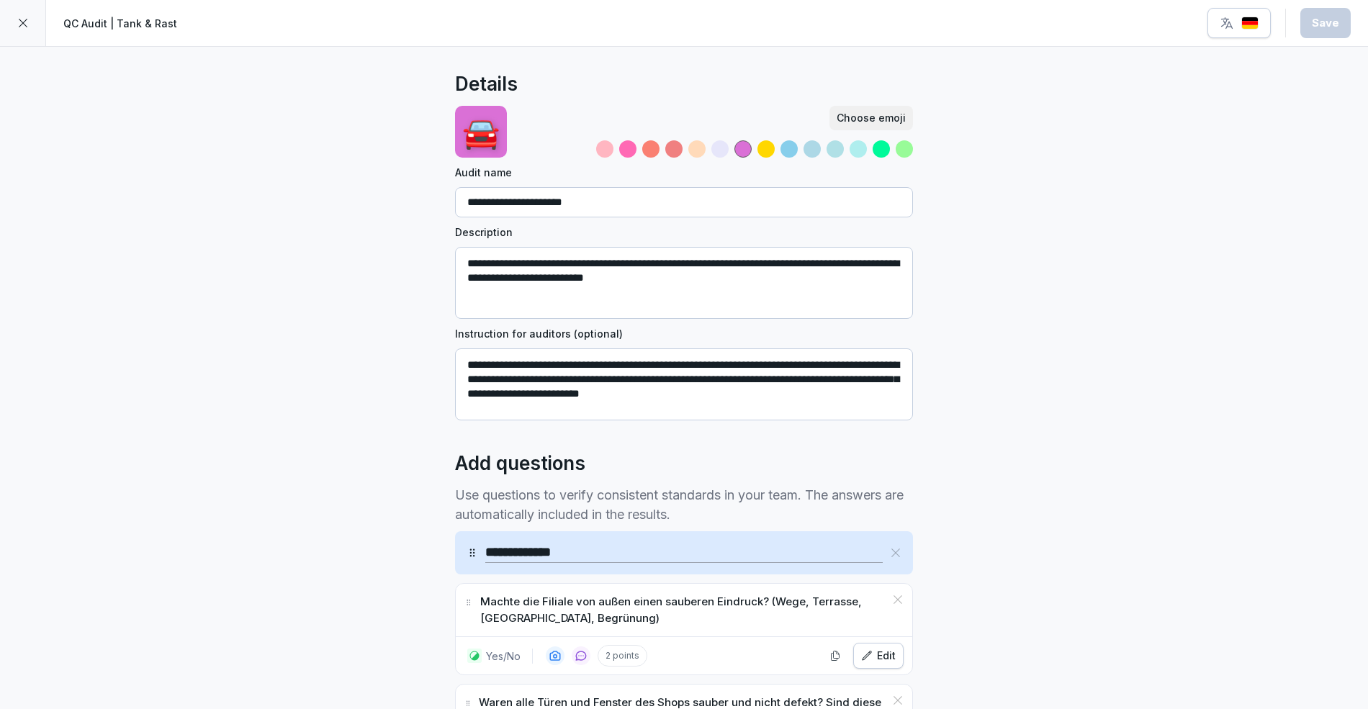
click at [554, 373] on textarea "**********" at bounding box center [684, 384] width 458 height 72
click at [14, 24] on div at bounding box center [23, 23] width 46 height 46
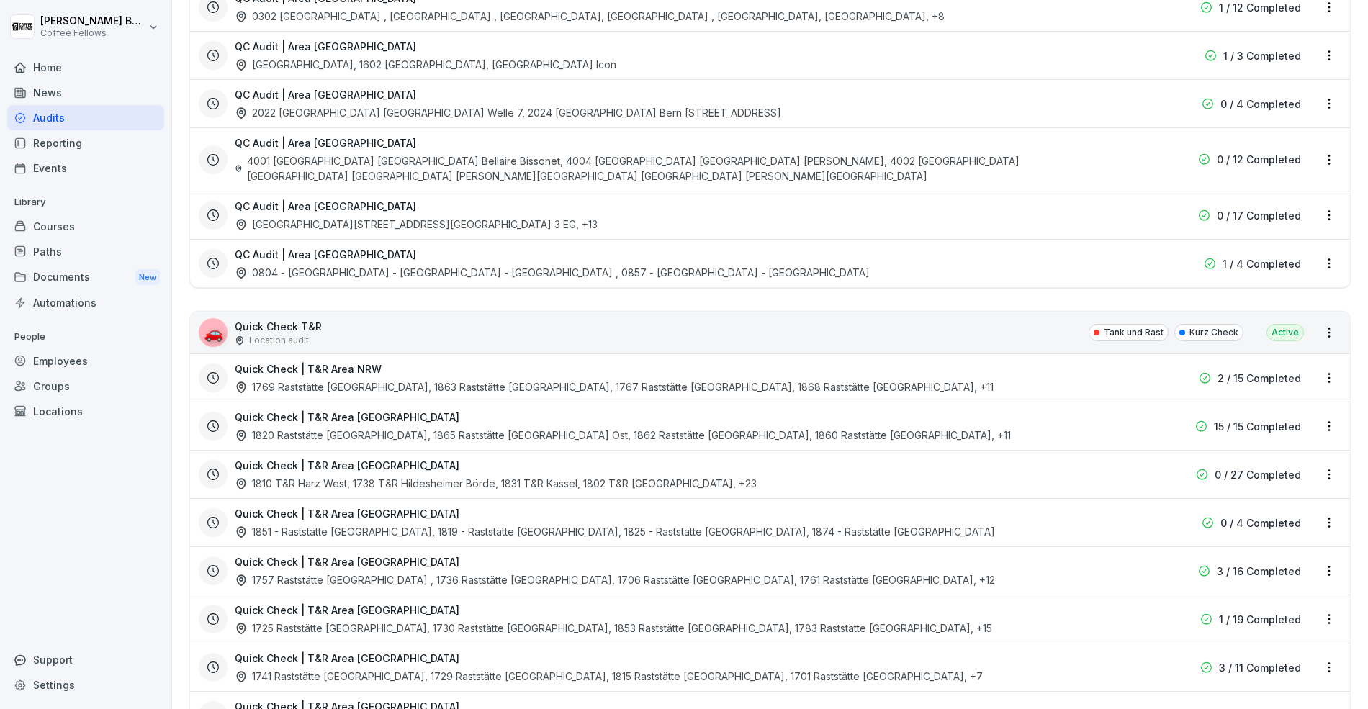
scroll to position [3431, 0]
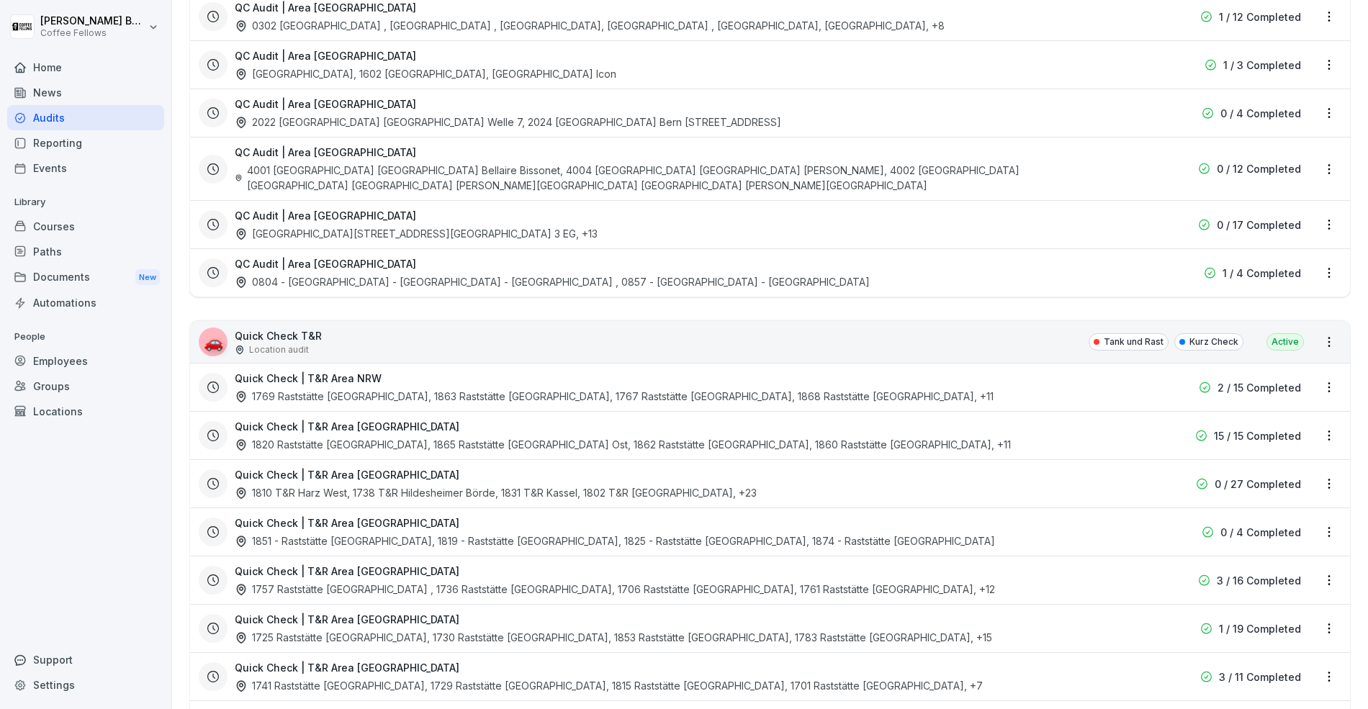
click at [1322, 270] on html "[PERSON_NAME] Coffee Fellows Home News Audits Reporting Events Library Courses …" at bounding box center [684, 354] width 1368 height 709
click at [774, 277] on html "[PERSON_NAME] Coffee Fellows Home News Audits Reporting Events Library Courses …" at bounding box center [684, 354] width 1368 height 709
click at [774, 321] on div "🚗 Quick Check T&R Location audit Tank und Rast Kurz Check Active" at bounding box center [770, 342] width 1160 height 42
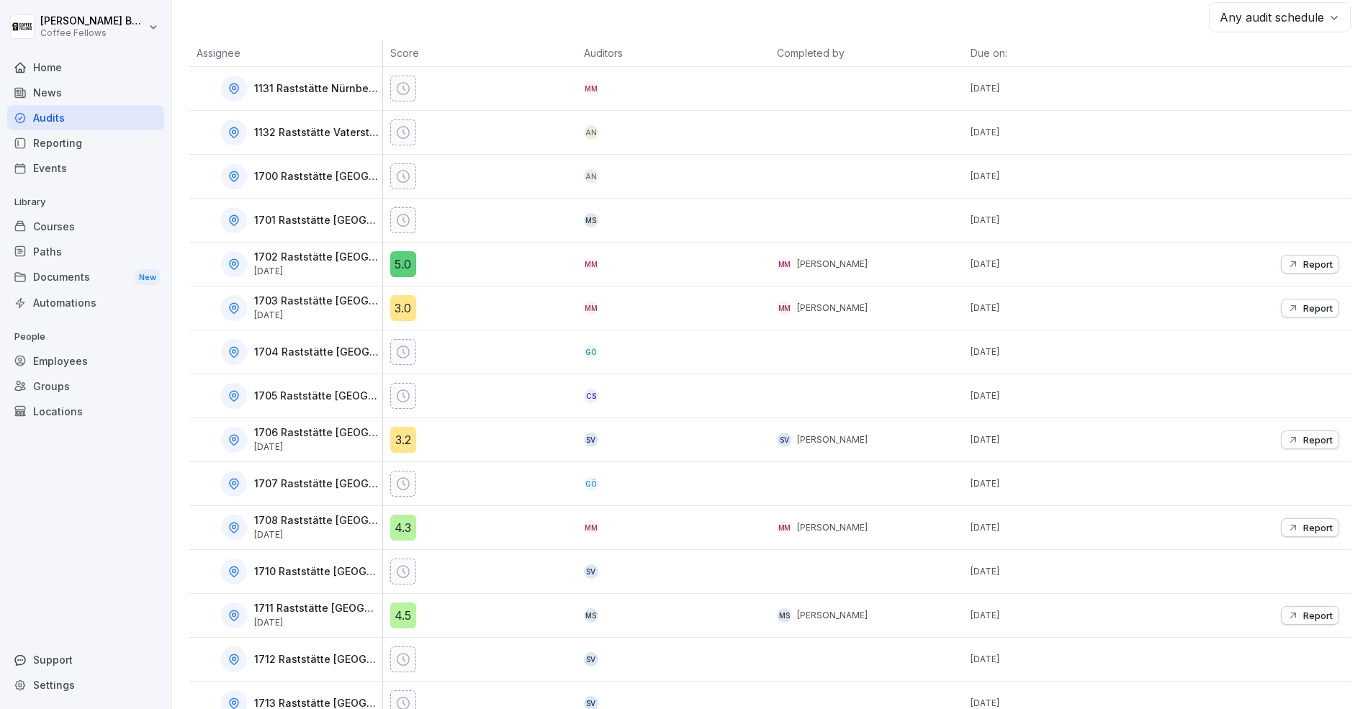
click at [254, 266] on p "[DATE]" at bounding box center [316, 271] width 125 height 10
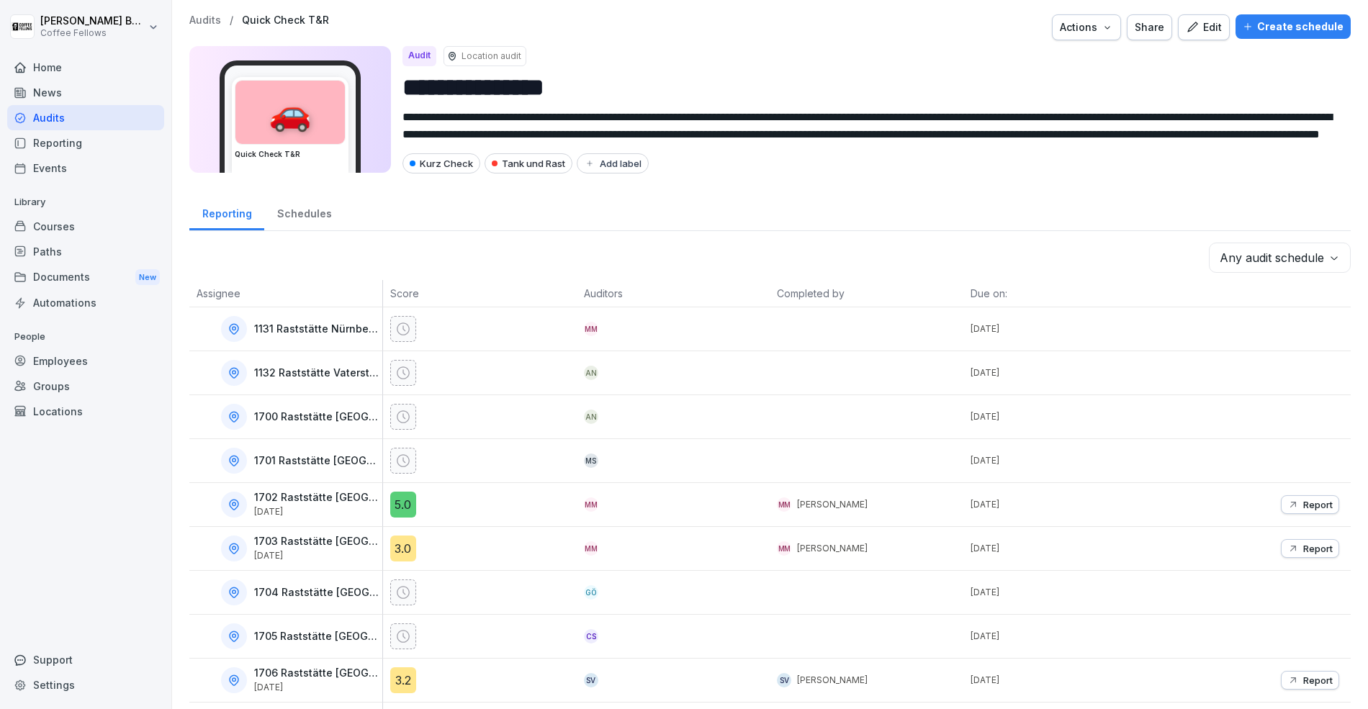
click at [1039, 43] on div "**********" at bounding box center [769, 98] width 1161 height 168
click at [1193, 25] on icon "button" at bounding box center [1191, 27] width 13 height 13
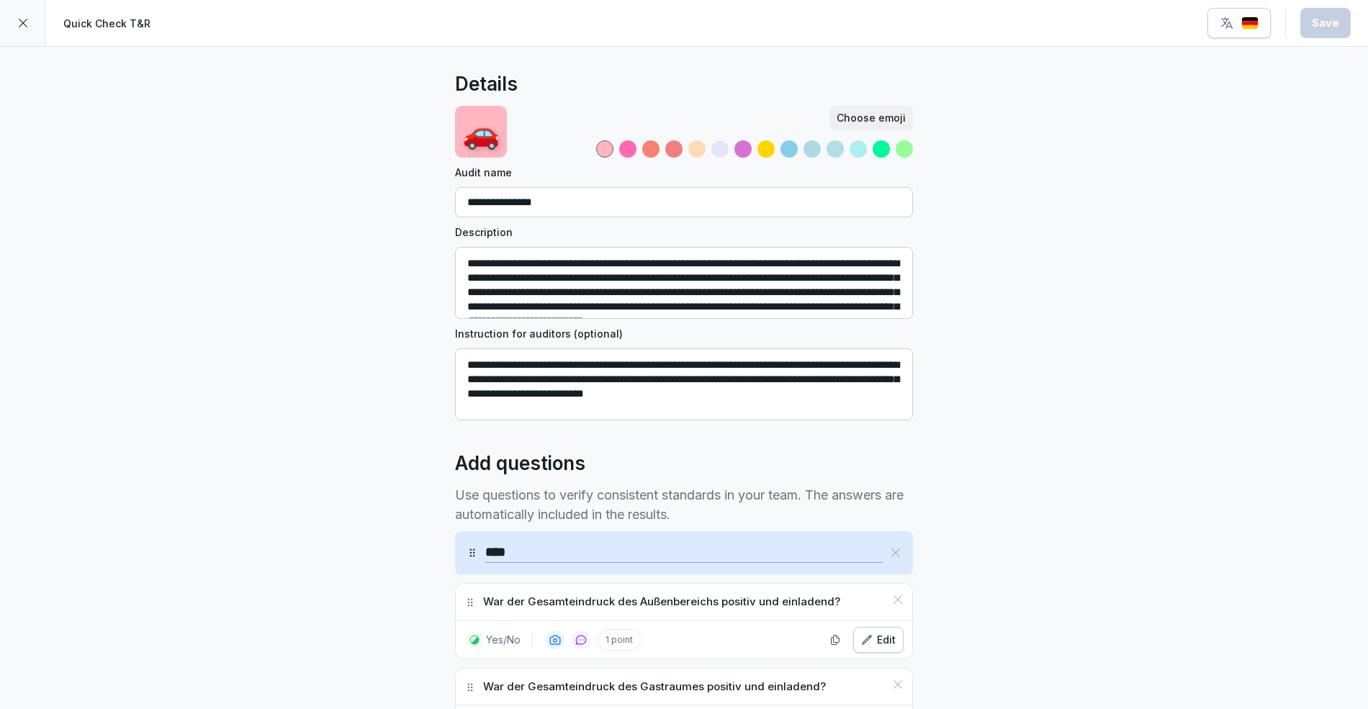
click at [543, 297] on textarea "**********" at bounding box center [684, 283] width 458 height 72
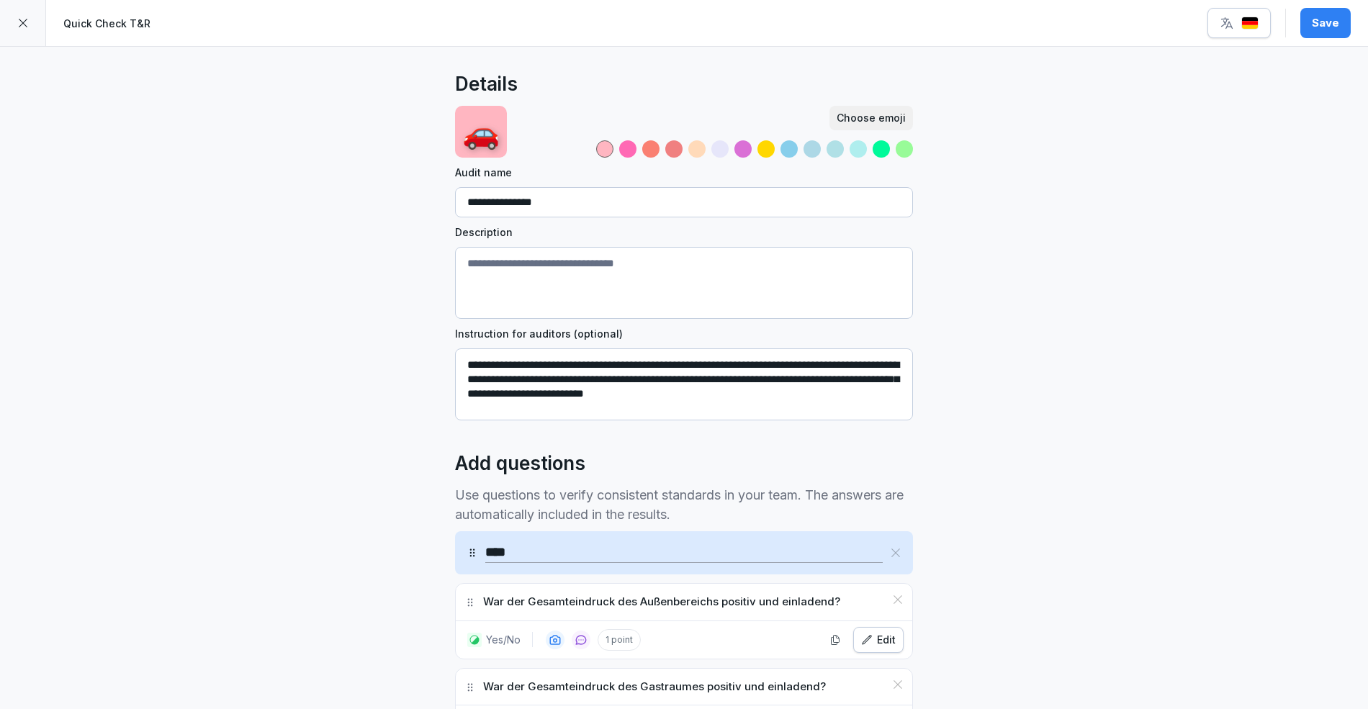
click at [553, 361] on textarea "**********" at bounding box center [684, 384] width 458 height 72
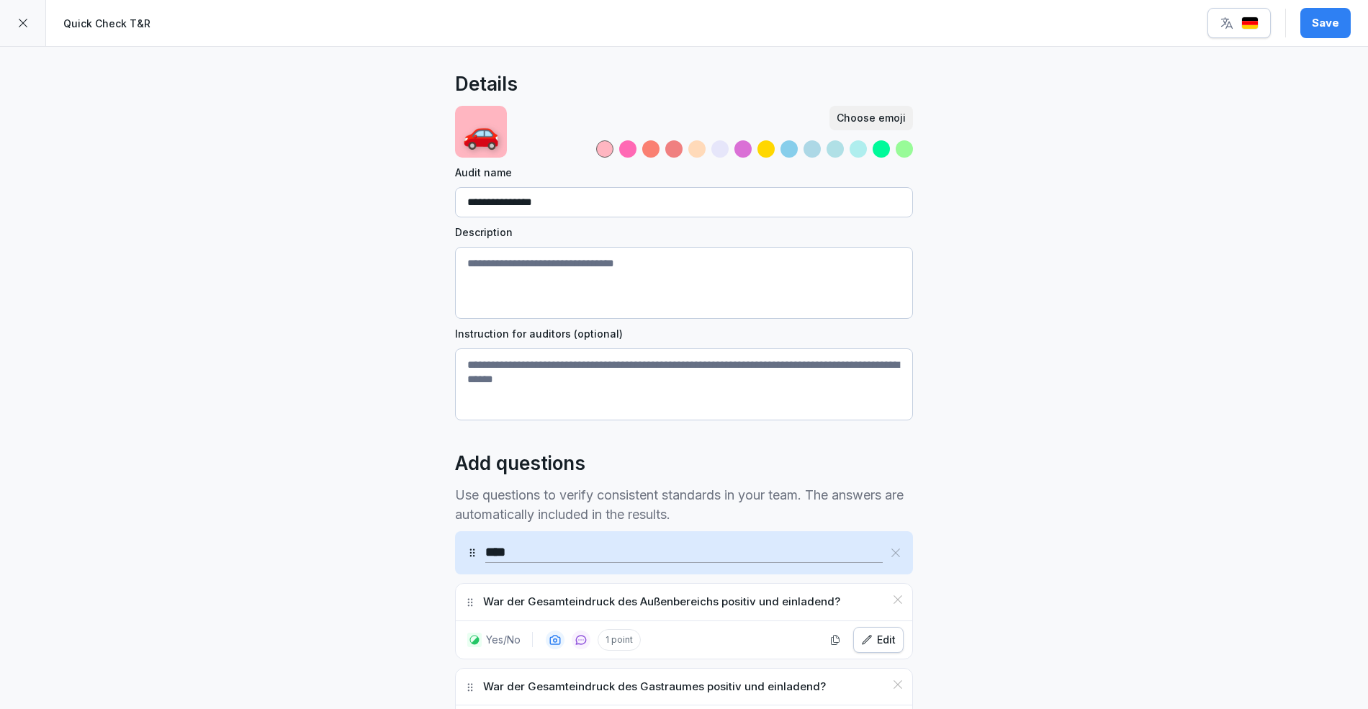
click at [1301, 32] on button "Save" at bounding box center [1325, 23] width 50 height 30
